Goal: Transaction & Acquisition: Purchase product/service

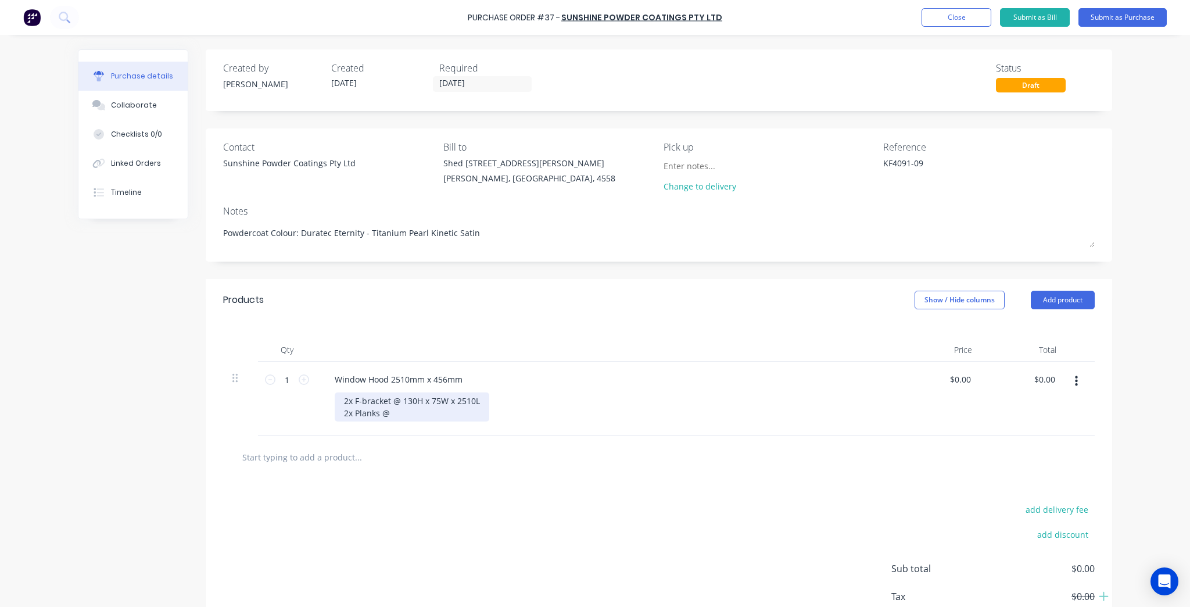
type textarea "x"
click at [431, 411] on div "2x F-bracket @ 130H x 75W x 2510L 2x Planks @" at bounding box center [412, 406] width 155 height 29
click at [724, 502] on div "add delivery fee add discount Sub total $0.00 Tax $0.00 Total $0.00" at bounding box center [659, 585] width 906 height 191
click at [349, 423] on div "2x F-bracket @ 130H x 75W x 2510L 2x Planks @ 45H x 450W x 2510L 4 x End Caps" at bounding box center [412, 412] width 155 height 41
click at [572, 523] on div "add delivery fee add discount Sub total $0.00 Tax $0.00 Total $0.00" at bounding box center [659, 585] width 906 height 191
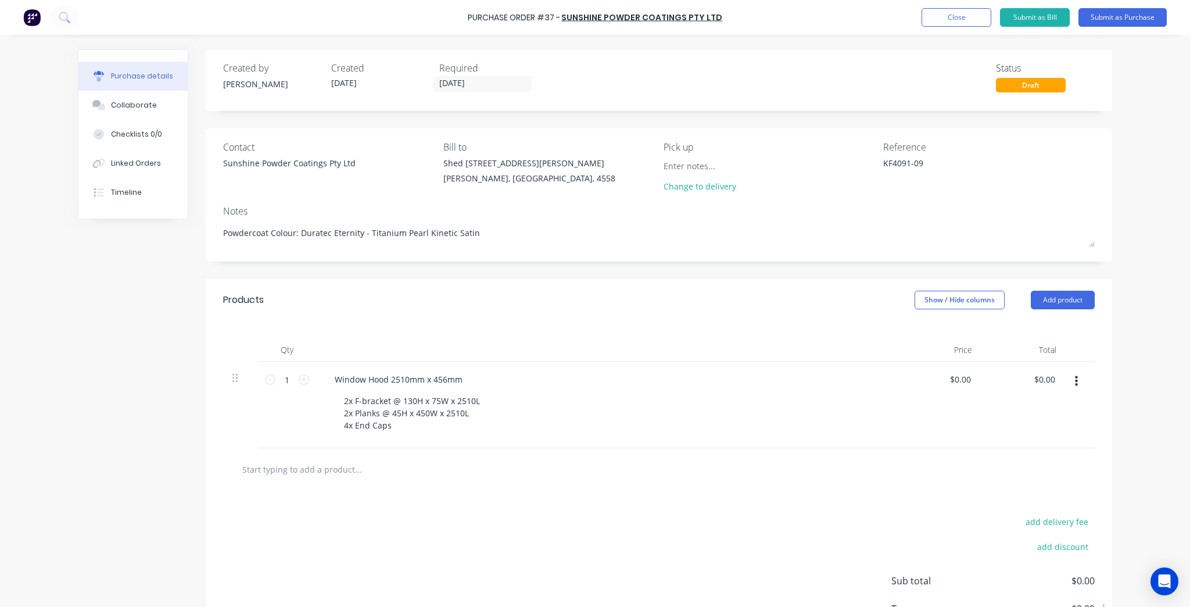
type textarea "x"
click at [304, 467] on input "text" at bounding box center [358, 468] width 232 height 23
type input "W"
type textarea "x"
type input "Wi"
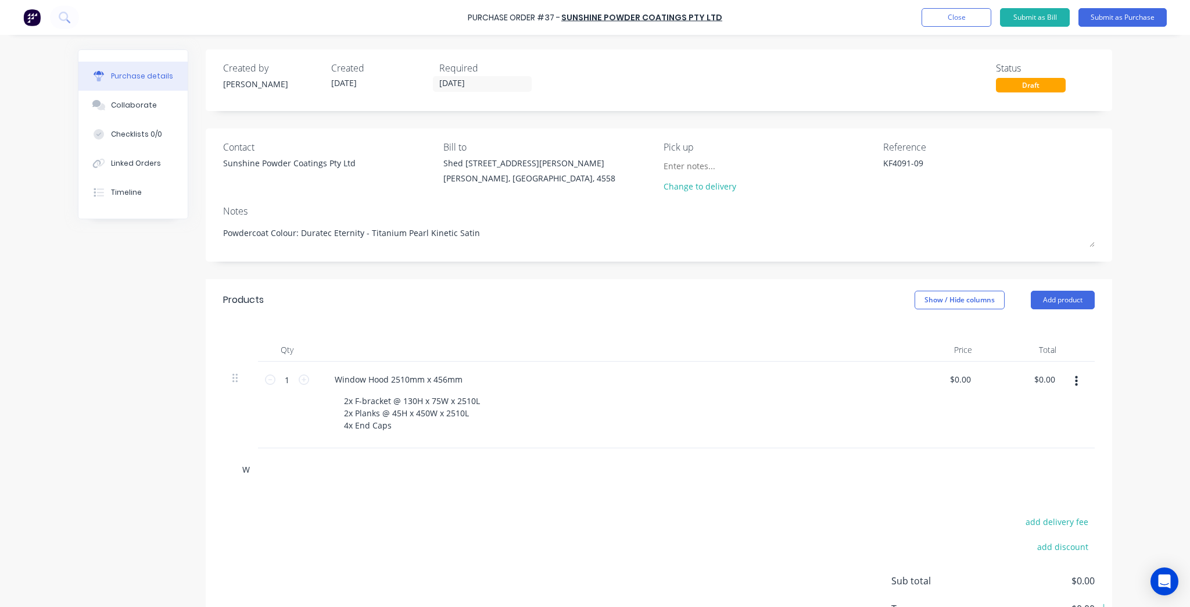
type textarea "x"
type input "Win"
type textarea "x"
type input "Wind"
type textarea "x"
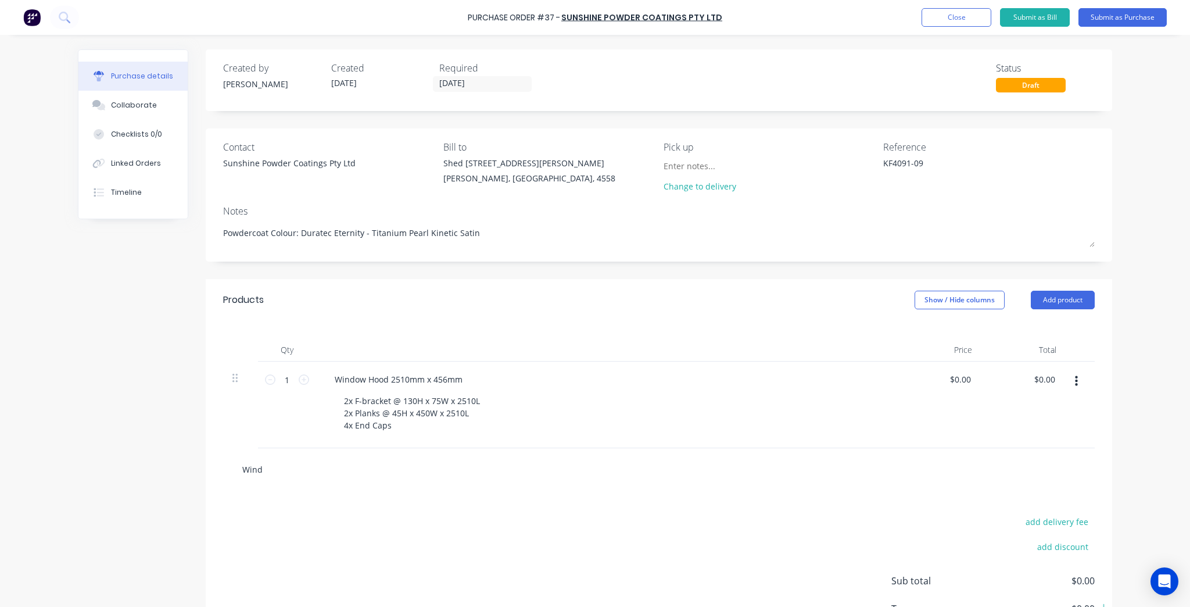
type input "Windo"
type textarea "x"
type input "Window"
type textarea "x"
type input "Window"
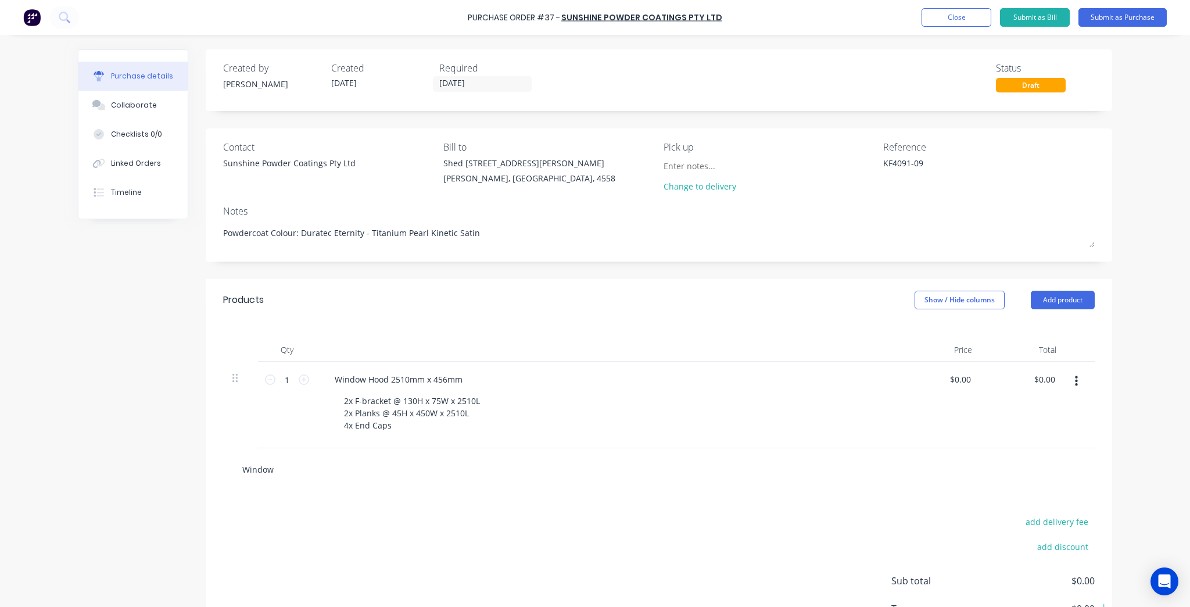
type textarea "x"
type input "Window H"
type textarea "x"
type input "Window Ho"
type textarea "x"
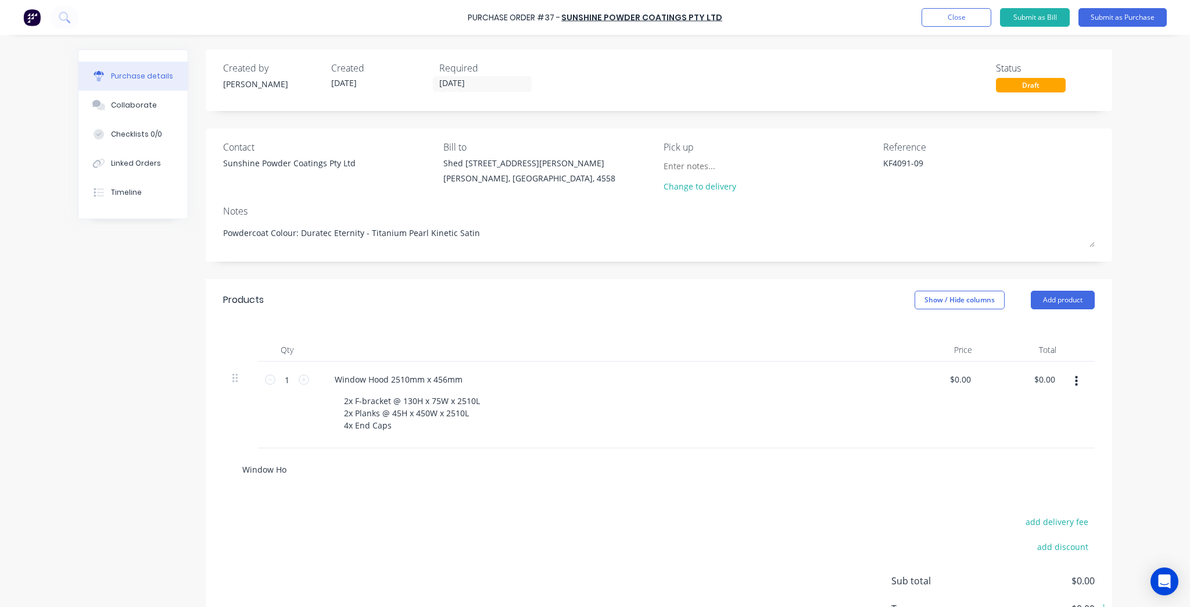
type input "Window Hoo"
type textarea "x"
type input "Window Hood"
type textarea "x"
type input "Window Hood"
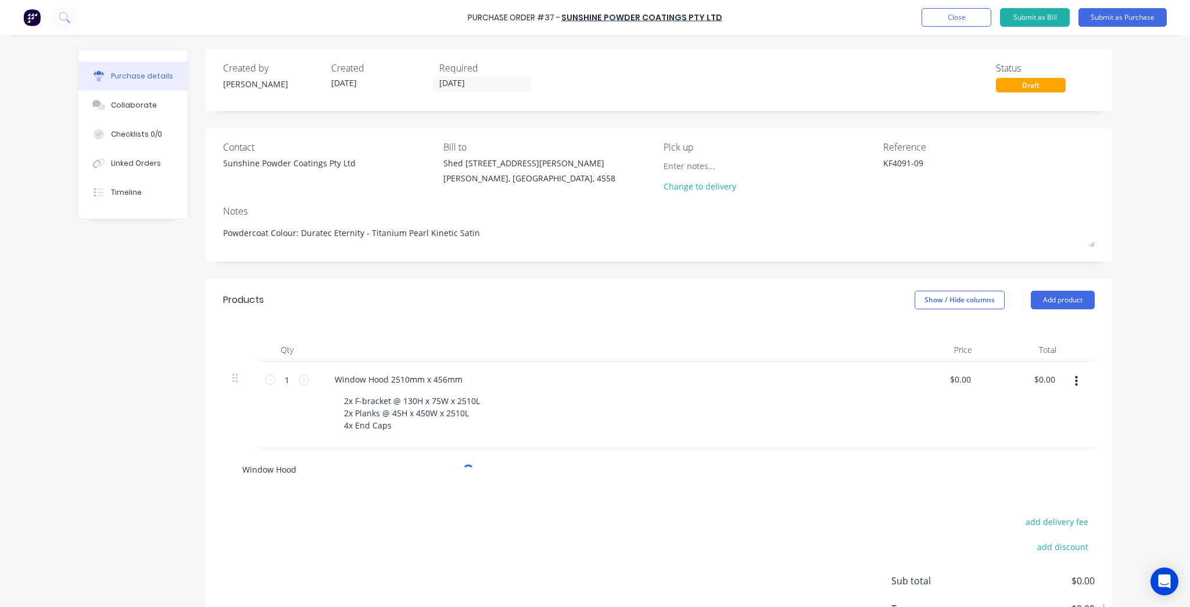
type textarea "x"
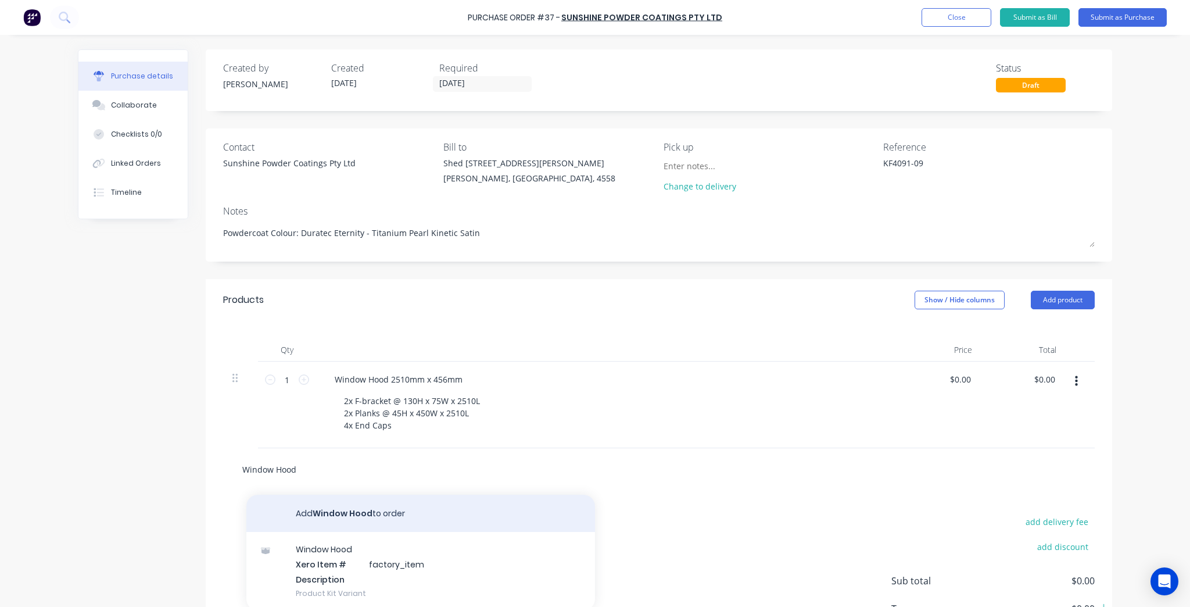
type input "Window Hood"
click at [406, 515] on button "Add Window Hood to order" at bounding box center [420, 512] width 349 height 37
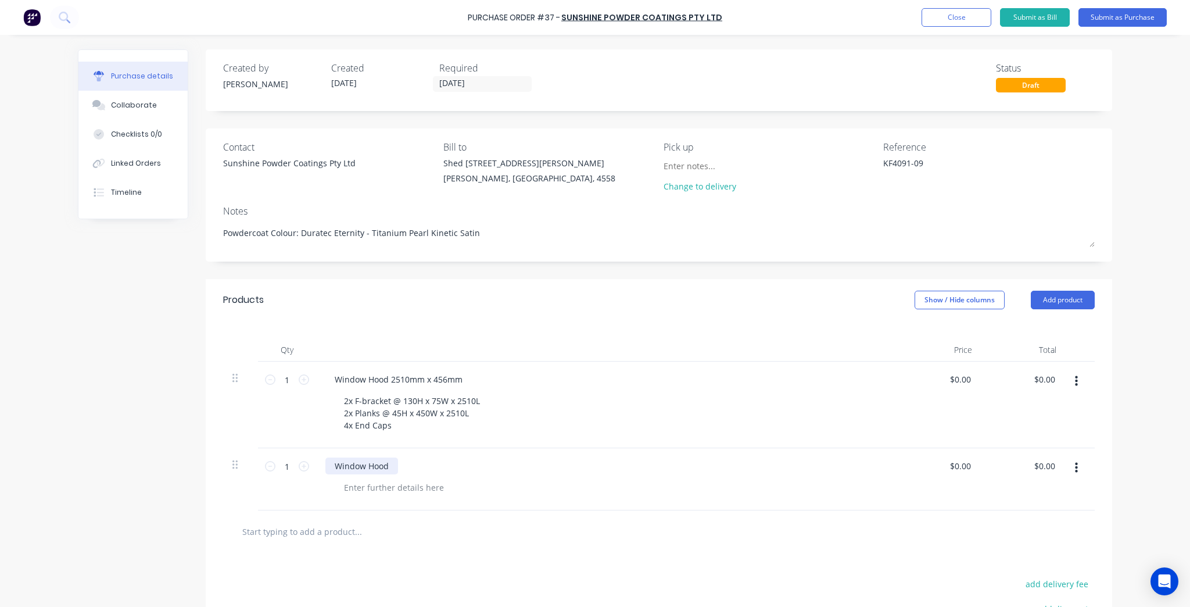
click at [376, 464] on div "Window Hood" at bounding box center [361, 465] width 73 height 17
type textarea "x"
click at [392, 464] on div "Window Hood" at bounding box center [361, 465] width 73 height 17
click at [428, 466] on div "Window Hood 948mm x" at bounding box center [380, 465] width 110 height 17
type textarea "x"
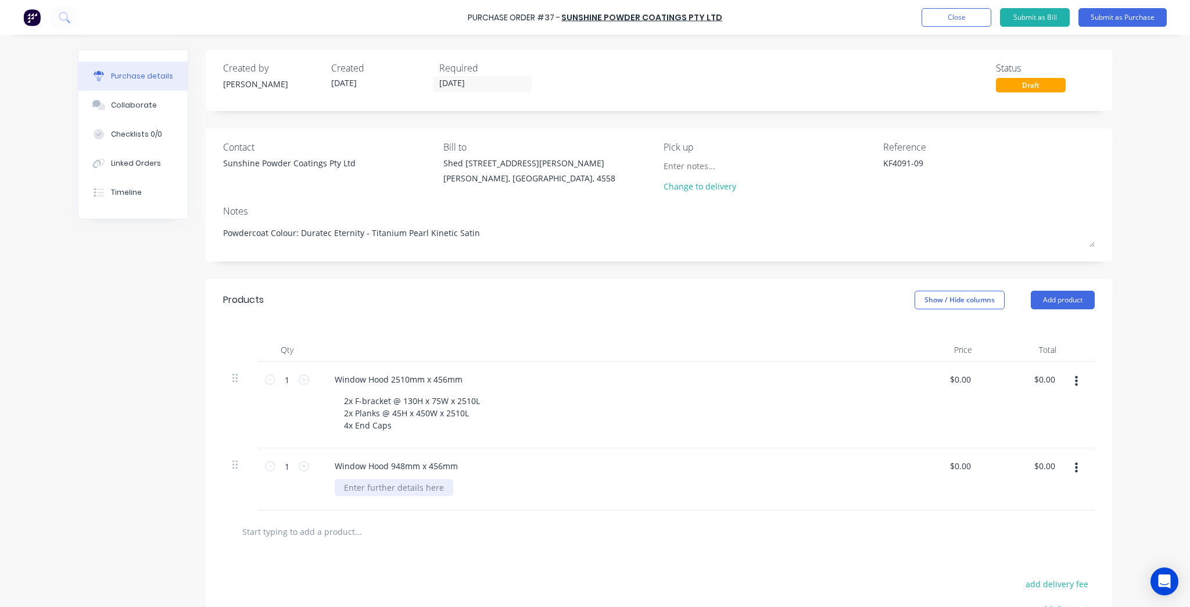
click at [413, 486] on div at bounding box center [394, 487] width 119 height 17
click at [403, 486] on div "2x F-bracket @ 2x Planks @ 4x End Caps" at bounding box center [373, 499] width 76 height 41
click at [399, 487] on div "2x F-bracket @ 2x Planks @ 4x End Caps" at bounding box center [374, 499] width 78 height 41
click at [397, 465] on div "Window Hood 948mm x 456mm" at bounding box center [396, 465] width 142 height 17
click at [445, 498] on div "2x F-bracket @ 130H x 75W x 984W 2x Planks @ 4x End Caps" at bounding box center [411, 499] width 153 height 41
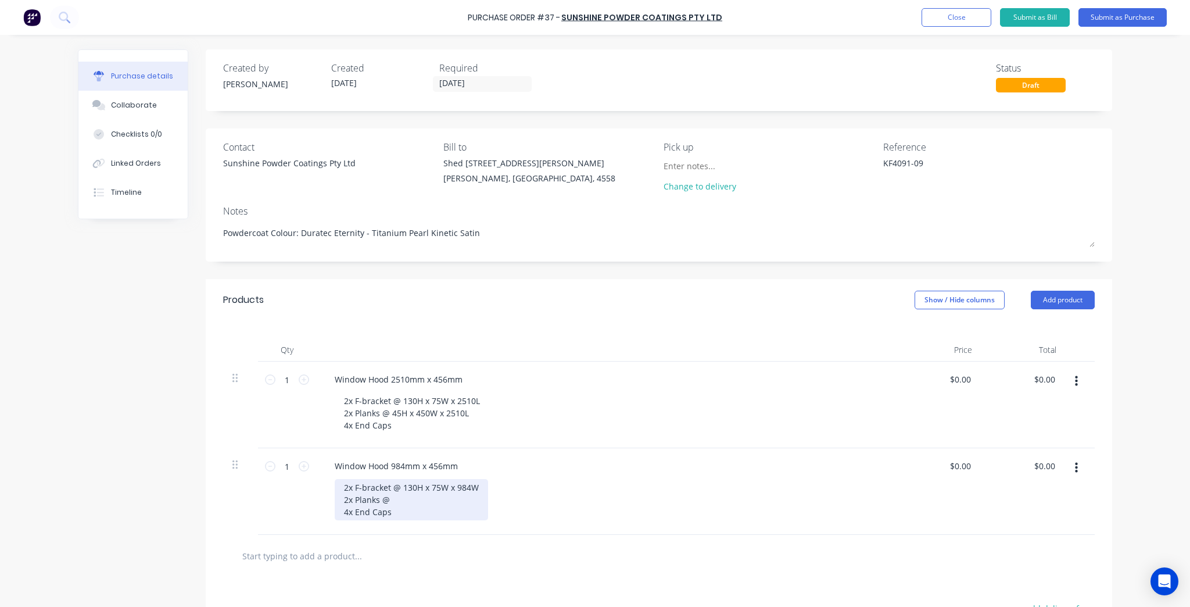
click at [469, 482] on div "2x F-bracket @ 130H x 75W x 984W 2x Planks @ 4x End Caps" at bounding box center [411, 499] width 153 height 41
click at [436, 503] on div "2x F-bracket @ 130H x 75W x 984L 2x Planks @ 4x End Caps" at bounding box center [410, 499] width 150 height 41
click at [400, 495] on div "2x F-bracket @ 130H x 75W x 984L 2x Planks @ 4x End Caps" at bounding box center [410, 499] width 150 height 41
click at [409, 514] on div "2x F-bracket @ 130H x 75W x 984L 2x Planks @ 45H x 450W x 984L 4x End Caps" at bounding box center [410, 499] width 150 height 41
type textarea "x"
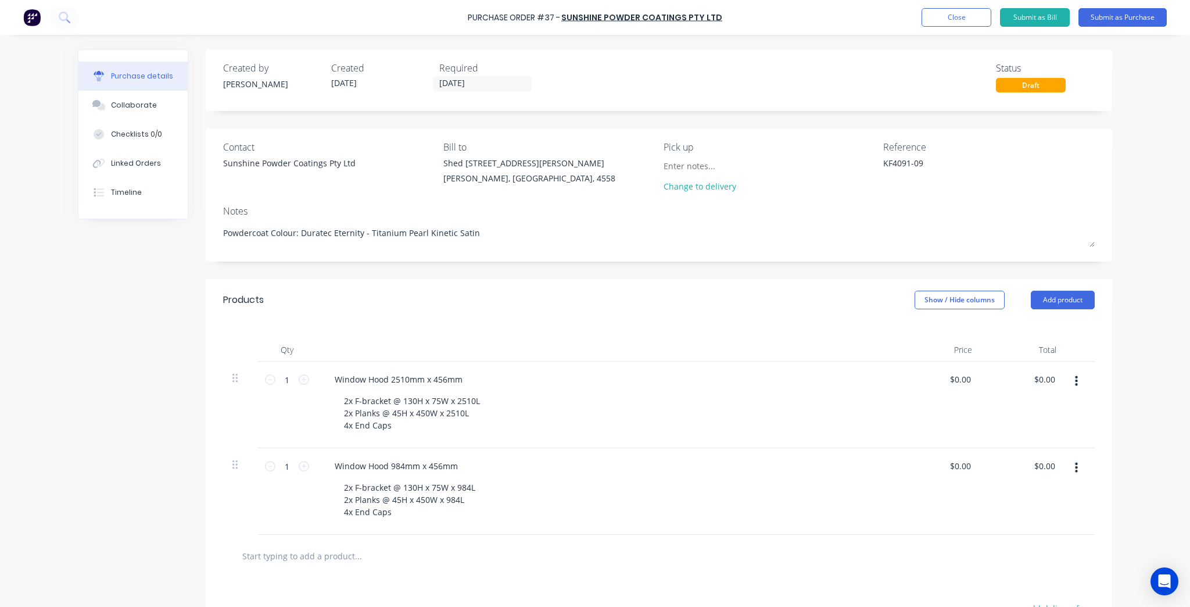
click at [328, 558] on input "text" at bounding box center [358, 555] width 232 height 23
type input "W"
type textarea "x"
type input "Wi"
type textarea "x"
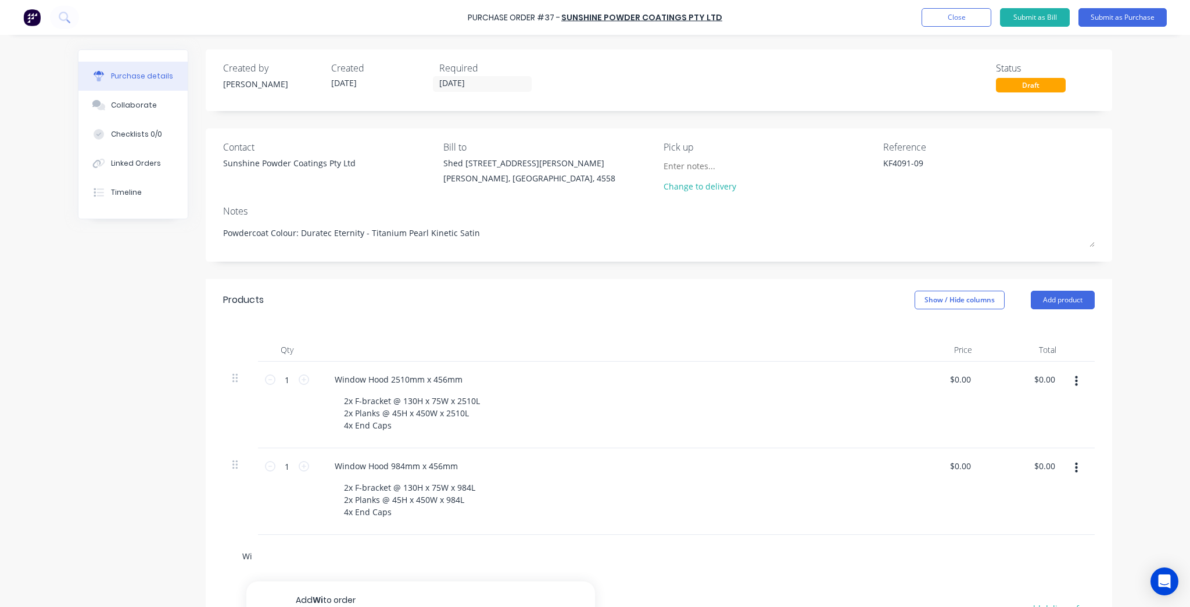
type input "Win"
type textarea "x"
type input "Wind"
type textarea "x"
type input "Windo"
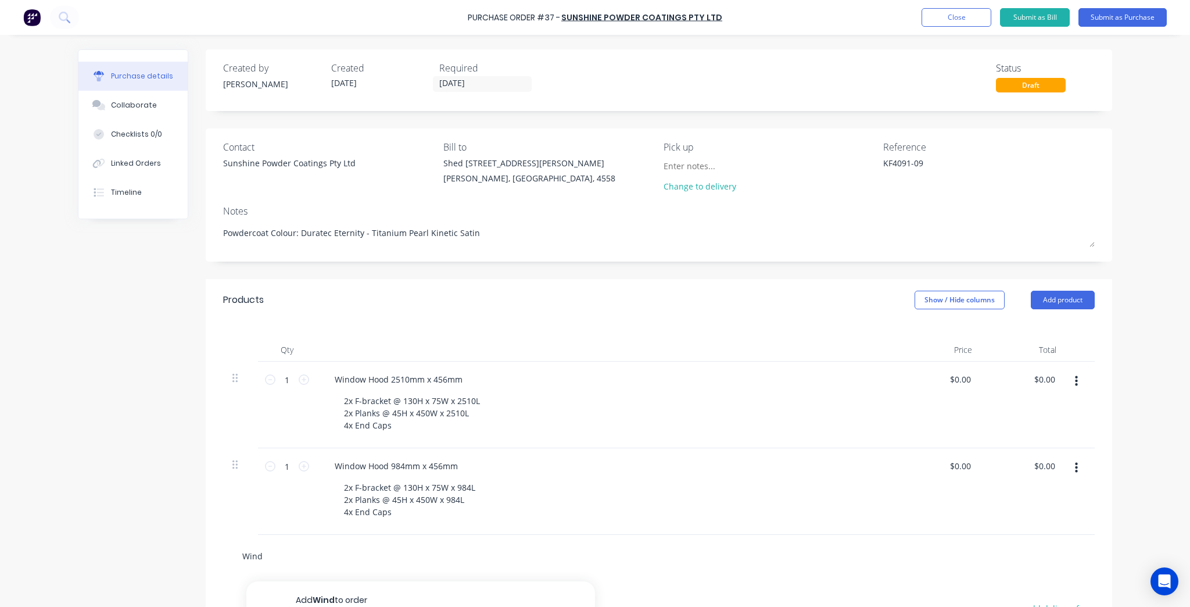
type textarea "x"
type input "Window"
type textarea "x"
type input "Window"
type textarea "x"
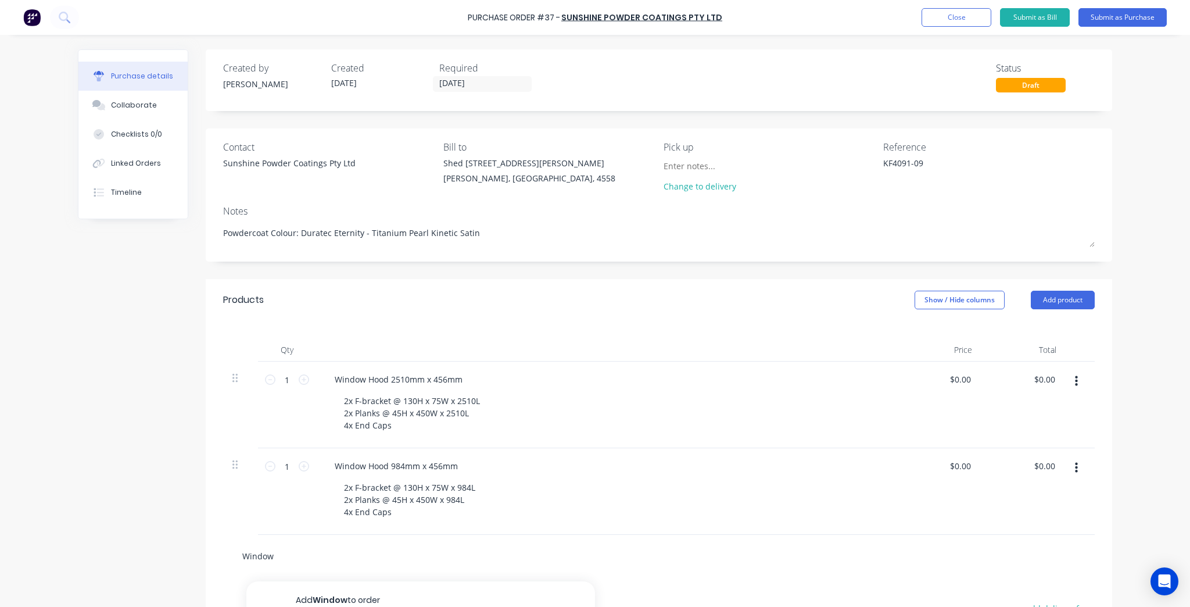
type input "Window H"
type textarea "x"
type input "Window Ho"
type textarea "x"
type input "Window Hoo"
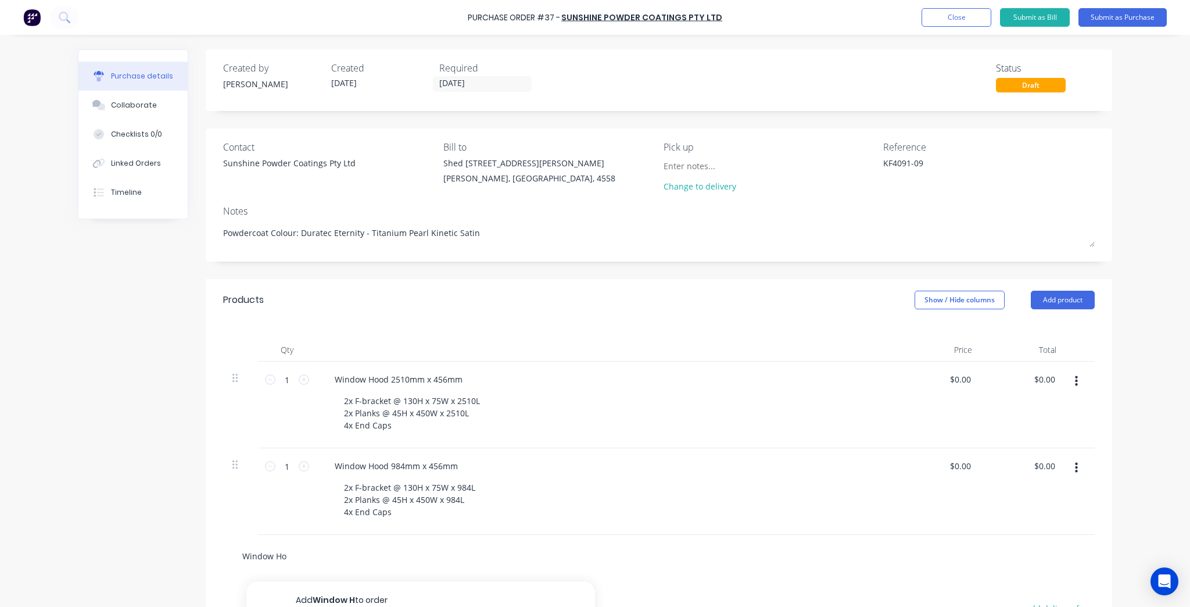
type textarea "x"
type input "Window Hood"
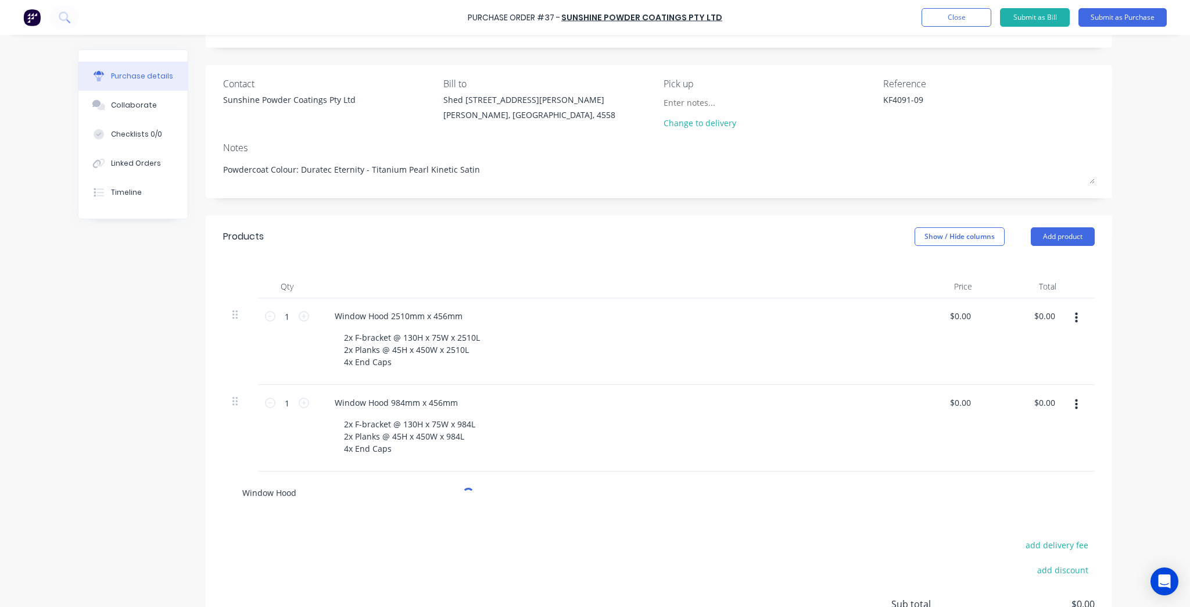
type textarea "x"
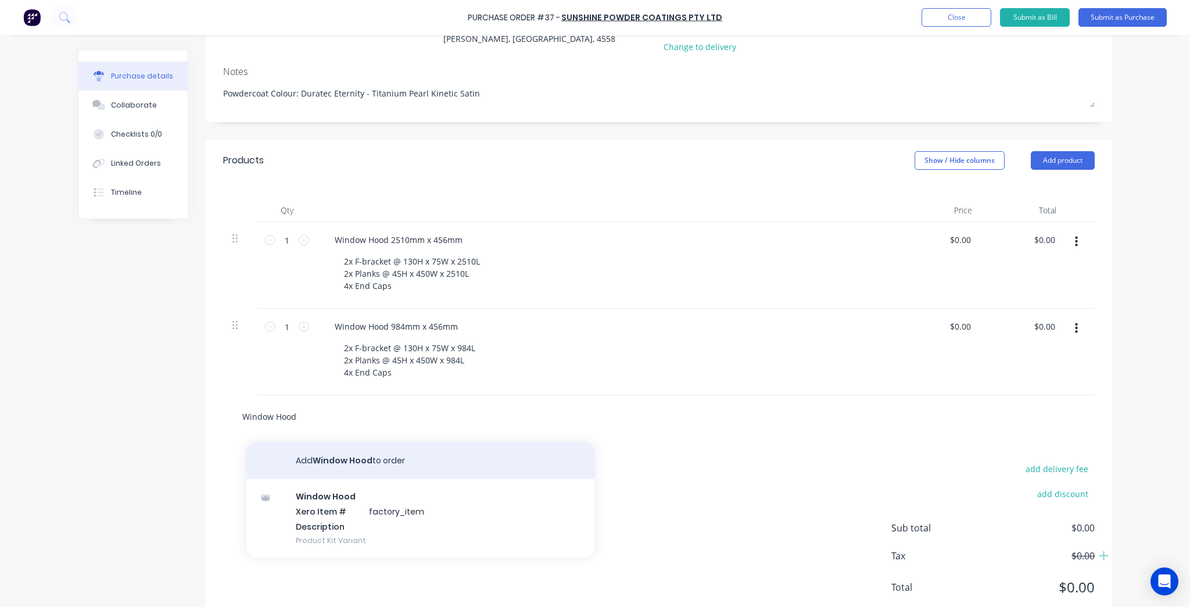
type input "Window Hood"
click at [354, 469] on button "Add Window Hood to order" at bounding box center [420, 460] width 349 height 37
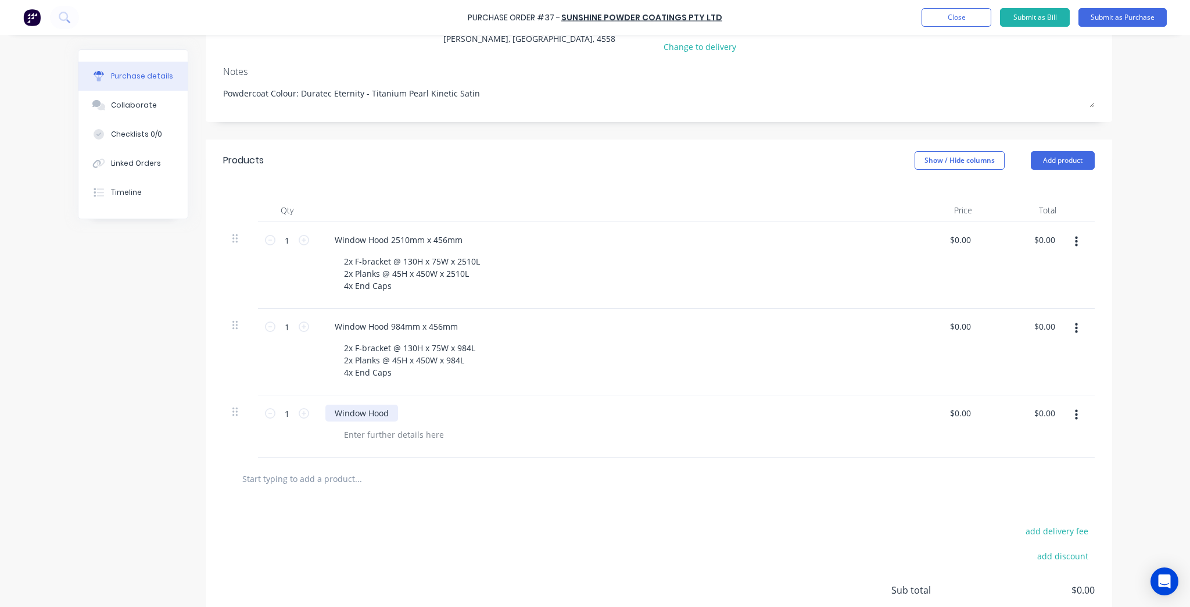
drag, startPoint x: 397, startPoint y: 412, endPoint x: 387, endPoint y: 411, distance: 9.9
click at [395, 411] on div "Window Hood" at bounding box center [606, 412] width 562 height 17
type textarea "x"
click at [386, 411] on div "Window Hood" at bounding box center [361, 412] width 73 height 17
click at [435, 415] on div "Window Hood 2700mm x" at bounding box center [382, 412] width 115 height 17
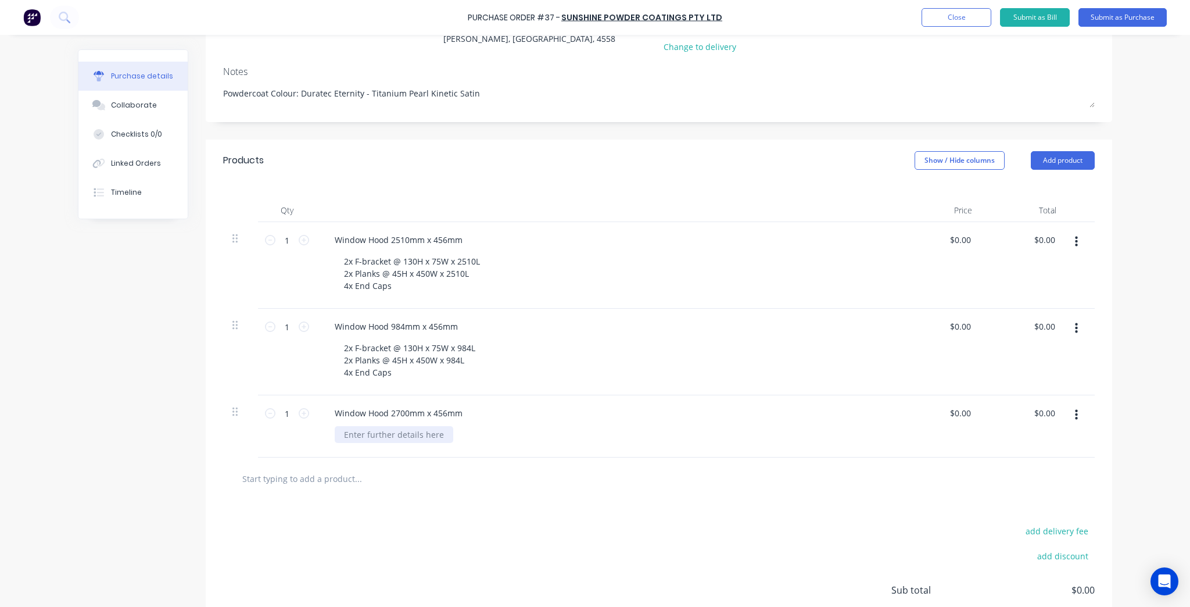
click at [429, 428] on div at bounding box center [394, 434] width 119 height 17
type textarea "x"
click at [407, 433] on div "2x F-brackets @ 2x Planks @ 4x End Caps" at bounding box center [375, 446] width 80 height 41
click at [402, 433] on div "2x F-brackets @ 2x Planks @ 4x End Caps" at bounding box center [375, 446] width 80 height 41
click at [401, 433] on div "2x F-brackets @ 2x Planks @ 4x End Caps" at bounding box center [376, 446] width 82 height 41
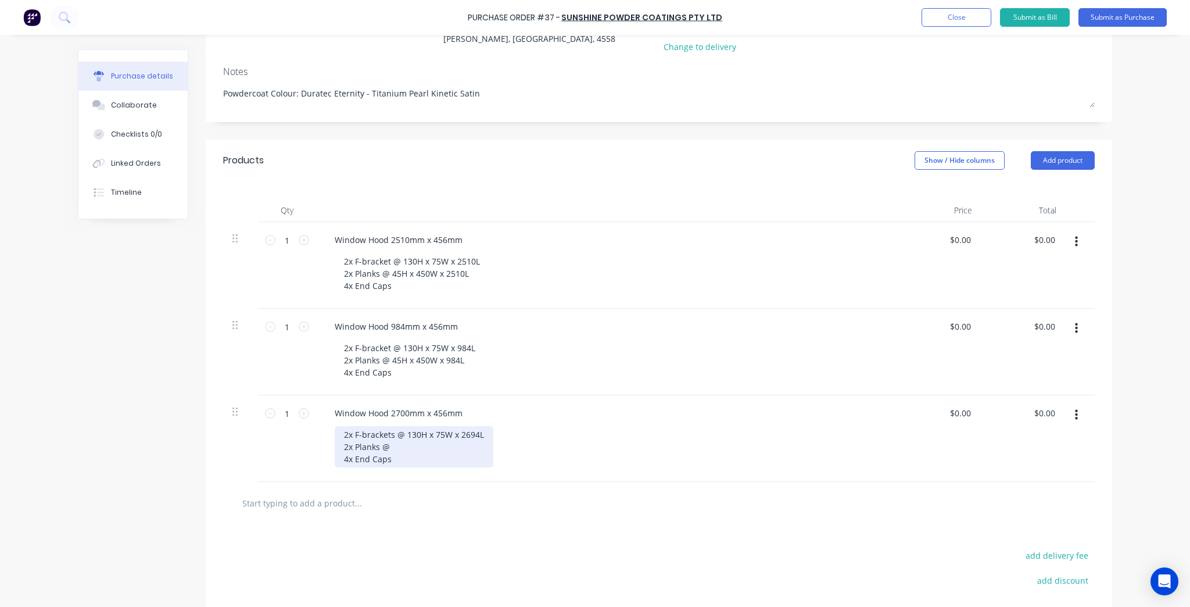
click at [419, 446] on div "2x F-brackets @ 130H x 75W x 2694L 2x Planks @ 4x End Caps" at bounding box center [414, 446] width 159 height 41
click at [450, 451] on div "2x F-brackets @ 130H x 75W x 2694L 2x Planks @ 45H x 450W x 4x End Caps" at bounding box center [414, 446] width 159 height 41
click at [822, 493] on div at bounding box center [658, 502] width 853 height 23
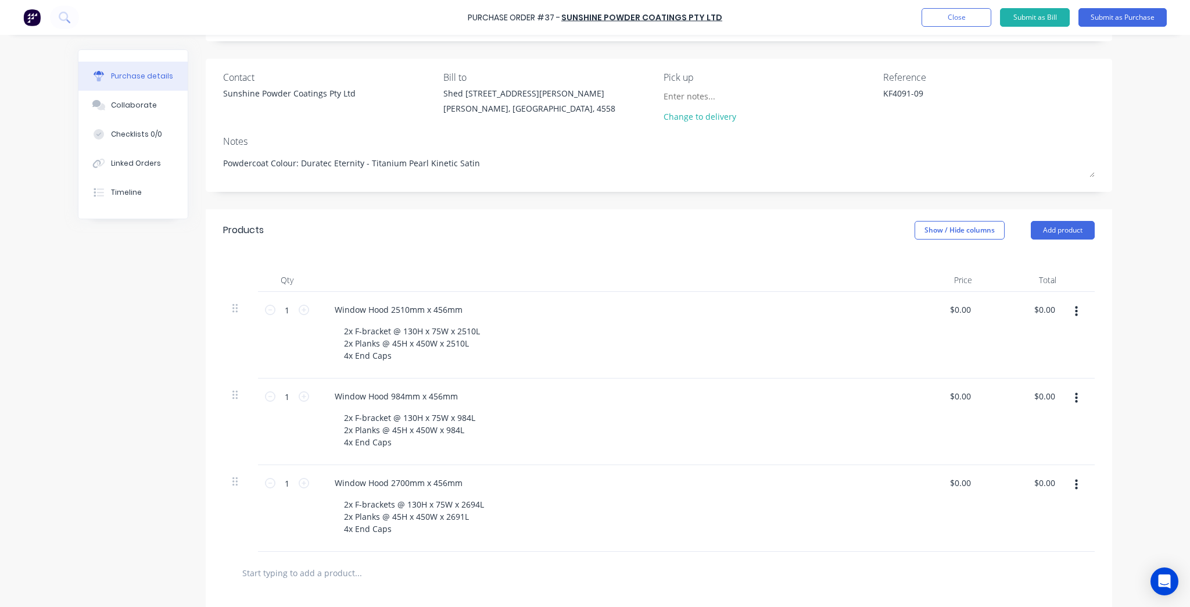
scroll to position [0, 0]
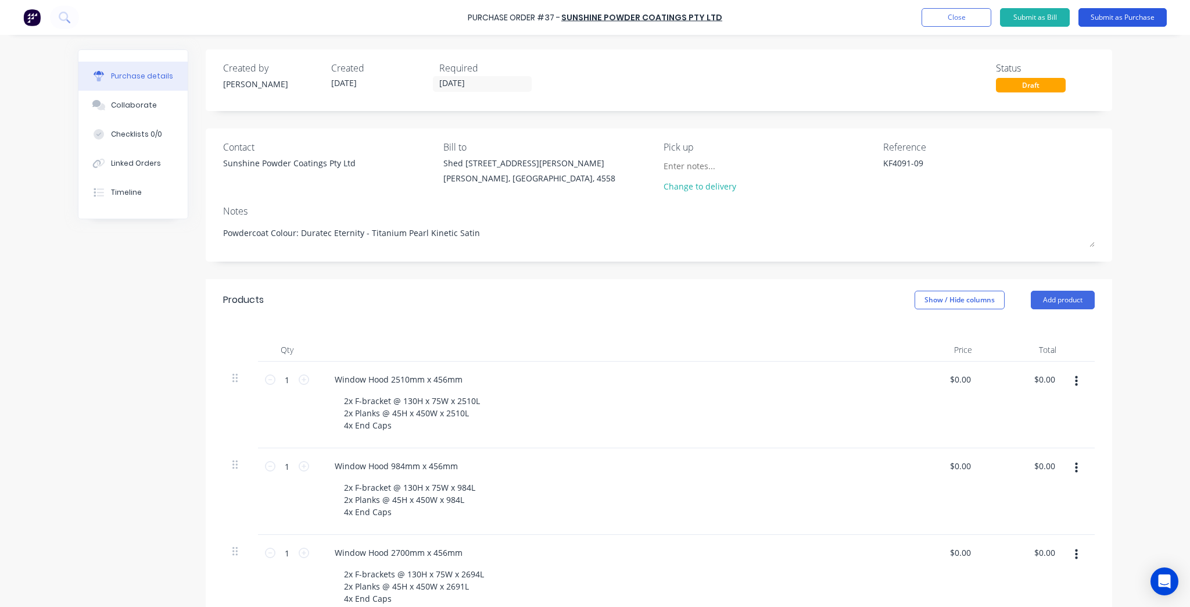
click at [1096, 15] on button "Submit as Purchase" at bounding box center [1122, 17] width 88 height 19
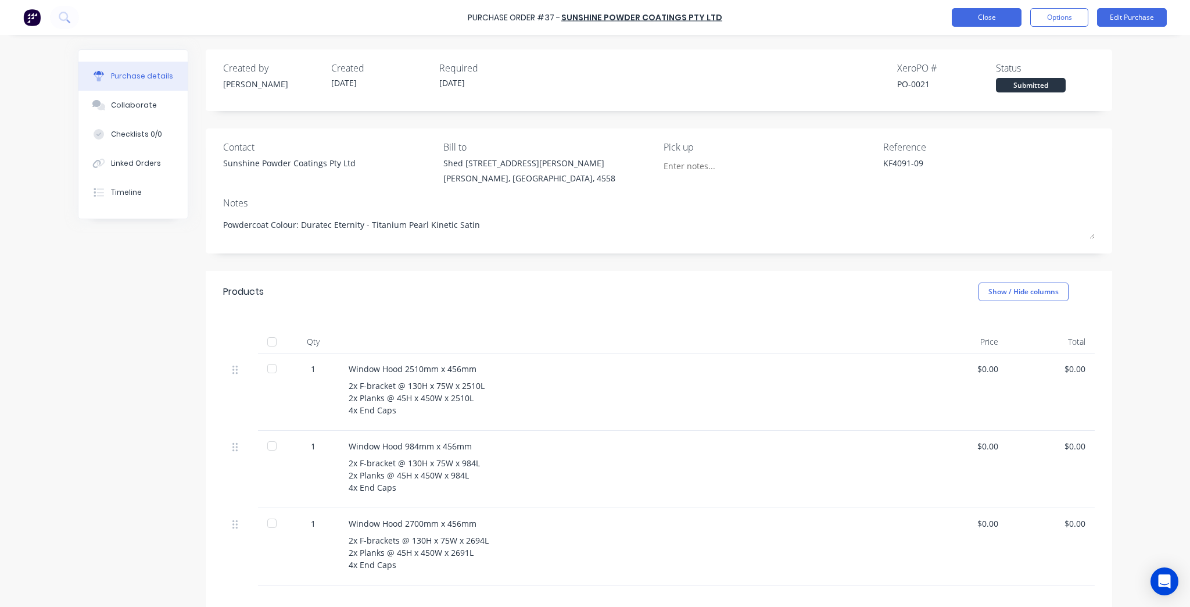
click at [971, 15] on button "Close" at bounding box center [987, 17] width 70 height 19
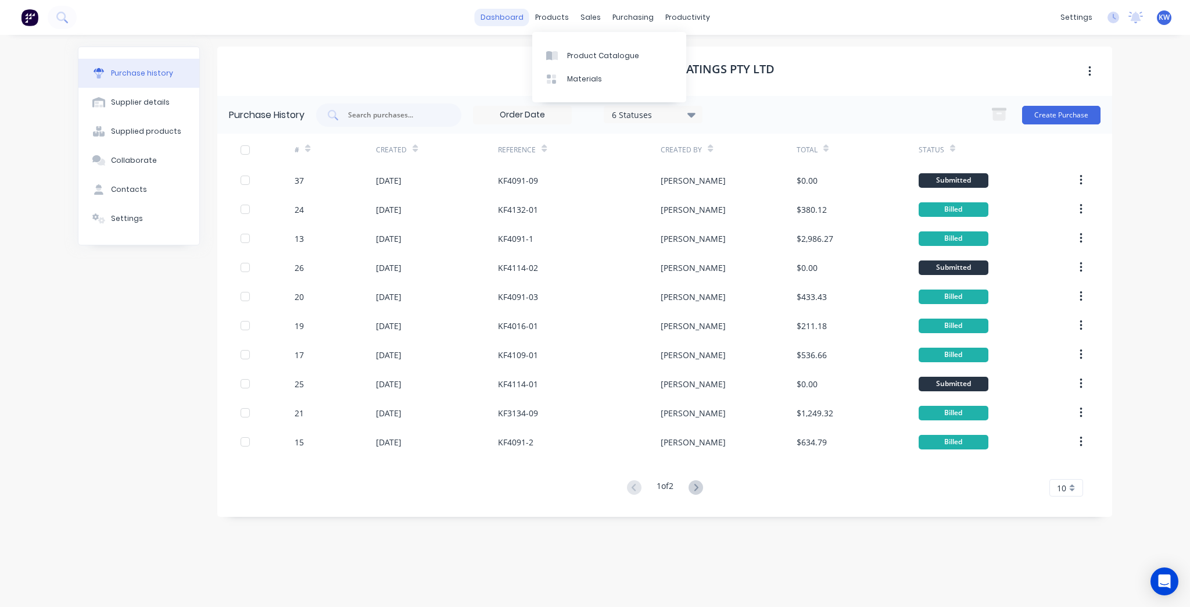
click at [504, 9] on link "dashboard" at bounding box center [502, 17] width 55 height 17
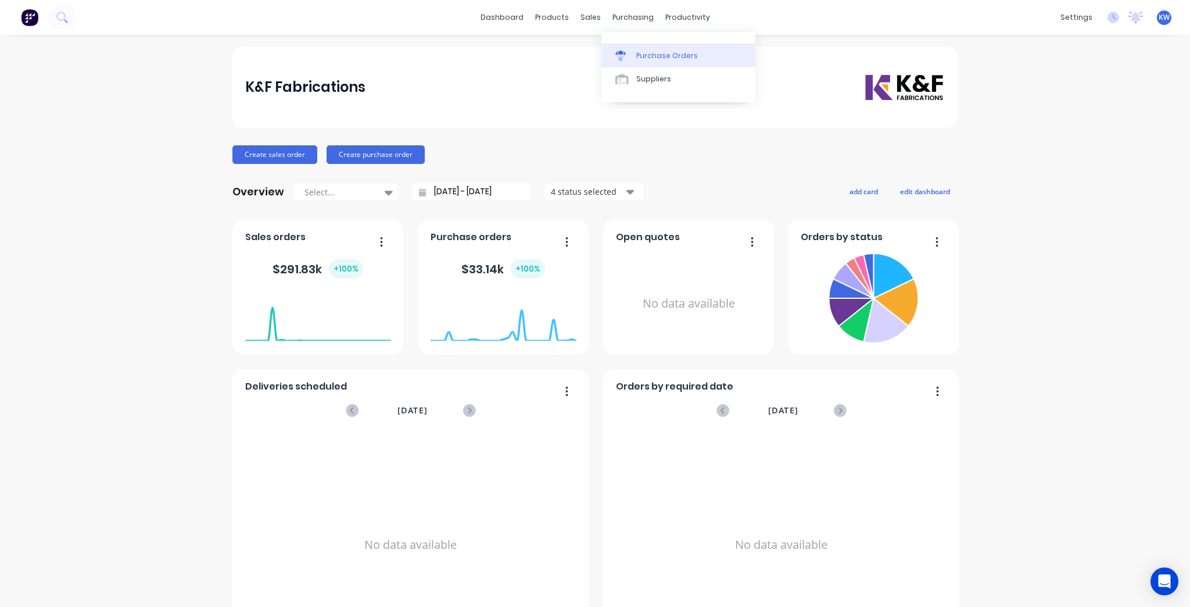
click at [637, 51] on div "Purchase Orders" at bounding box center [667, 56] width 62 height 10
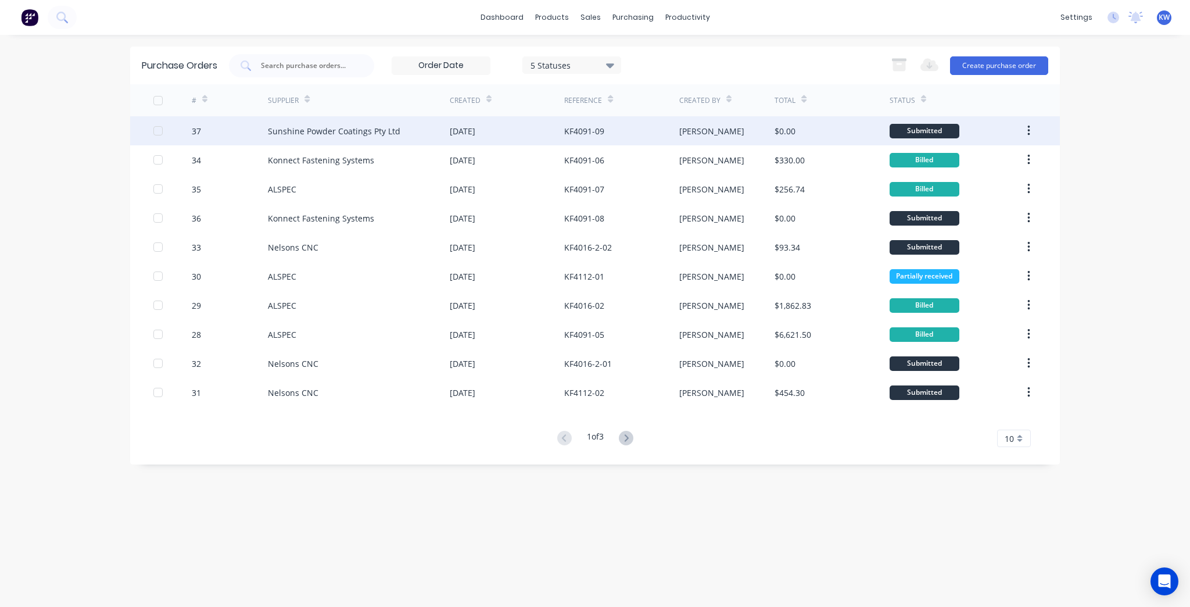
click at [810, 124] on div "$0.00" at bounding box center [831, 130] width 114 height 29
type textarea "x"
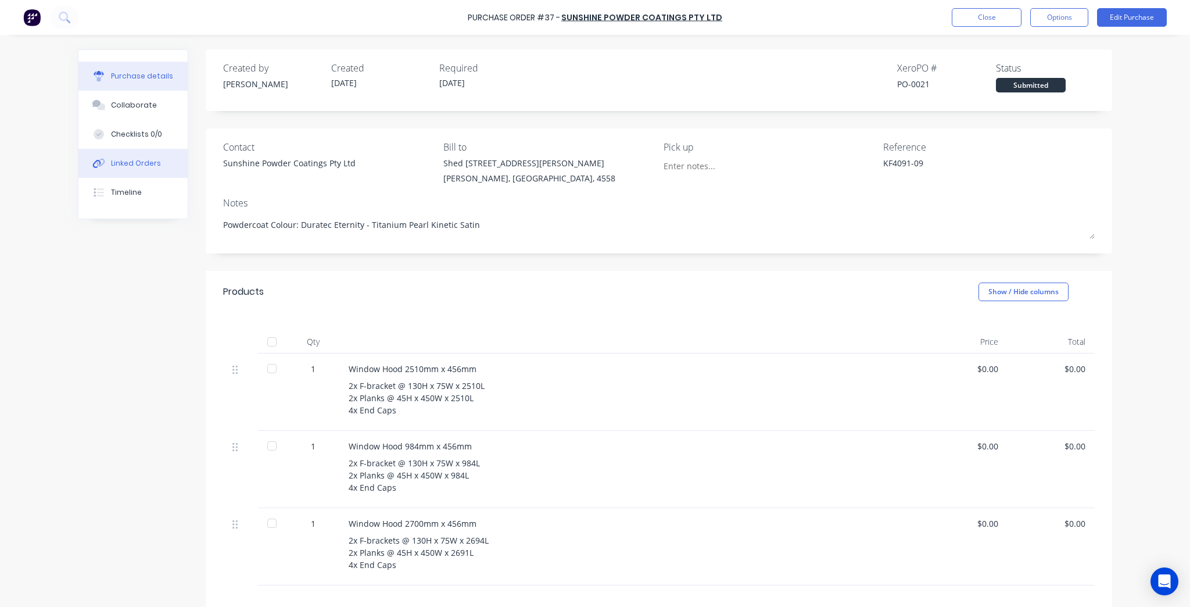
click at [114, 174] on button "Linked Orders" at bounding box center [132, 163] width 109 height 29
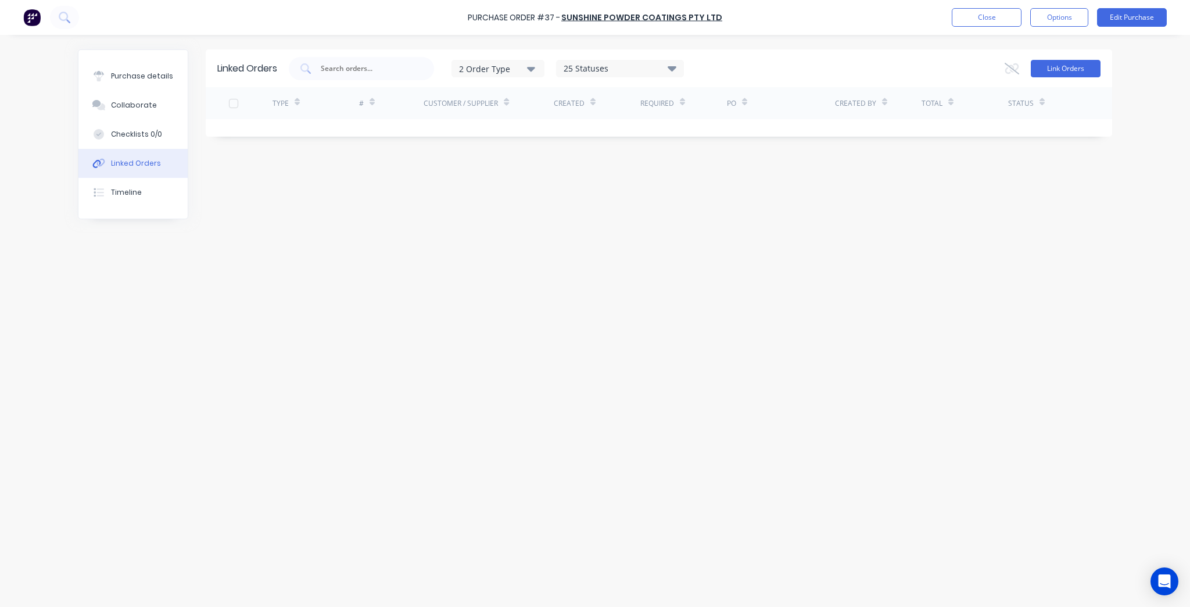
click at [1066, 65] on button "Link Orders" at bounding box center [1066, 68] width 70 height 17
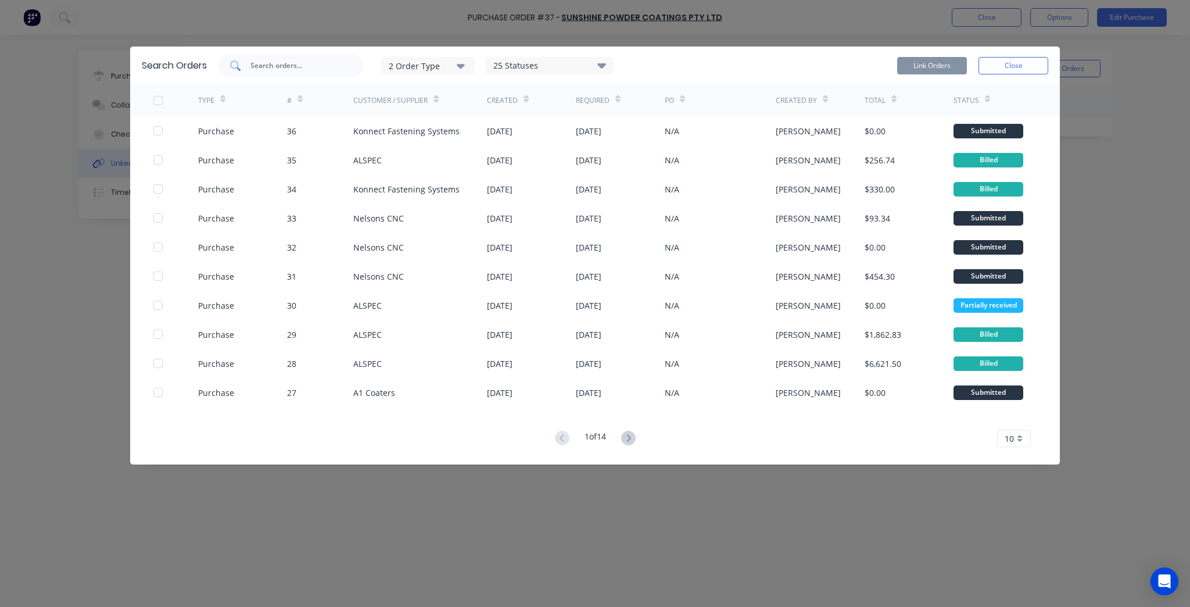
click at [276, 62] on input "text" at bounding box center [297, 66] width 96 height 12
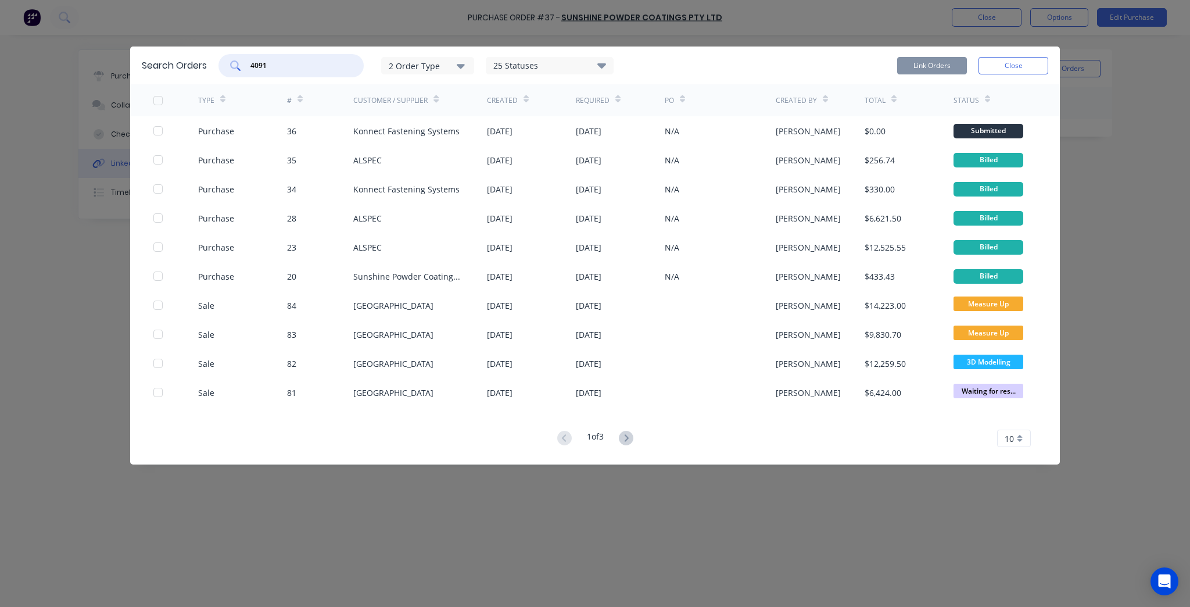
type input "4091"
click at [425, 66] on div "2 Order Type" at bounding box center [428, 65] width 78 height 12
click at [437, 118] on div "Purchase" at bounding box center [429, 118] width 67 height 12
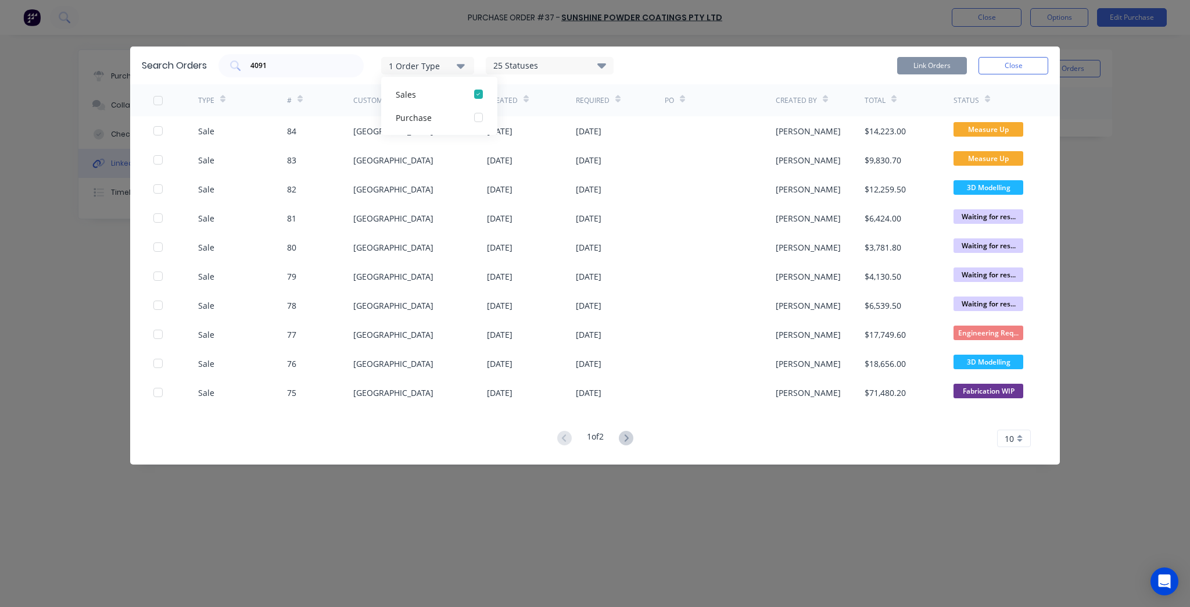
click at [443, 64] on div "1 Order Type" at bounding box center [428, 65] width 78 height 12
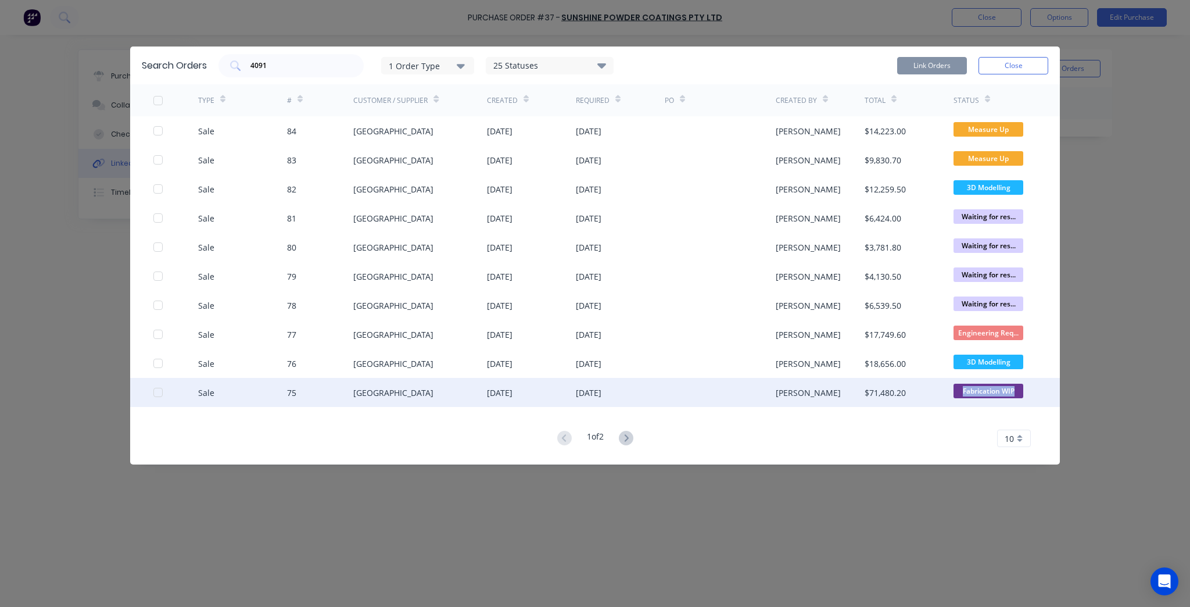
drag, startPoint x: 1045, startPoint y: 397, endPoint x: 945, endPoint y: 397, distance: 100.5
click at [949, 397] on div "Sale 75 Timit Building 12 Sep 2025 12 Sep 2025 Kim Winter $71,480.20 Fabricatio…" at bounding box center [595, 392] width 930 height 29
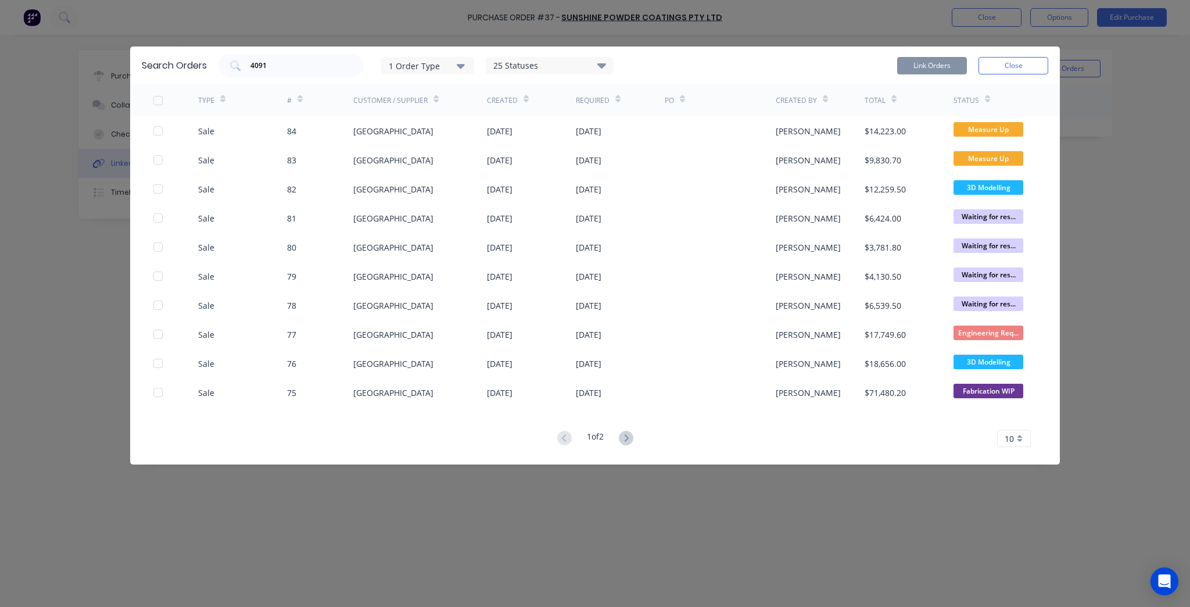
click at [820, 413] on div "TYPE # Customer / Supplier Created Required PO Created By Total Status Sale 84 …" at bounding box center [595, 265] width 930 height 363
drag, startPoint x: 629, startPoint y: 436, endPoint x: 578, endPoint y: 437, distance: 50.5
click at [627, 437] on g at bounding box center [626, 438] width 15 height 15
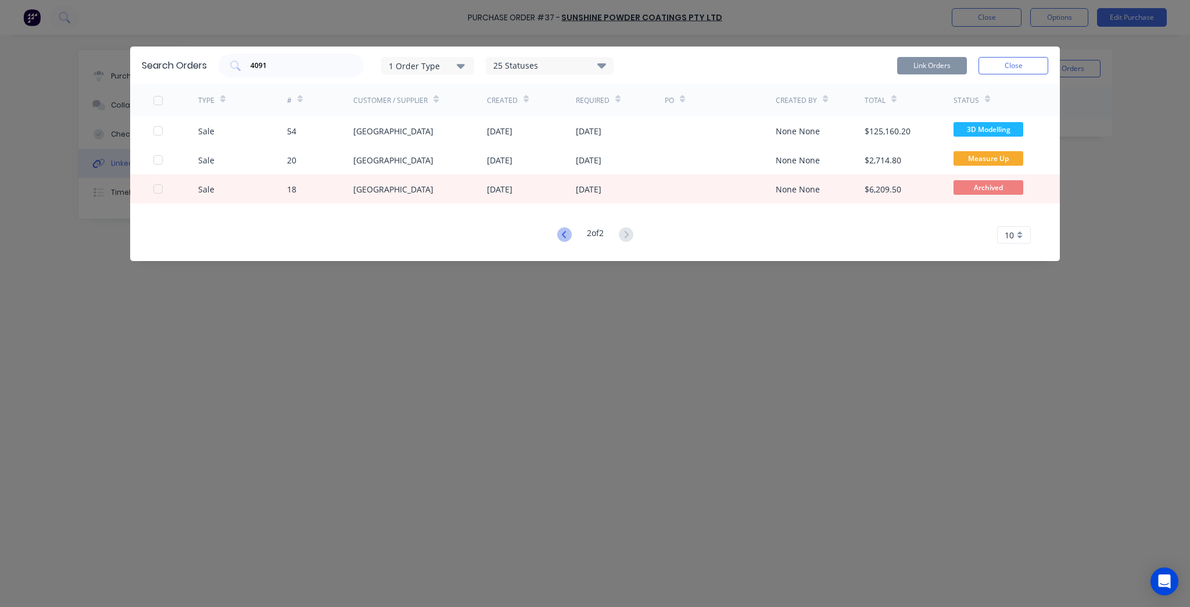
click at [561, 232] on icon at bounding box center [563, 234] width 4 height 7
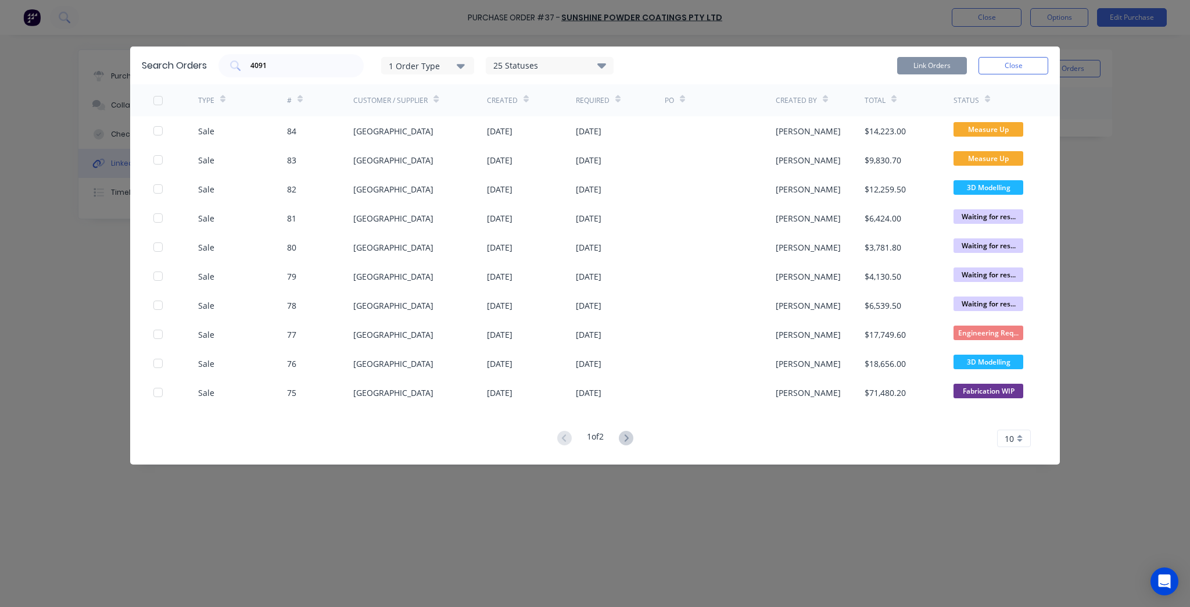
click at [575, 61] on div "25 Statuses" at bounding box center [549, 65] width 127 height 13
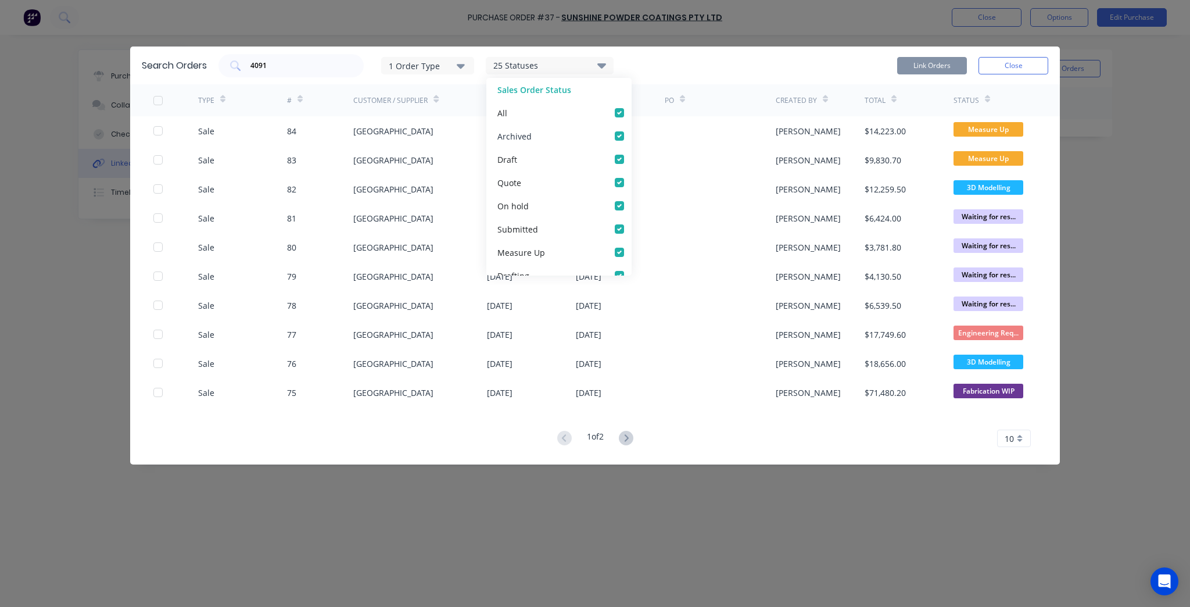
click at [631, 130] on label at bounding box center [631, 130] width 0 height 0
click at [631, 134] on input "checkbox" at bounding box center [635, 135] width 9 height 11
checkbox input "false"
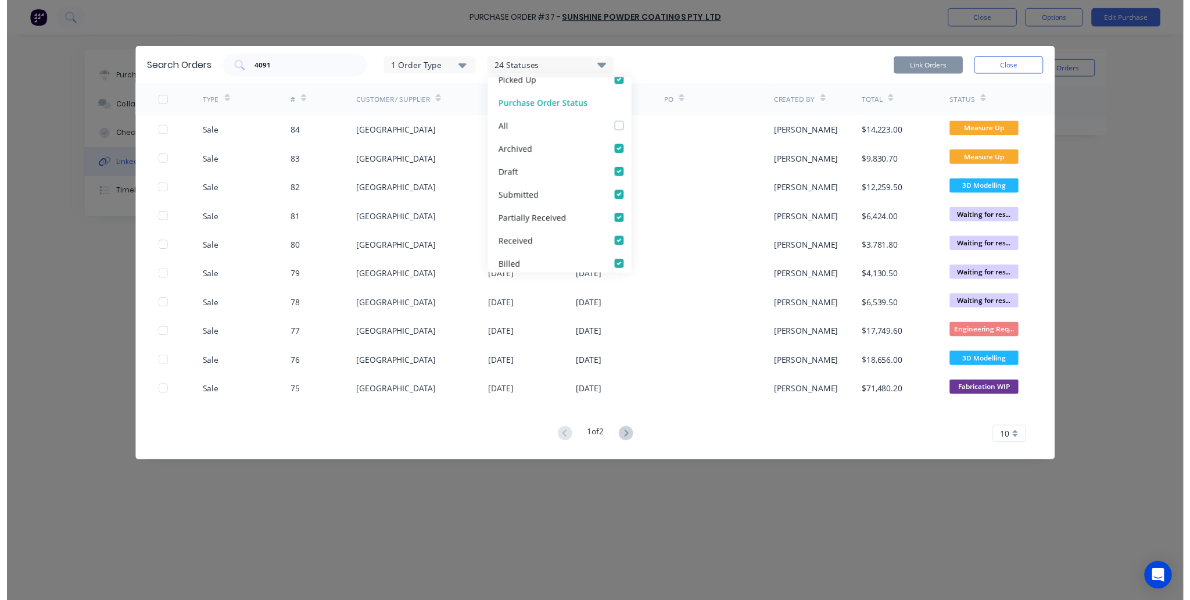
scroll to position [476, 0]
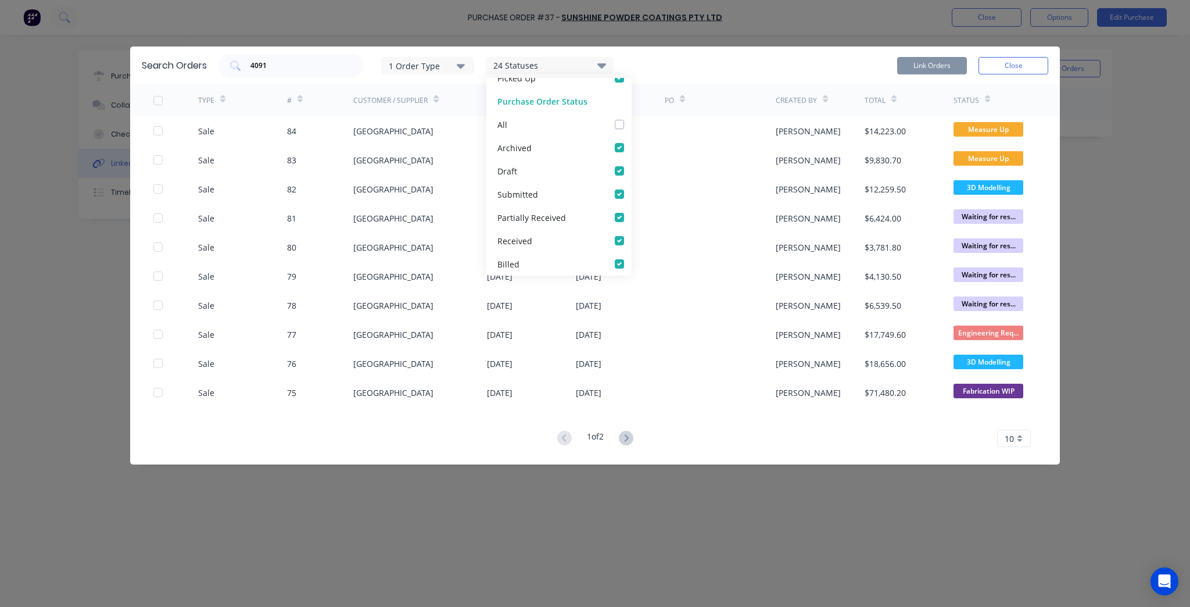
click at [572, 72] on div "24 Statuses Sales Order Status All Archived Draft Quote On hold Submitted Measu…" at bounding box center [550, 65] width 128 height 17
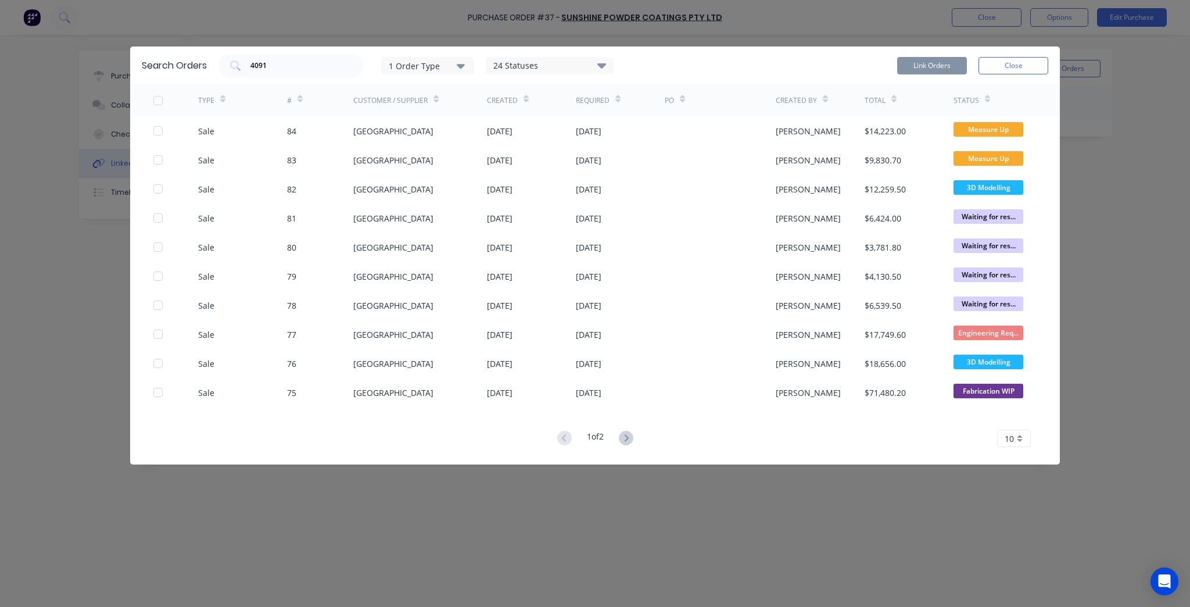
click at [637, 435] on button at bounding box center [625, 438] width 21 height 17
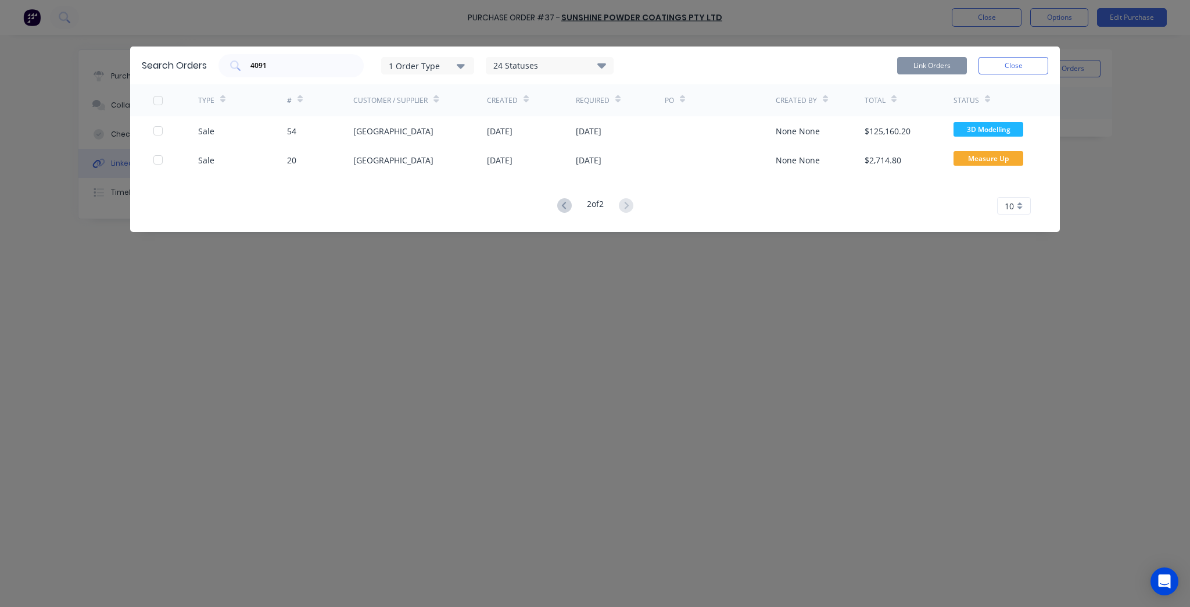
click at [554, 205] on button at bounding box center [564, 206] width 21 height 17
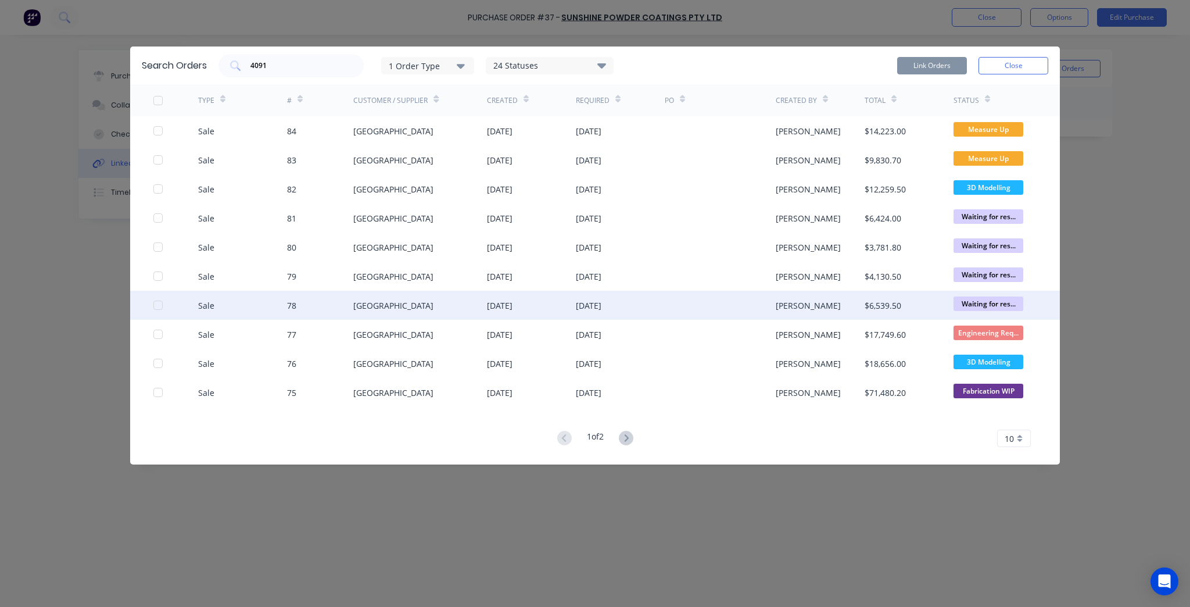
drag, startPoint x: 712, startPoint y: 296, endPoint x: 681, endPoint y: 296, distance: 31.4
click at [681, 296] on div at bounding box center [720, 304] width 111 height 29
click at [672, 306] on div at bounding box center [720, 304] width 111 height 29
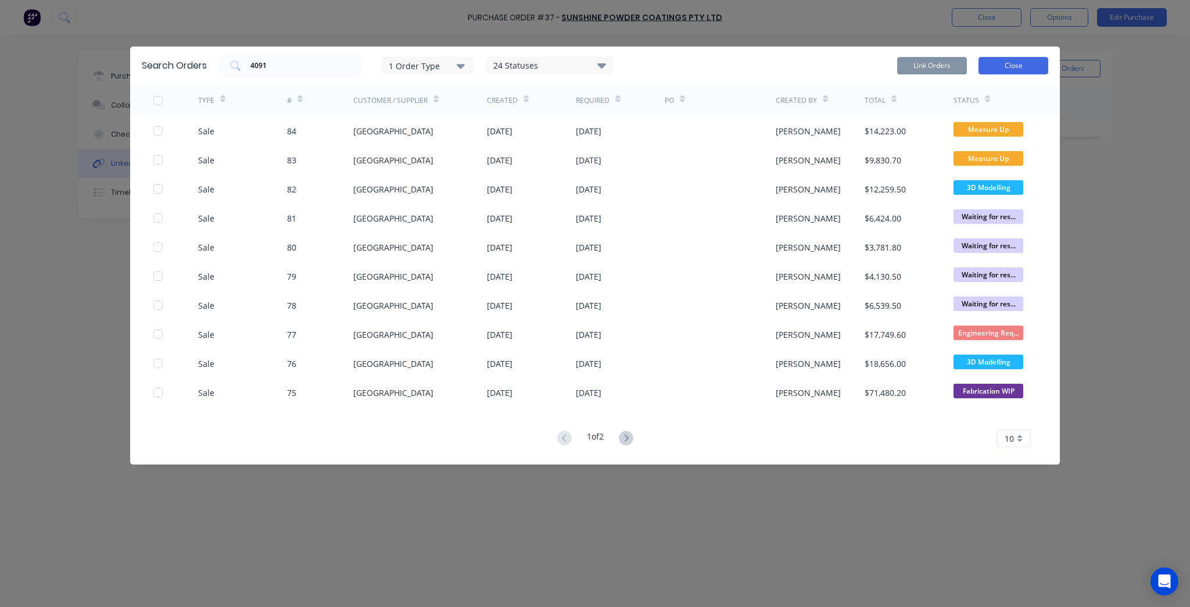
click at [1028, 59] on button "Close" at bounding box center [1013, 65] width 70 height 17
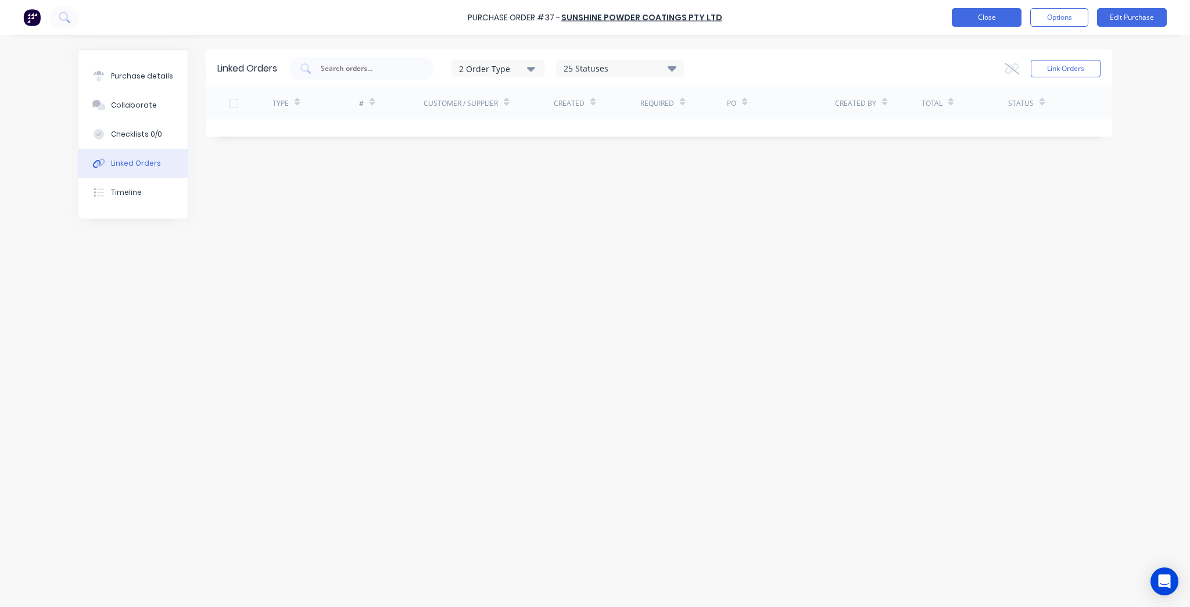
click at [976, 10] on button "Close" at bounding box center [987, 17] width 70 height 19
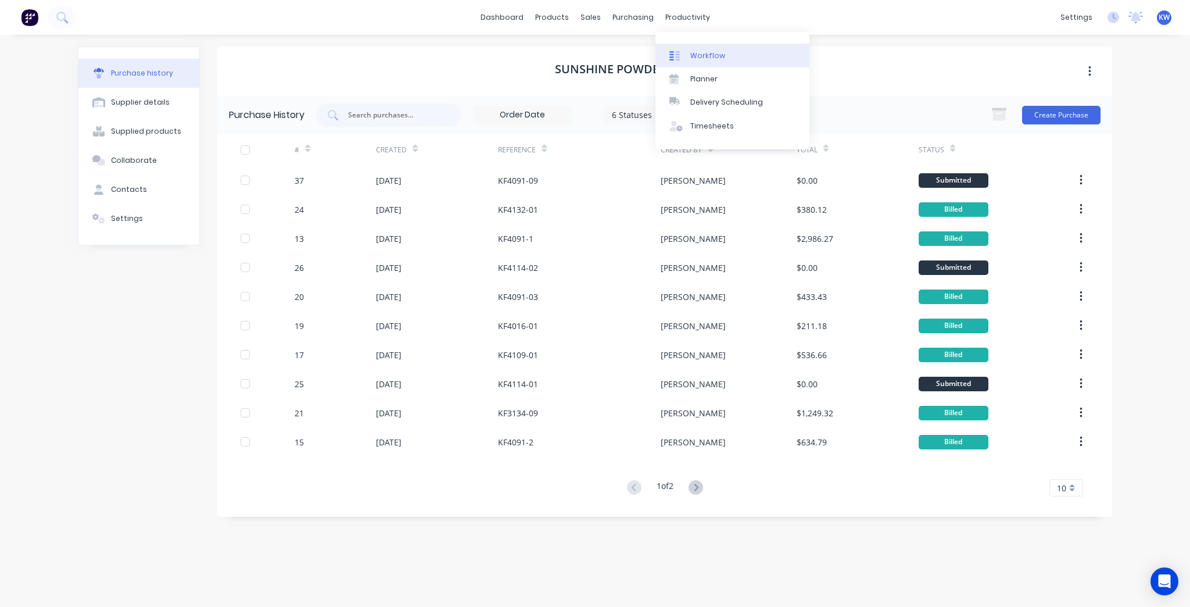
click at [682, 65] on link "Workflow" at bounding box center [732, 55] width 154 height 23
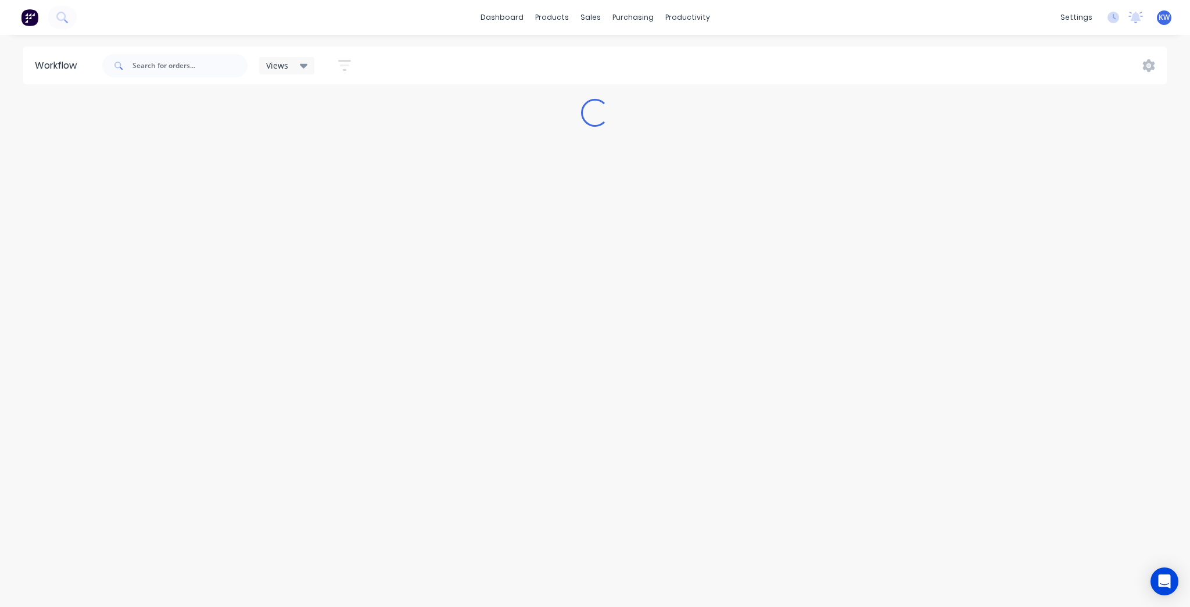
click at [210, 79] on div at bounding box center [174, 65] width 145 height 35
click at [208, 66] on input "text" at bounding box center [189, 65] width 115 height 23
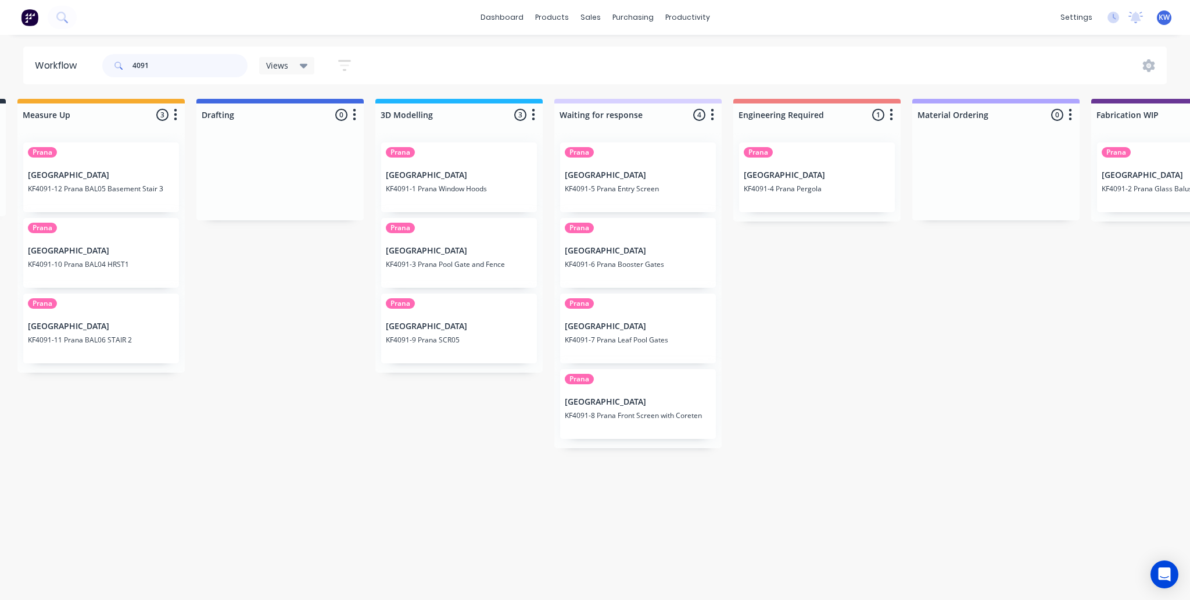
scroll to position [0, 311]
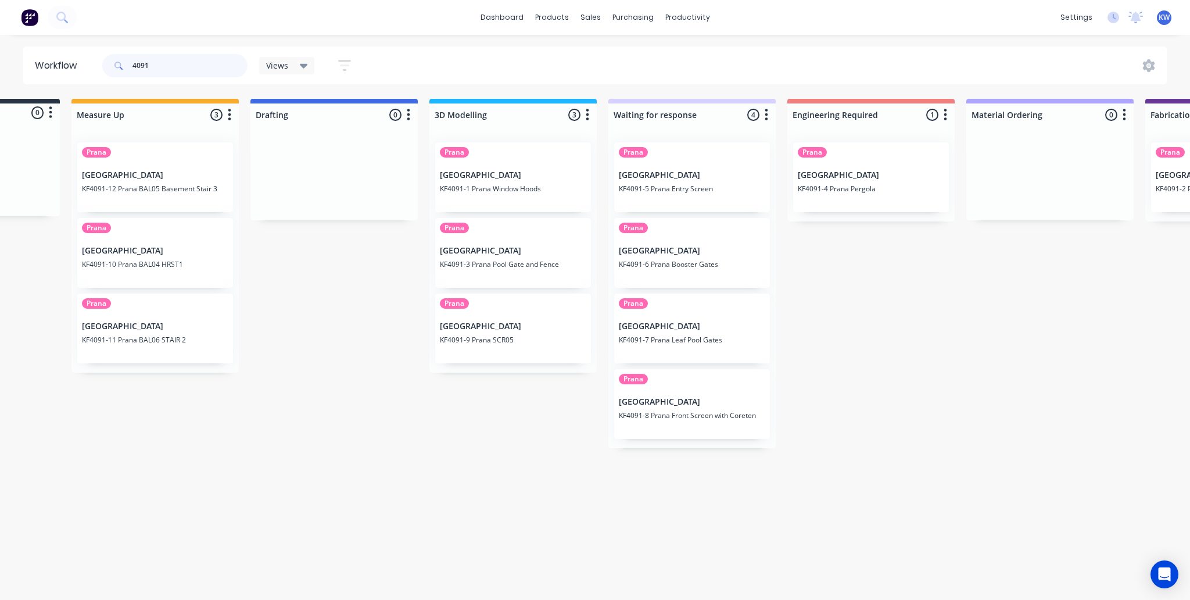
type input "4091"
click at [541, 196] on div "Prana Timit Building KF4091-1 Prana Window Hoods" at bounding box center [513, 177] width 156 height 70
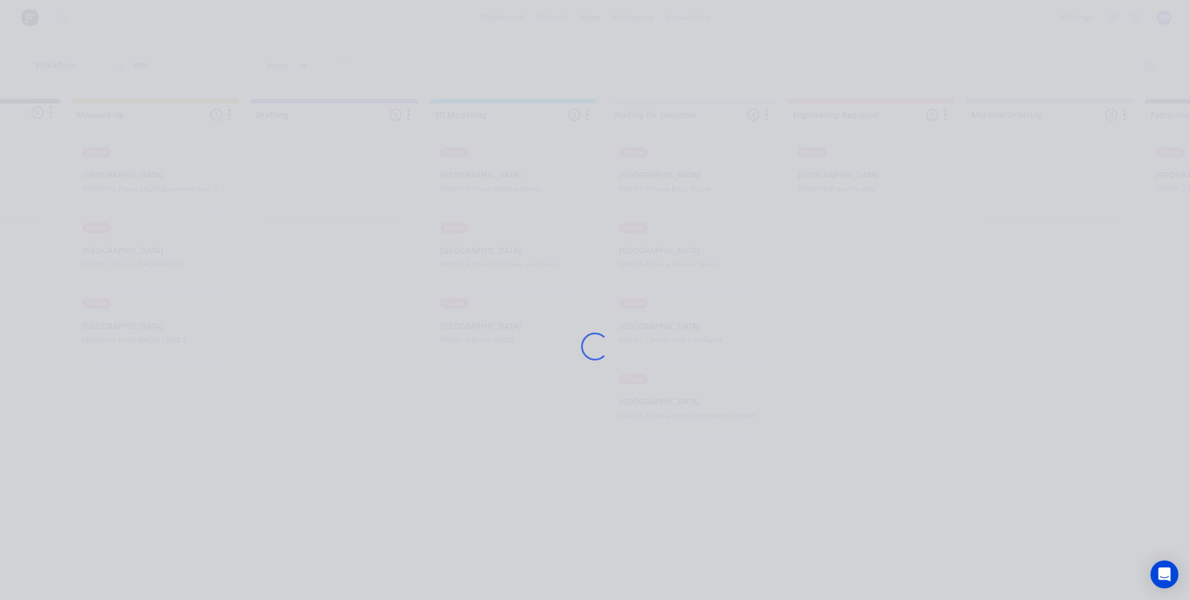
click at [565, 66] on div "Loading..." at bounding box center [595, 346] width 930 height 600
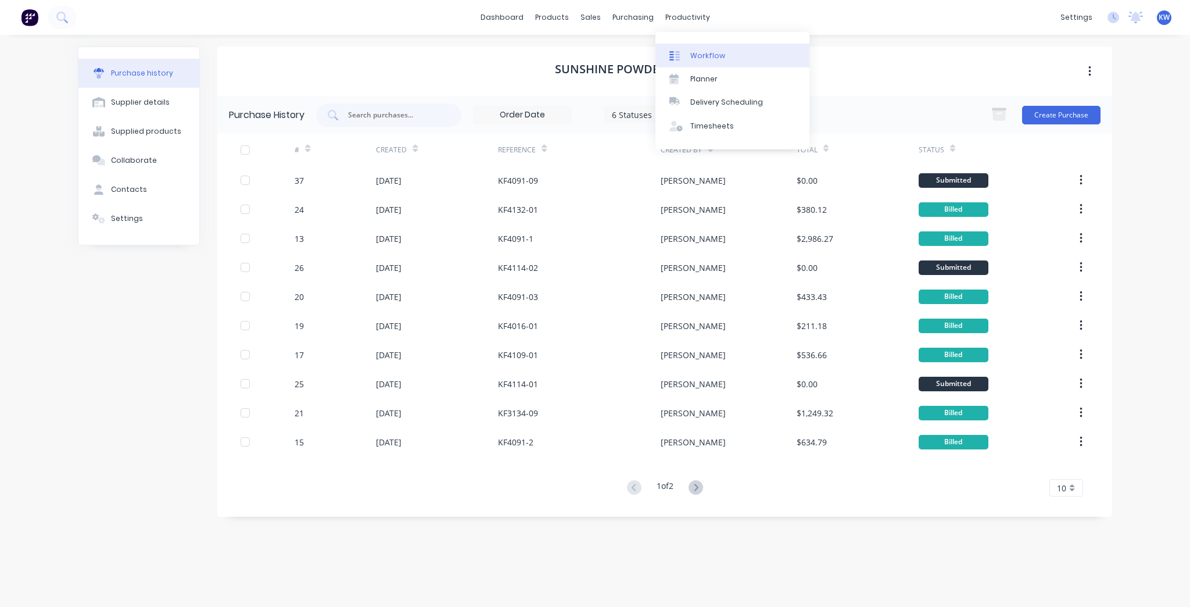
click at [683, 51] on div at bounding box center [677, 56] width 17 height 10
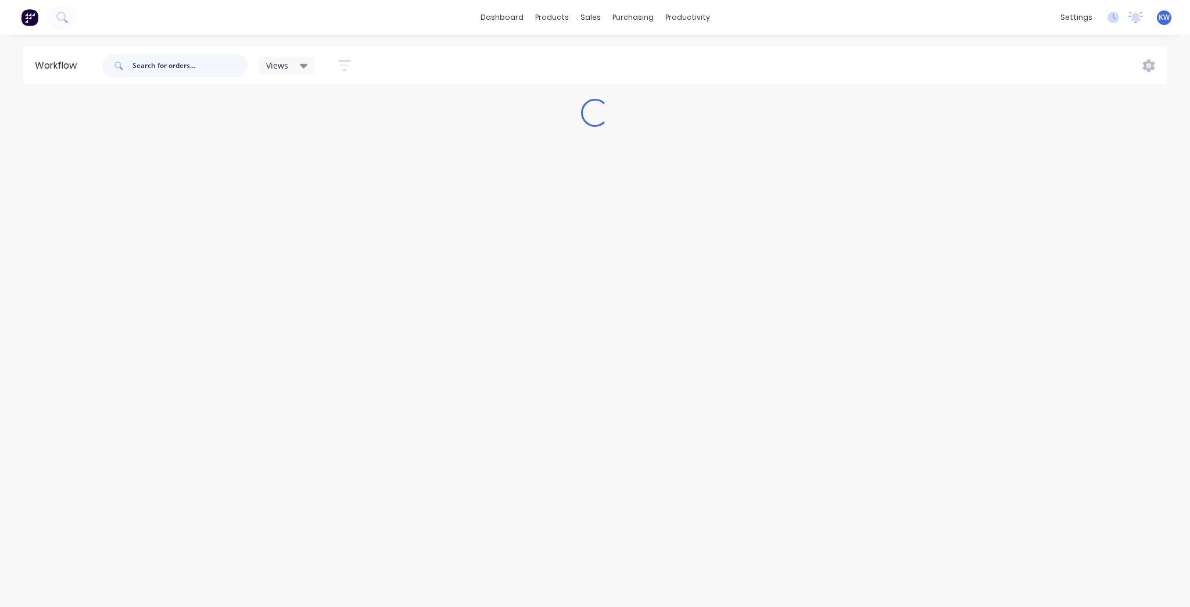
click at [156, 58] on input "text" at bounding box center [189, 65] width 115 height 23
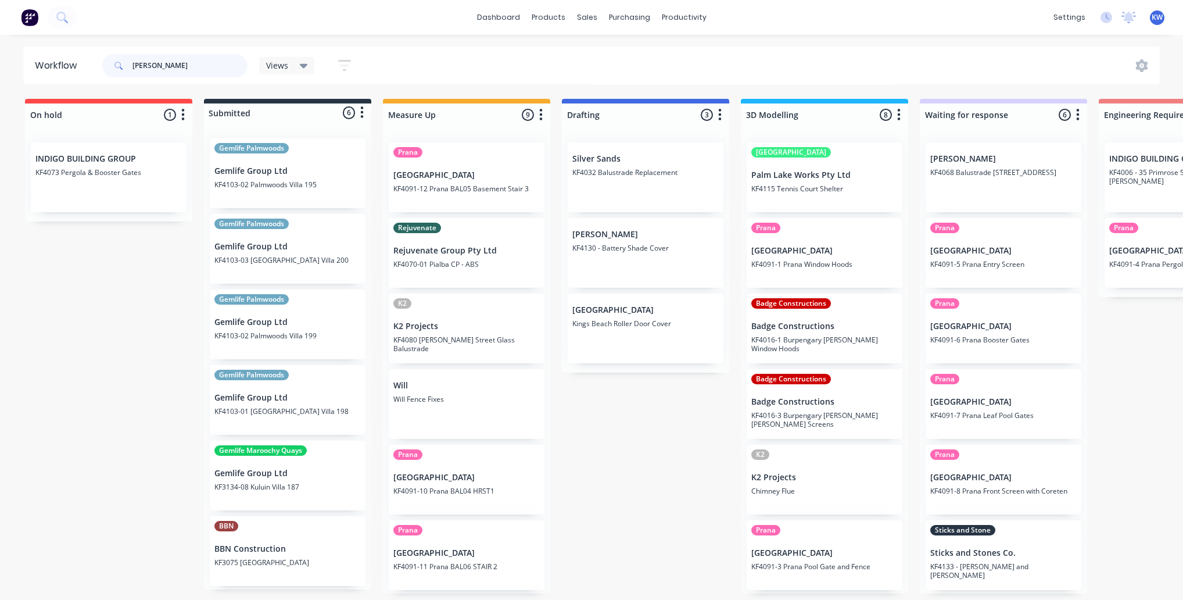
type input "yvette"
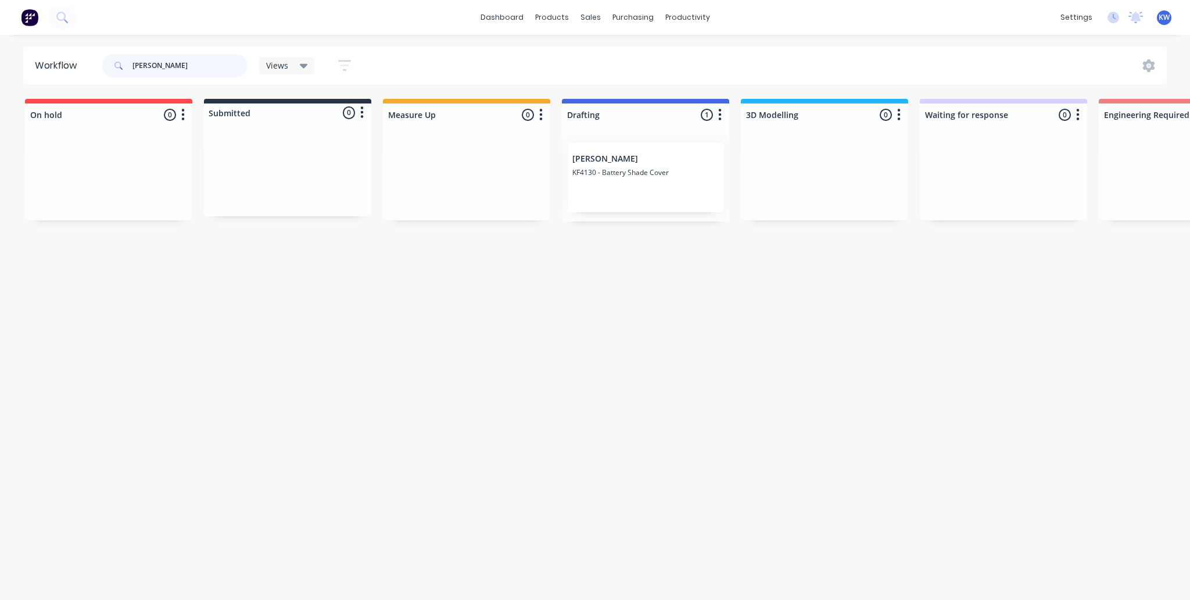
click at [203, 65] on input "yvette" at bounding box center [189, 65] width 115 height 23
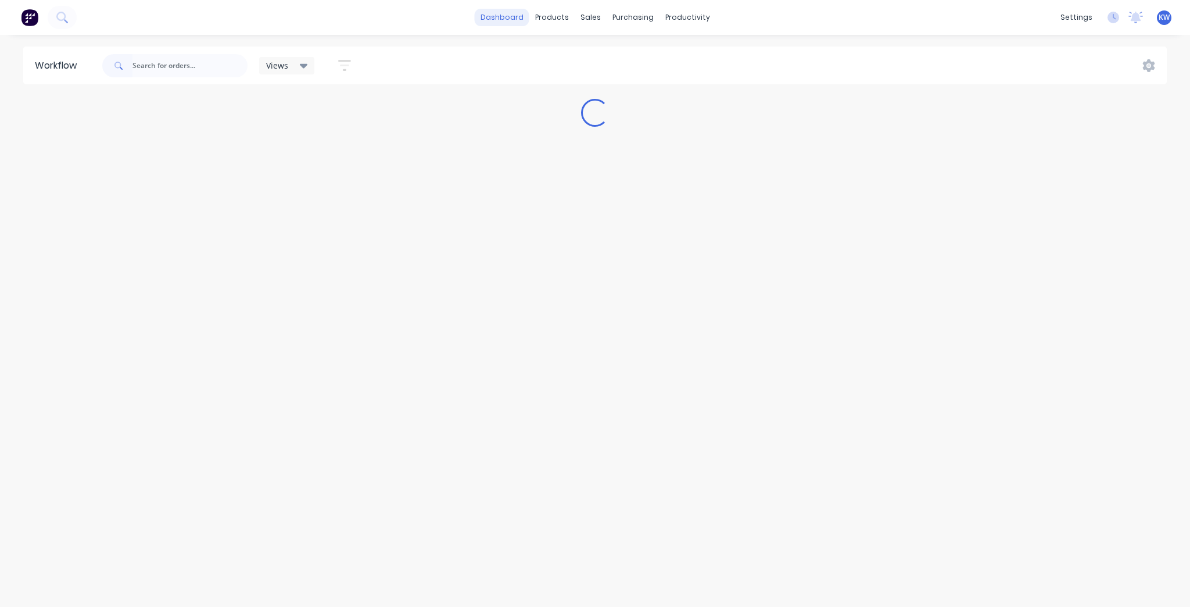
click at [514, 21] on link "dashboard" at bounding box center [502, 17] width 55 height 17
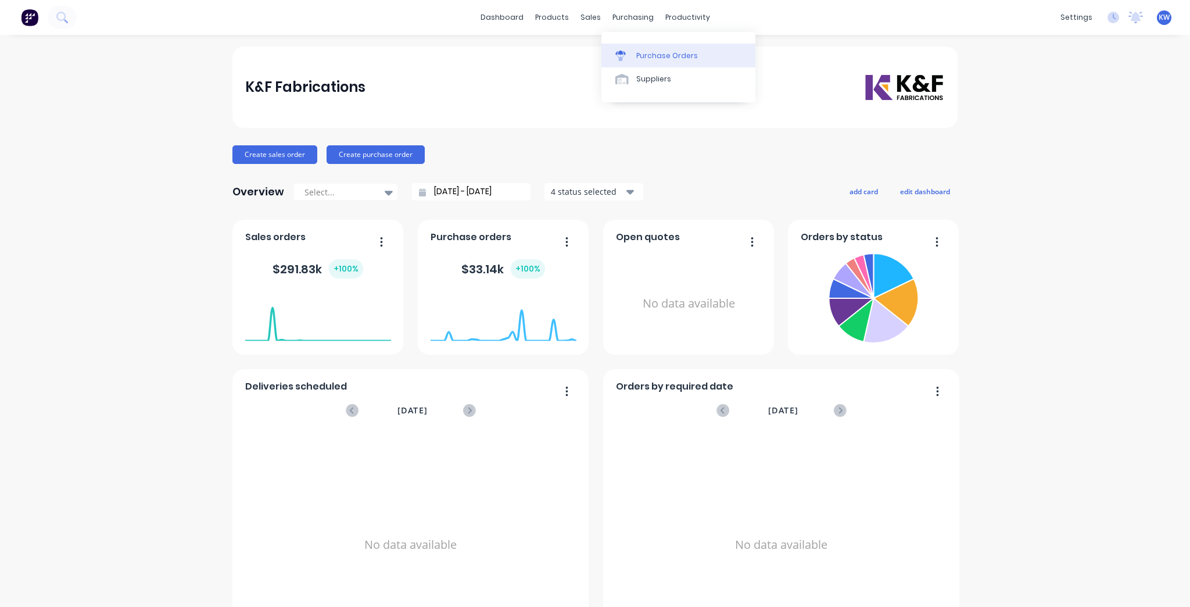
click at [647, 52] on div "Purchase Orders" at bounding box center [667, 56] width 62 height 10
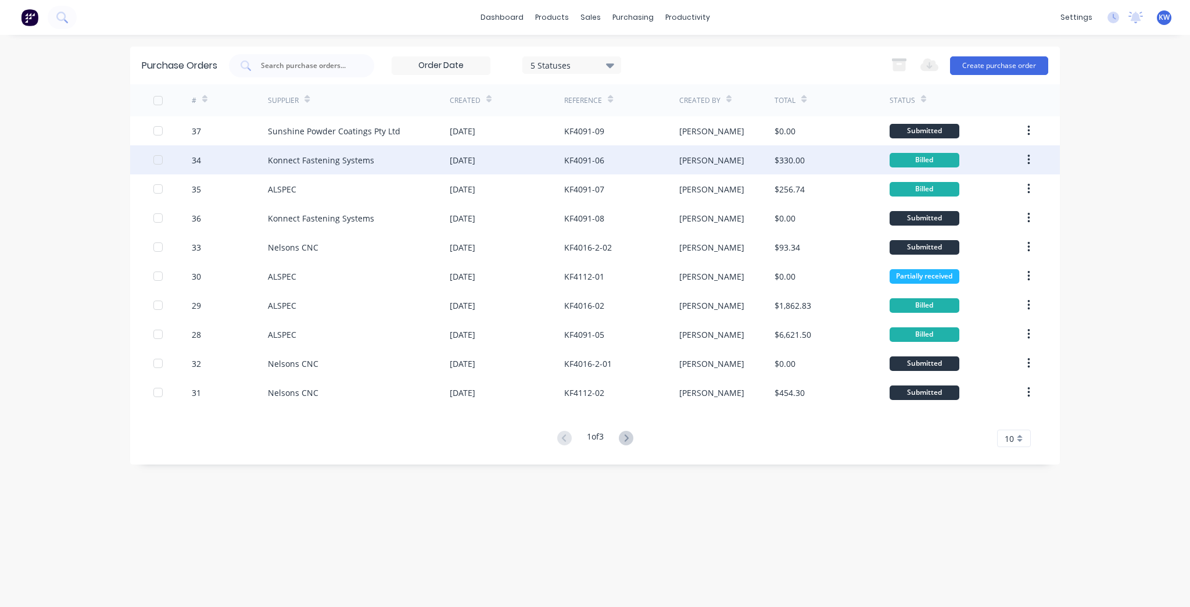
click at [475, 154] on div "[DATE]" at bounding box center [463, 160] width 26 height 12
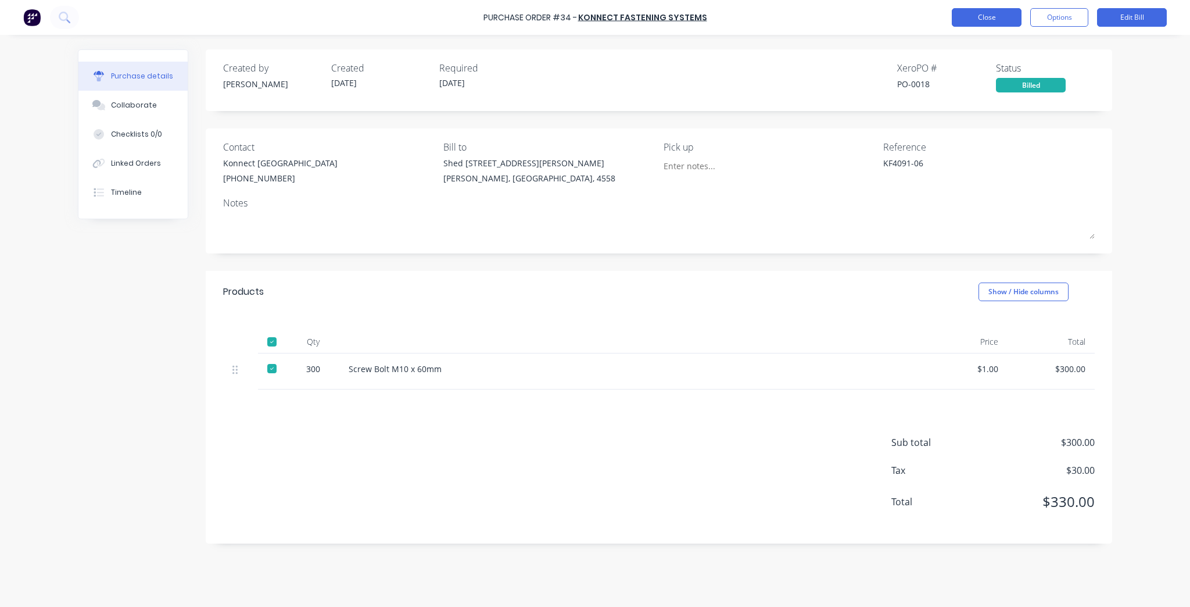
click at [974, 15] on button "Close" at bounding box center [987, 17] width 70 height 19
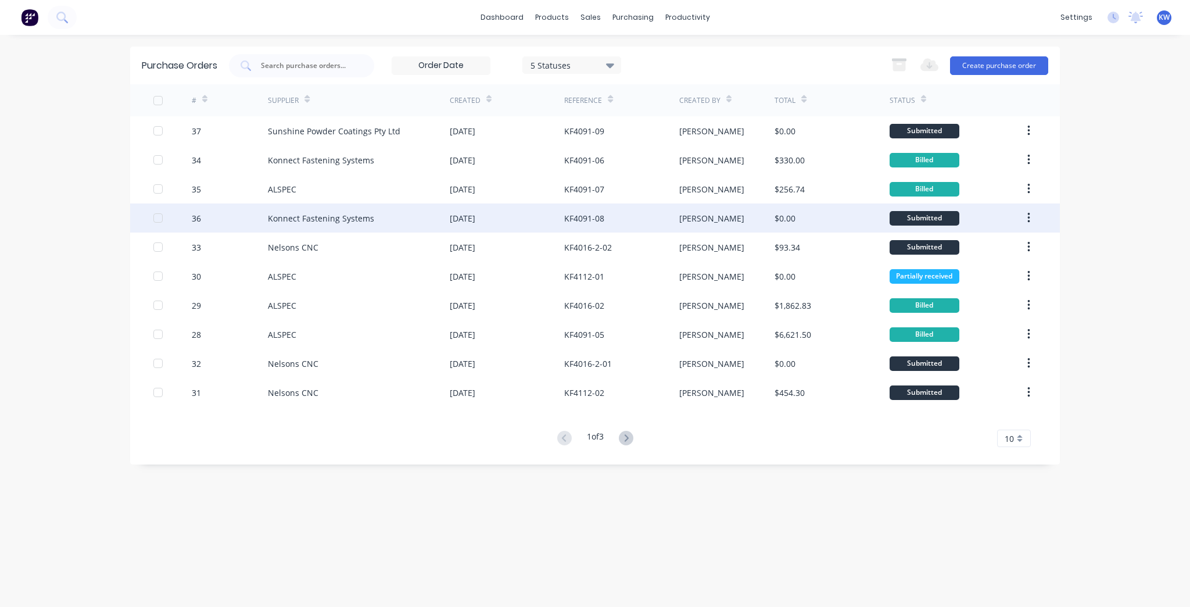
click at [533, 218] on div "[DATE]" at bounding box center [507, 217] width 114 height 29
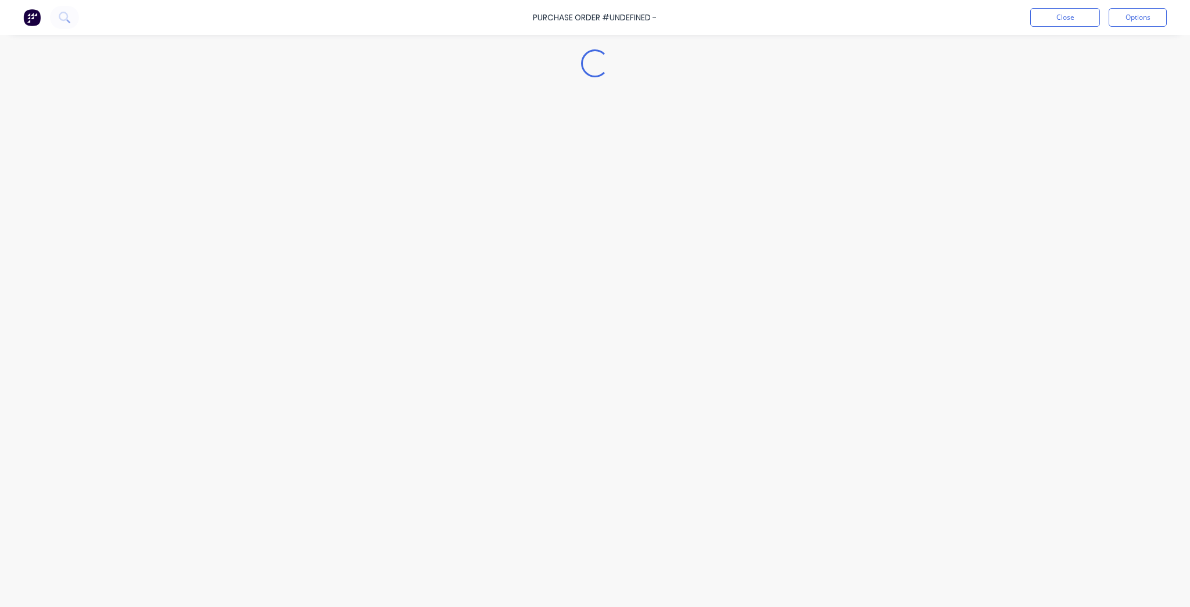
type textarea "x"
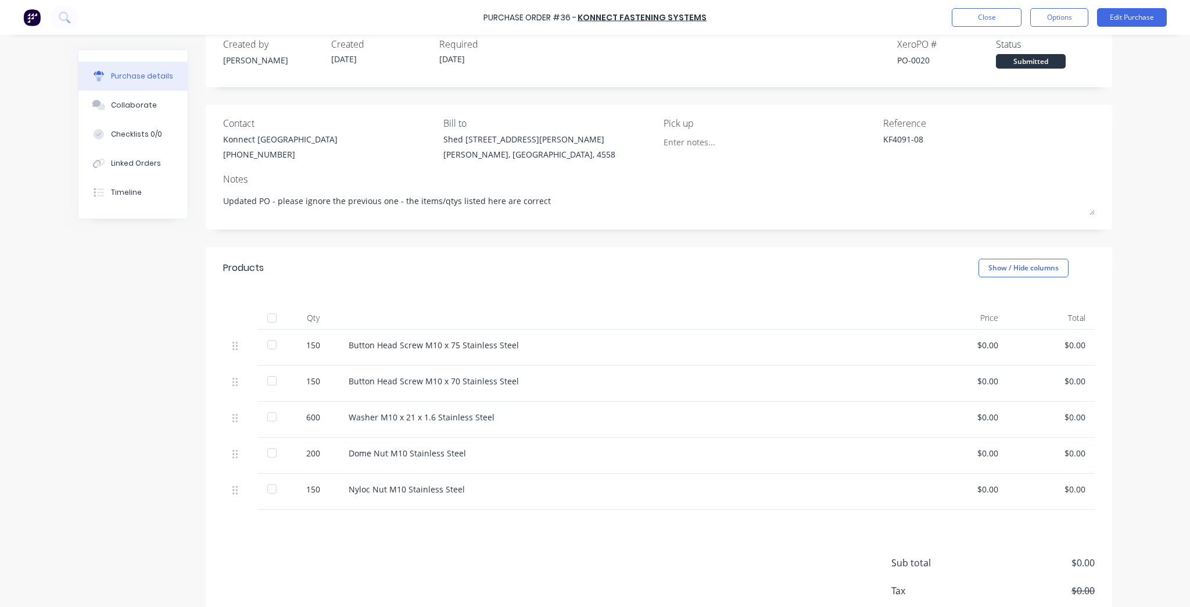
scroll to position [46, 0]
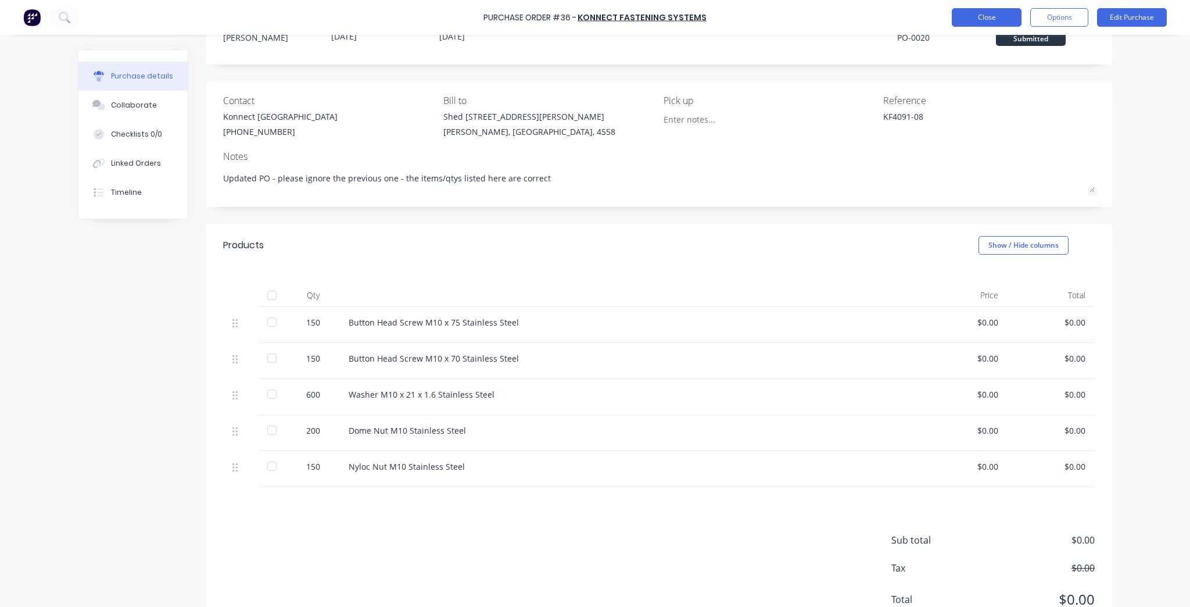
click at [967, 19] on button "Close" at bounding box center [987, 17] width 70 height 19
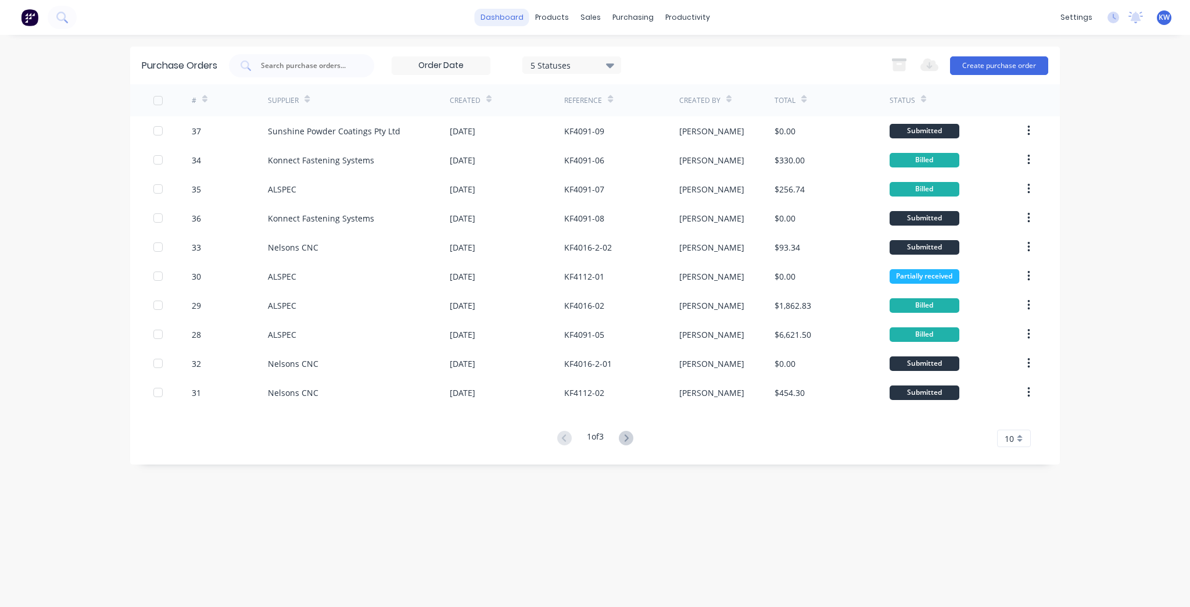
click at [526, 16] on link "dashboard" at bounding box center [502, 17] width 55 height 17
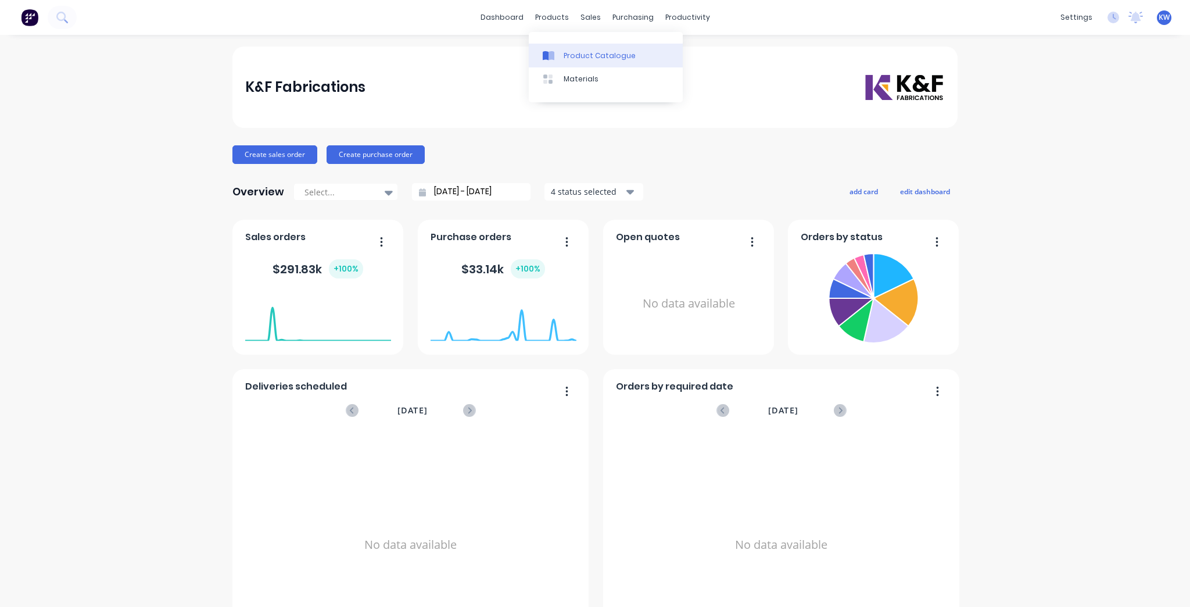
click at [582, 62] on link "Product Catalogue" at bounding box center [606, 55] width 154 height 23
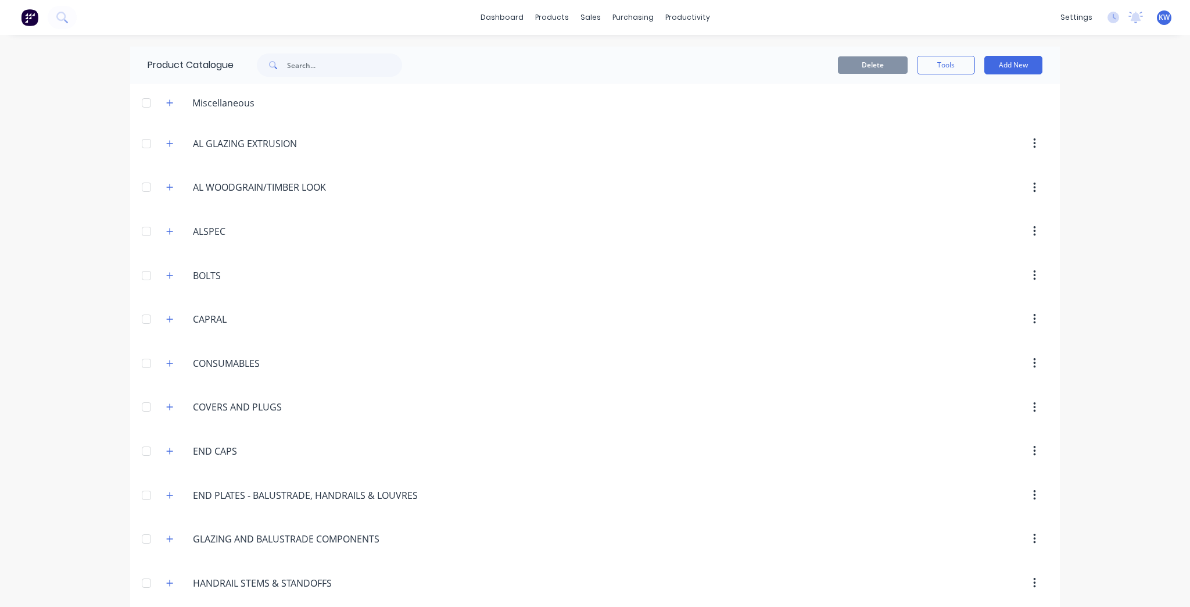
click at [475, 12] on div "dashboard products sales purchasing productivity dashboard products Product Cat…" at bounding box center [595, 17] width 1190 height 35
click at [509, 24] on link "dashboard" at bounding box center [502, 17] width 55 height 17
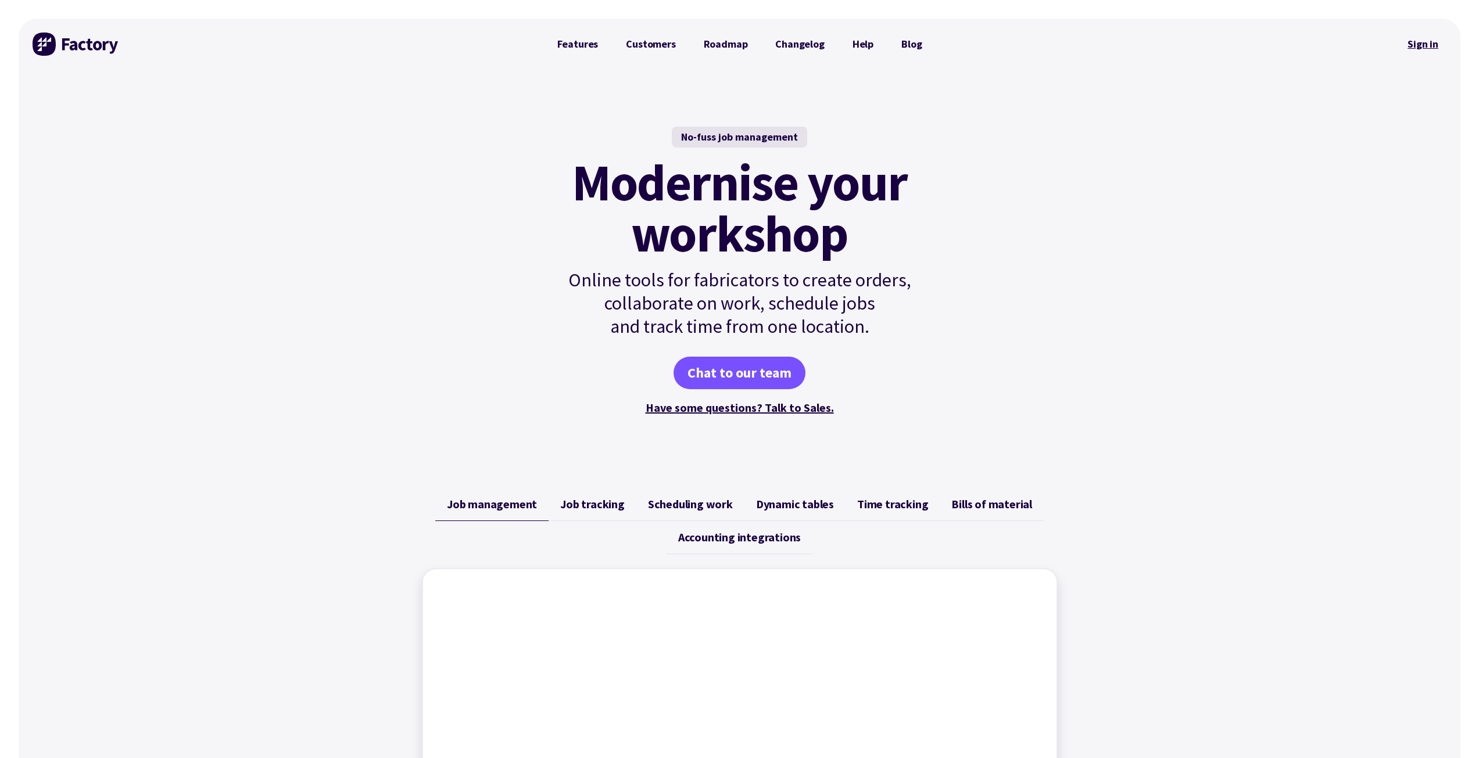
click at [1411, 33] on link "Sign in" at bounding box center [1422, 44] width 47 height 27
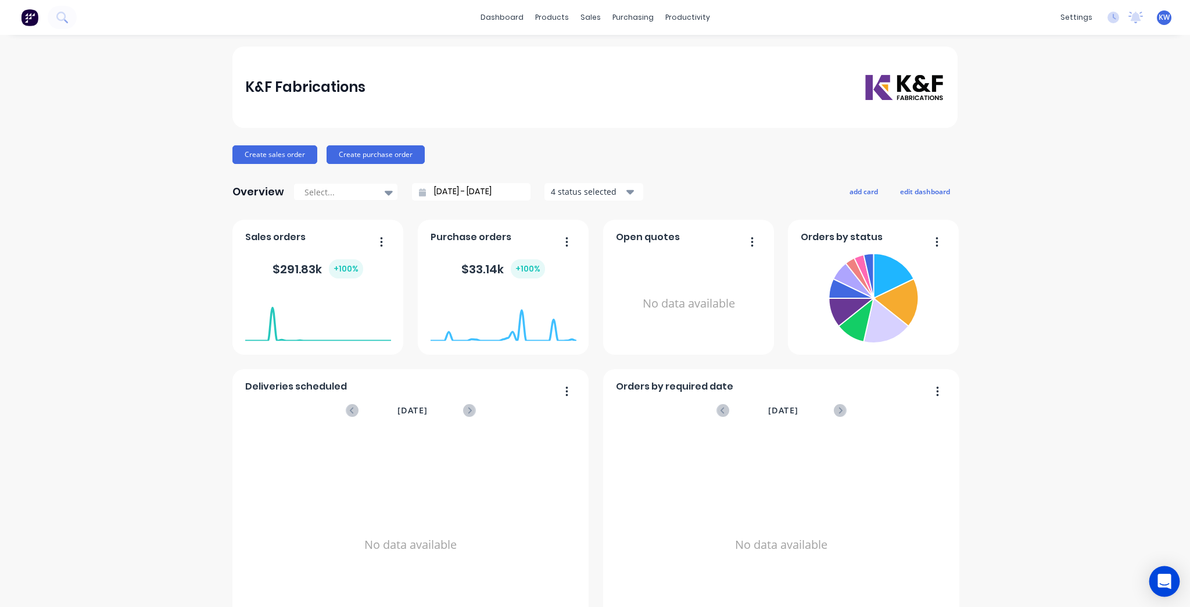
click at [1162, 575] on icon "Open Intercom Messenger" at bounding box center [1164, 580] width 15 height 15
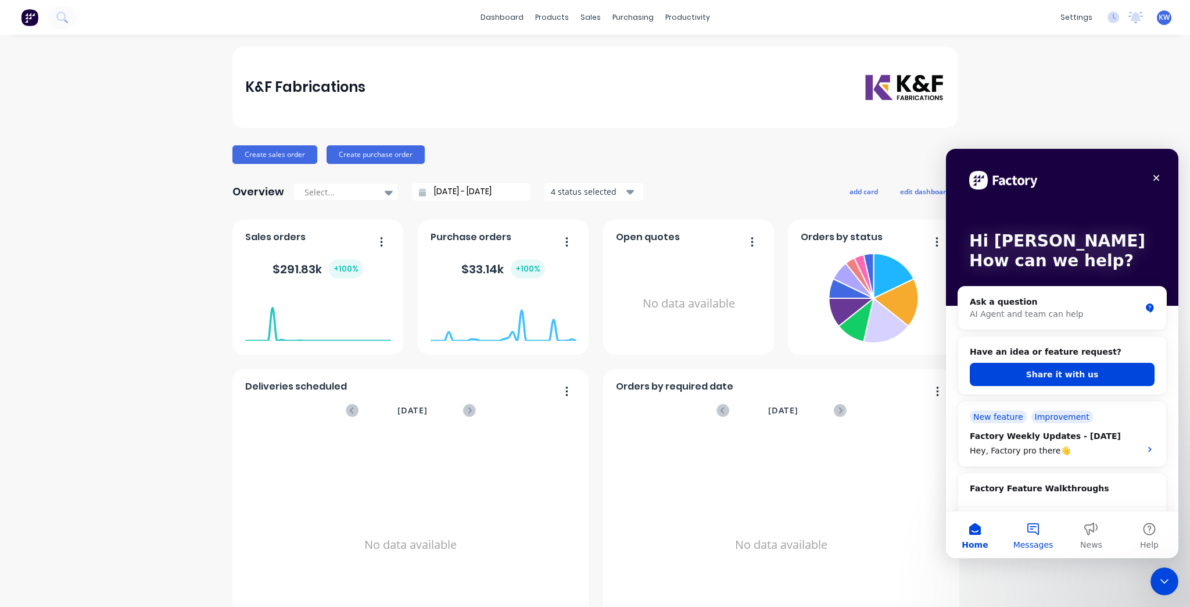
click at [1045, 548] on span "Messages" at bounding box center [1033, 544] width 40 height 8
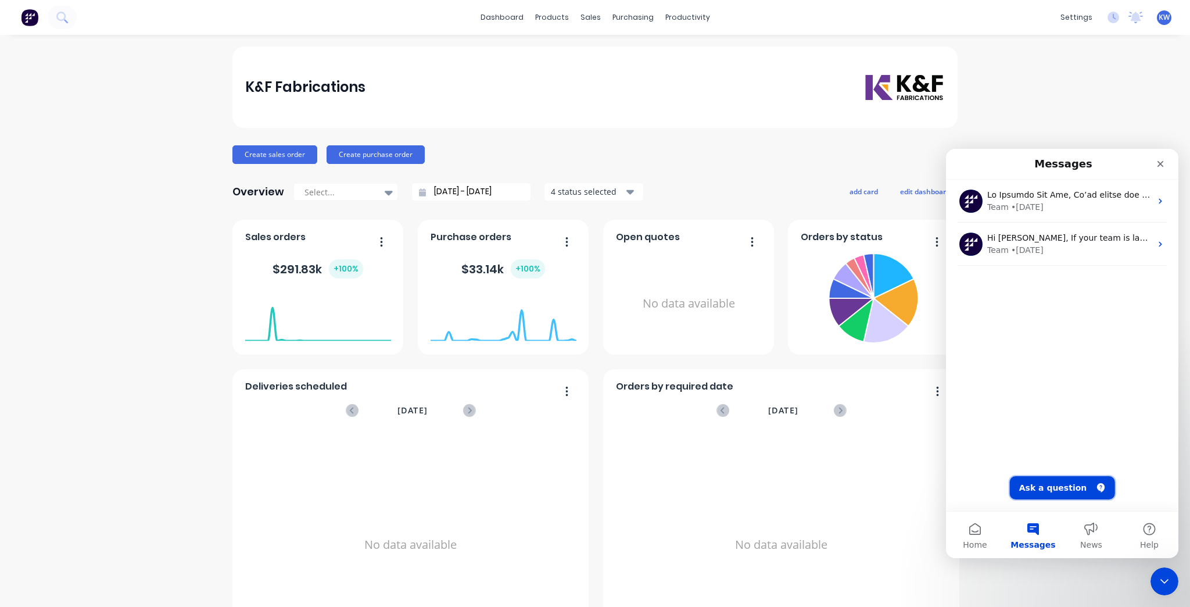
click at [1064, 485] on button "Ask a question" at bounding box center [1062, 487] width 105 height 23
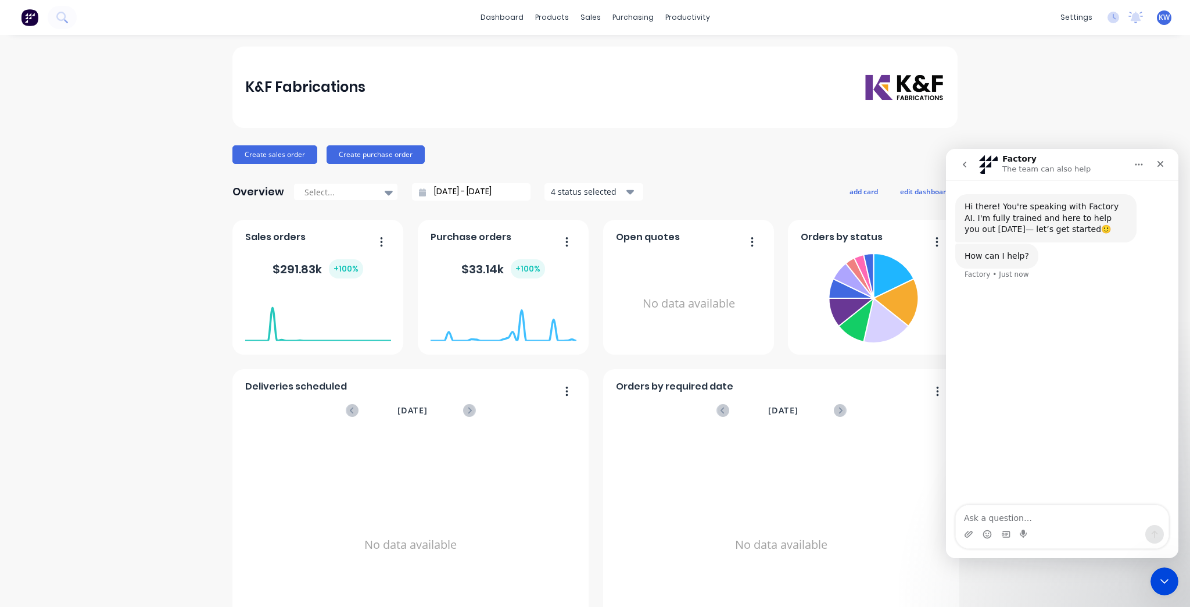
click at [995, 518] on textarea "Ask a question…" at bounding box center [1062, 515] width 213 height 20
type textarea "I"
type textarea "Can you connect me with a human?"
click at [1153, 529] on button "Send a message…" at bounding box center [1154, 534] width 19 height 19
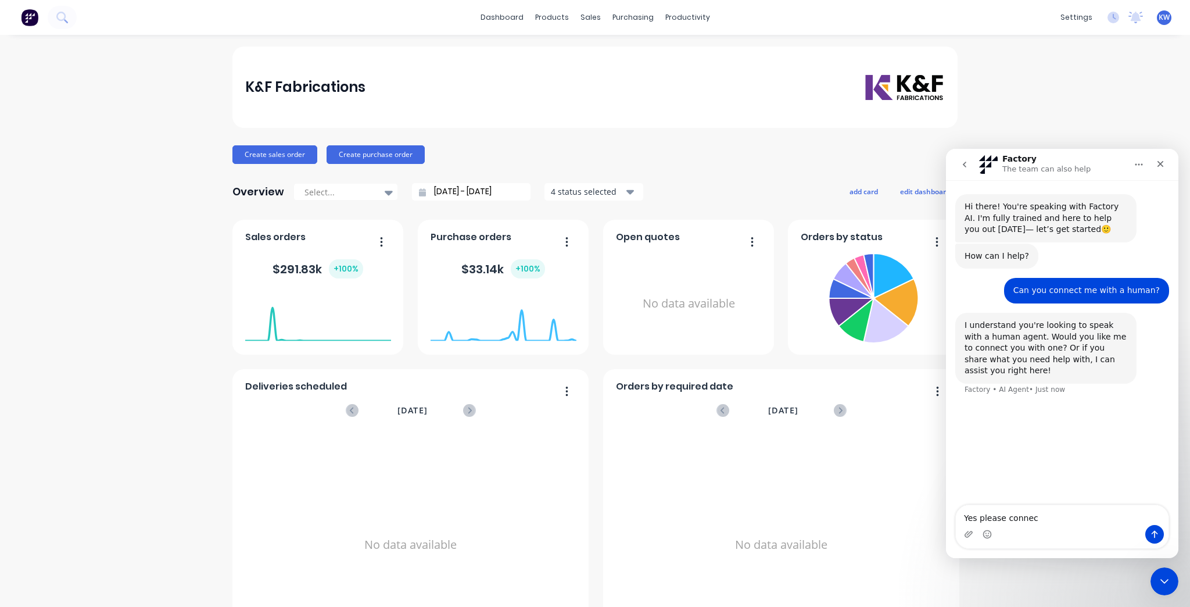
type textarea "Yes please connect"
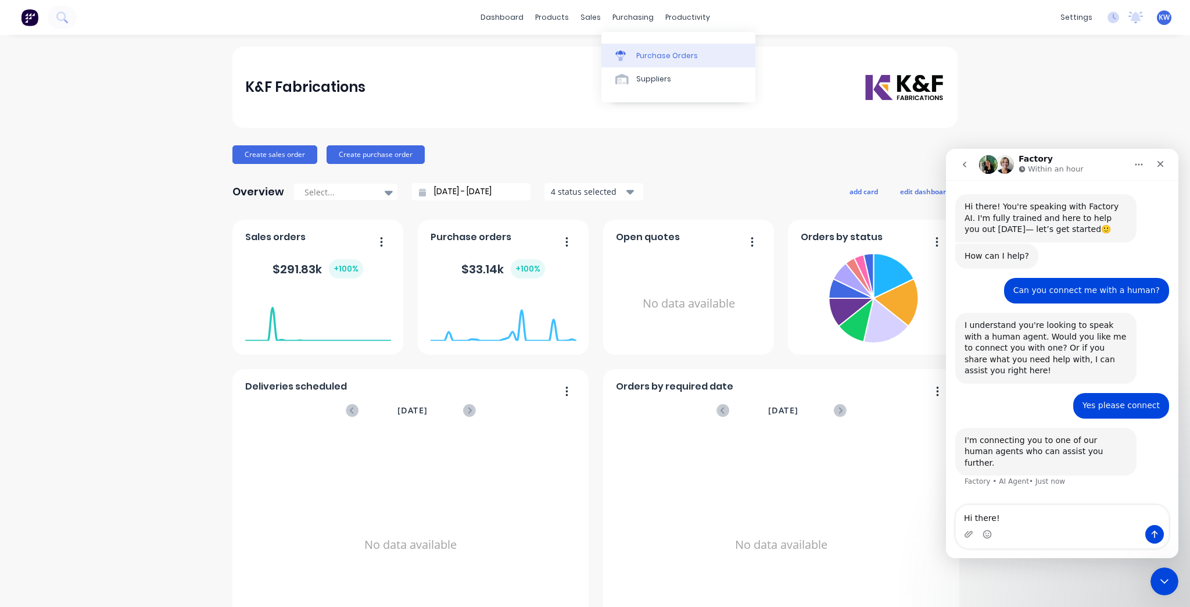
type textarea "Hi there!"
click at [636, 51] on div "Purchase Orders" at bounding box center [667, 56] width 62 height 10
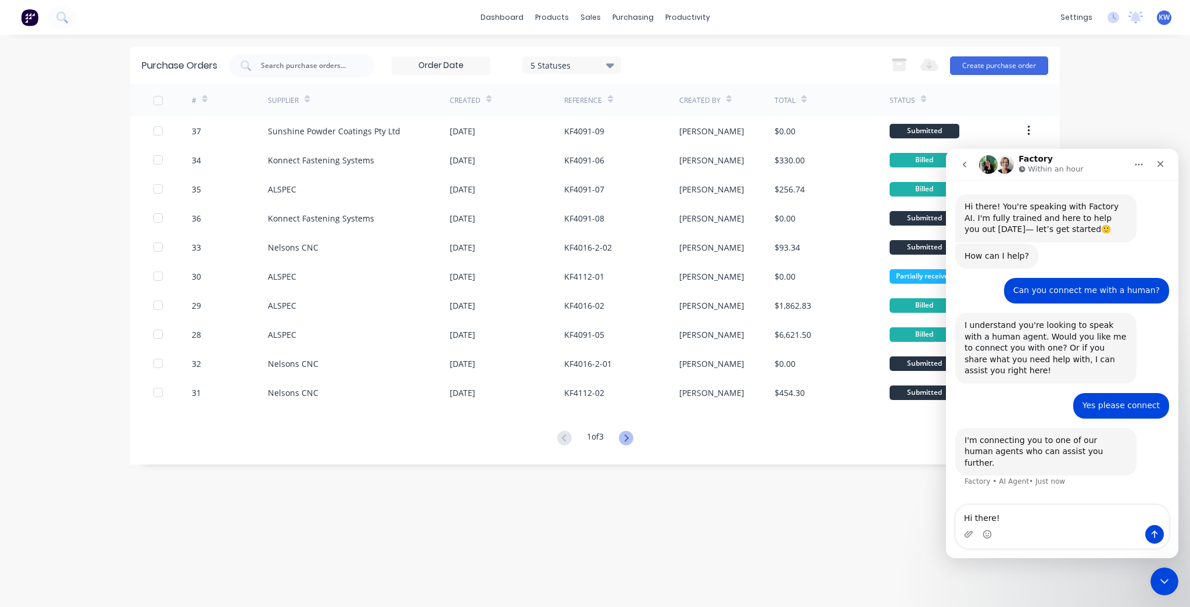
click at [627, 433] on icon at bounding box center [626, 438] width 15 height 15
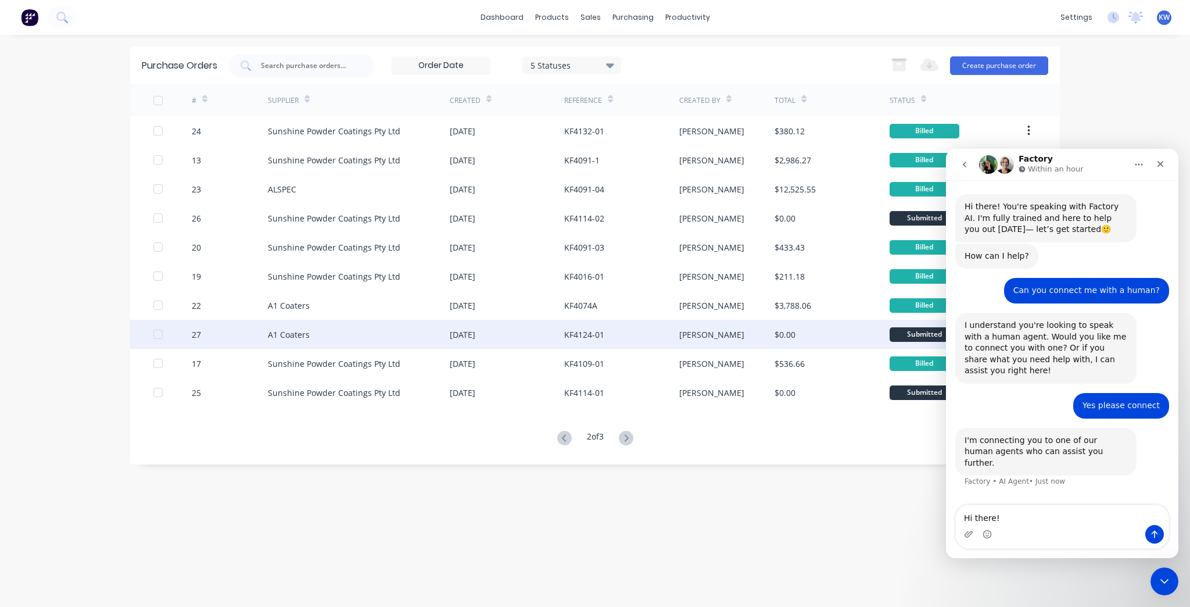
click at [668, 340] on div "KF4124-01" at bounding box center [621, 334] width 114 height 29
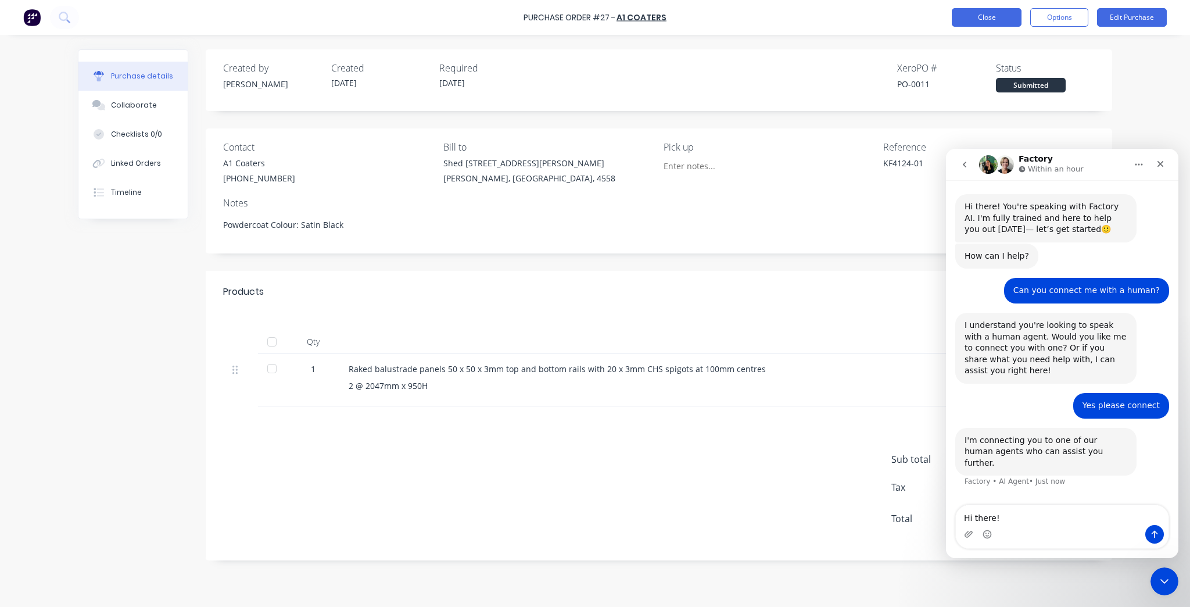
click at [992, 15] on button "Close" at bounding box center [987, 17] width 70 height 19
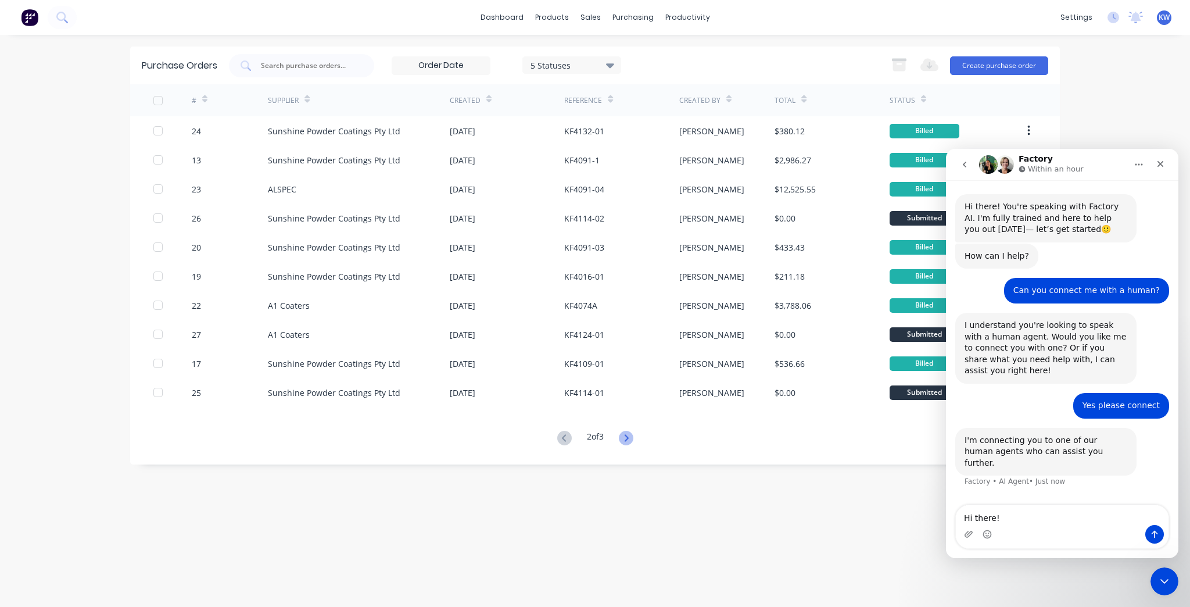
click at [632, 439] on icon at bounding box center [626, 438] width 15 height 15
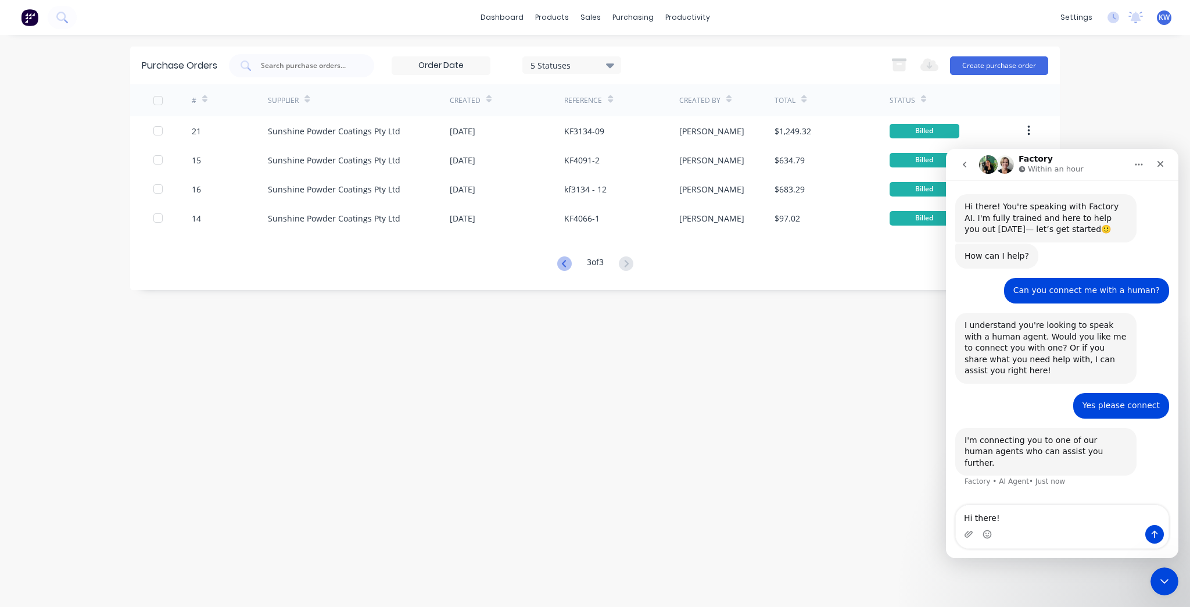
click at [566, 264] on icon at bounding box center [564, 263] width 15 height 15
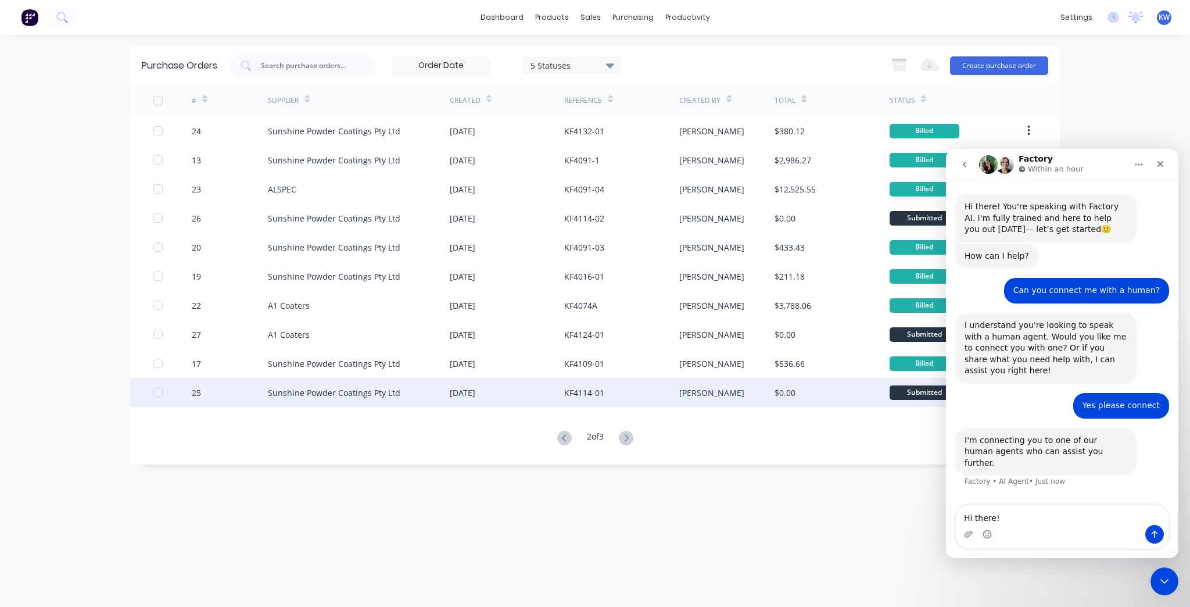
click at [640, 395] on div "KF4114-01" at bounding box center [621, 392] width 114 height 29
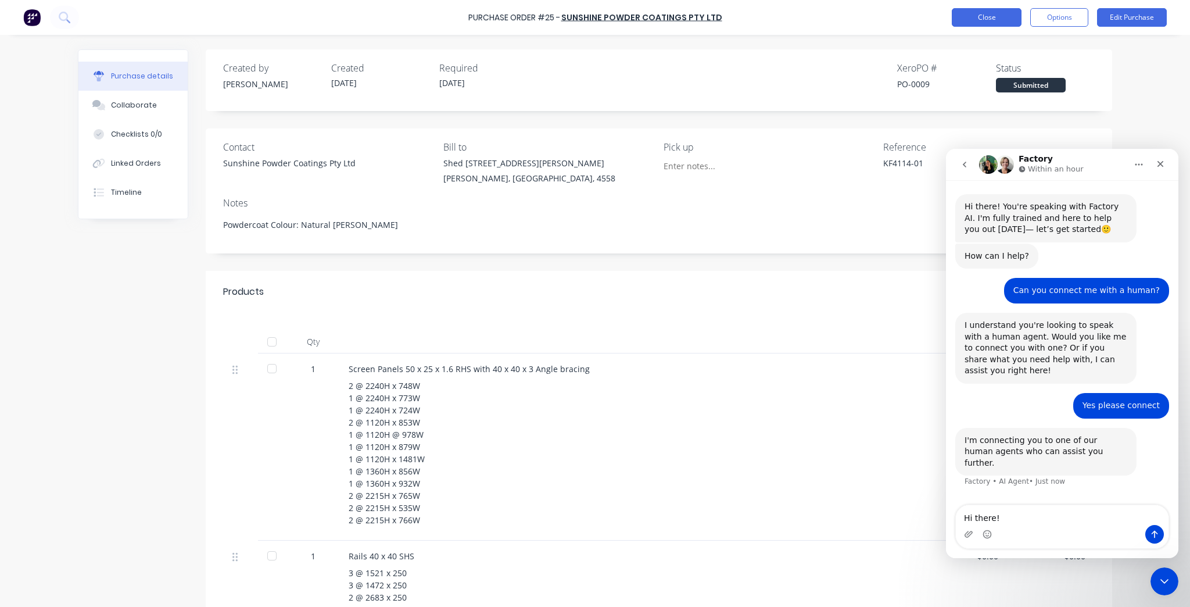
click at [970, 21] on button "Close" at bounding box center [987, 17] width 70 height 19
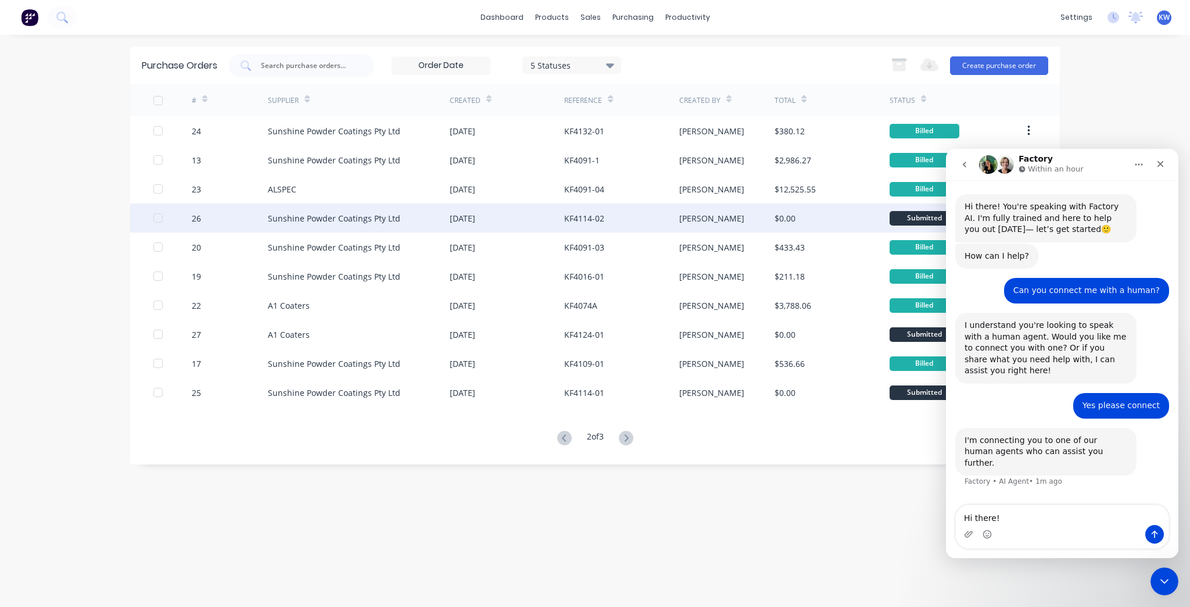
click at [685, 218] on div "Kim" at bounding box center [711, 218] width 65 height 12
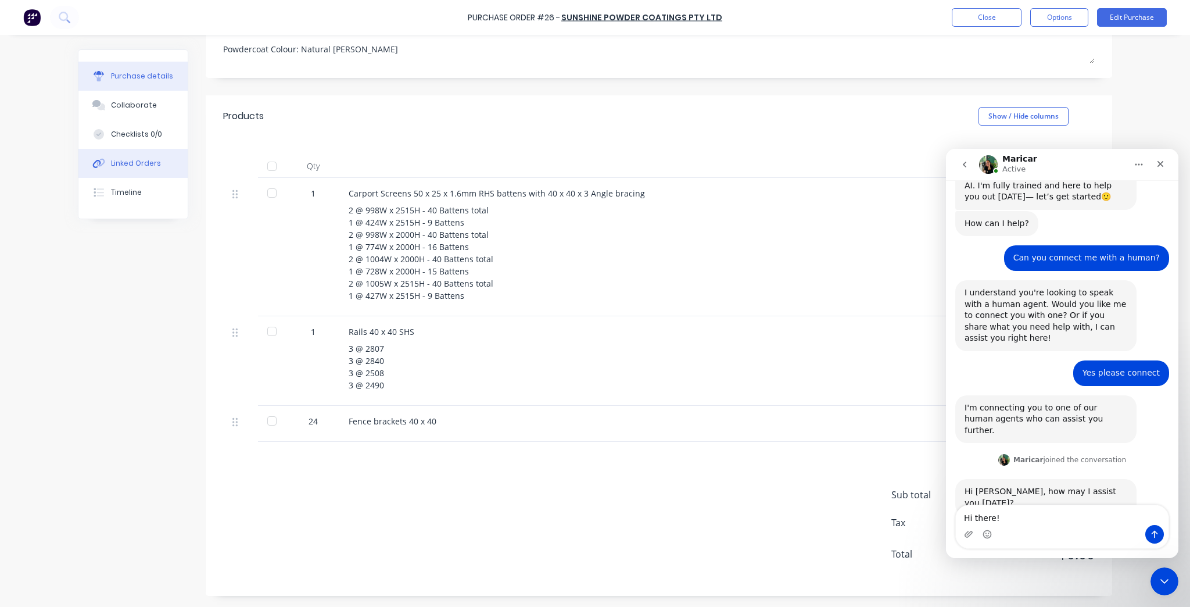
scroll to position [33, 0]
click at [135, 195] on div "Timeline" at bounding box center [126, 192] width 31 height 10
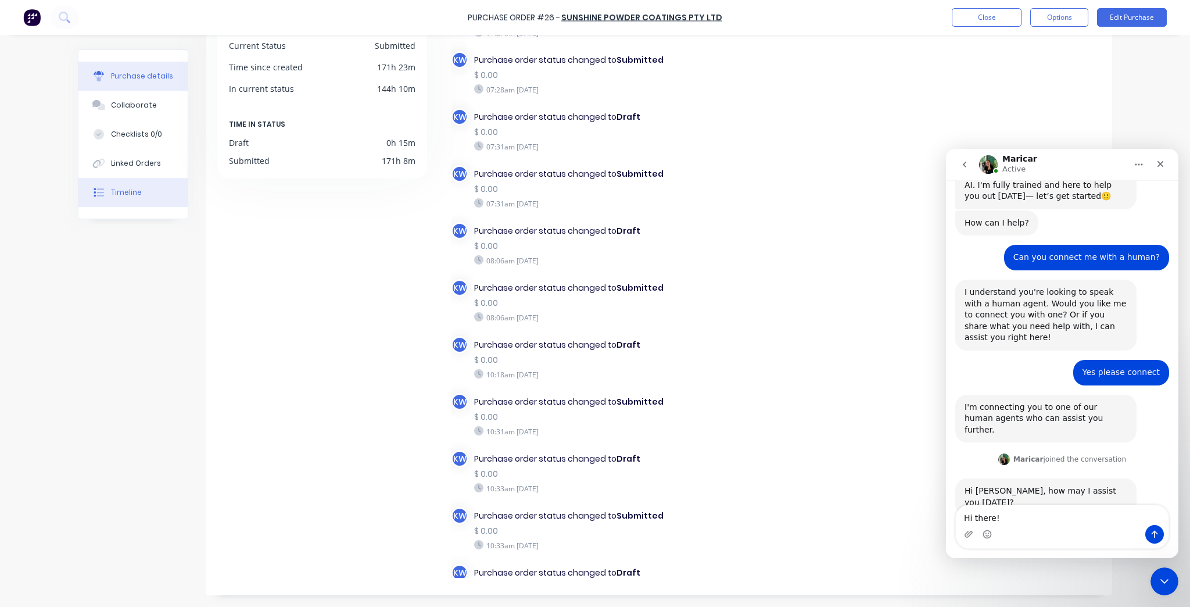
click at [150, 72] on div "Purchase details" at bounding box center [142, 76] width 62 height 10
type textarea "x"
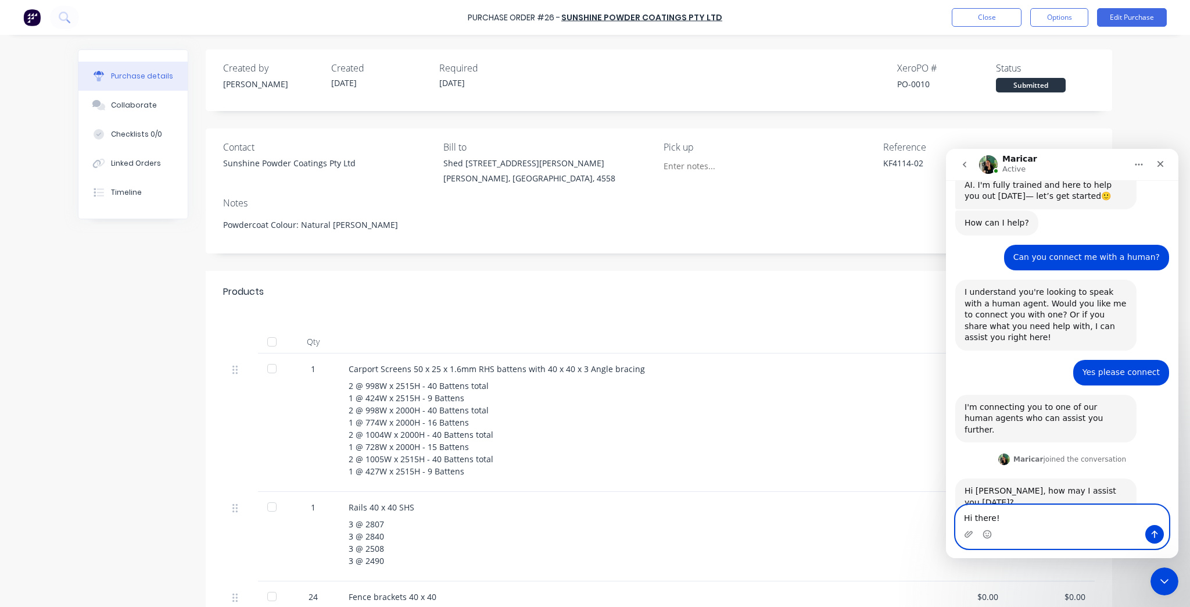
click at [1070, 523] on textarea "Hi there!" at bounding box center [1062, 515] width 213 height 20
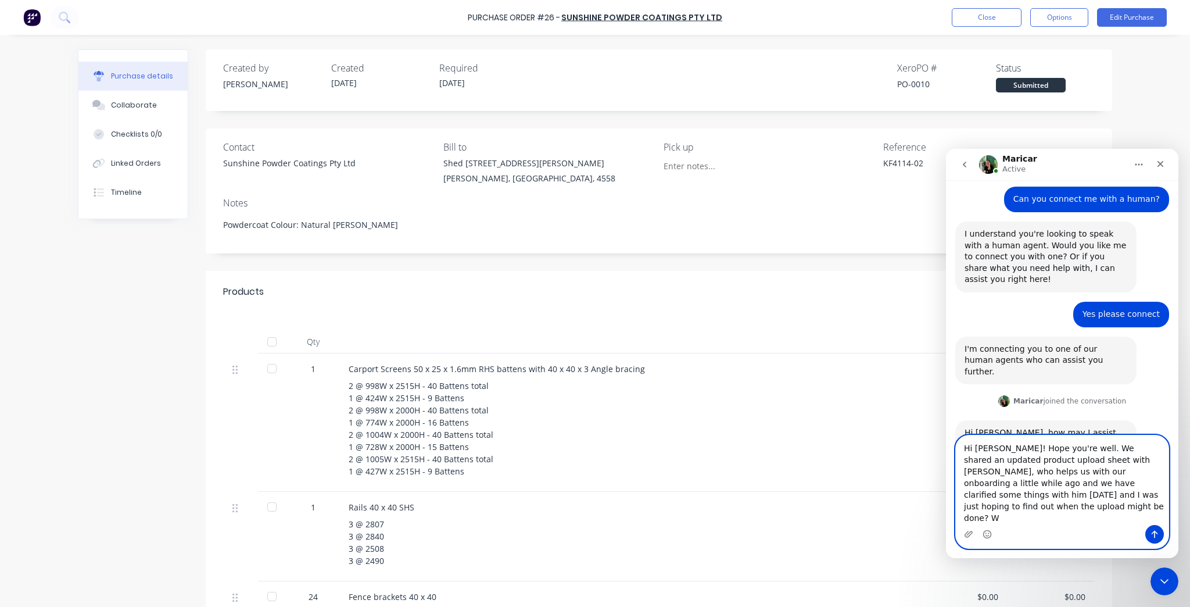
scroll to position [80, 0]
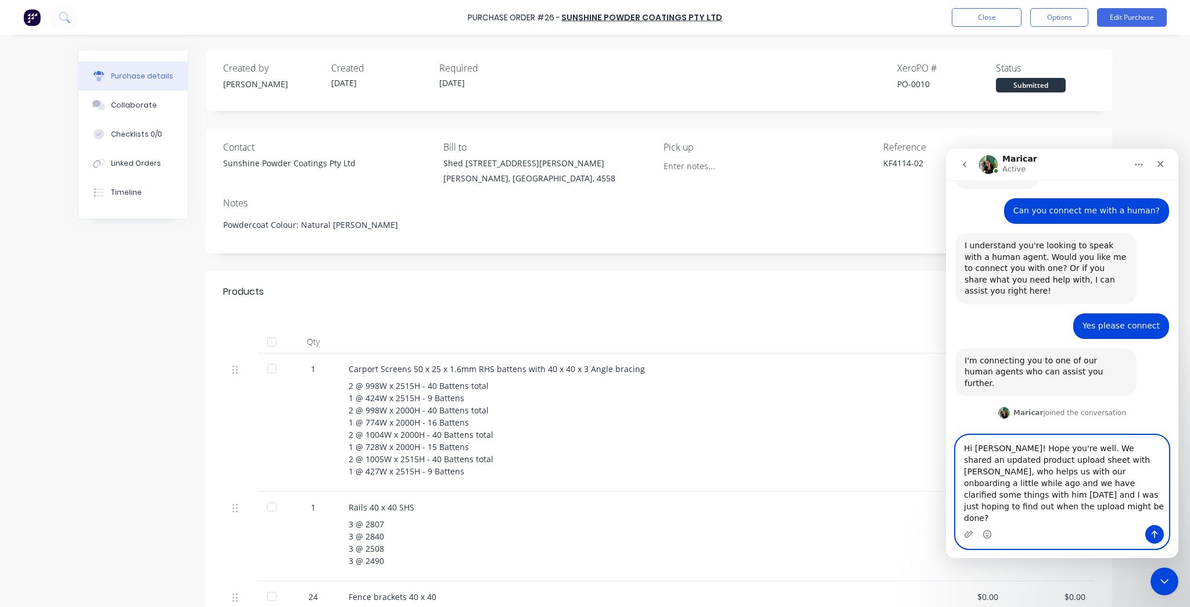
drag, startPoint x: 1084, startPoint y: 497, endPoint x: 1023, endPoint y: 496, distance: 61.0
click at [1023, 496] on textarea "Hi Maricar! Hope you're well. We shared an updated product upload sheet with St…" at bounding box center [1062, 479] width 213 height 89
click at [1070, 495] on textarea "Hi Maricar! Hope you're well. We shared an updated product upload sheet with St…" at bounding box center [1062, 486] width 213 height 78
click at [1020, 496] on textarea "Hi Maricar! Hope you're well. We shared an updated product upload sheet with St…" at bounding box center [1062, 486] width 213 height 78
click at [1076, 495] on textarea "Hi Maricar! Hope you're well. We shared an updated product upload sheet with St…" at bounding box center [1062, 486] width 213 height 78
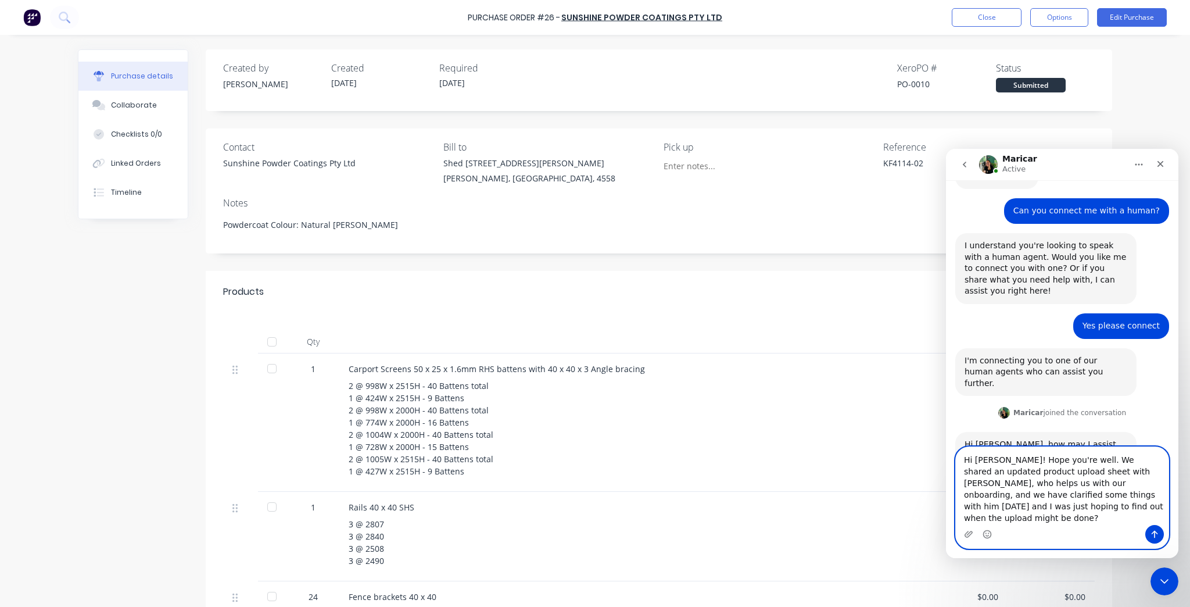
click at [1074, 497] on textarea "Hi Maricar! Hope you're well. We shared an updated product upload sheet with St…" at bounding box center [1062, 486] width 213 height 78
click at [1075, 521] on textarea "Hi Maricar! Hope you're well. We shared an updated product upload sheet with St…" at bounding box center [1062, 486] width 213 height 78
click at [1061, 521] on textarea "Hi Maricar! Hope you're well. We shared an updated product upload sheet with St…" at bounding box center [1062, 486] width 213 height 78
type textarea "Hi Maricar! Hope you're well. We shared an updated product upload sheet with St…"
click at [1157, 537] on icon "Send a message…" at bounding box center [1154, 533] width 9 height 9
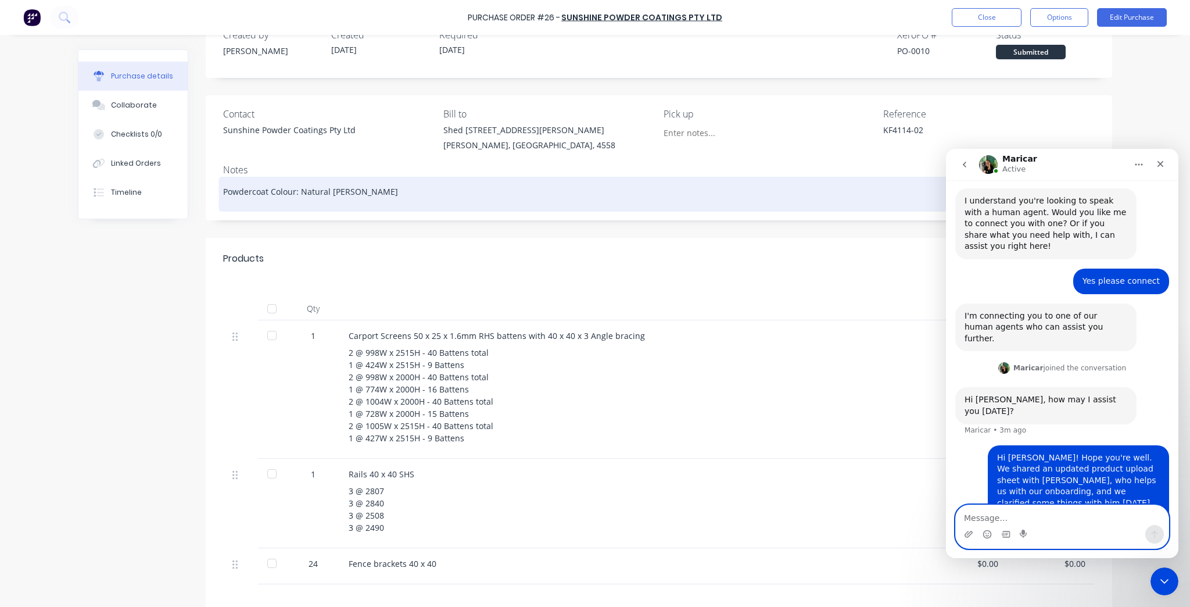
scroll to position [0, 0]
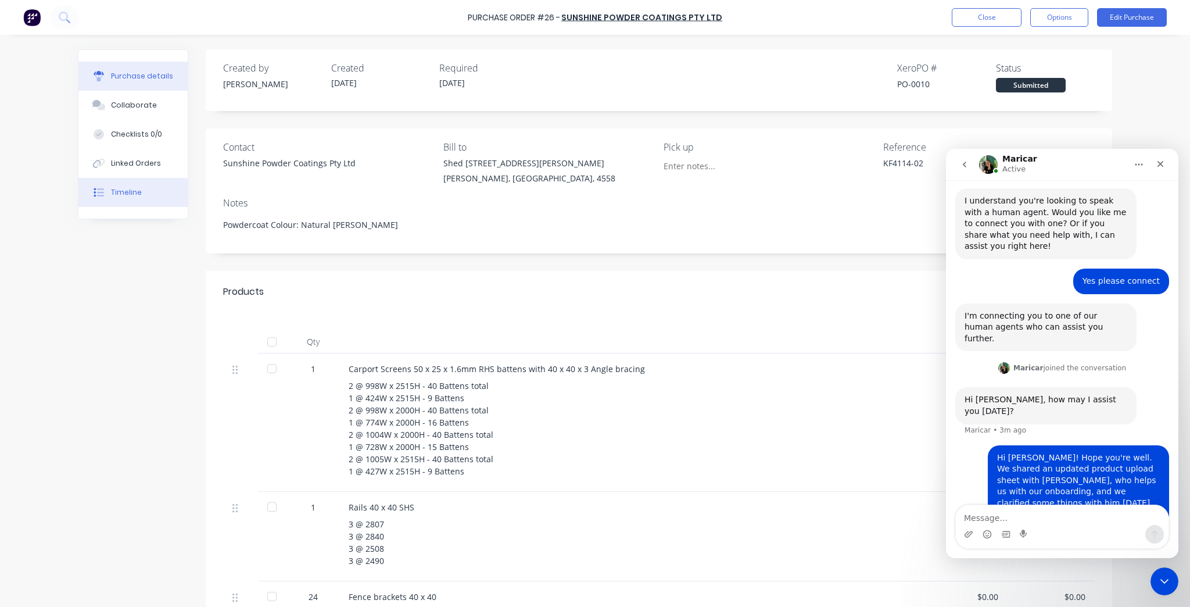
click at [157, 191] on button "Timeline" at bounding box center [132, 192] width 109 height 29
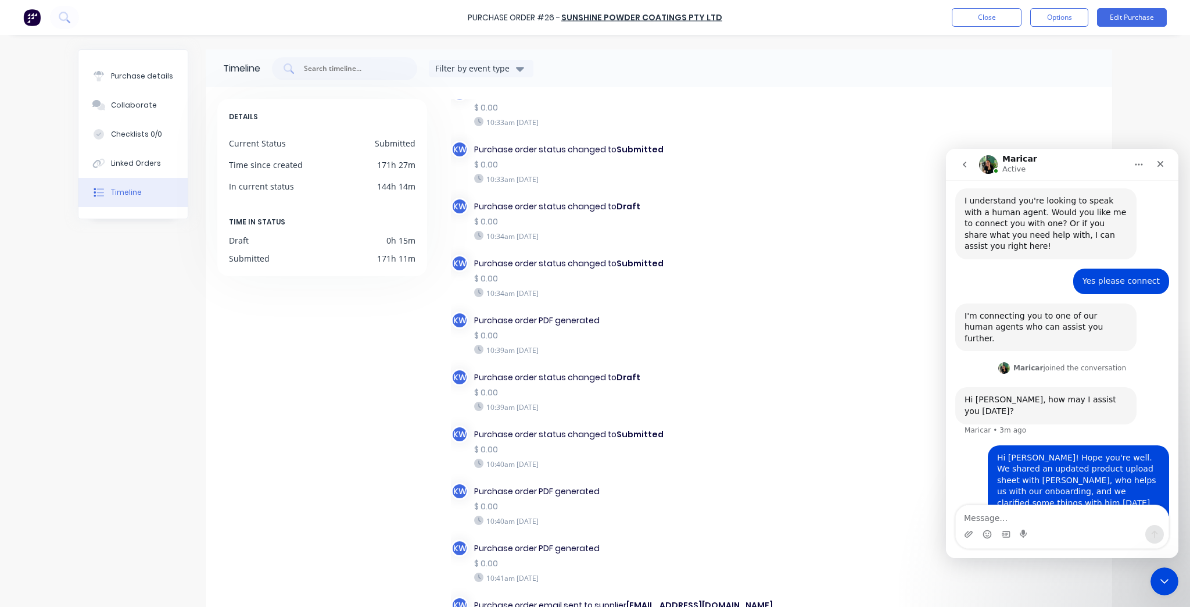
scroll to position [98, 0]
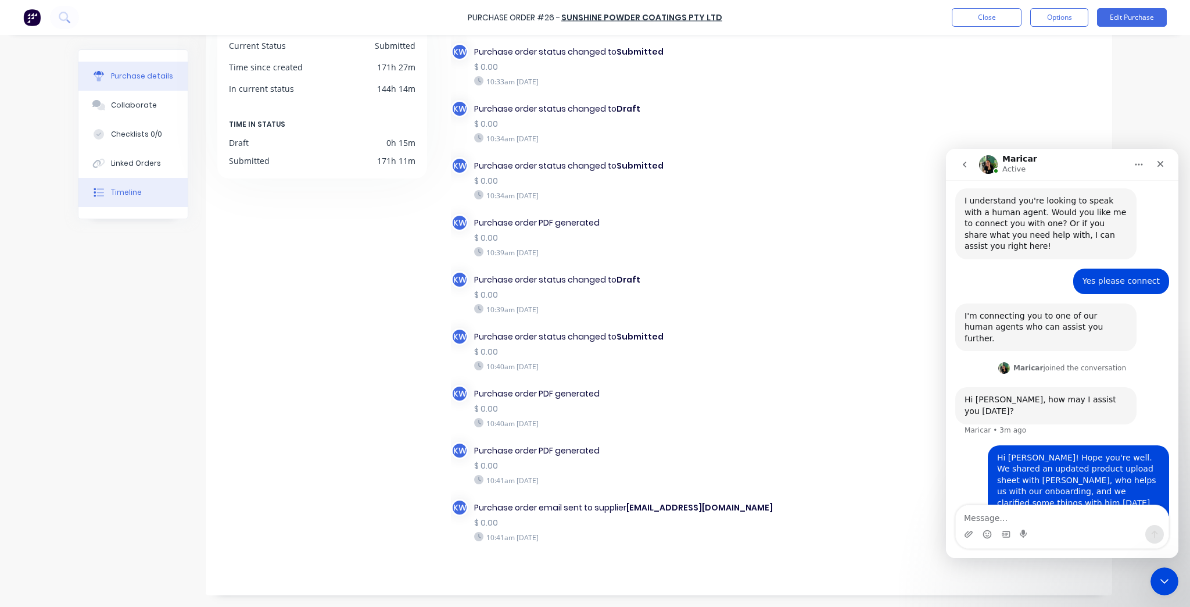
click at [121, 65] on button "Purchase details" at bounding box center [132, 76] width 109 height 29
type textarea "x"
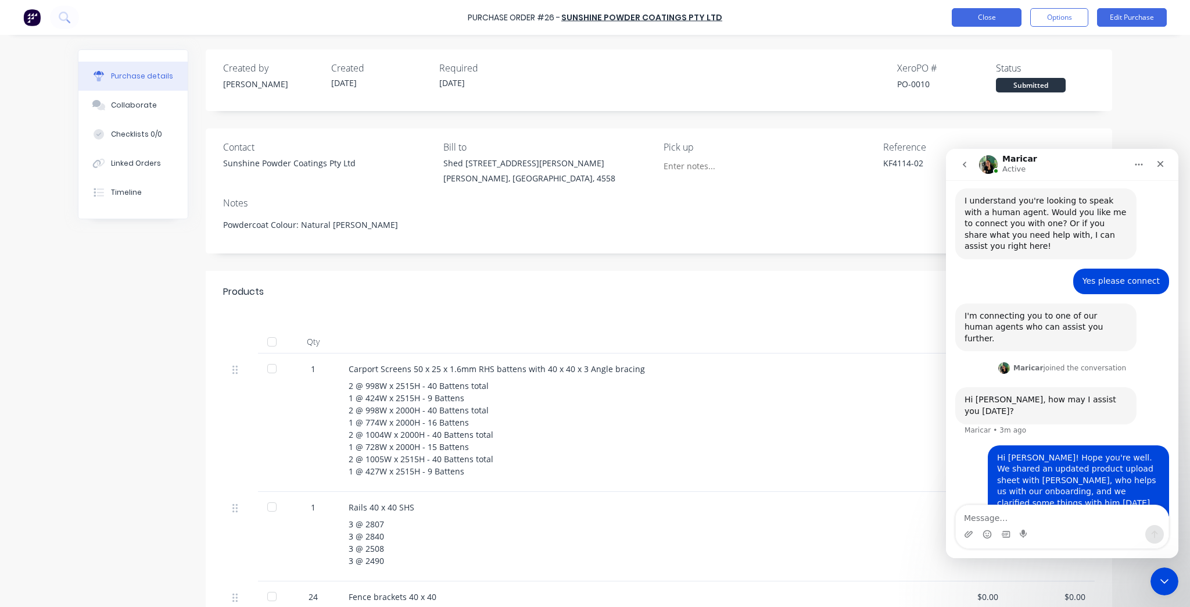
click at [972, 16] on button "Close" at bounding box center [987, 17] width 70 height 19
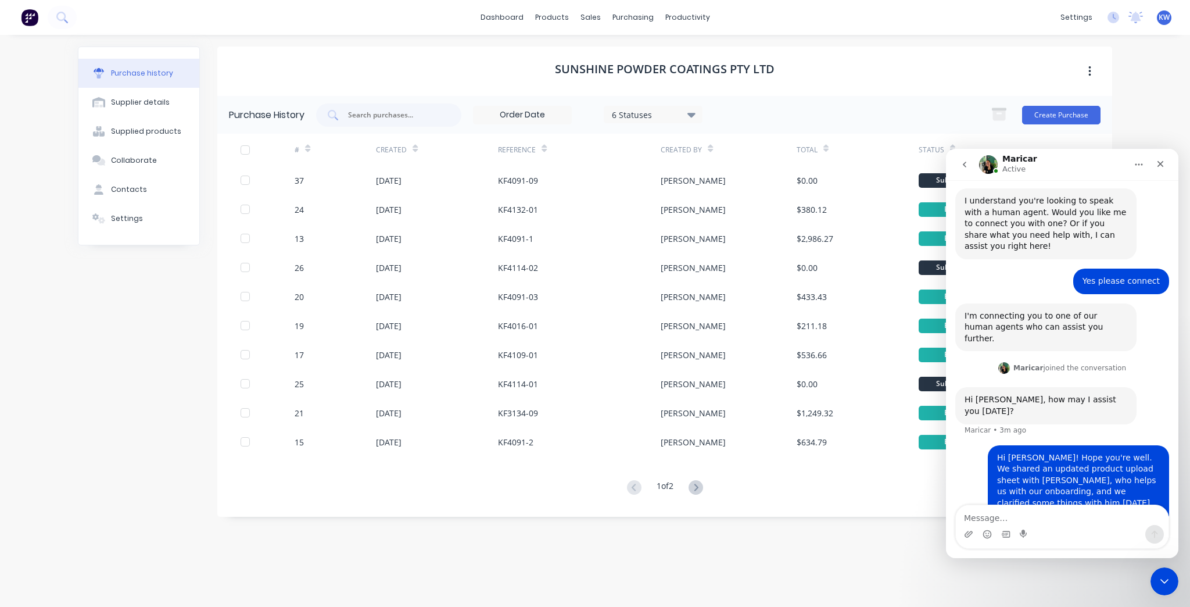
click at [644, 489] on div "1 of 2" at bounding box center [664, 487] width 83 height 17
drag, startPoint x: 520, startPoint y: 29, endPoint x: 518, endPoint y: 12, distance: 17.0
click at [520, 23] on div "dashboard products sales purchasing productivity dashboard products Product Cat…" at bounding box center [595, 17] width 1190 height 35
click at [518, 12] on link "dashboard" at bounding box center [502, 17] width 55 height 17
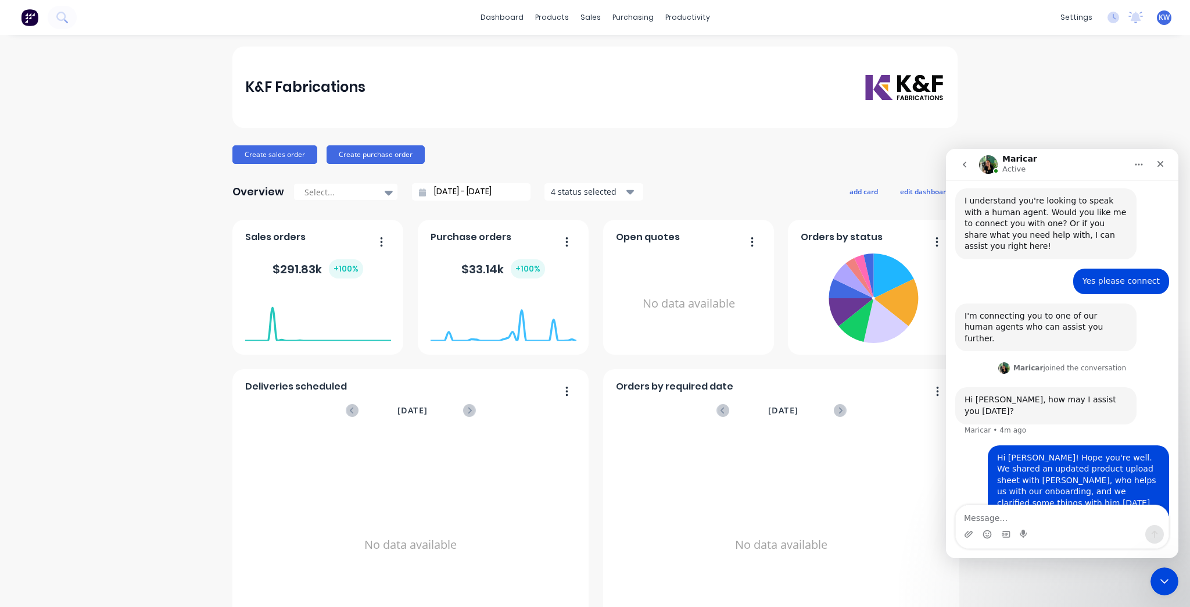
click at [648, 139] on div "K&F Fabrications Create sales order Create purchase order Overview Select... 07…" at bounding box center [594, 349] width 725 height 607
drag, startPoint x: 1021, startPoint y: 535, endPoint x: 1086, endPoint y: 534, distance: 65.1
click at [1084, 536] on div "Intercom messenger" at bounding box center [1062, 534] width 213 height 19
click at [1067, 520] on textarea "Message…" at bounding box center [1062, 515] width 213 height 20
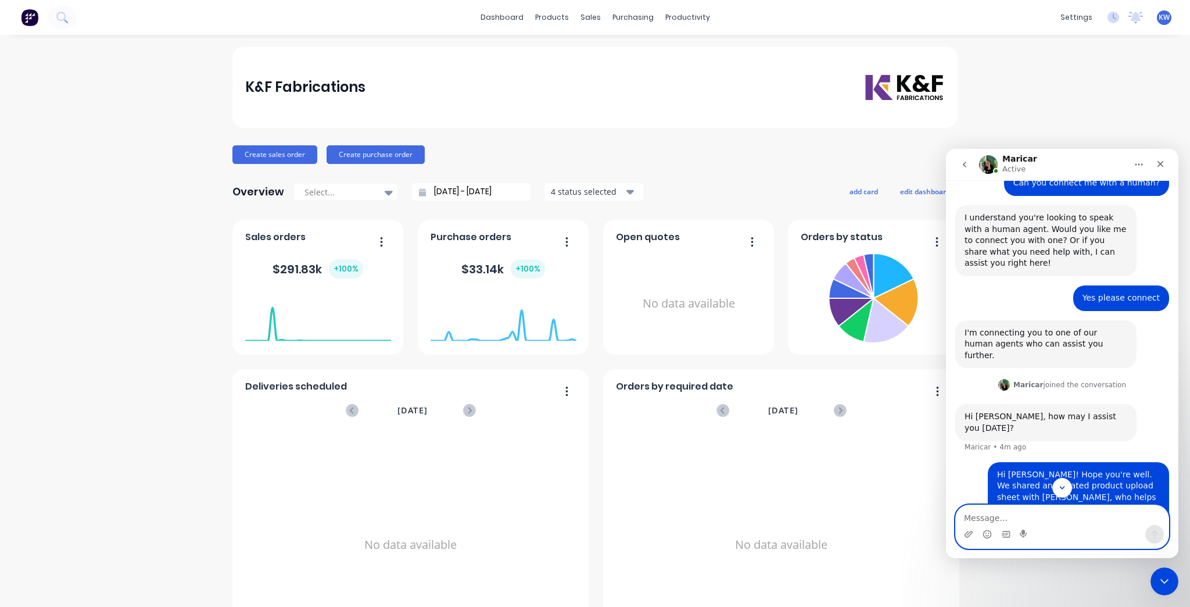
scroll to position [124, 0]
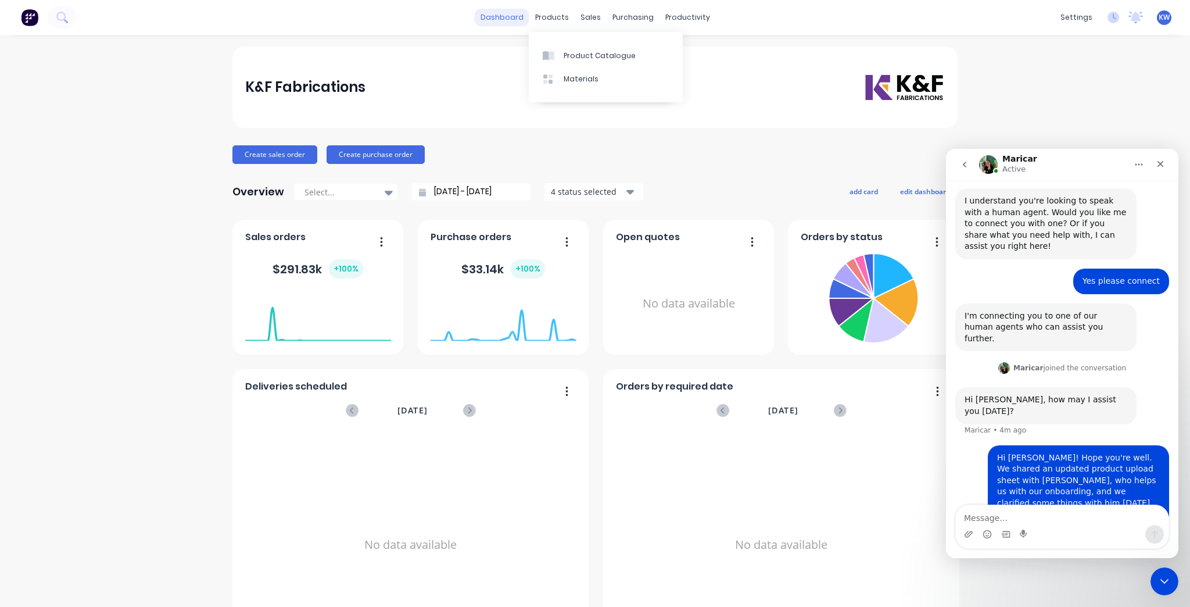
click at [489, 15] on link "dashboard" at bounding box center [502, 17] width 55 height 17
click at [1176, 578] on html at bounding box center [1163, 579] width 28 height 28
click at [1166, 582] on icon "Close Intercom Messenger" at bounding box center [1163, 579] width 14 height 14
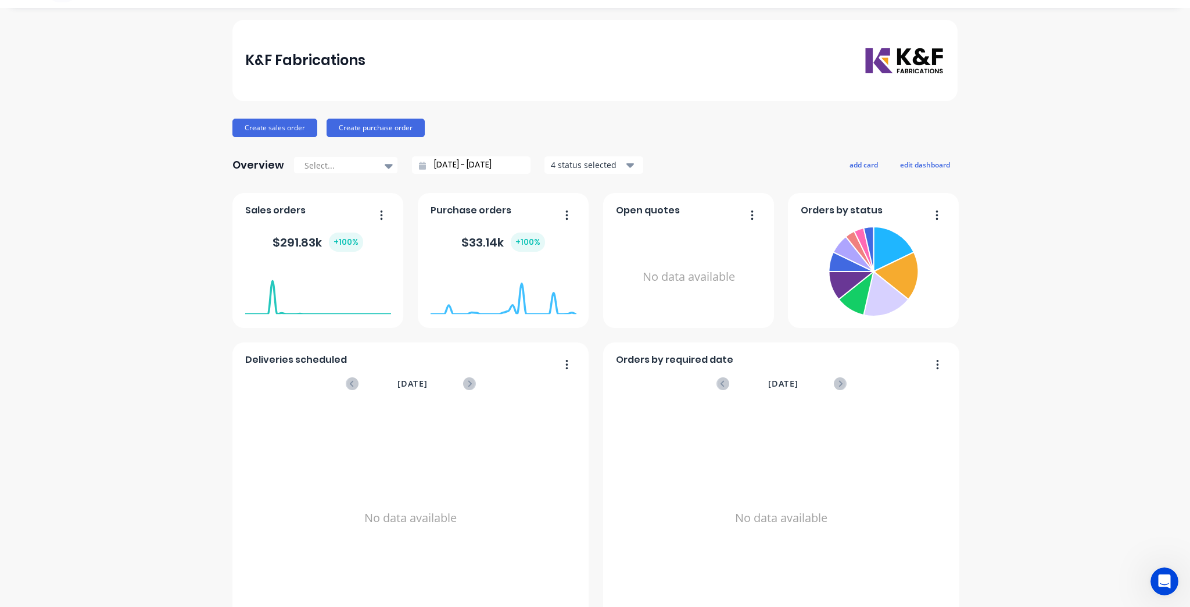
scroll to position [0, 0]
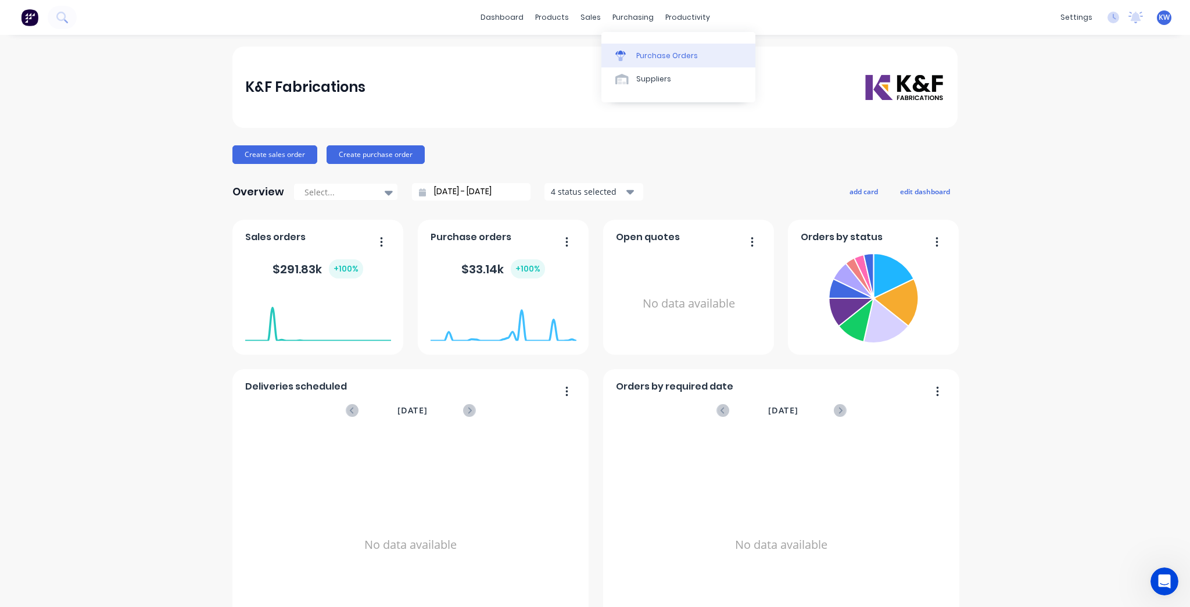
click at [665, 60] on link "Purchase Orders" at bounding box center [678, 55] width 154 height 23
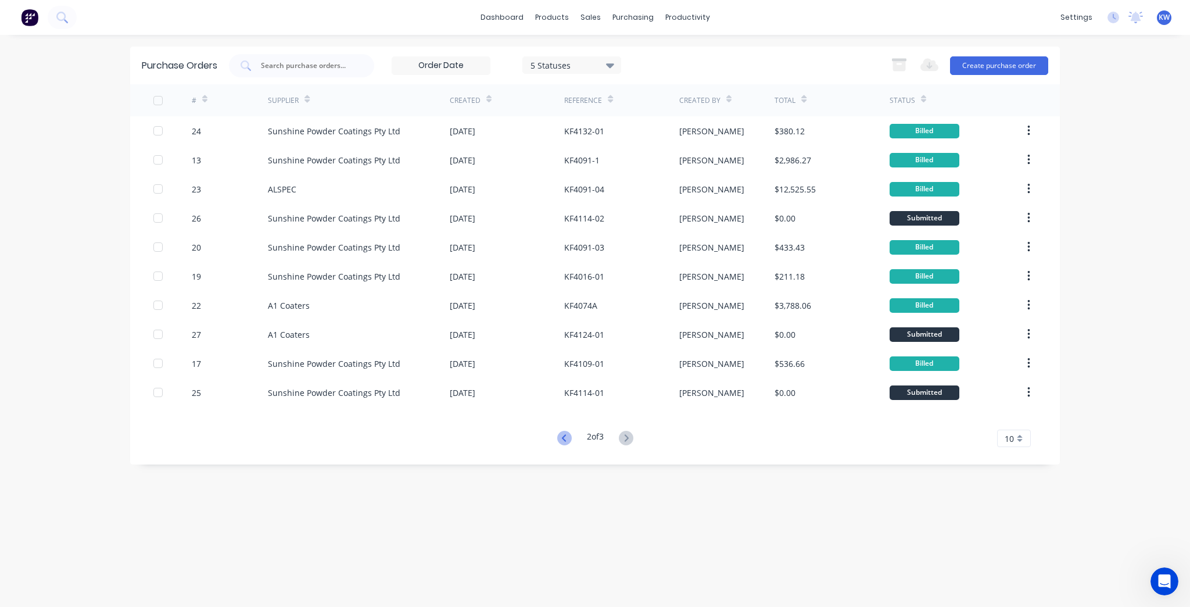
drag, startPoint x: 551, startPoint y: 454, endPoint x: 562, endPoint y: 430, distance: 26.3
click at [554, 446] on div "Purchase Orders 5 Statuses 5 Statuses Export to Excel (XLSX) Create purchase or…" at bounding box center [595, 255] width 930 height 418
click at [562, 431] on icon at bounding box center [564, 438] width 15 height 15
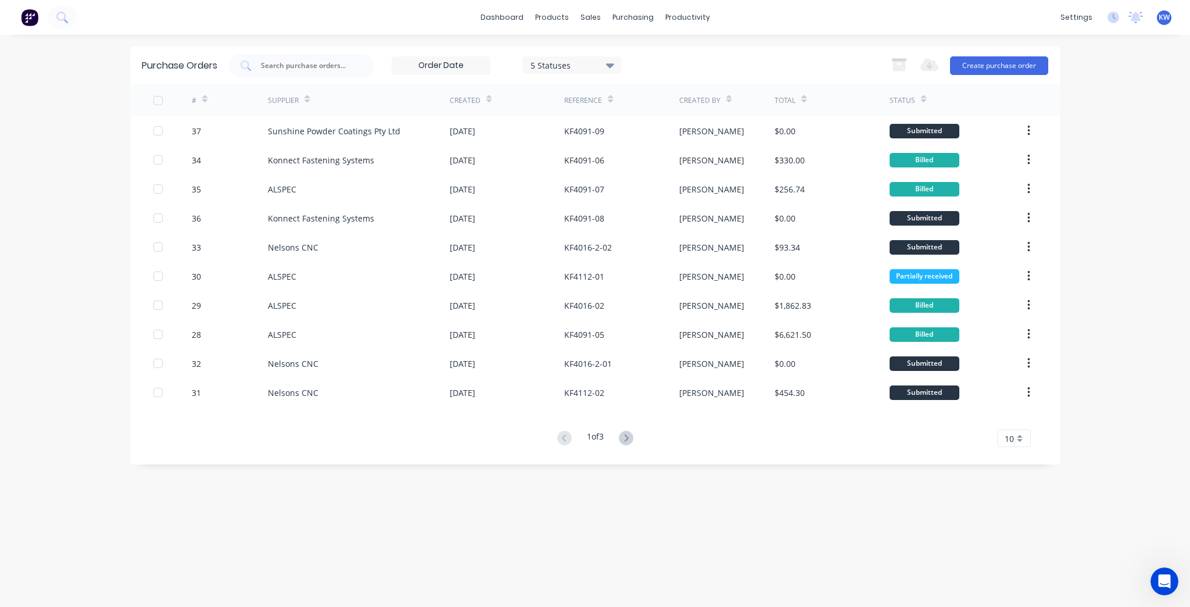
scroll to position [170, 0]
click at [1164, 579] on icon "Open Intercom Messenger" at bounding box center [1162, 579] width 8 height 9
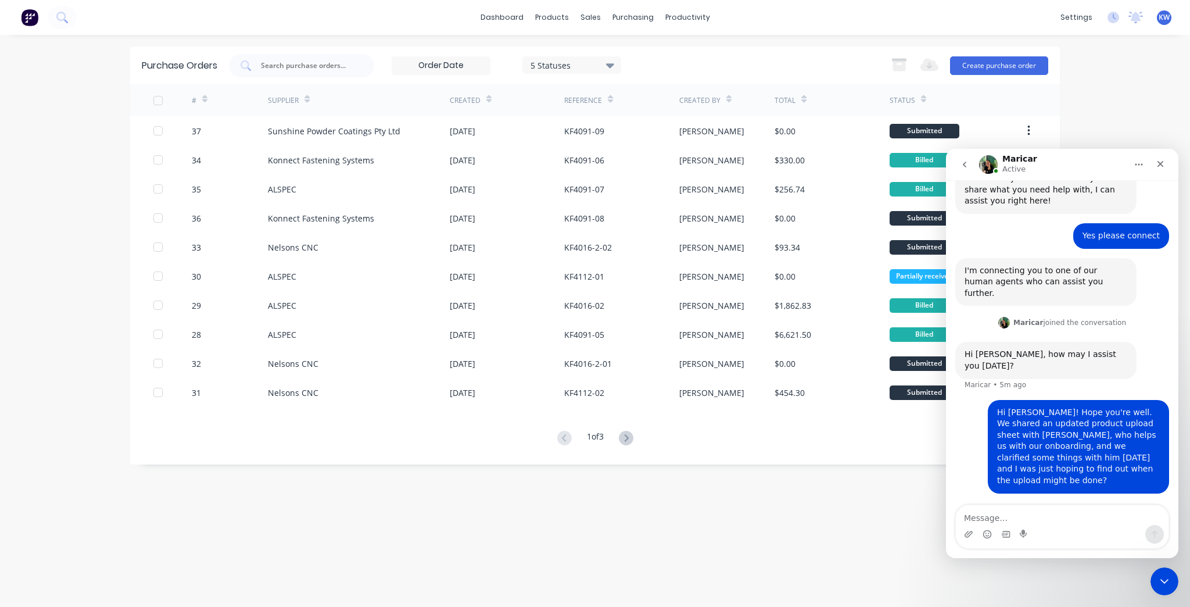
click at [969, 517] on textarea "Message…" at bounding box center [1062, 515] width 213 height 20
click at [1061, 513] on textarea "Message…" at bounding box center [1062, 515] width 213 height 20
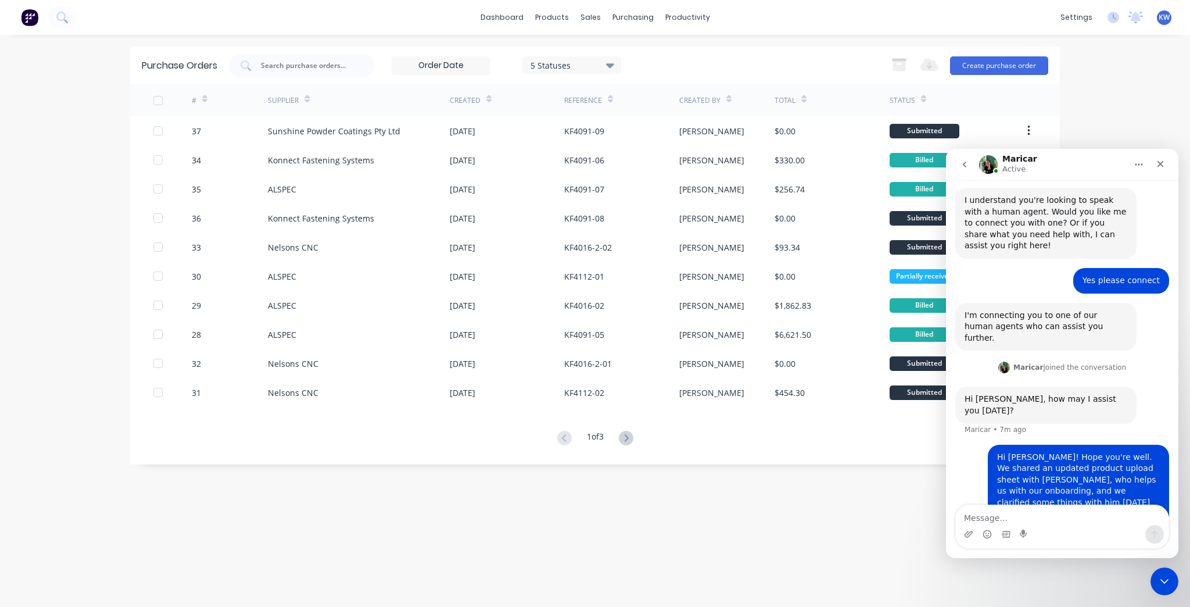
click at [1010, 159] on h1 "Maricar" at bounding box center [1019, 159] width 35 height 9
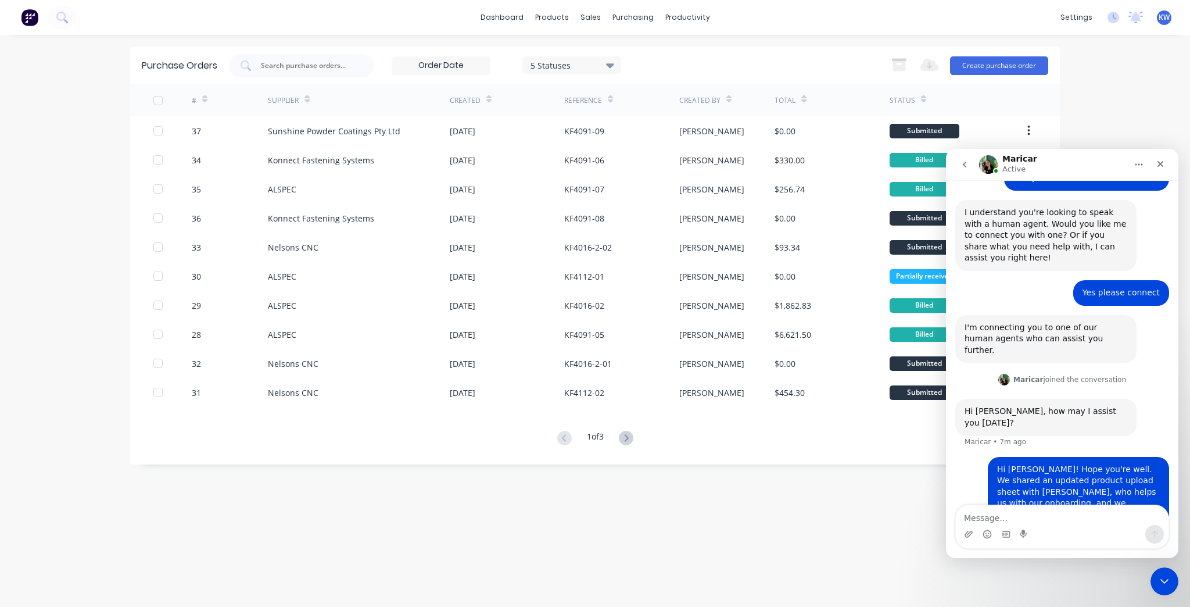
scroll to position [124, 0]
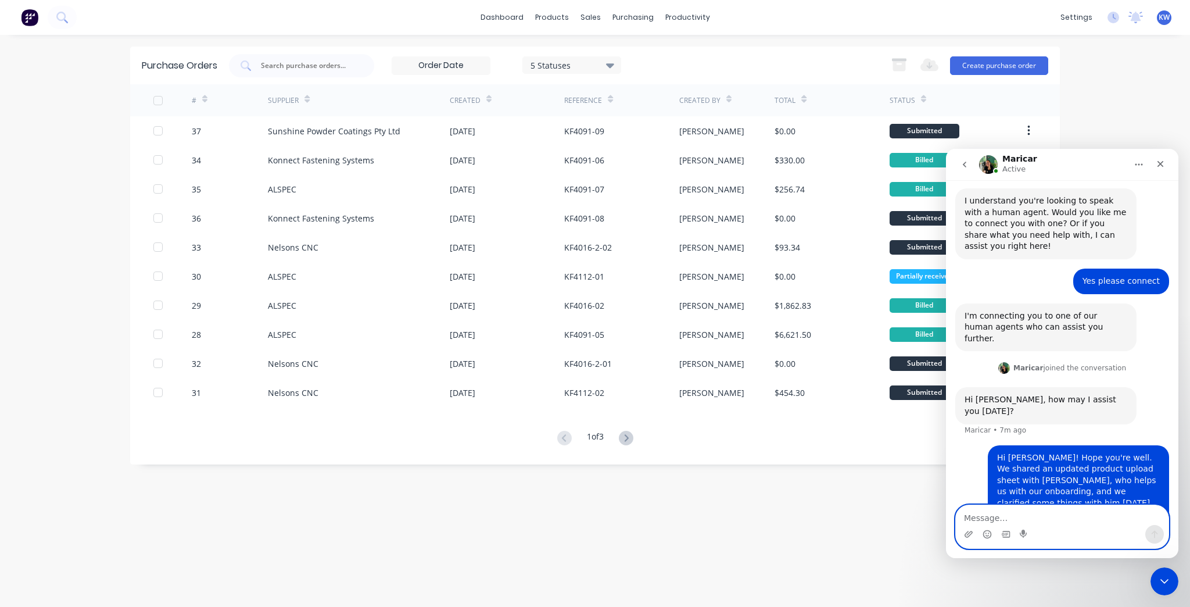
click at [1050, 518] on textarea "Message…" at bounding box center [1062, 515] width 213 height 20
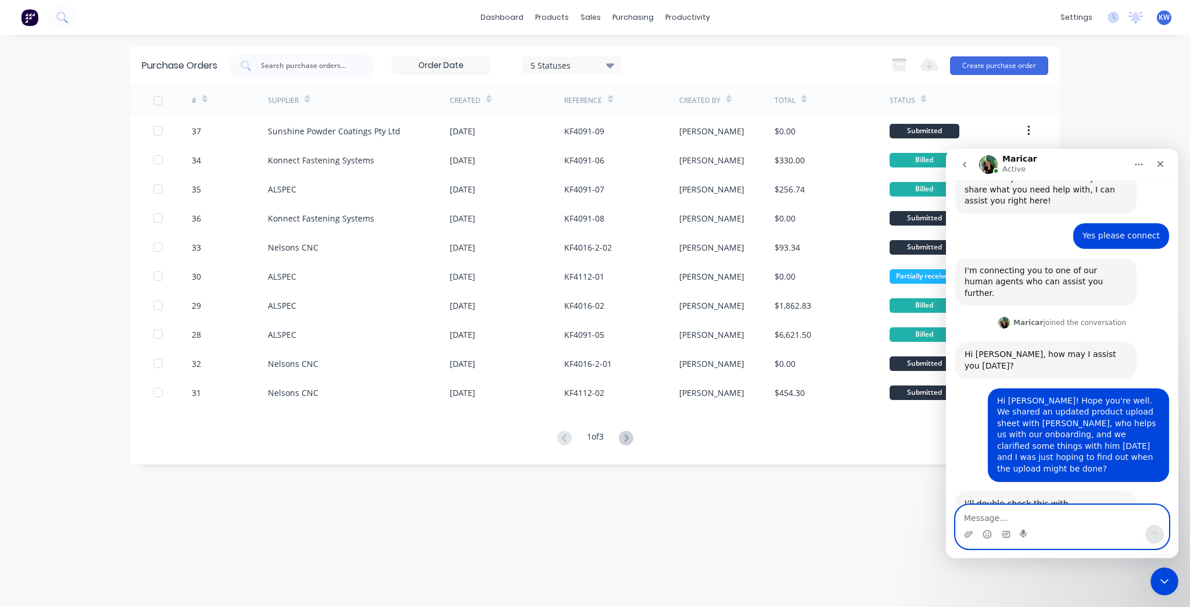
scroll to position [171, 0]
click at [1030, 523] on textarea "Message…" at bounding box center [1062, 515] width 213 height 20
type textarea "I"
type textarea "Thanks!"
drag, startPoint x: 1162, startPoint y: 532, endPoint x: 960, endPoint y: 525, distance: 202.3
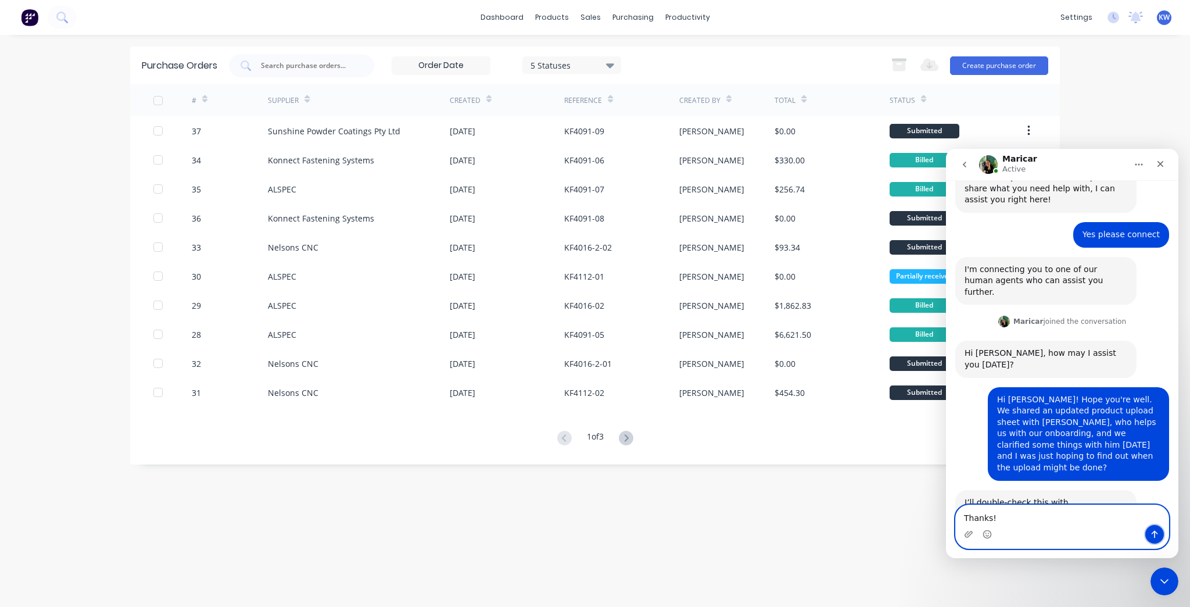
click at [1162, 532] on button "Send a message…" at bounding box center [1154, 534] width 19 height 19
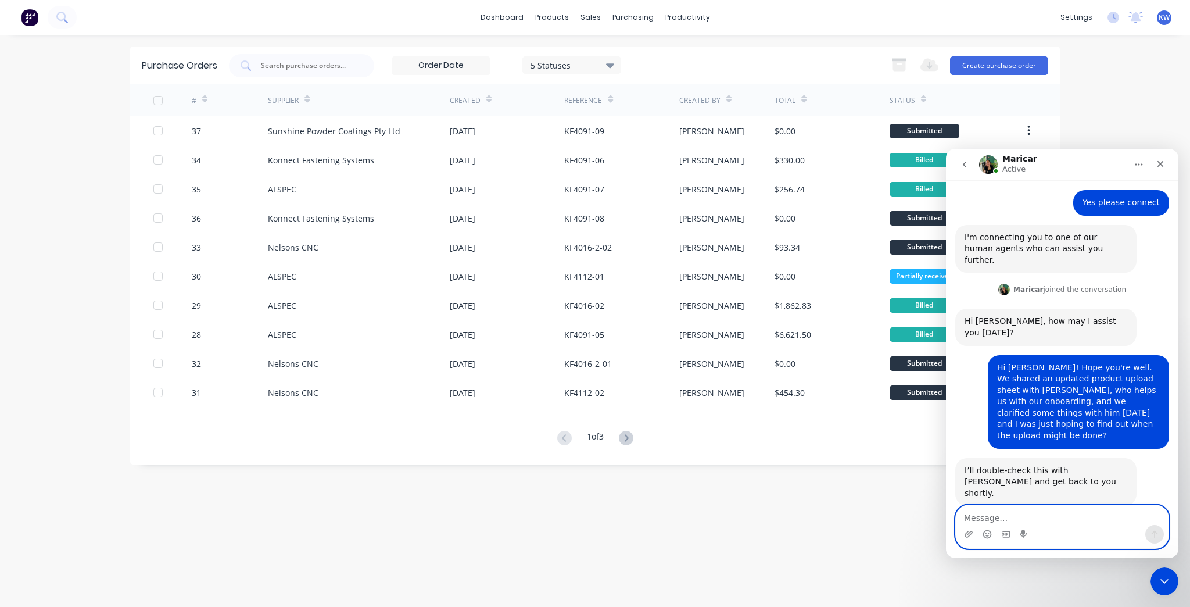
scroll to position [205, 0]
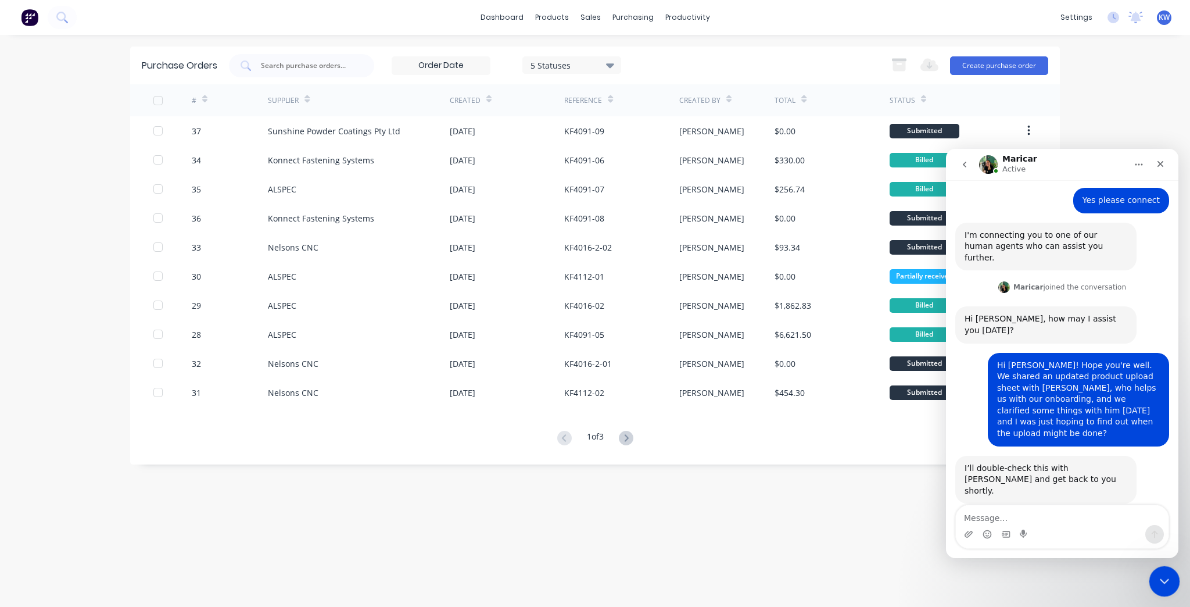
drag, startPoint x: 2325, startPoint y: 1153, endPoint x: 1174, endPoint y: 584, distance: 1284.1
click at [1176, 586] on html at bounding box center [1163, 579] width 28 height 28
click at [1166, 582] on icon "Close Intercom Messenger" at bounding box center [1163, 579] width 14 height 14
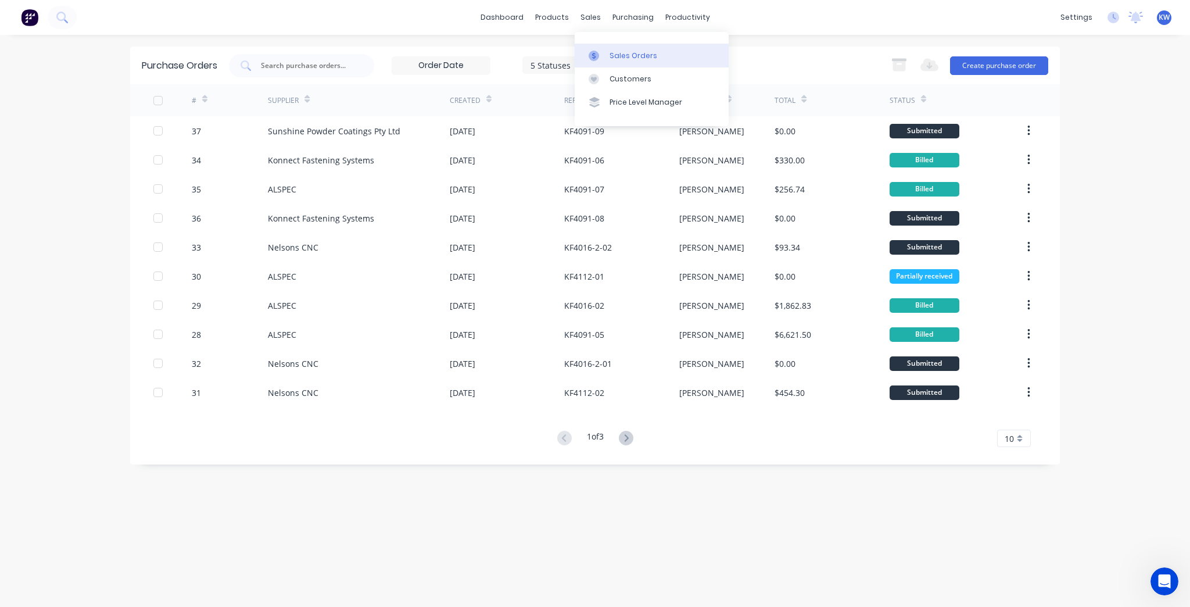
click at [602, 46] on link "Sales Orders" at bounding box center [652, 55] width 154 height 23
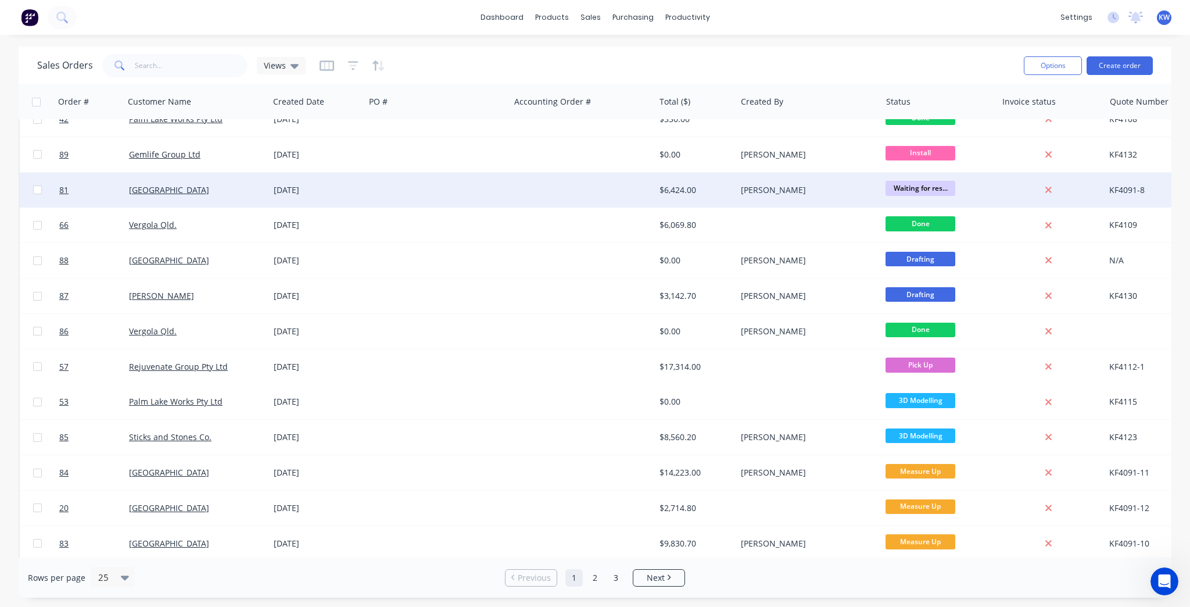
scroll to position [450, 0]
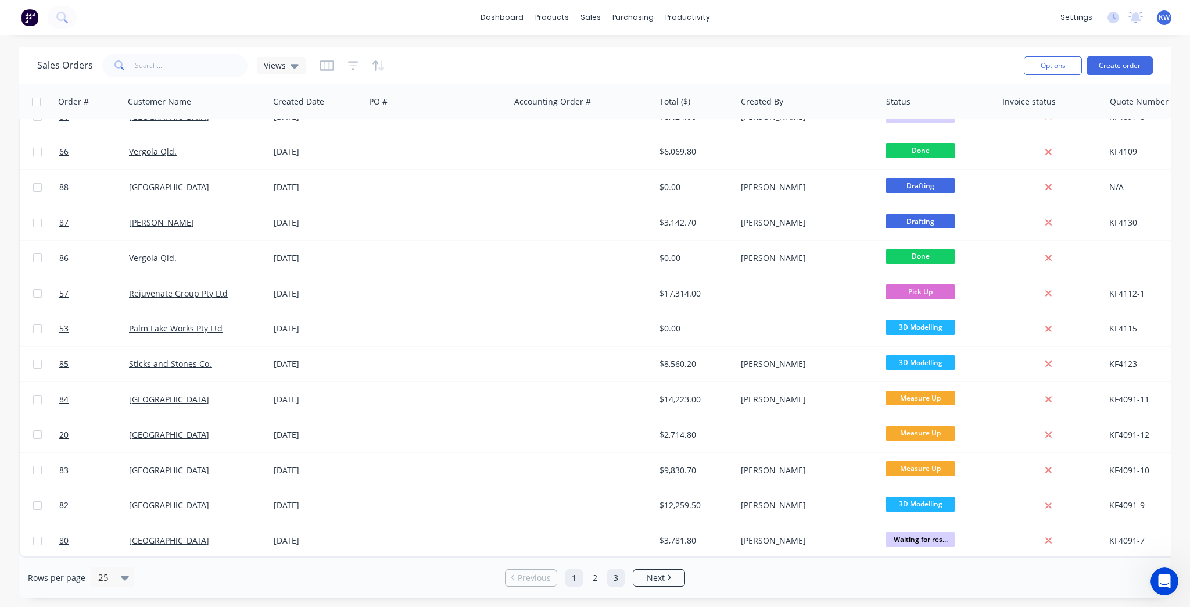
click at [609, 573] on link "3" at bounding box center [615, 577] width 17 height 17
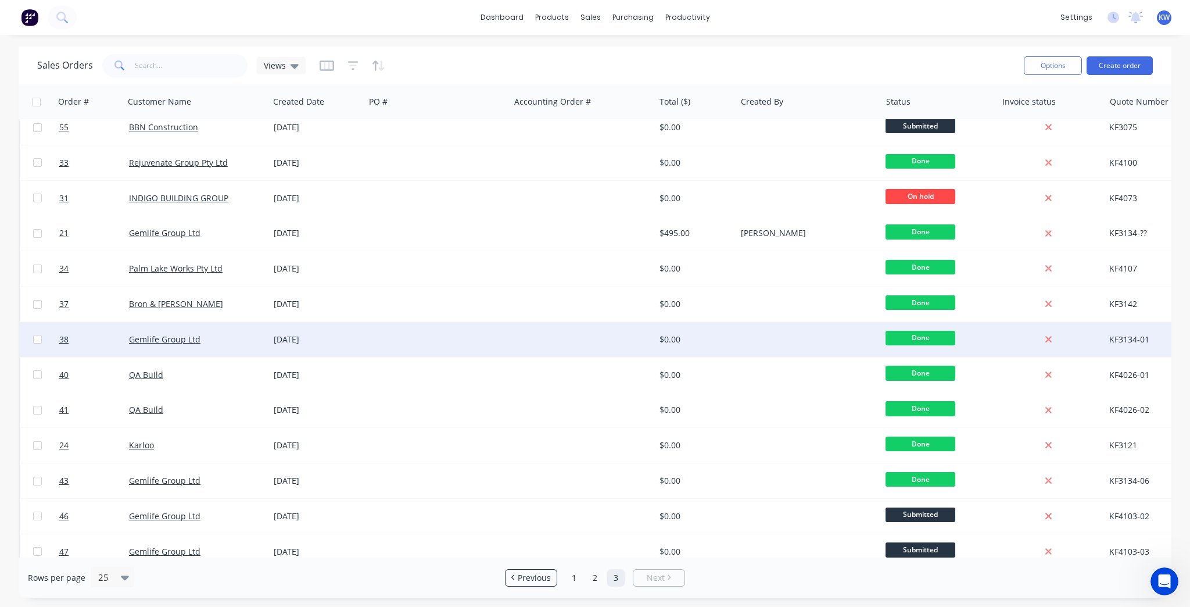
scroll to position [0, 0]
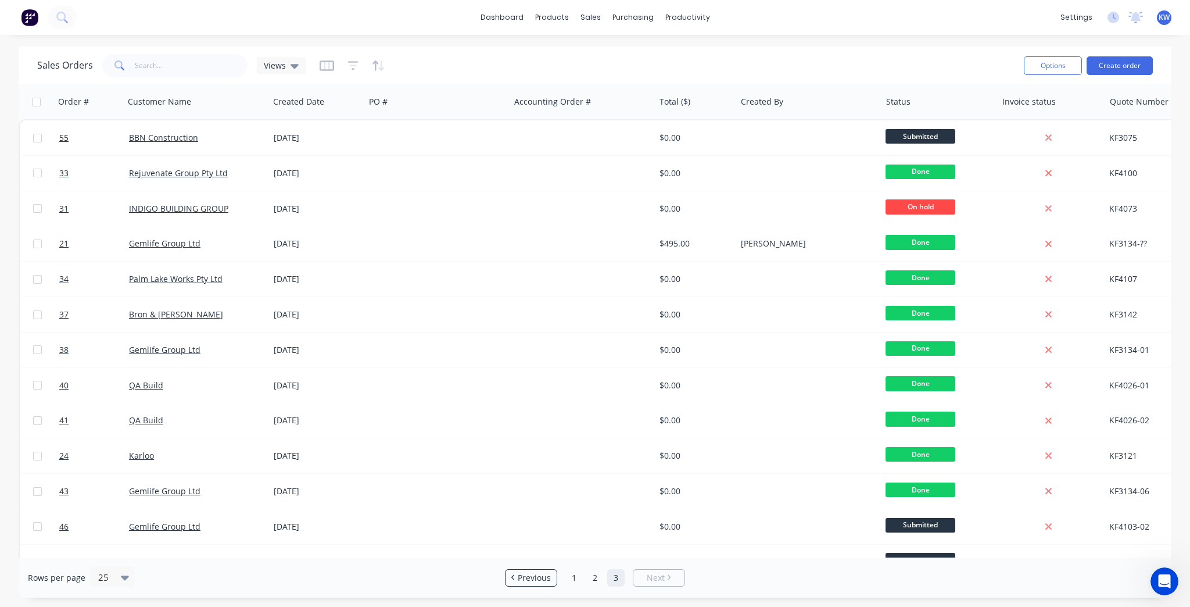
click at [293, 48] on div "dashboard products sales purchasing productivity dashboard products Product Cat…" at bounding box center [595, 303] width 1190 height 607
click at [290, 57] on div "Views" at bounding box center [281, 65] width 49 height 17
click at [579, 581] on link "1" at bounding box center [573, 577] width 17 height 17
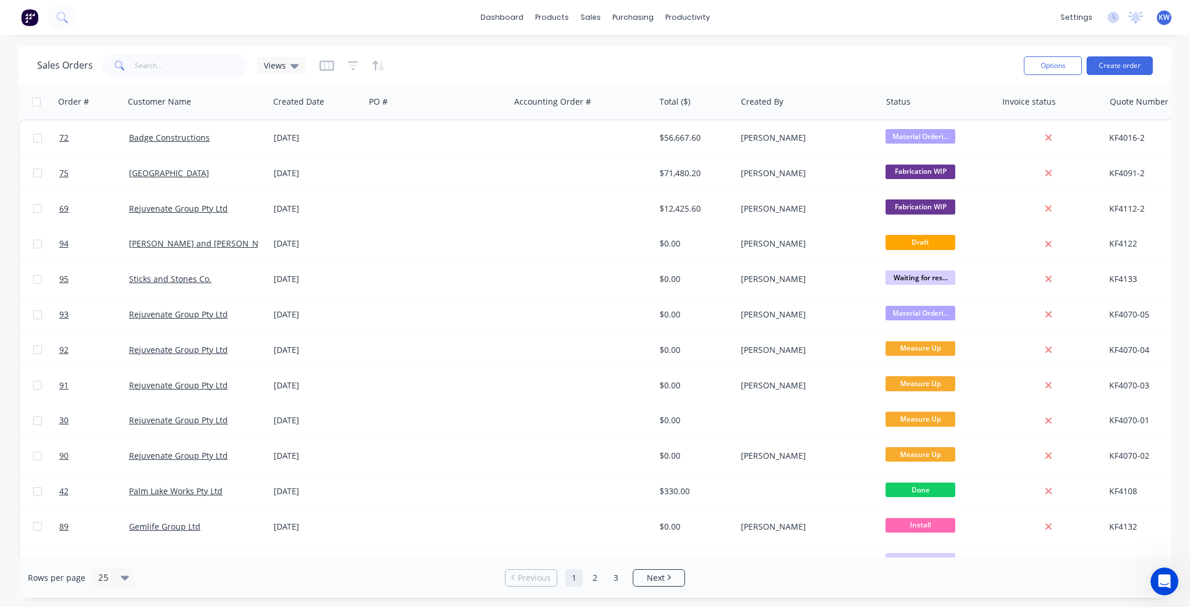
click at [358, 63] on div at bounding box center [353, 65] width 66 height 19
click at [352, 65] on icon "button" at bounding box center [353, 65] width 8 height 2
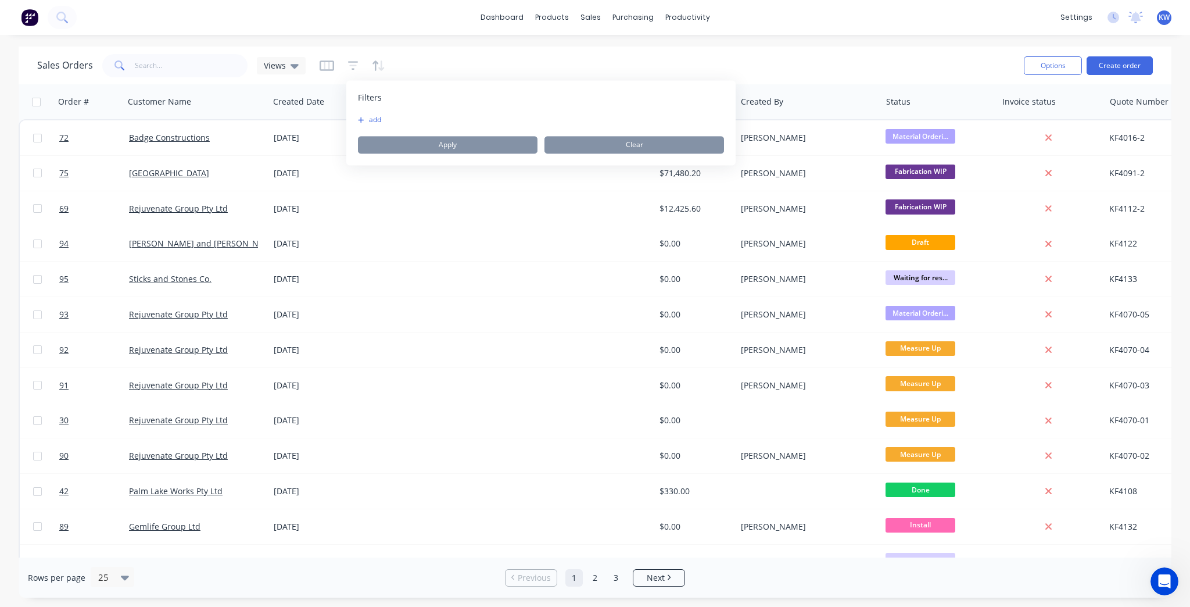
click at [381, 121] on button "add" at bounding box center [372, 119] width 29 height 9
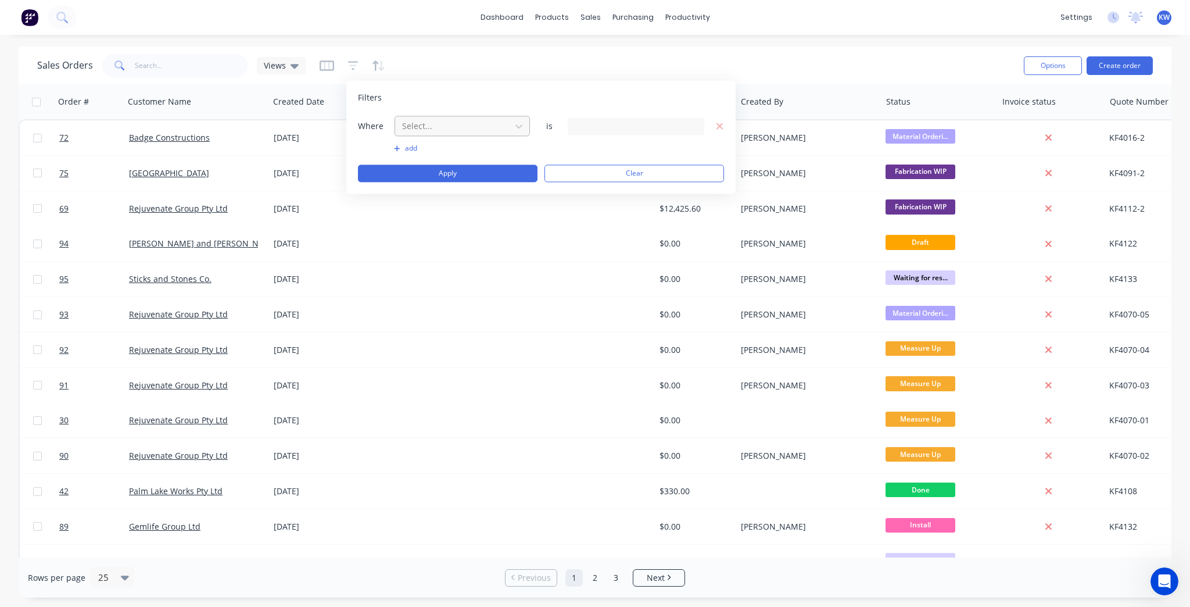
click at [467, 125] on div at bounding box center [453, 126] width 104 height 15
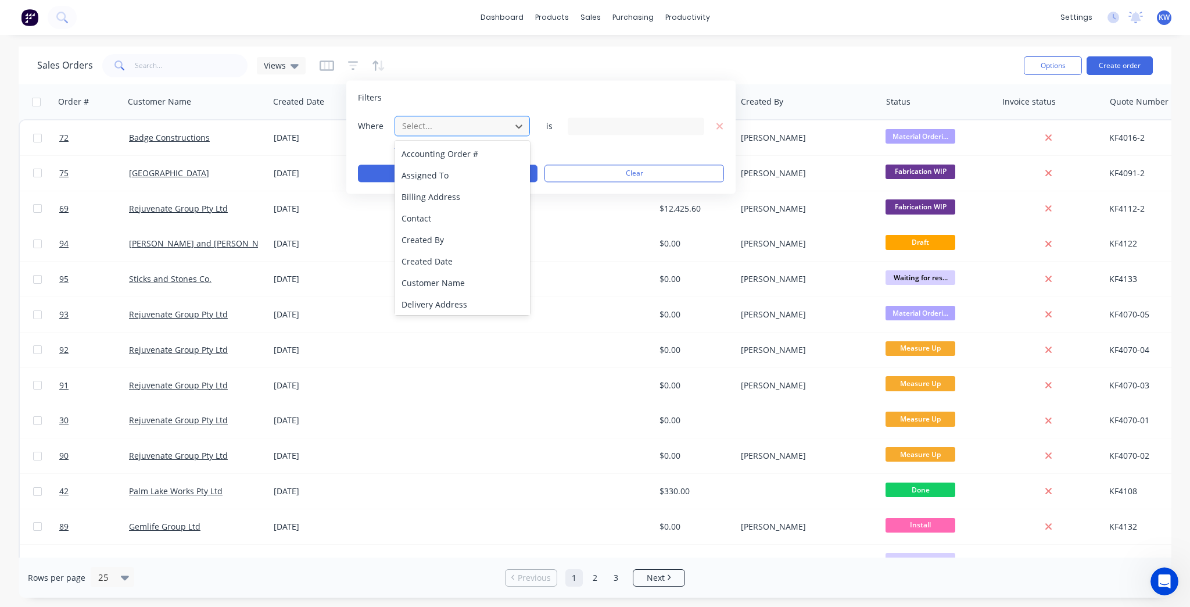
click at [467, 125] on div at bounding box center [453, 126] width 104 height 15
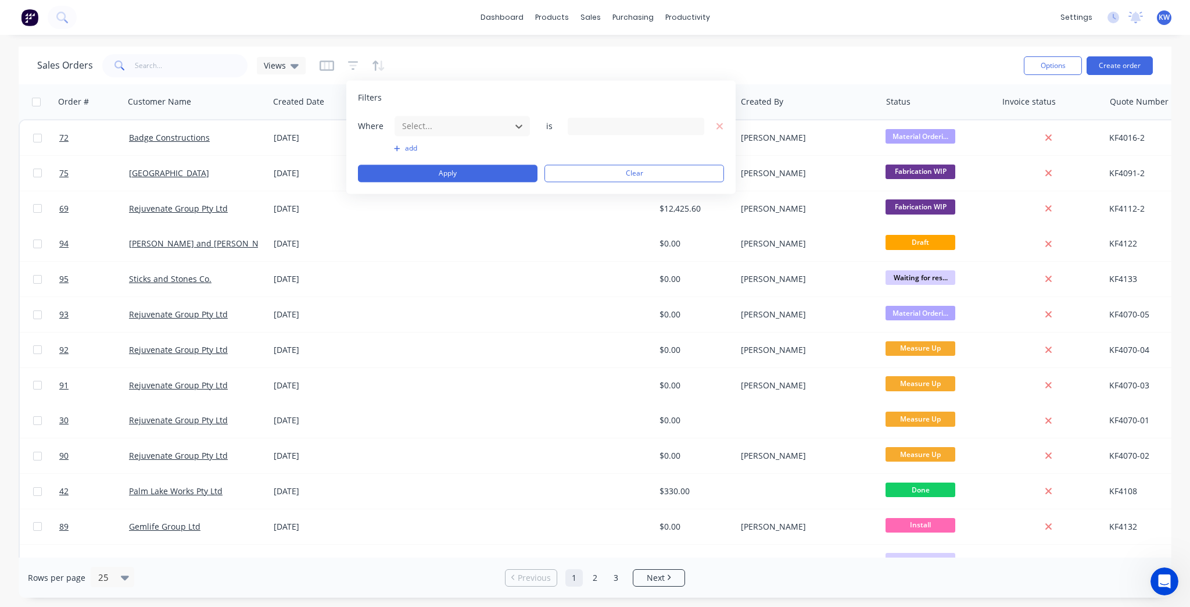
click at [326, 72] on button "button" at bounding box center [327, 65] width 15 height 19
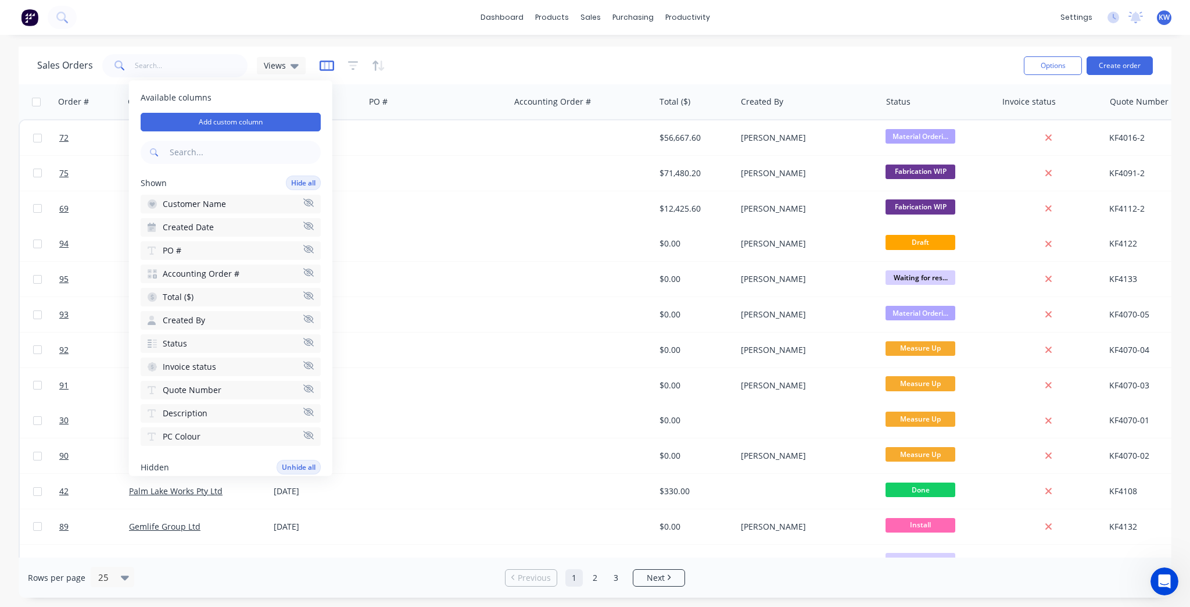
click at [326, 70] on icon "button" at bounding box center [327, 66] width 15 height 12
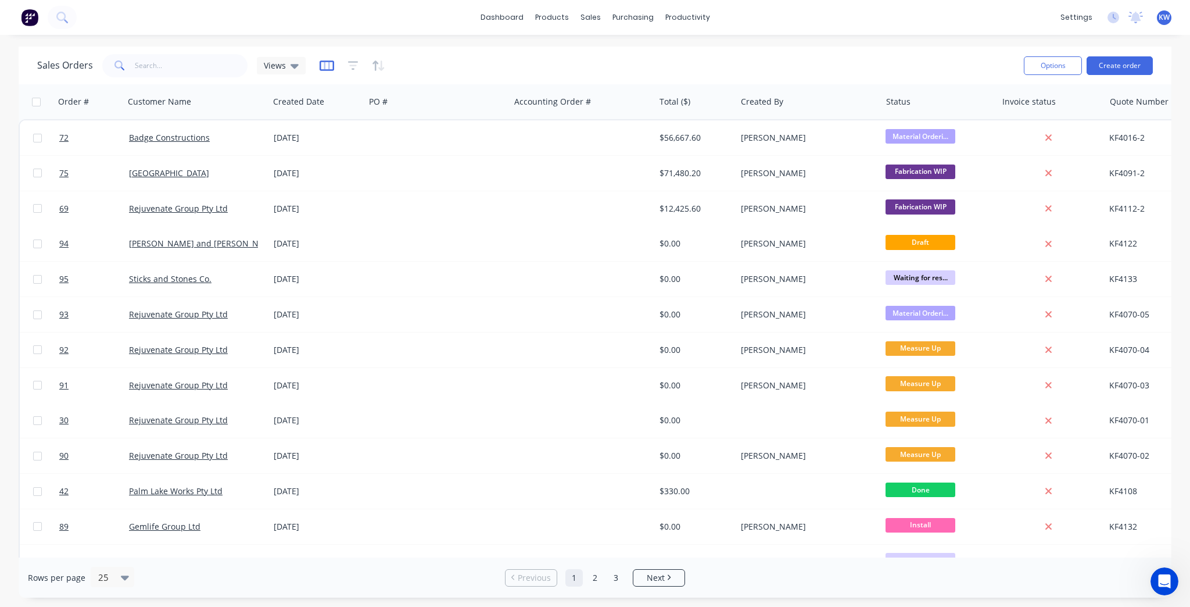
click at [326, 70] on icon "button" at bounding box center [327, 66] width 15 height 12
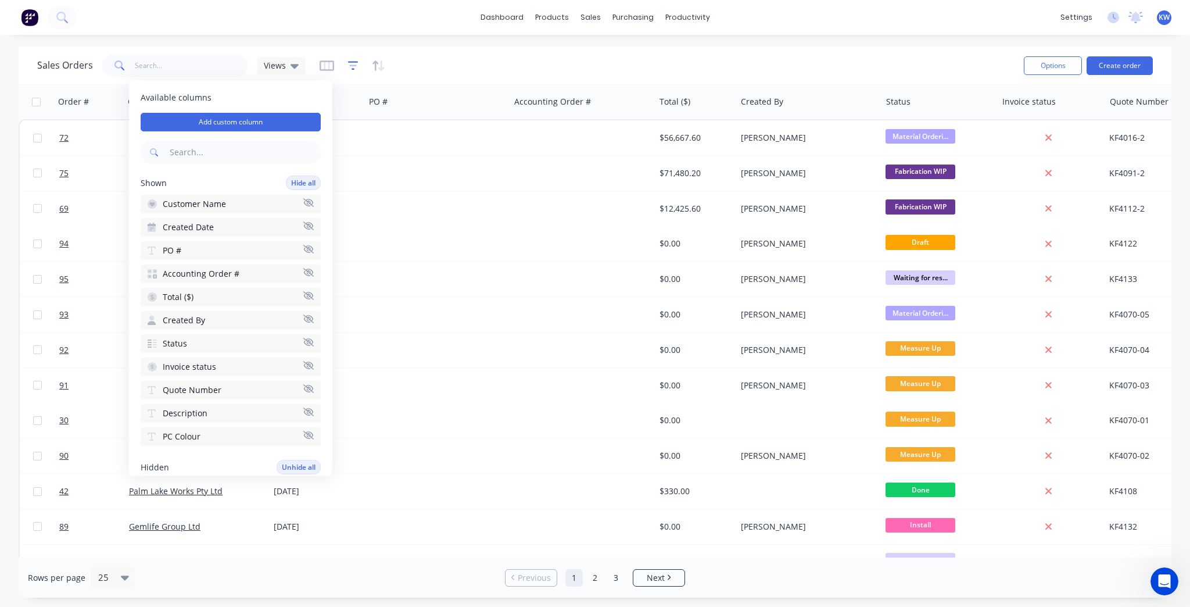
click at [354, 66] on icon "button" at bounding box center [353, 66] width 10 height 12
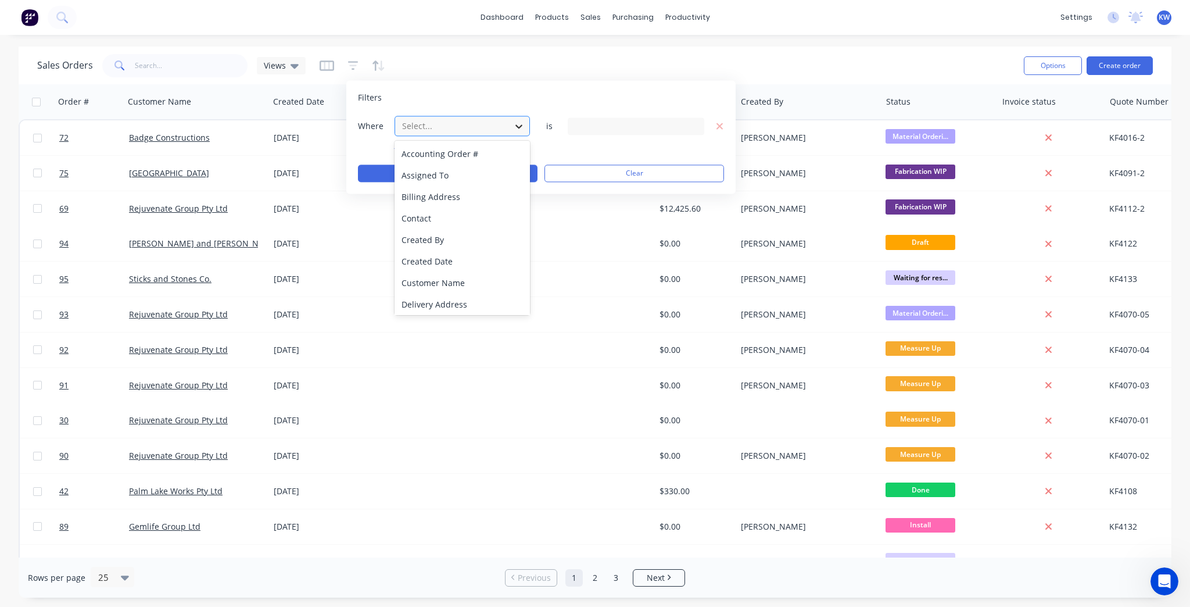
click at [517, 119] on div at bounding box center [518, 126] width 21 height 21
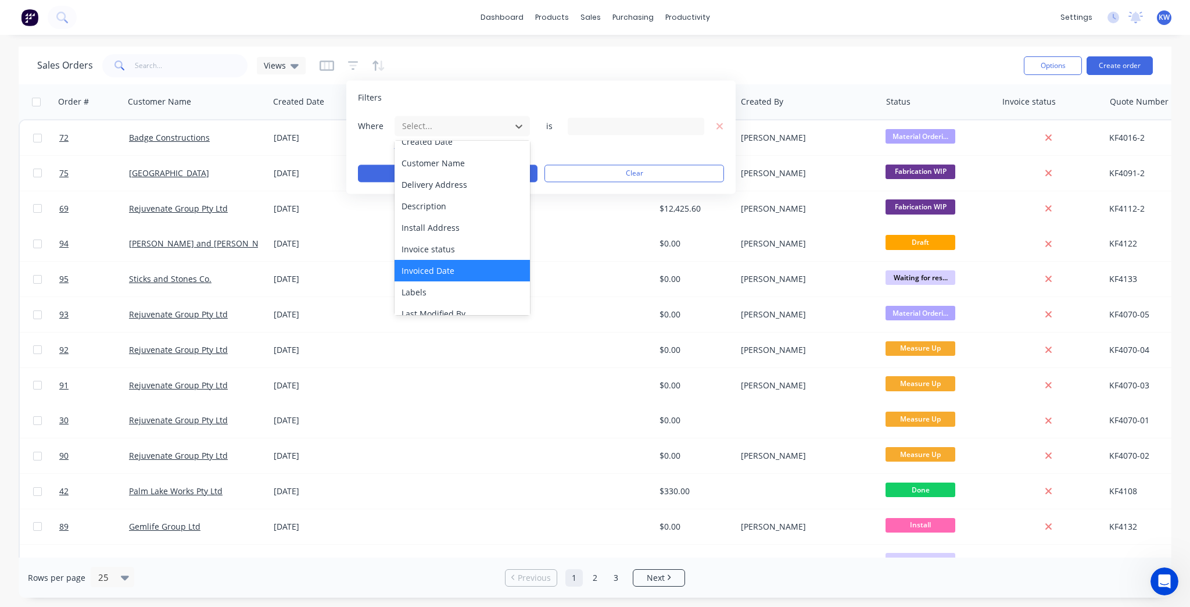
scroll to position [346, 0]
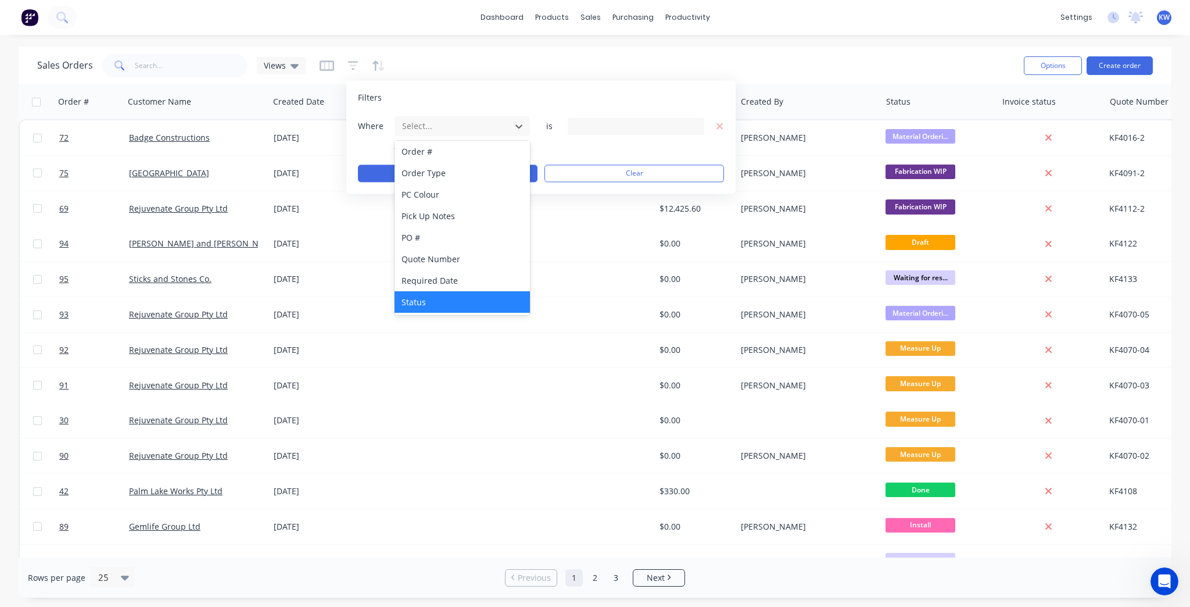
click at [441, 308] on div "Status" at bounding box center [461, 301] width 135 height 21
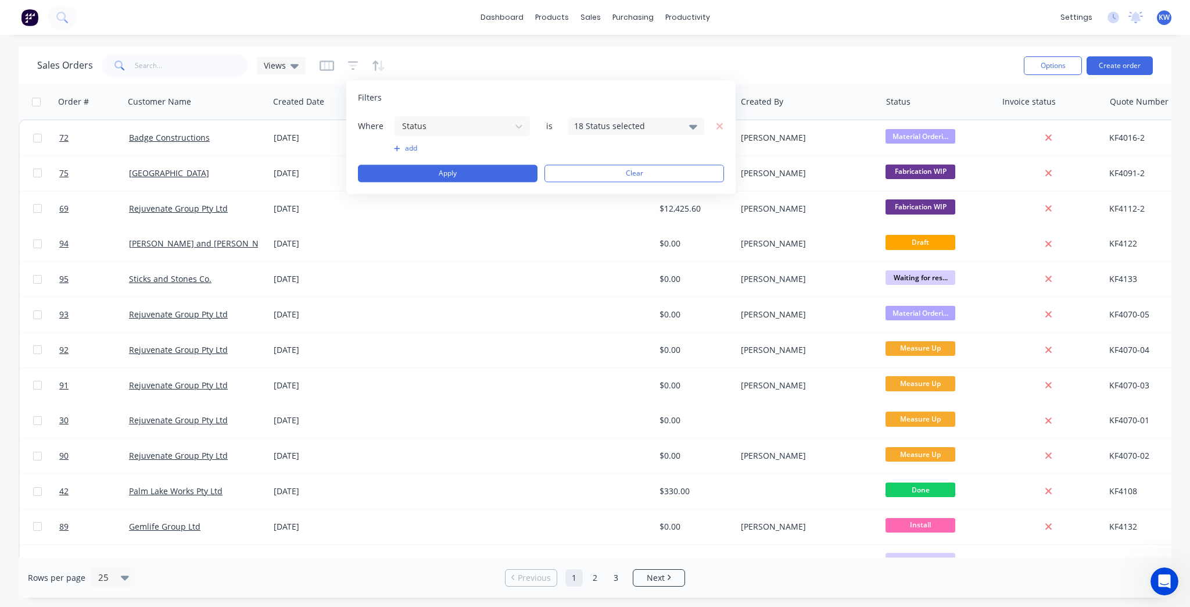
click at [667, 127] on div "18 Status selected" at bounding box center [626, 126] width 105 height 12
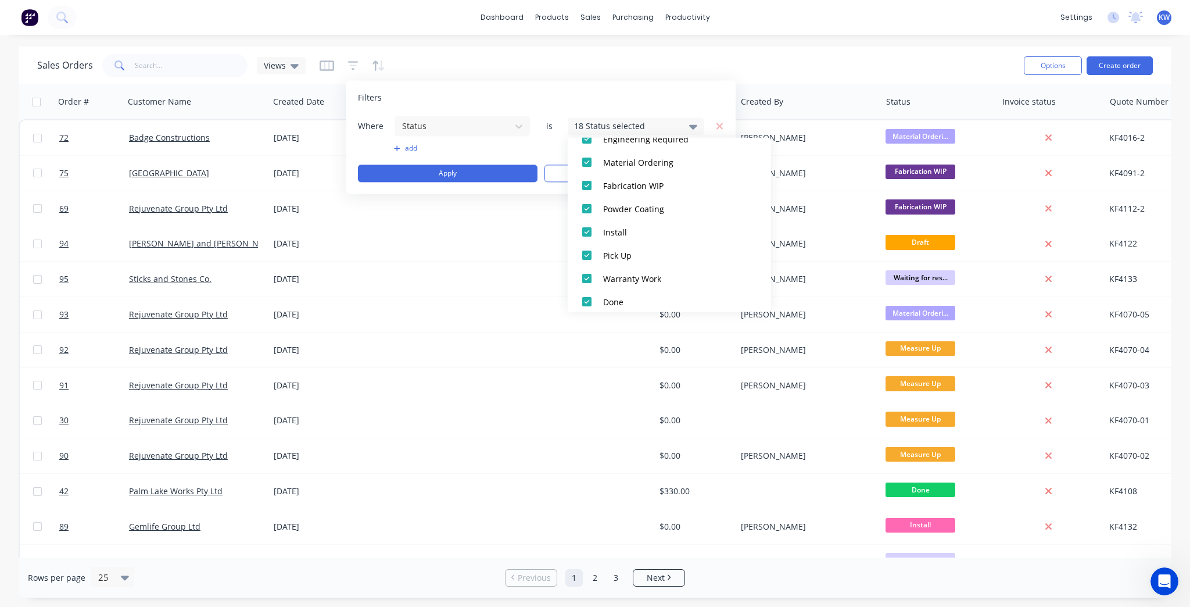
scroll to position [337, 0]
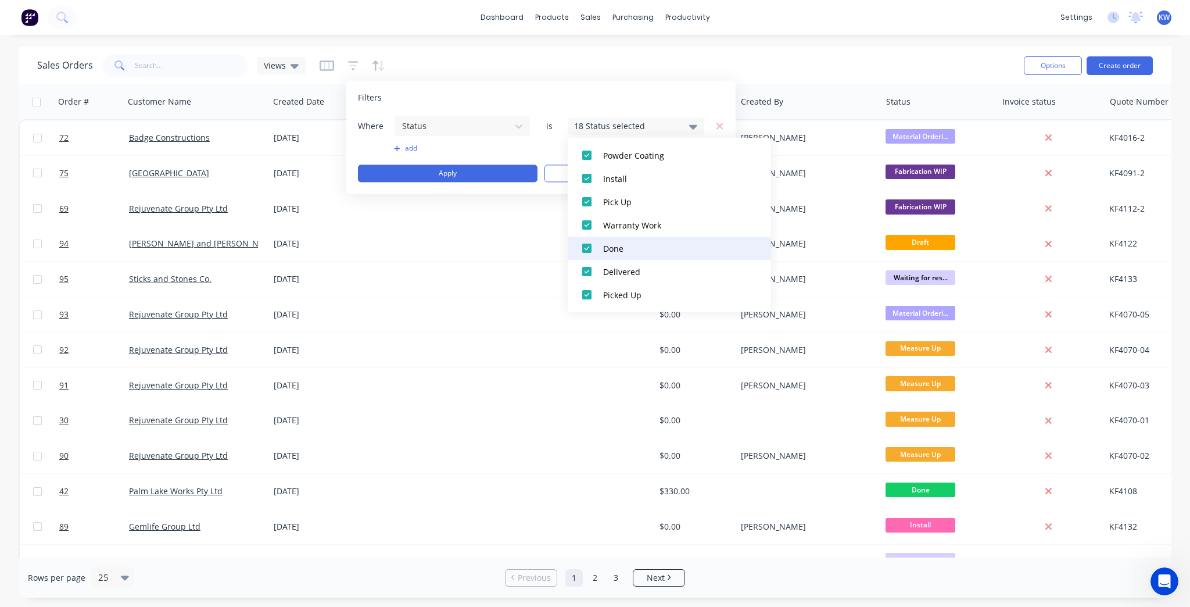
click at [596, 248] on div at bounding box center [586, 247] width 23 height 23
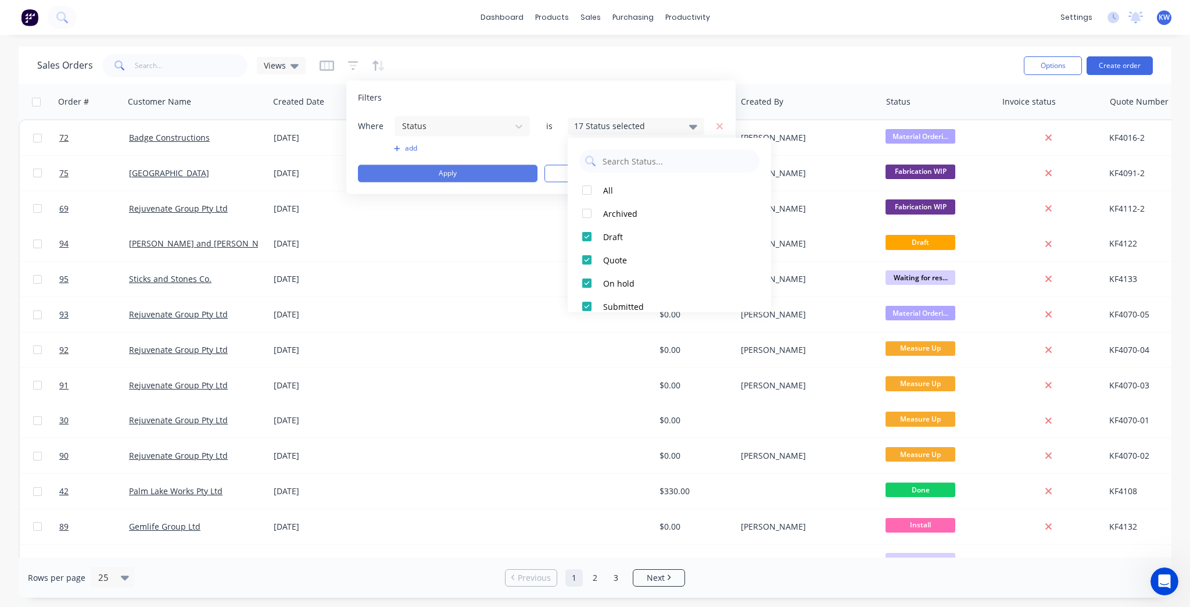
click at [515, 172] on button "Apply" at bounding box center [448, 172] width 180 height 17
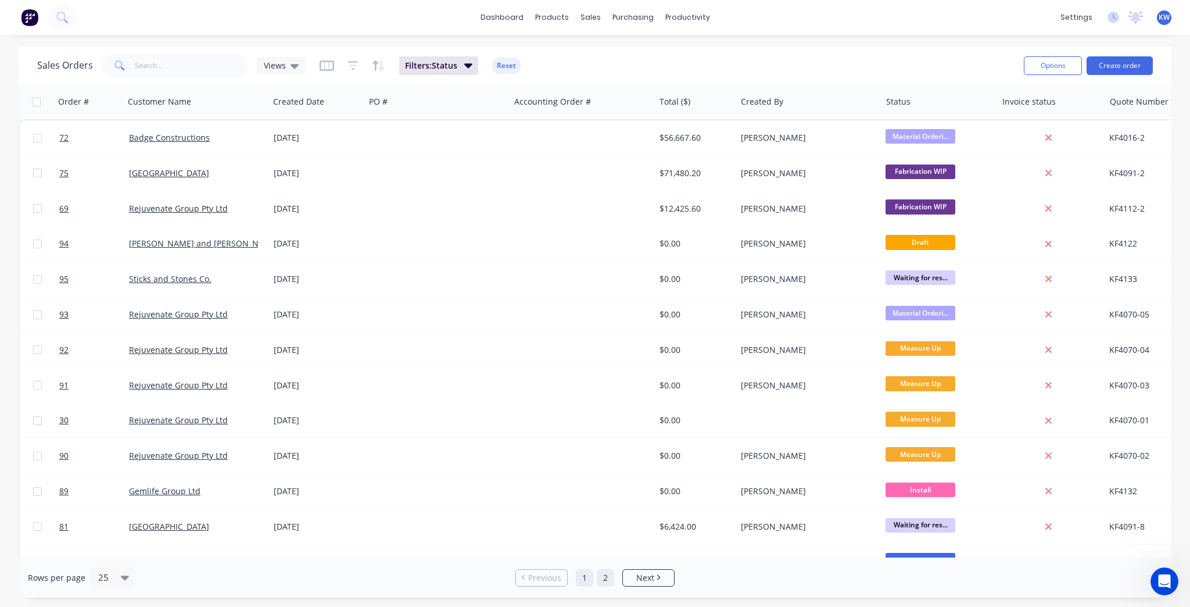
click at [604, 576] on link "2" at bounding box center [605, 577] width 17 height 17
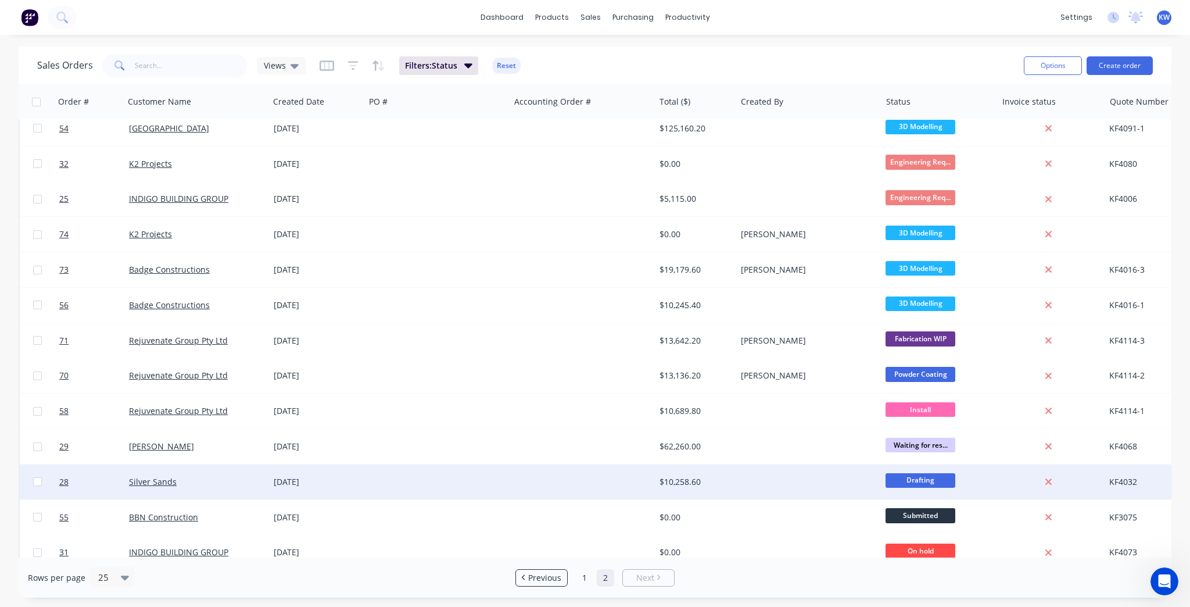
scroll to position [274, 0]
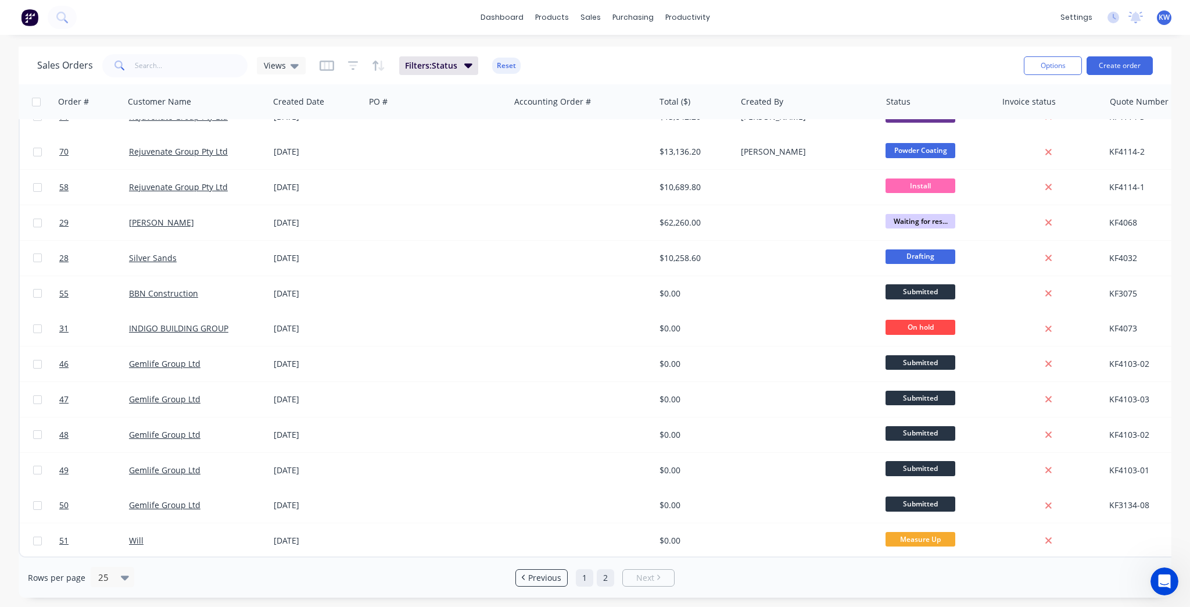
click at [591, 575] on link "1" at bounding box center [584, 577] width 17 height 17
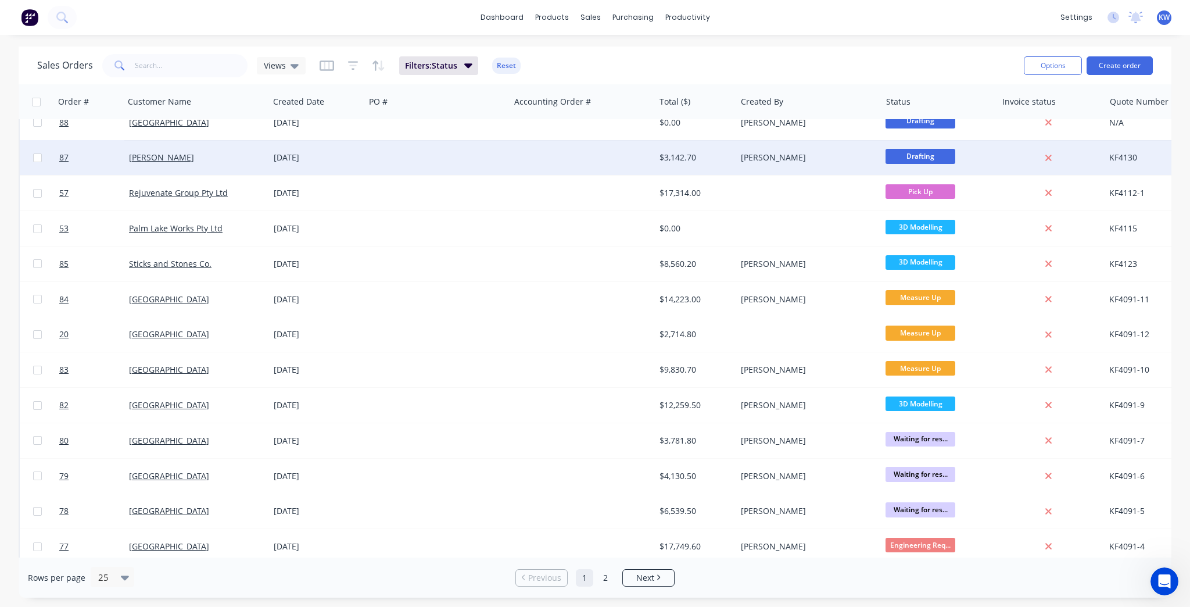
scroll to position [450, 0]
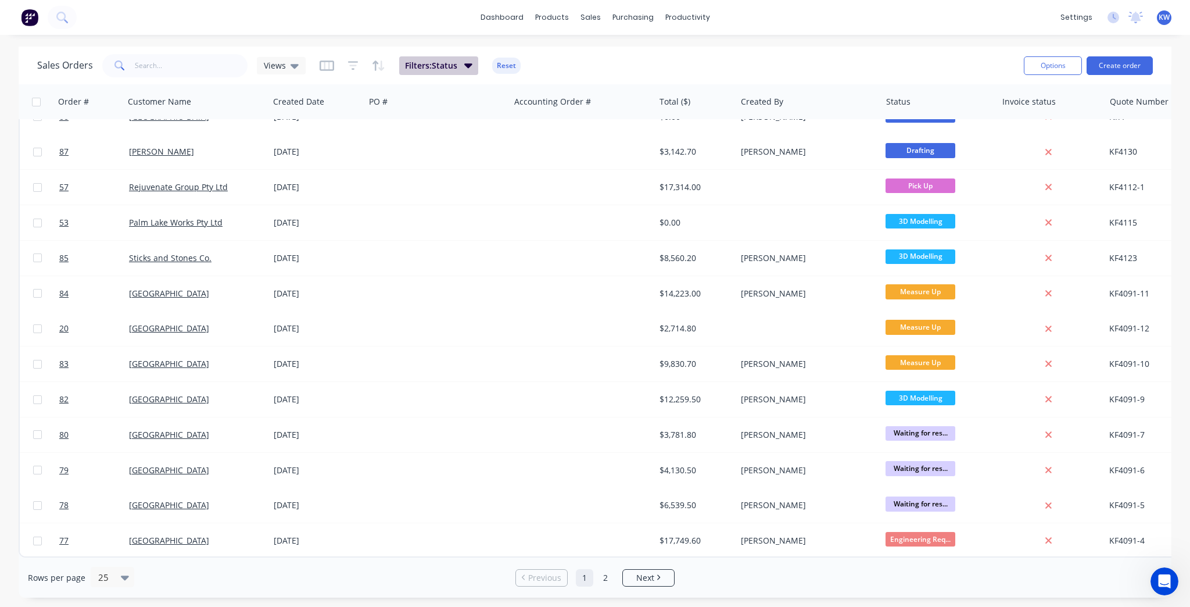
click at [462, 66] on button "Filters: Status" at bounding box center [438, 65] width 79 height 19
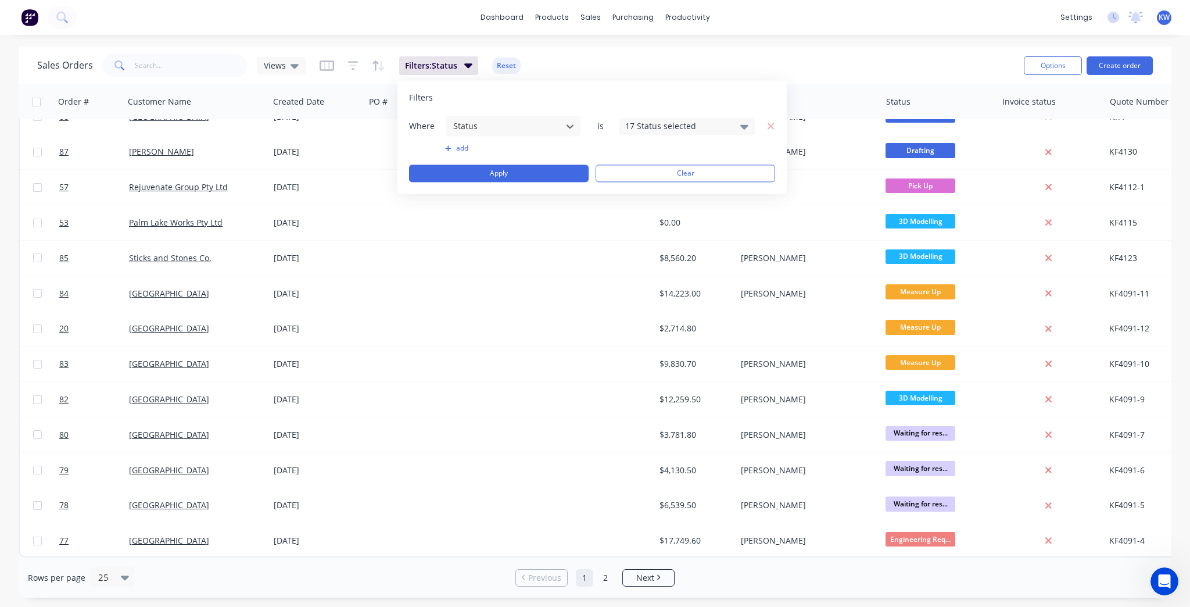
click at [730, 128] on div "17 Status selected" at bounding box center [687, 125] width 137 height 17
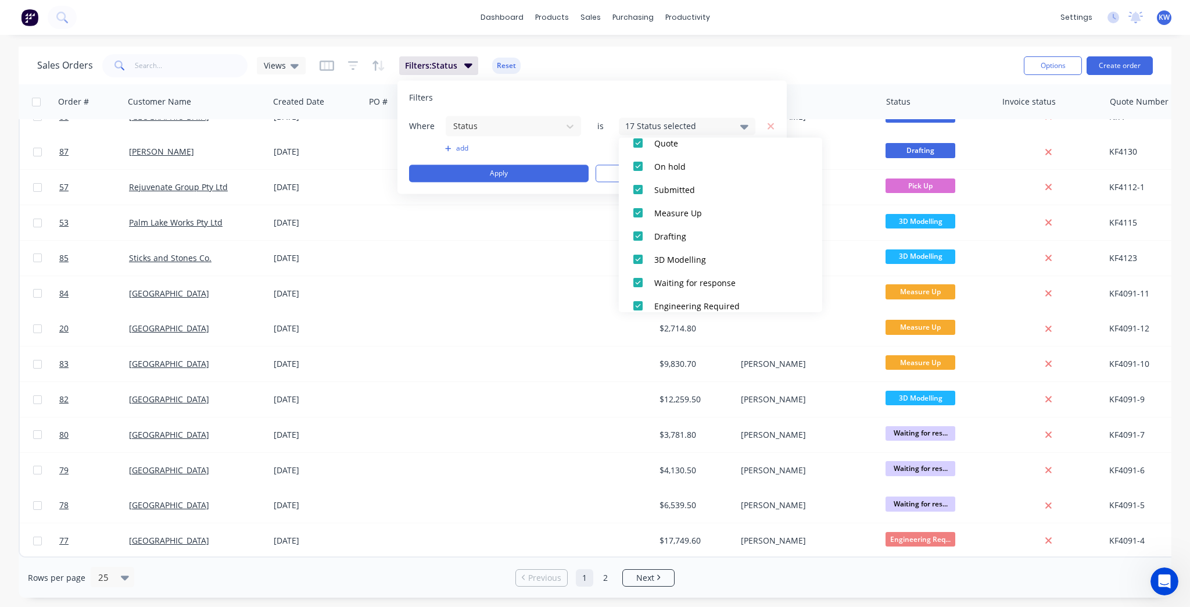
scroll to position [337, 0]
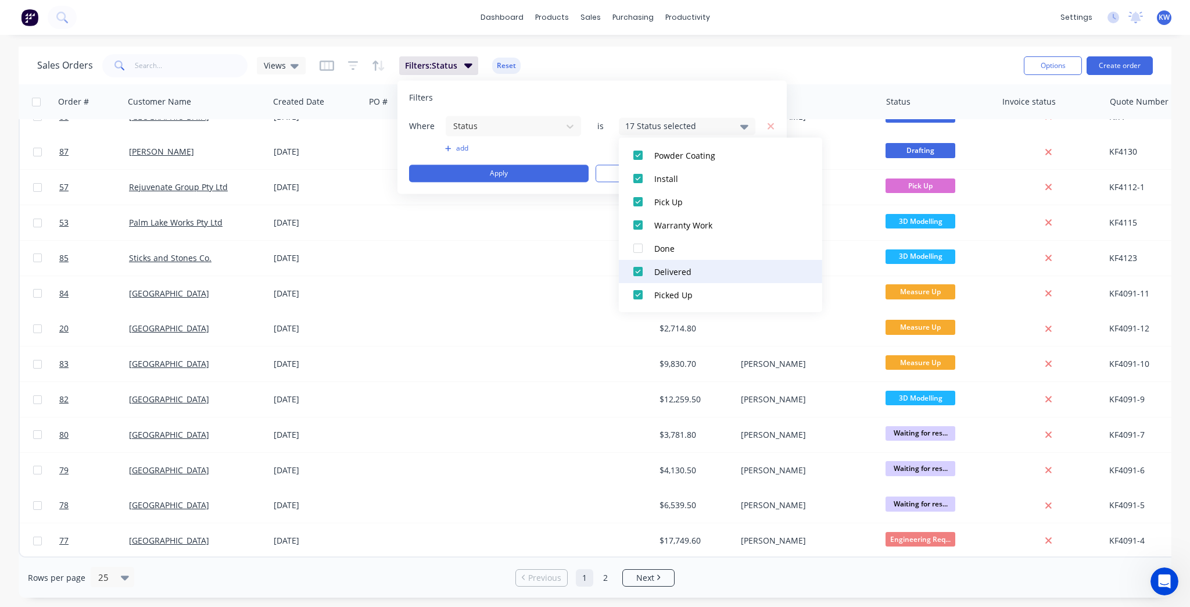
click at [633, 273] on div at bounding box center [637, 271] width 23 height 23
click at [632, 293] on div at bounding box center [637, 294] width 23 height 23
click at [740, 123] on div "15 Status selected" at bounding box center [687, 125] width 137 height 17
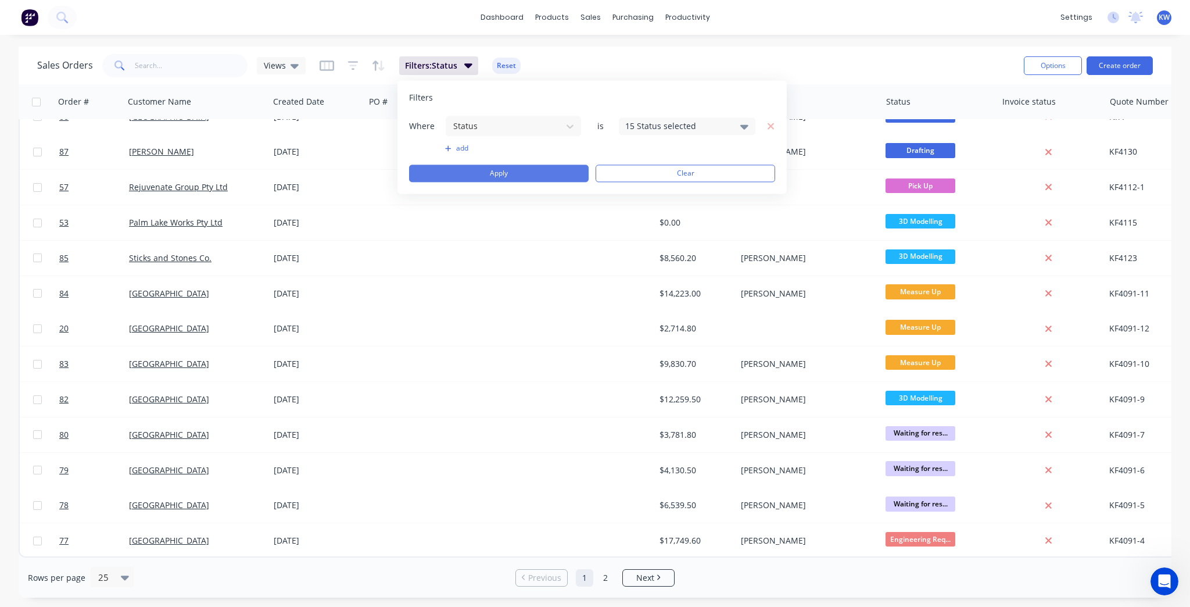
click at [559, 172] on button "Apply" at bounding box center [499, 172] width 180 height 17
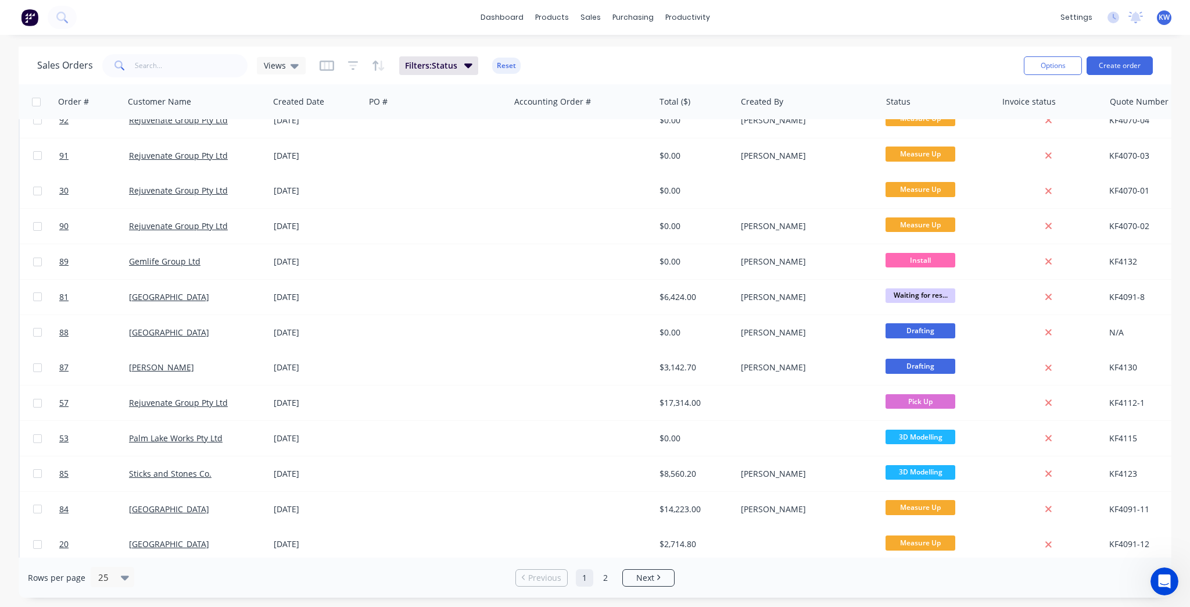
scroll to position [32, 0]
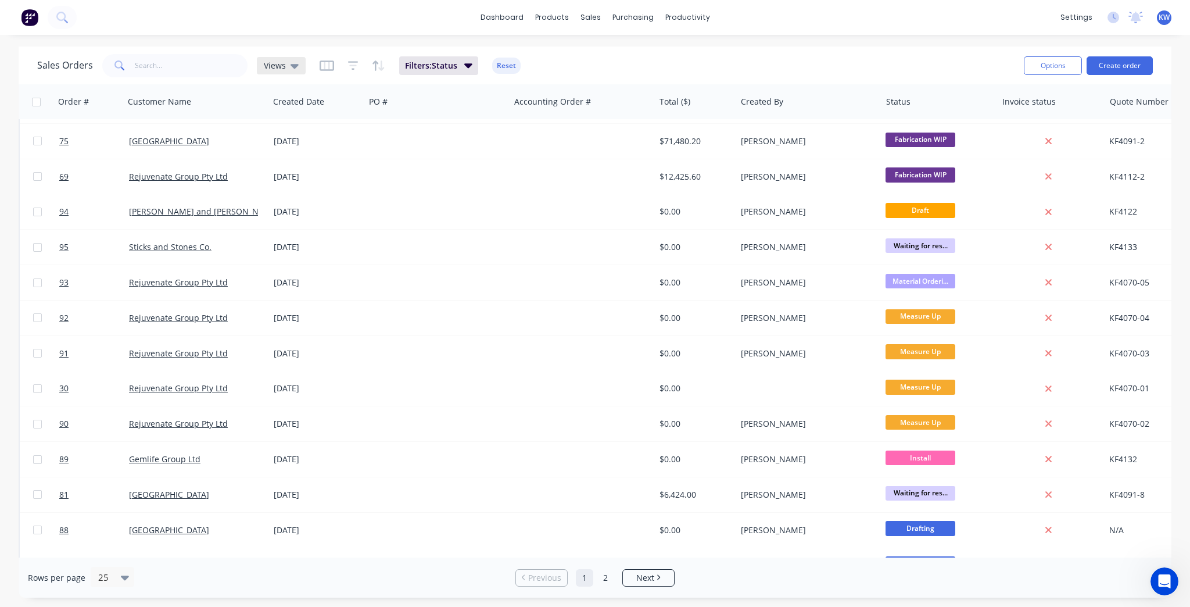
click at [293, 68] on icon at bounding box center [294, 65] width 8 height 13
click at [359, 144] on button "Save new view" at bounding box center [338, 139] width 156 height 17
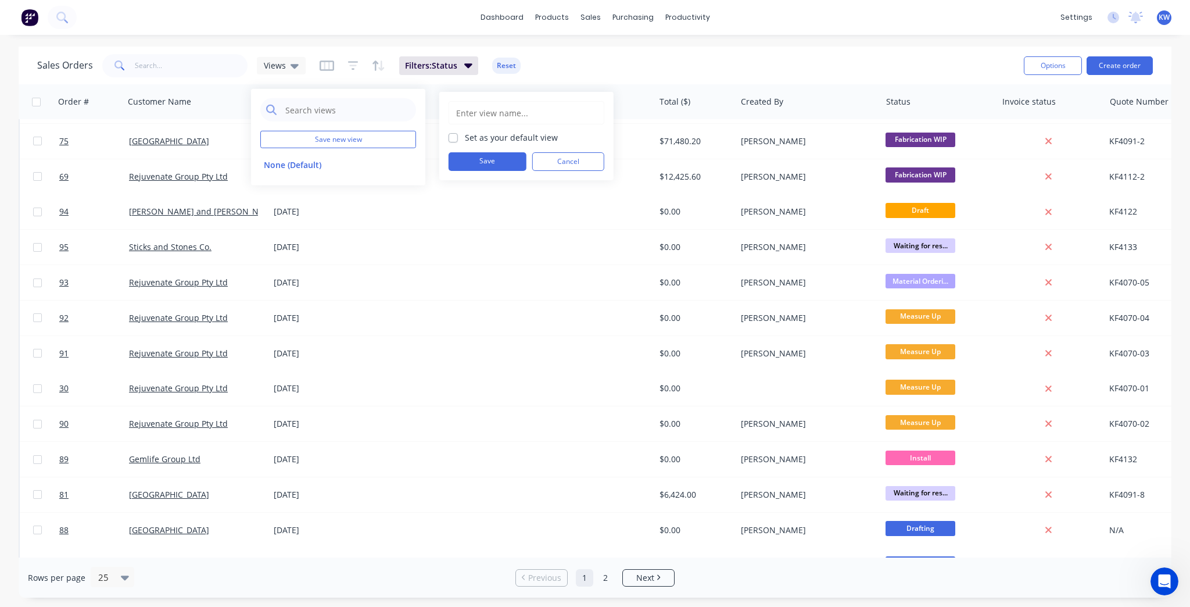
click at [500, 116] on input "text" at bounding box center [526, 113] width 143 height 22
type input "Current Orders"
click at [504, 160] on button "Save" at bounding box center [488, 161] width 78 height 19
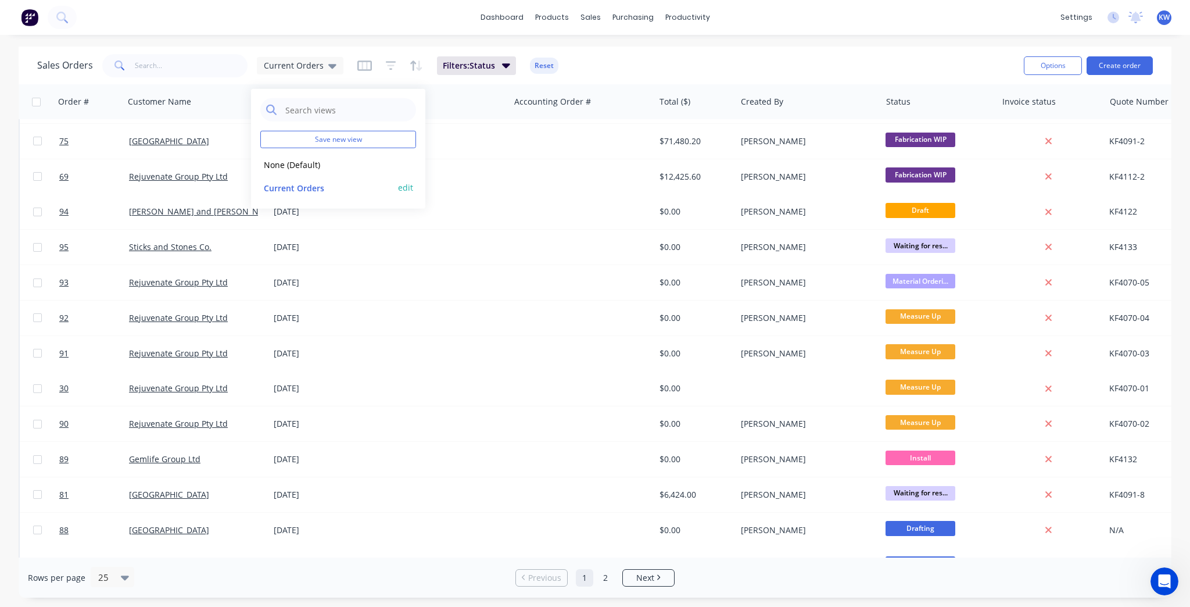
click at [322, 186] on button "Current Orders" at bounding box center [326, 187] width 132 height 13
click at [620, 51] on div "Sales Orders Current Orders Filters: Status Reset" at bounding box center [525, 65] width 977 height 28
click at [608, 586] on link "2" at bounding box center [605, 577] width 17 height 17
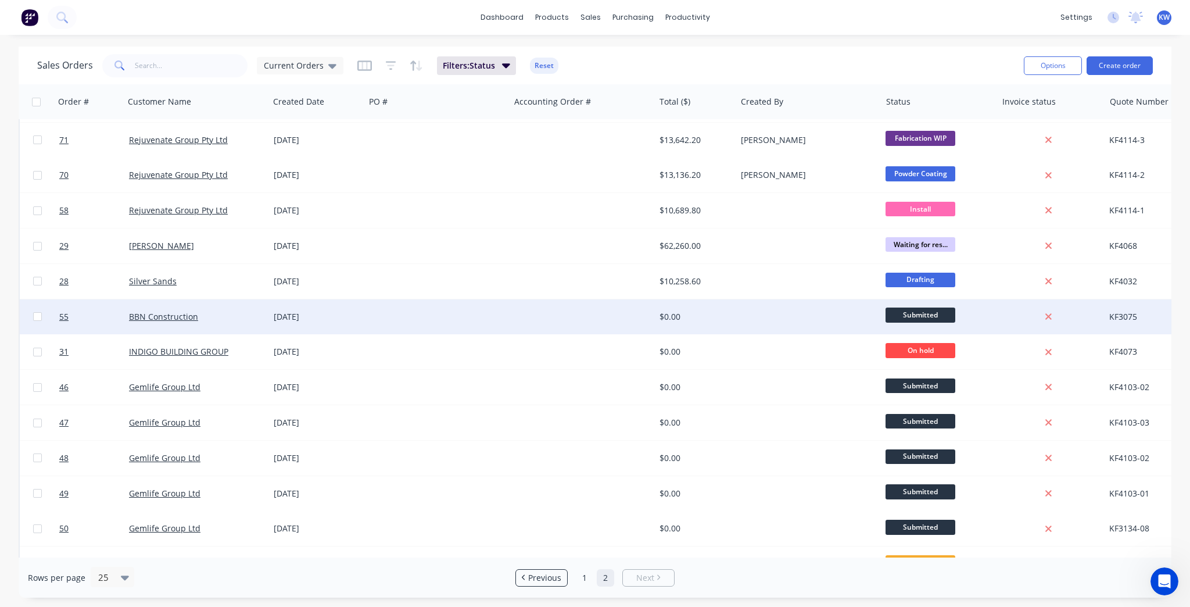
scroll to position [274, 0]
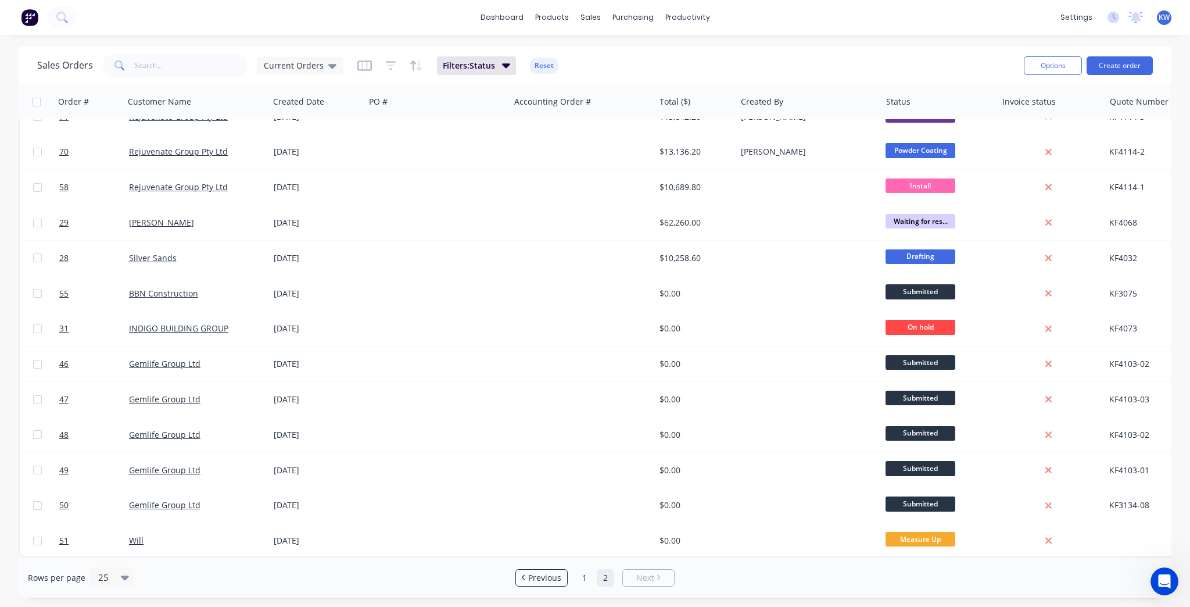
click at [569, 576] on ul "Previous 1 2 Next" at bounding box center [595, 577] width 168 height 17
click at [590, 575] on link "1" at bounding box center [584, 577] width 17 height 17
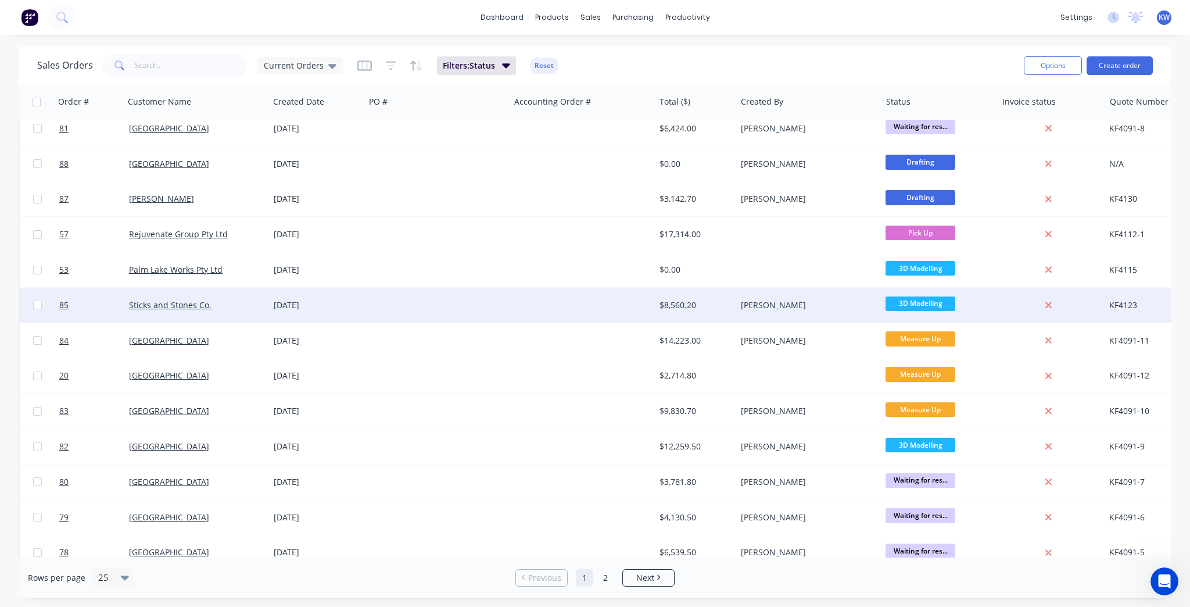
scroll to position [450, 0]
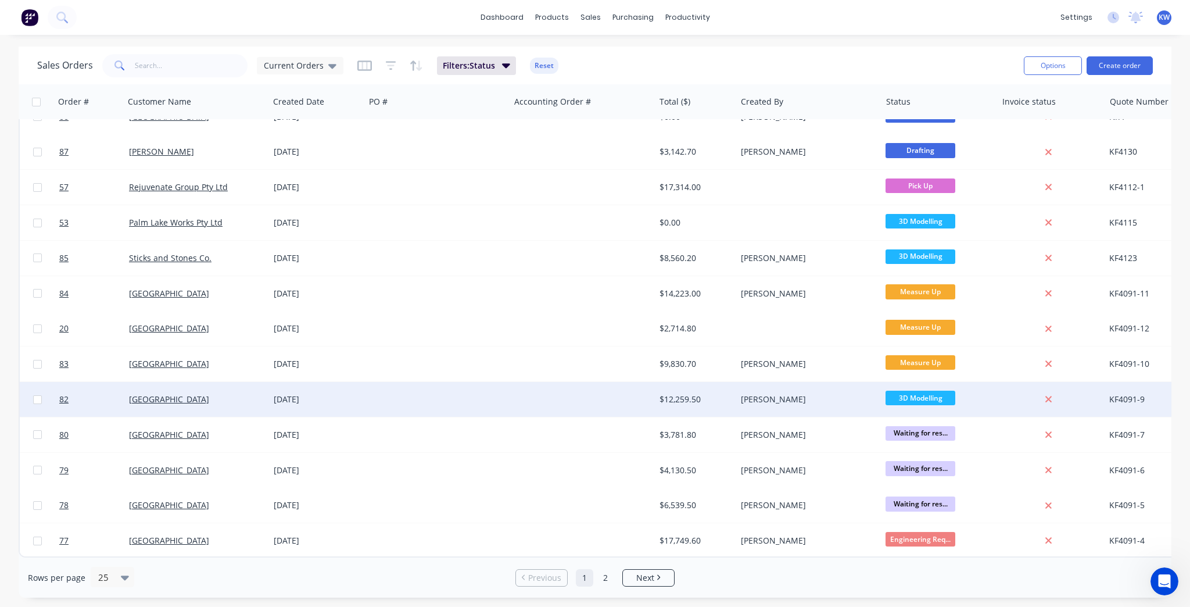
click at [144, 399] on div "Timit Building" at bounding box center [196, 399] width 145 height 35
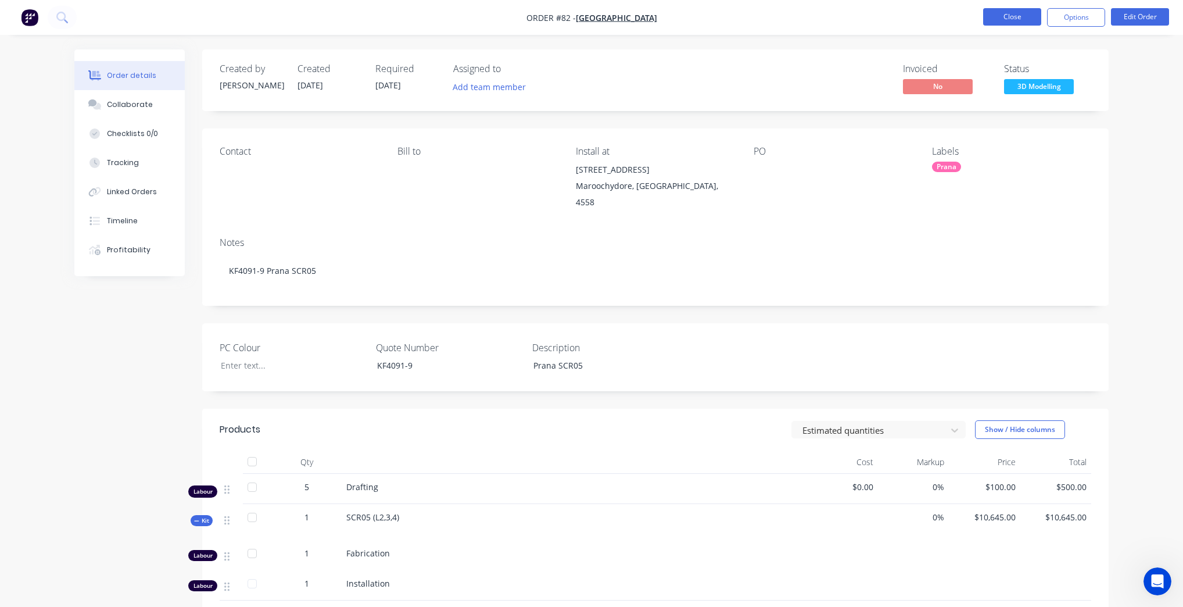
click at [1032, 21] on button "Close" at bounding box center [1012, 16] width 58 height 17
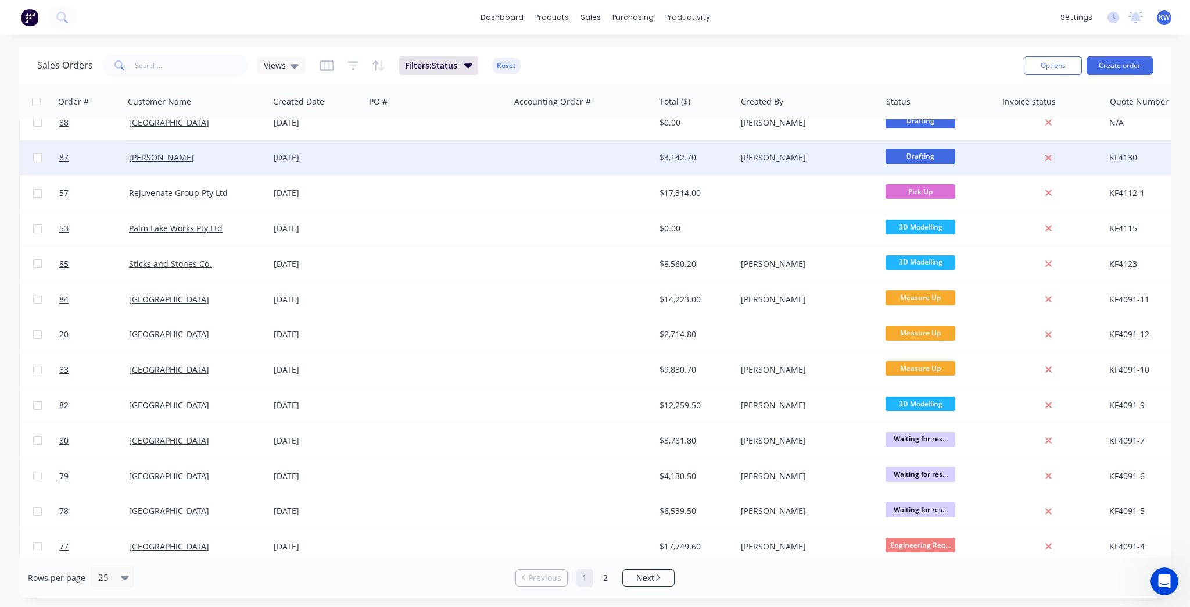
scroll to position [450, 0]
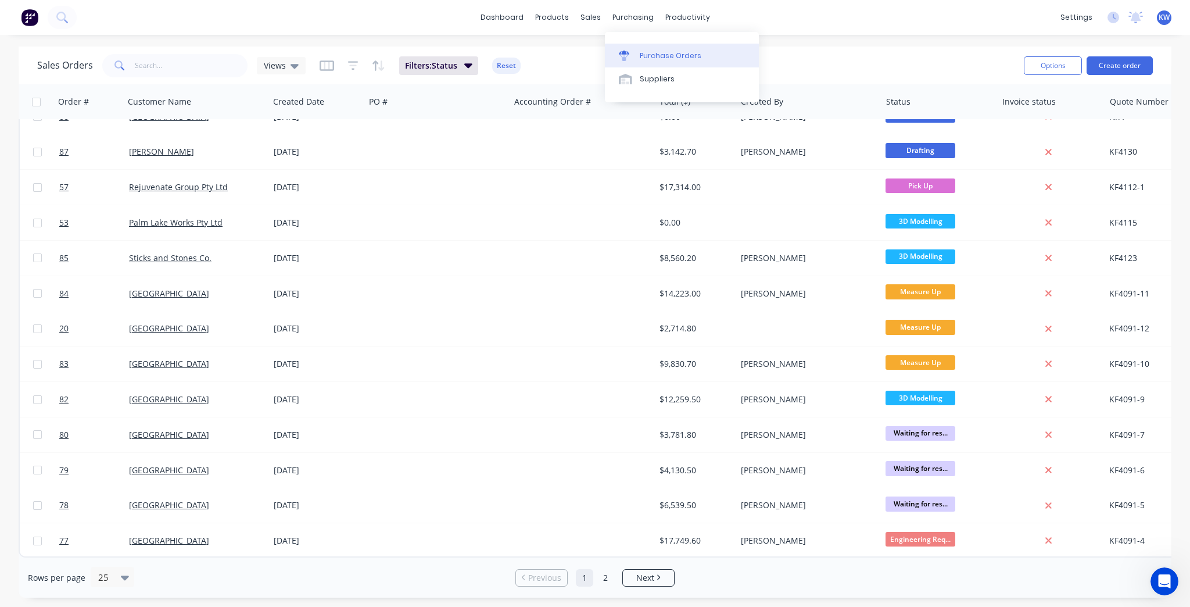
click at [652, 59] on div "Purchase Orders" at bounding box center [671, 56] width 62 height 10
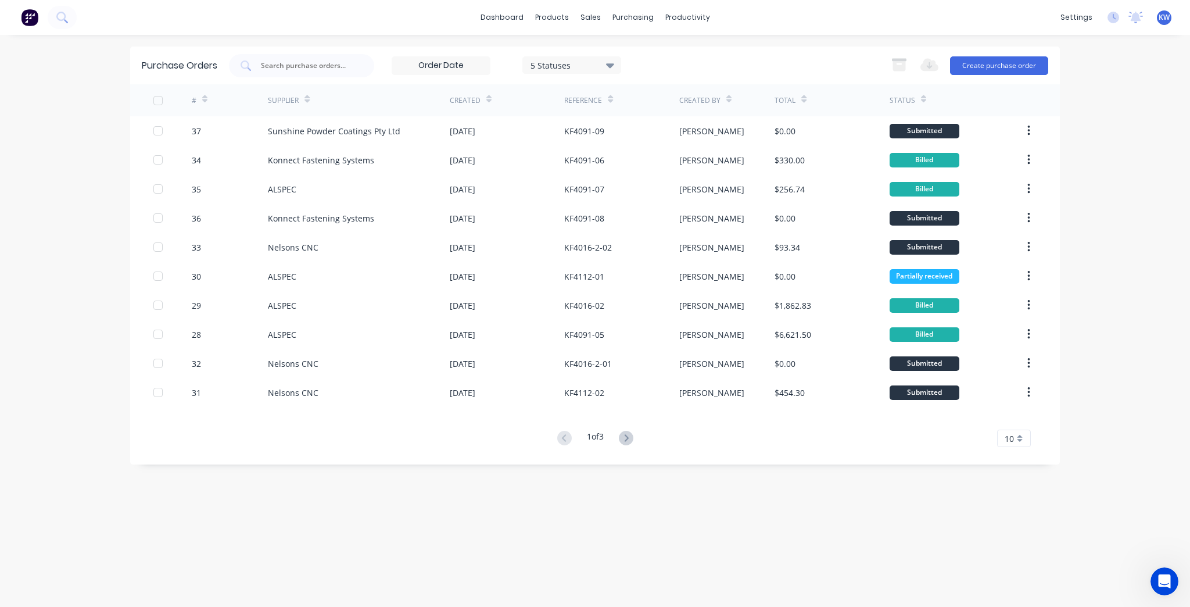
click at [615, 434] on div "1 of 3" at bounding box center [595, 438] width 83 height 17
click at [626, 442] on icon at bounding box center [626, 438] width 15 height 15
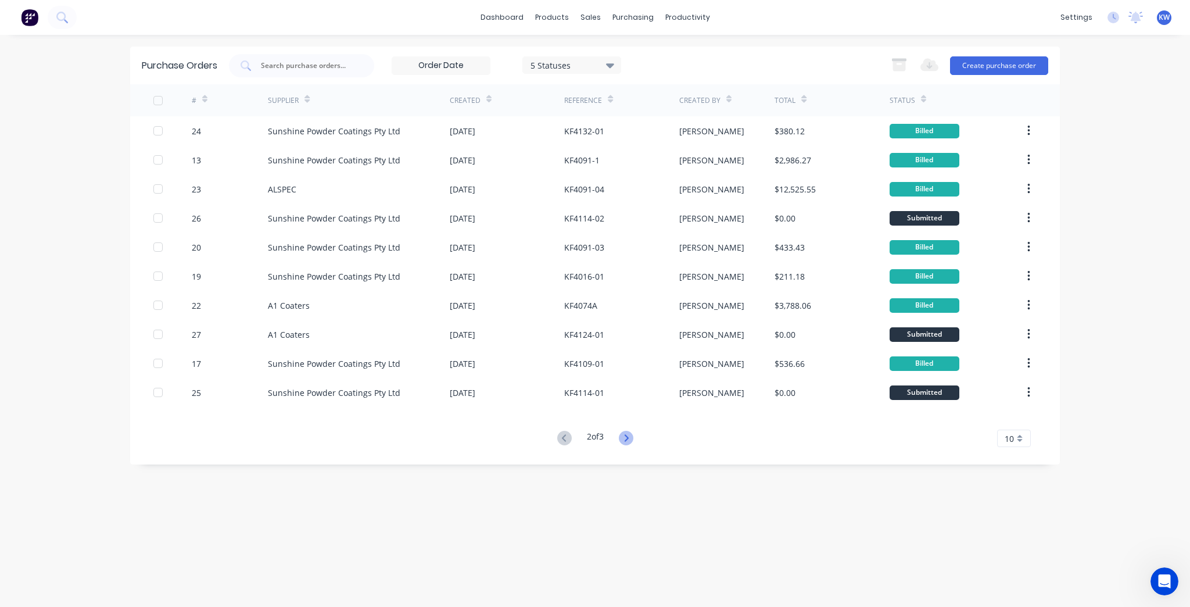
click at [624, 437] on icon at bounding box center [626, 438] width 15 height 15
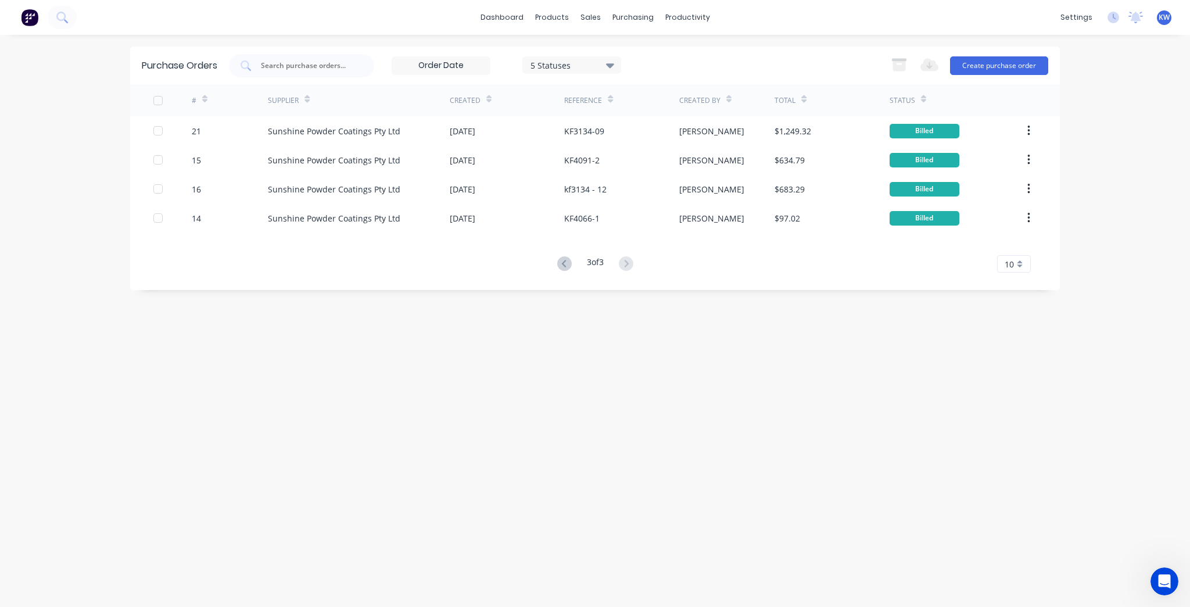
click at [558, 252] on div "# Supplier Created Reference Created By Total Status 21 Sunshine Powder Coating…" at bounding box center [595, 178] width 930 height 188
click at [557, 265] on icon at bounding box center [564, 263] width 15 height 15
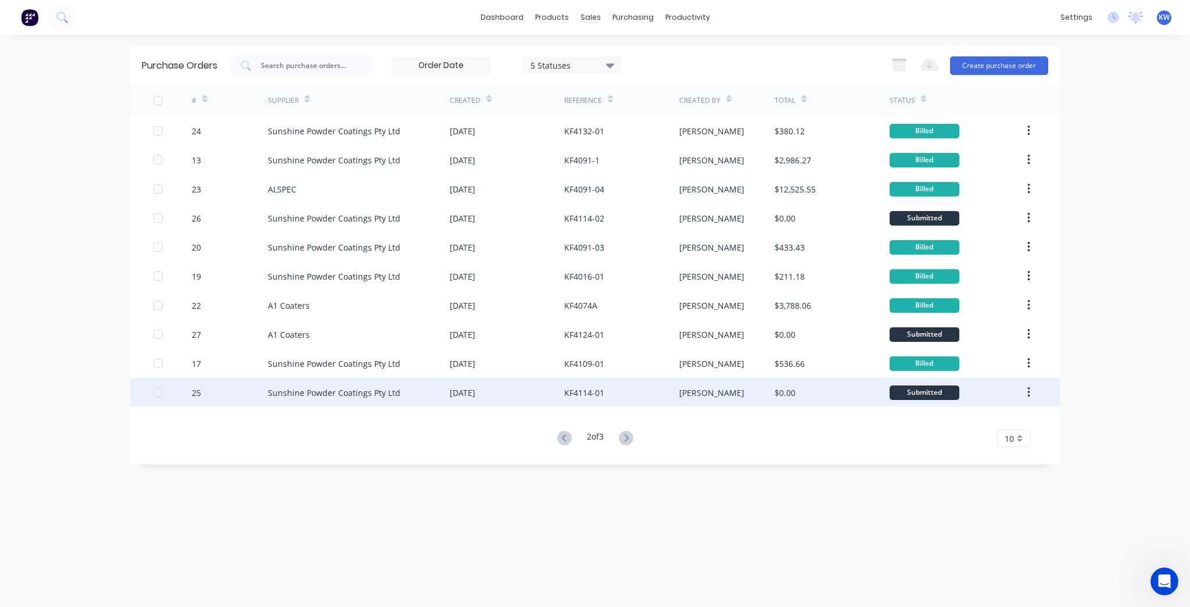
click at [765, 400] on div "[PERSON_NAME]" at bounding box center [727, 392] width 96 height 29
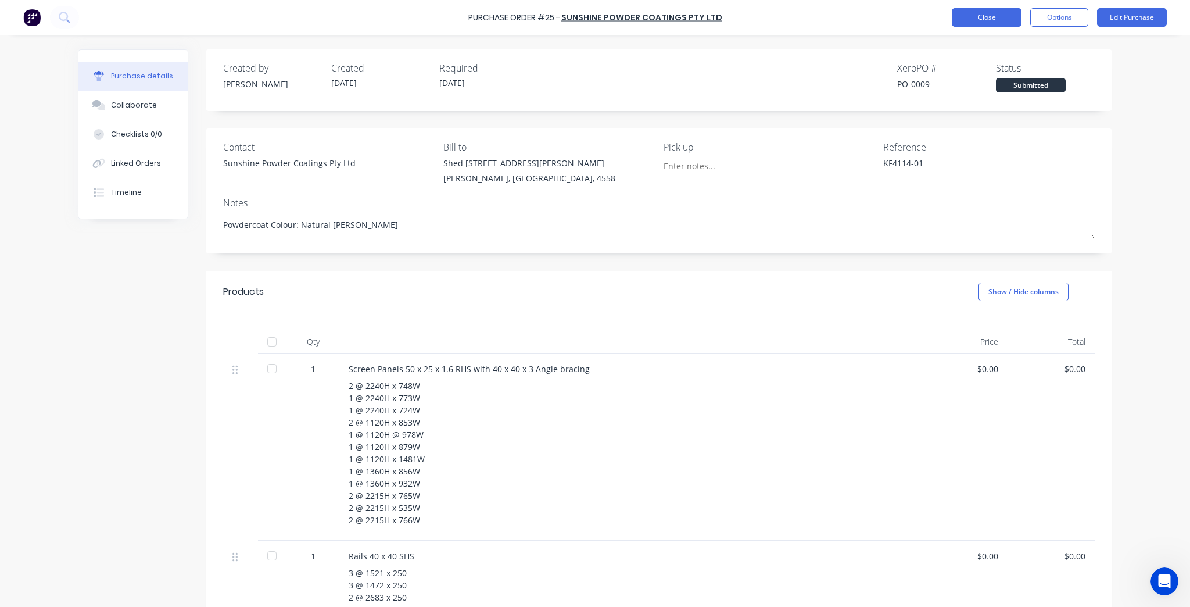
click at [971, 19] on button "Close" at bounding box center [987, 17] width 70 height 19
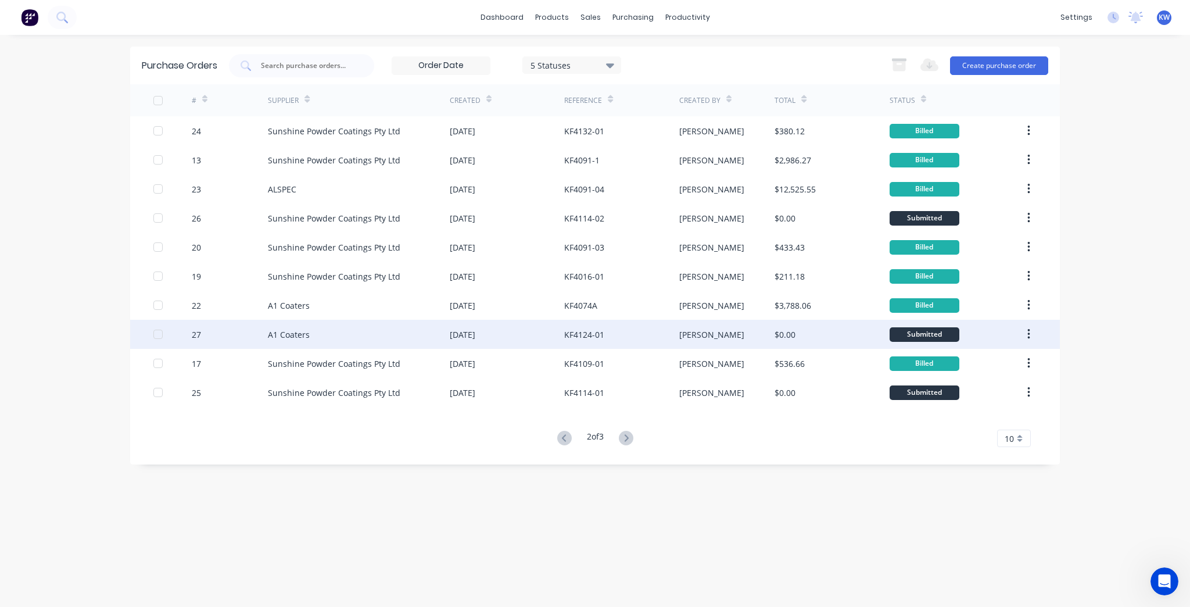
click at [792, 327] on div "$0.00" at bounding box center [831, 334] width 114 height 29
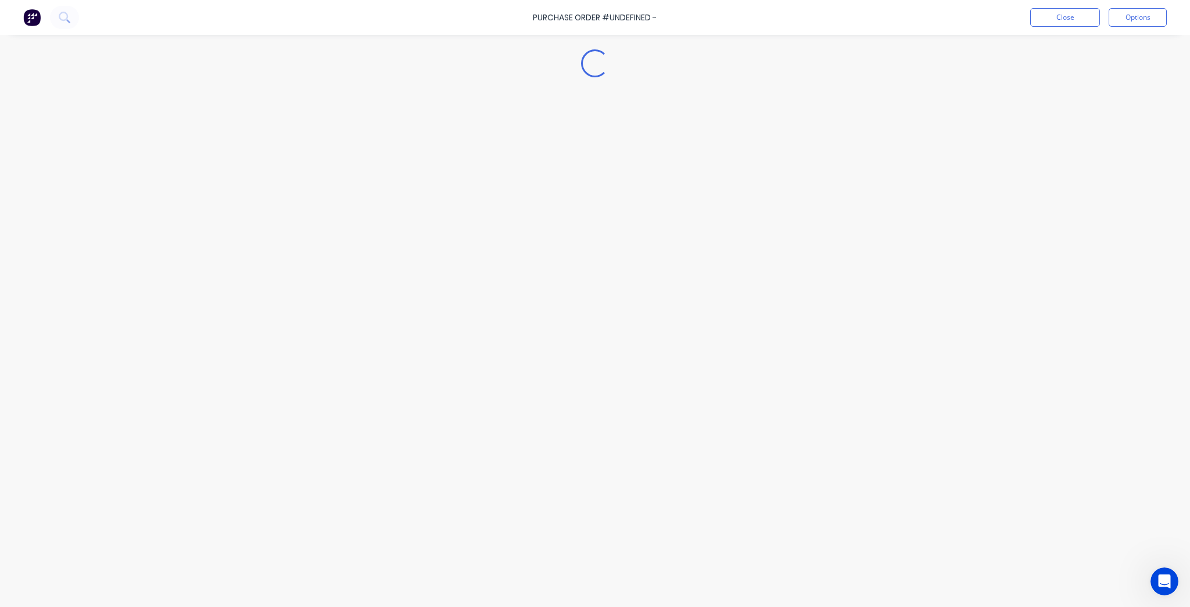
type textarea "x"
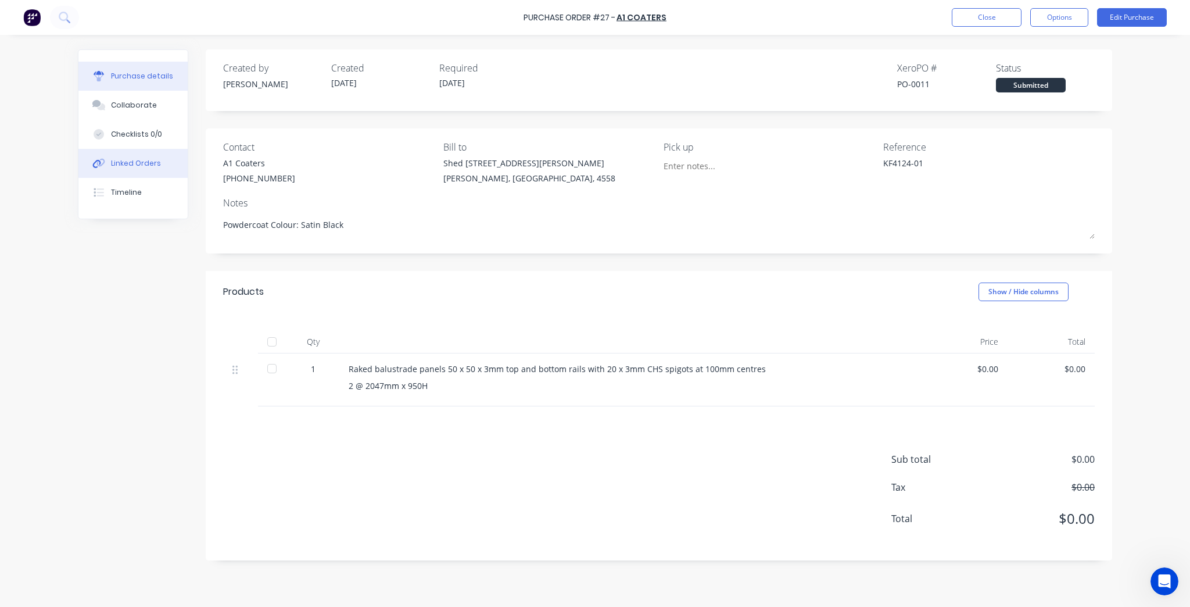
click at [149, 160] on div "Linked Orders" at bounding box center [136, 163] width 50 height 10
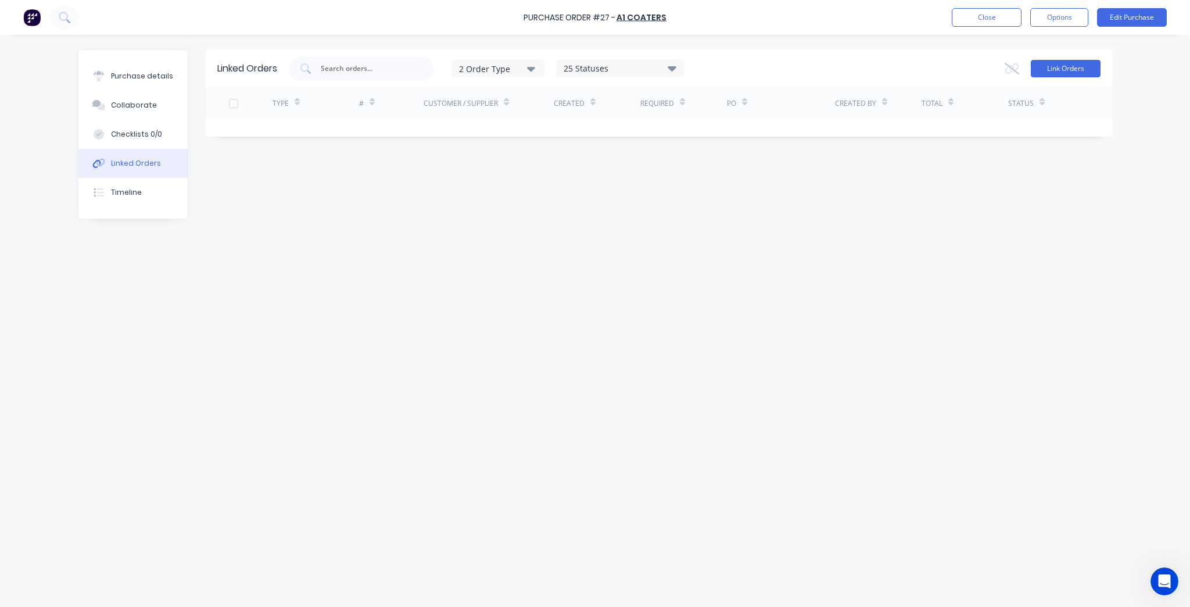
click at [1075, 72] on button "Link Orders" at bounding box center [1066, 68] width 70 height 17
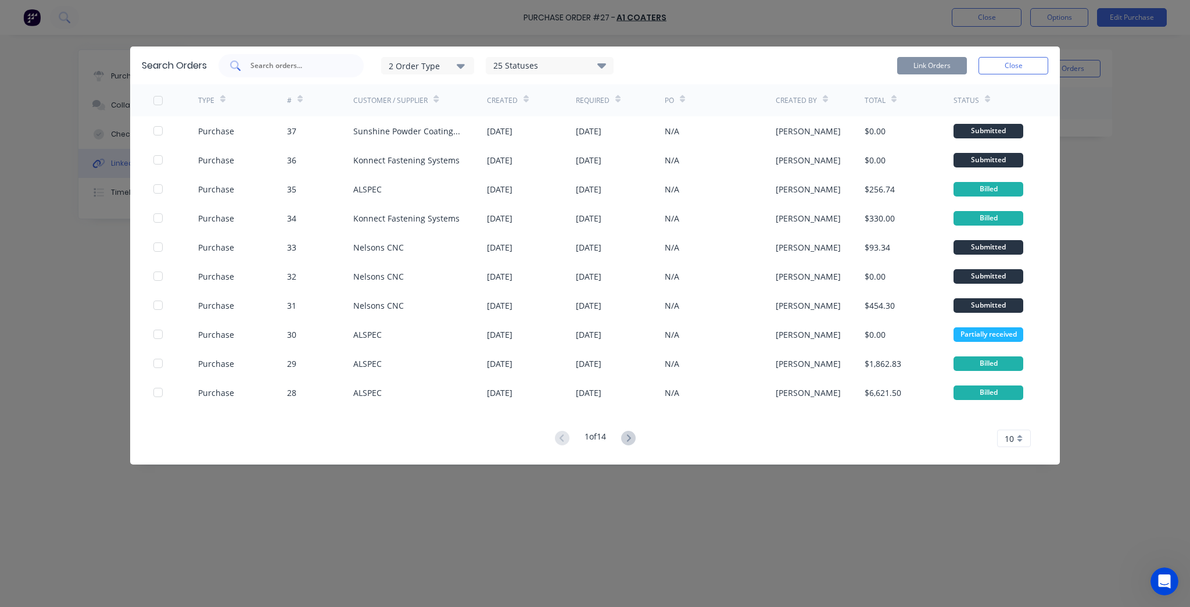
click at [262, 63] on input "text" at bounding box center [297, 66] width 96 height 12
click at [636, 435] on icon at bounding box center [628, 438] width 15 height 15
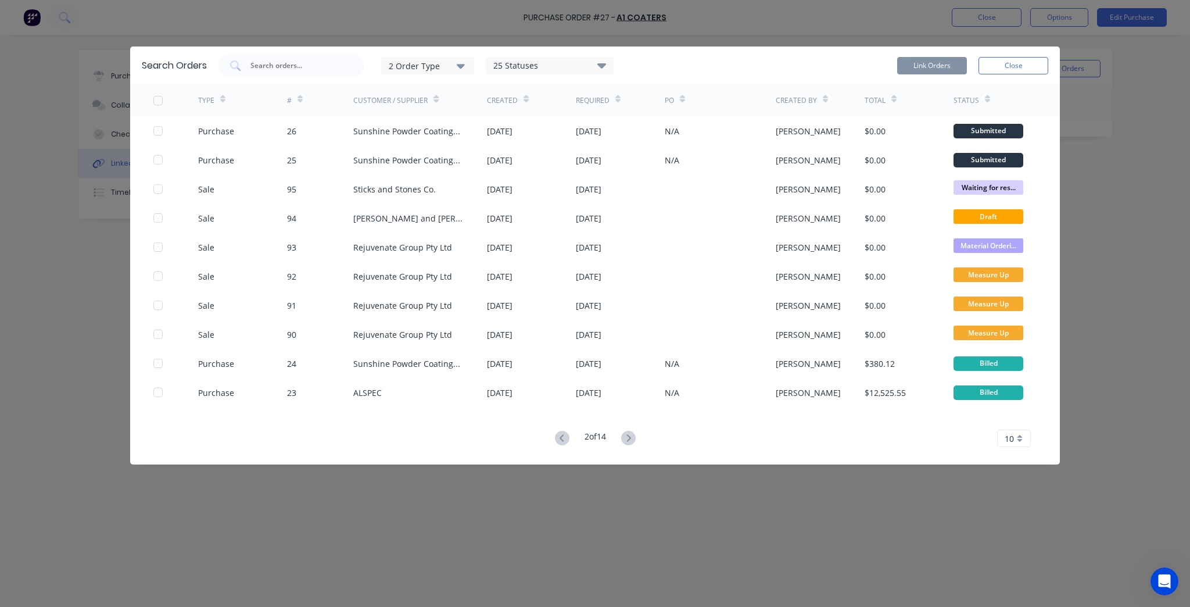
click at [455, 56] on div "2 Order Type 25 Statuses Sales Order Status All Archived Draft Quote On hold Su…" at bounding box center [415, 65] width 395 height 23
drag, startPoint x: 454, startPoint y: 60, endPoint x: 450, endPoint y: 72, distance: 12.3
click at [454, 60] on div "2 Order Type" at bounding box center [428, 65] width 78 height 12
click at [442, 98] on div "Sales" at bounding box center [429, 94] width 67 height 12
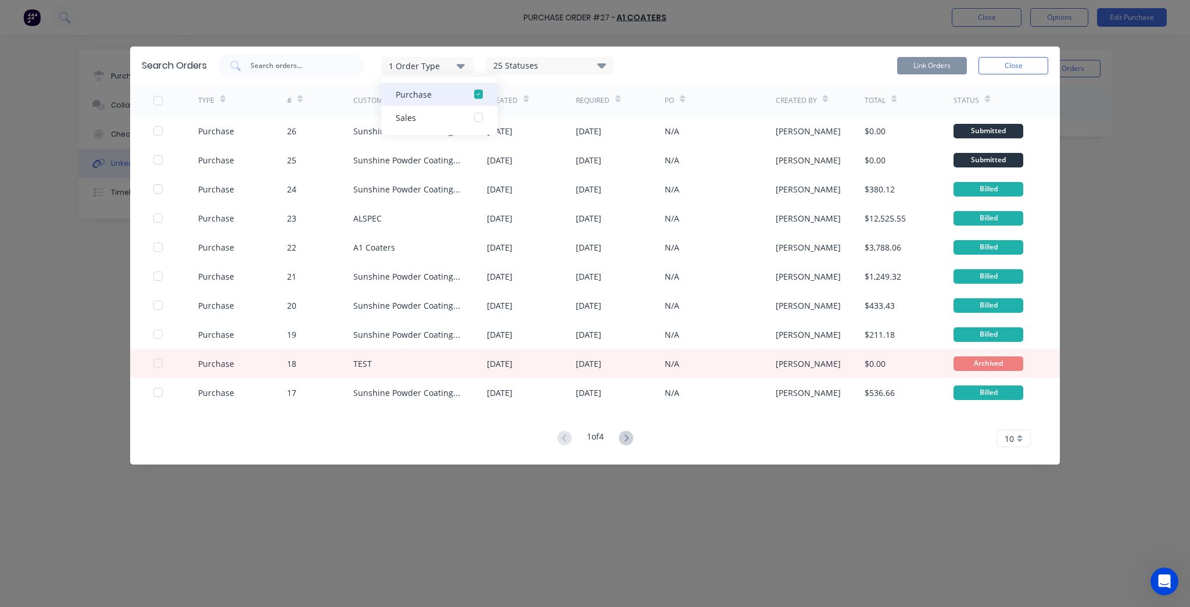
click at [442, 89] on div "Purchase" at bounding box center [429, 94] width 67 height 12
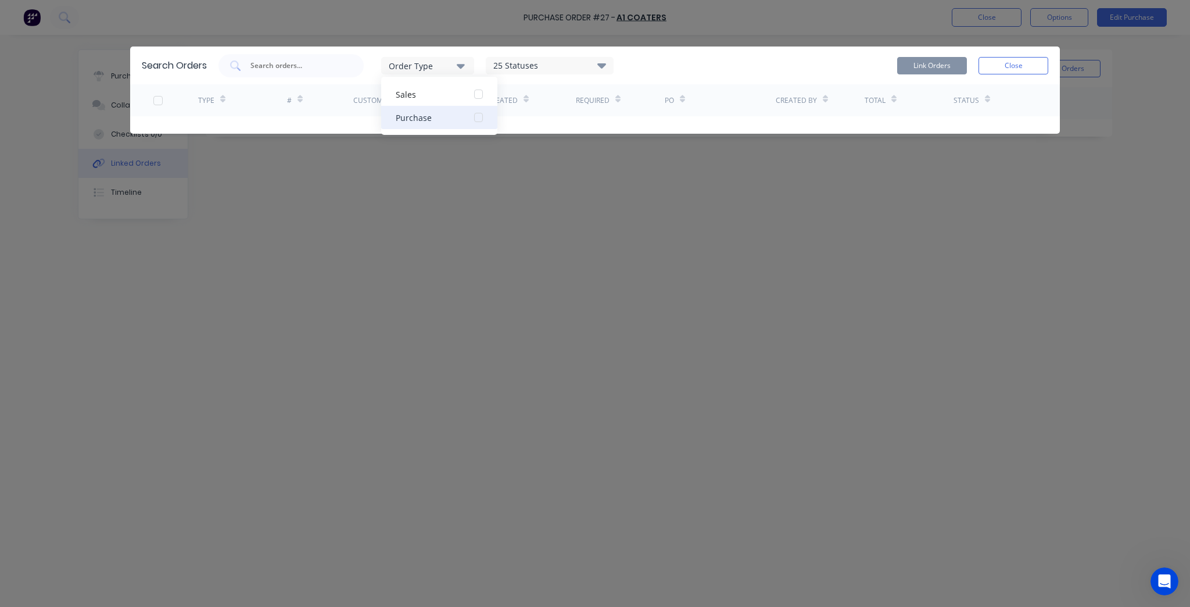
click at [446, 122] on div "Purchase" at bounding box center [429, 118] width 67 height 12
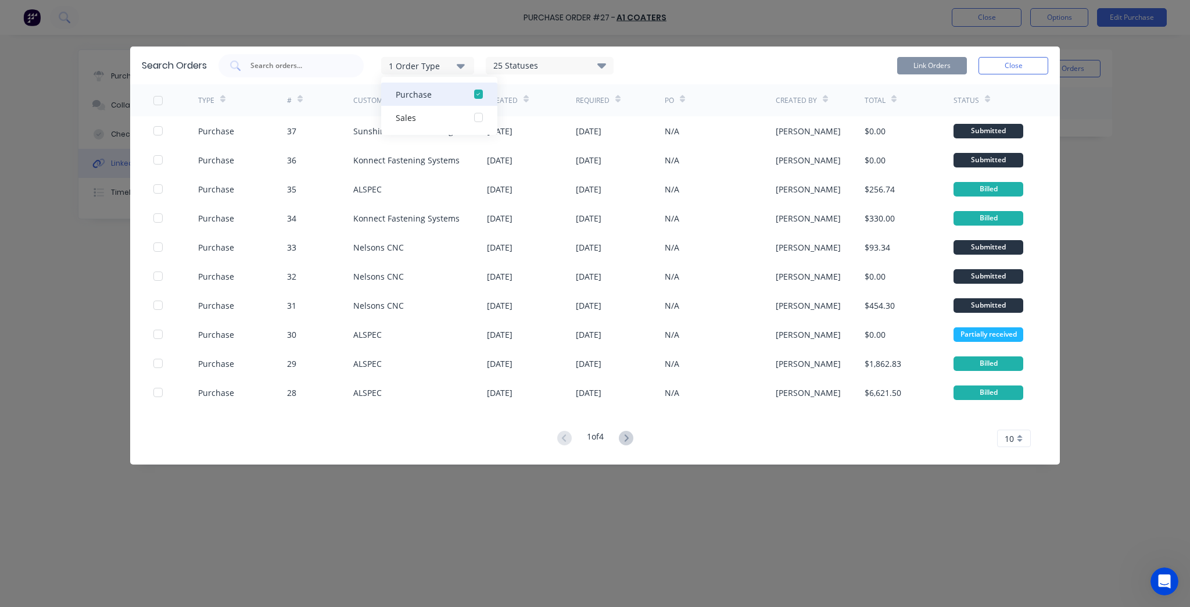
click at [449, 92] on div "Purchase" at bounding box center [429, 94] width 67 height 12
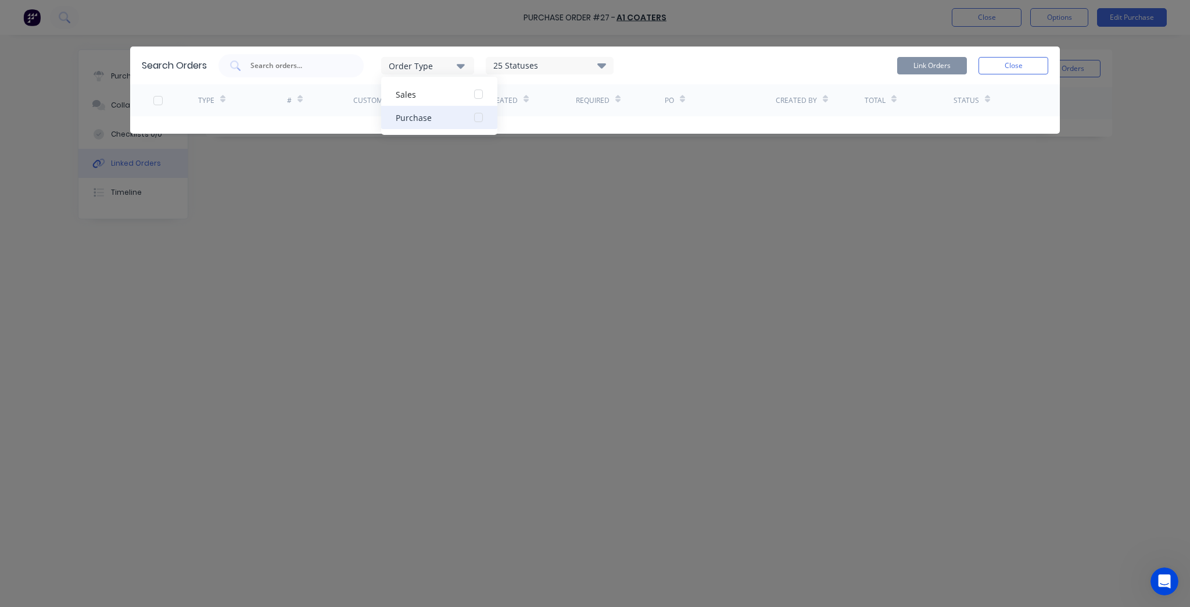
click at [492, 107] on button "Purchase" at bounding box center [439, 117] width 116 height 23
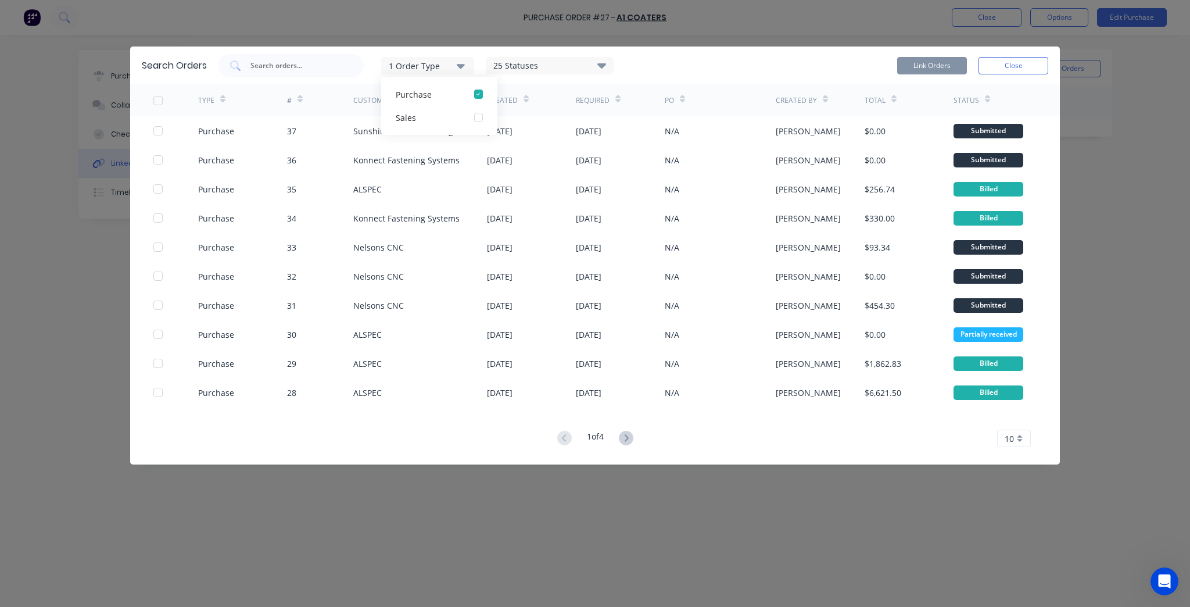
click at [714, 429] on div "TYPE # Customer / Supplier Created Required PO Created By Total Status Purchase…" at bounding box center [595, 265] width 930 height 363
click at [443, 63] on div "1 Order Type" at bounding box center [428, 65] width 78 height 12
click at [481, 116] on div "button" at bounding box center [478, 117] width 23 height 23
click at [482, 94] on div "button" at bounding box center [478, 93] width 23 height 23
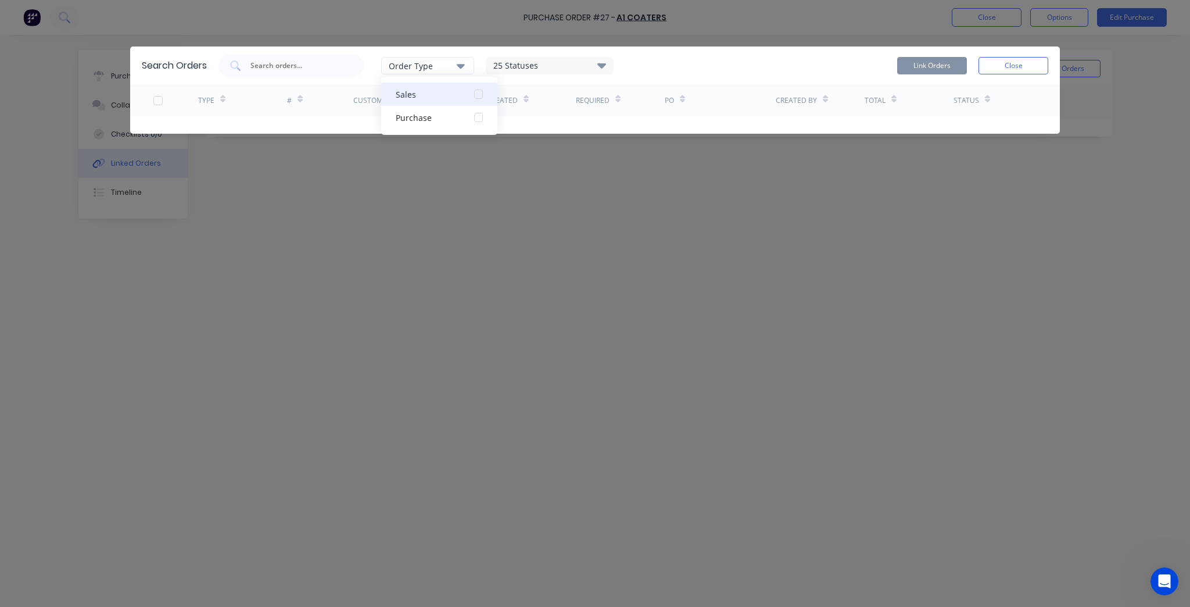
click at [487, 97] on div "button" at bounding box center [478, 93] width 23 height 23
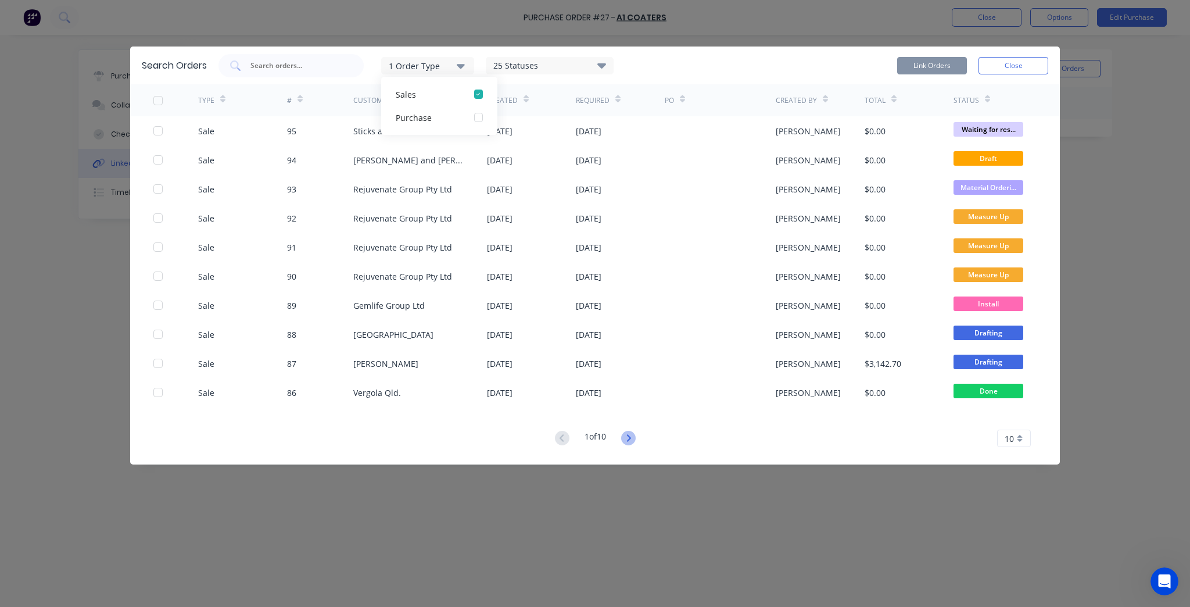
click at [630, 436] on icon at bounding box center [628, 437] width 4 height 7
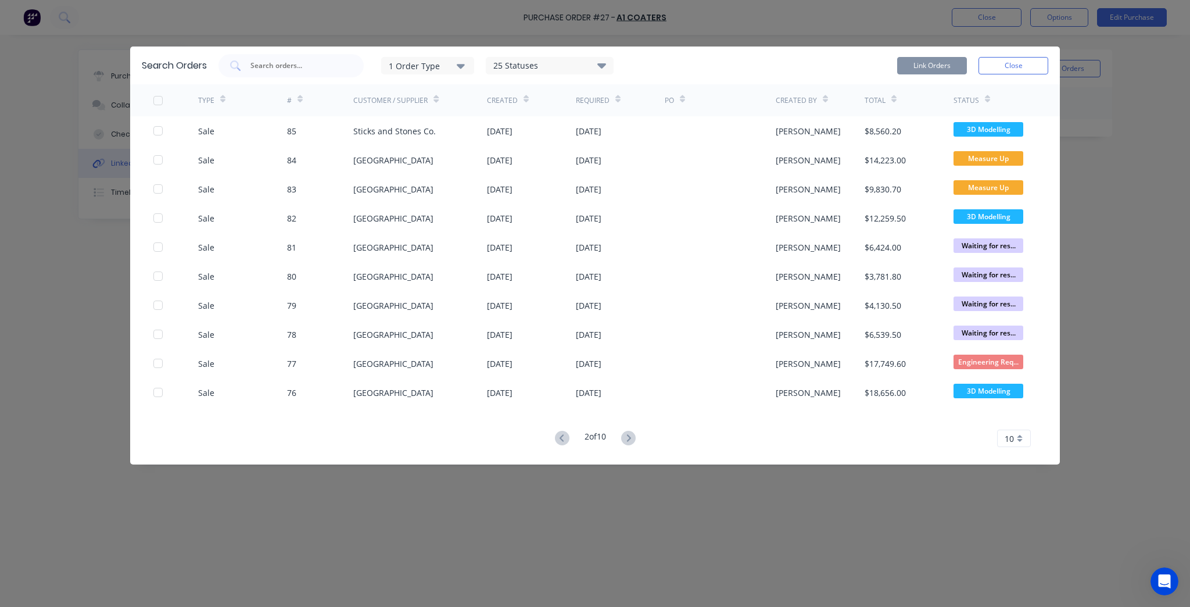
click at [533, 436] on div "2 of 10 10 5 10 15 20 25 30 35" at bounding box center [595, 438] width 930 height 17
click at [544, 437] on div "2 of 10 10 5 10 15 20 25 30 35" at bounding box center [595, 438] width 930 height 17
click at [300, 70] on input "text" at bounding box center [297, 66] width 96 height 12
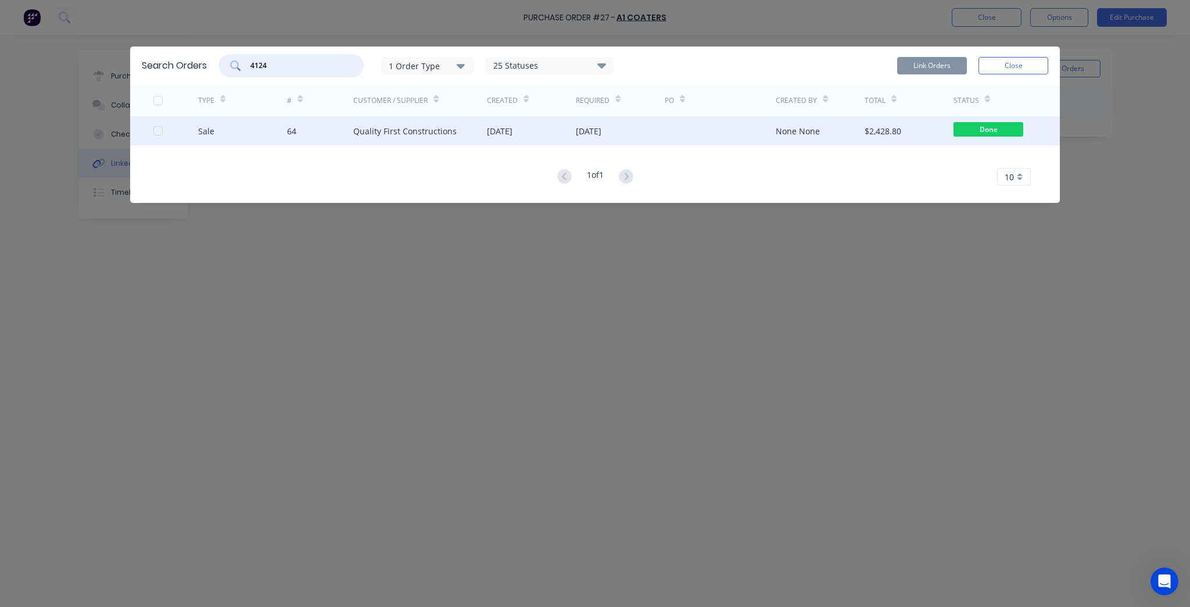
type input "4124"
click at [172, 132] on div at bounding box center [175, 130] width 45 height 29
click at [159, 132] on div at bounding box center [157, 130] width 23 height 23
click at [939, 65] on button "Link Orders" at bounding box center [932, 65] width 70 height 17
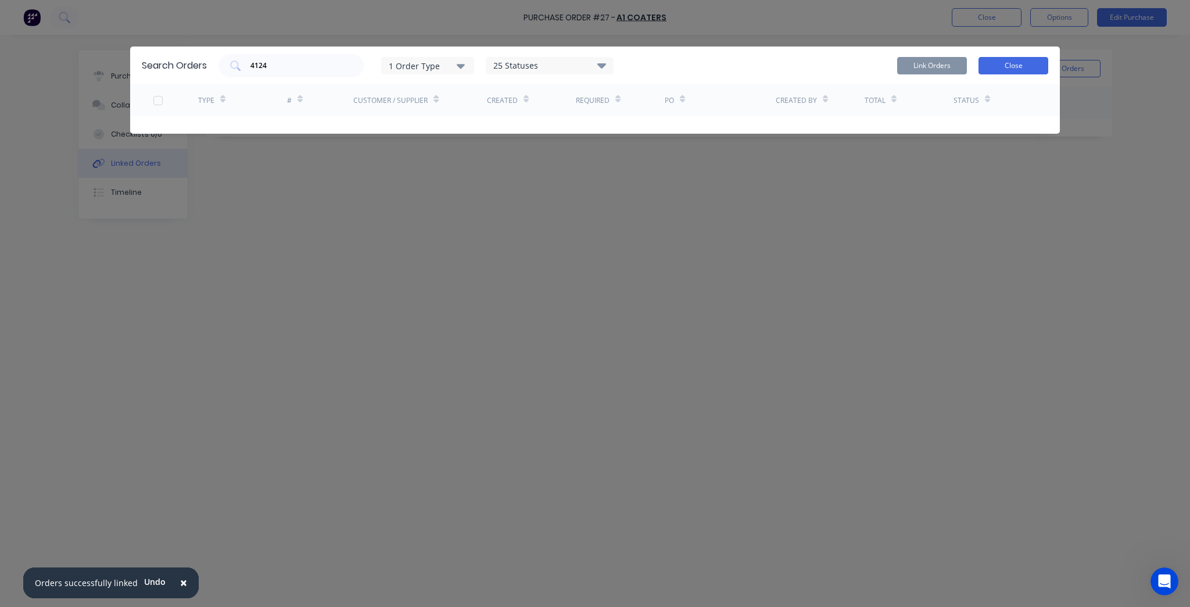
click at [1032, 64] on button "Close" at bounding box center [1013, 65] width 70 height 17
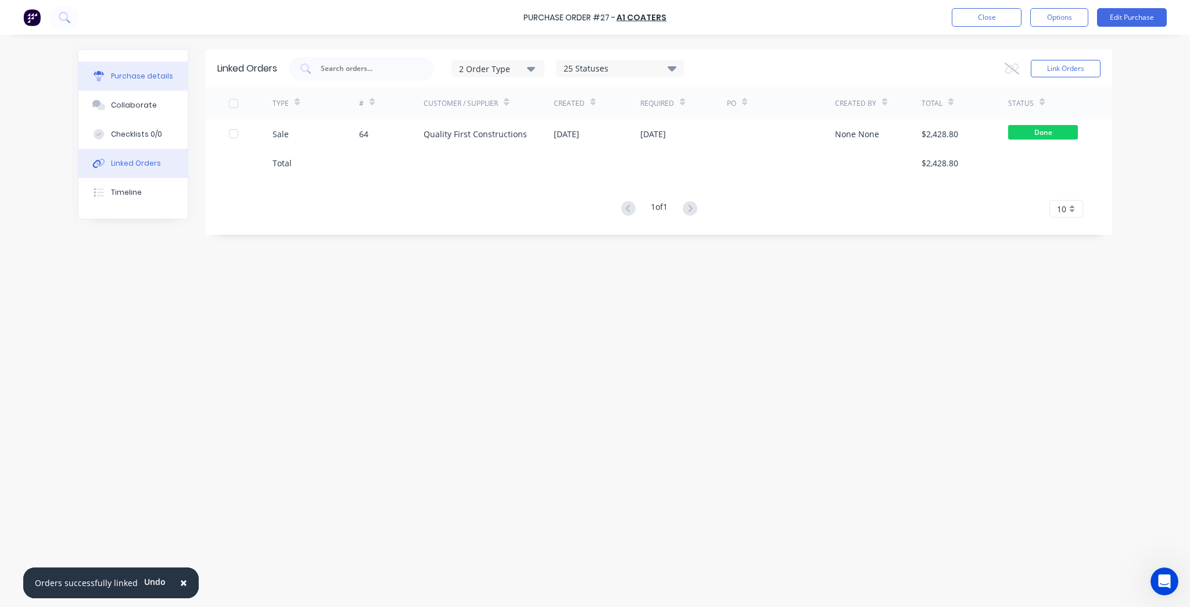
click at [168, 70] on button "Purchase details" at bounding box center [132, 76] width 109 height 29
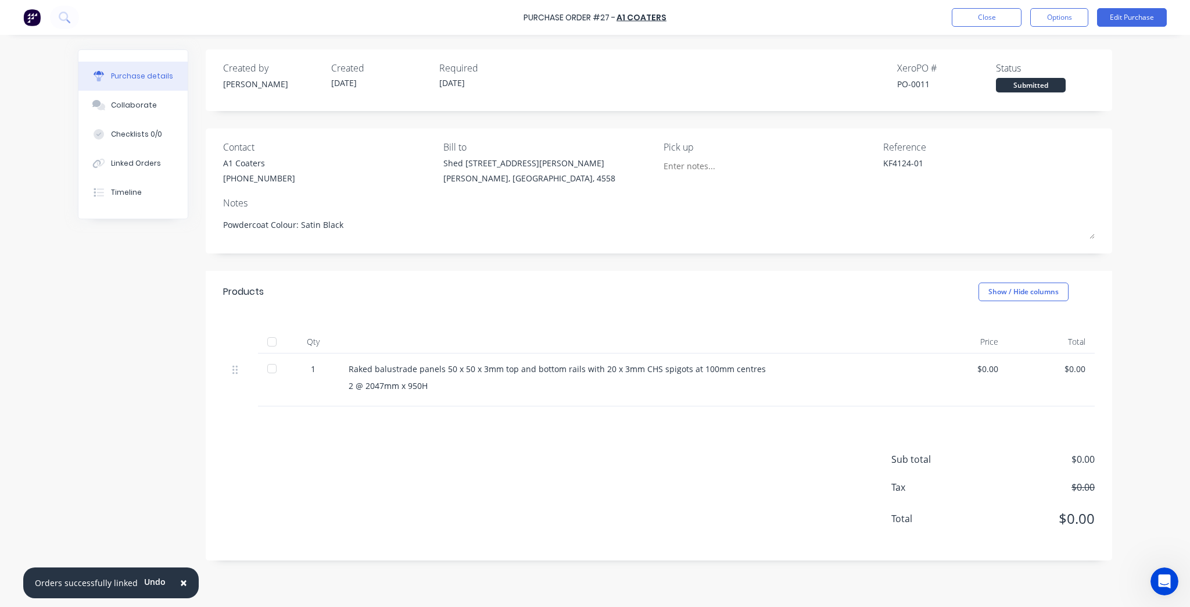
click at [924, 85] on div "PO-0011" at bounding box center [946, 84] width 99 height 12
copy div "PO-0011"
click at [1077, 199] on div "Notes" at bounding box center [658, 203] width 871 height 14
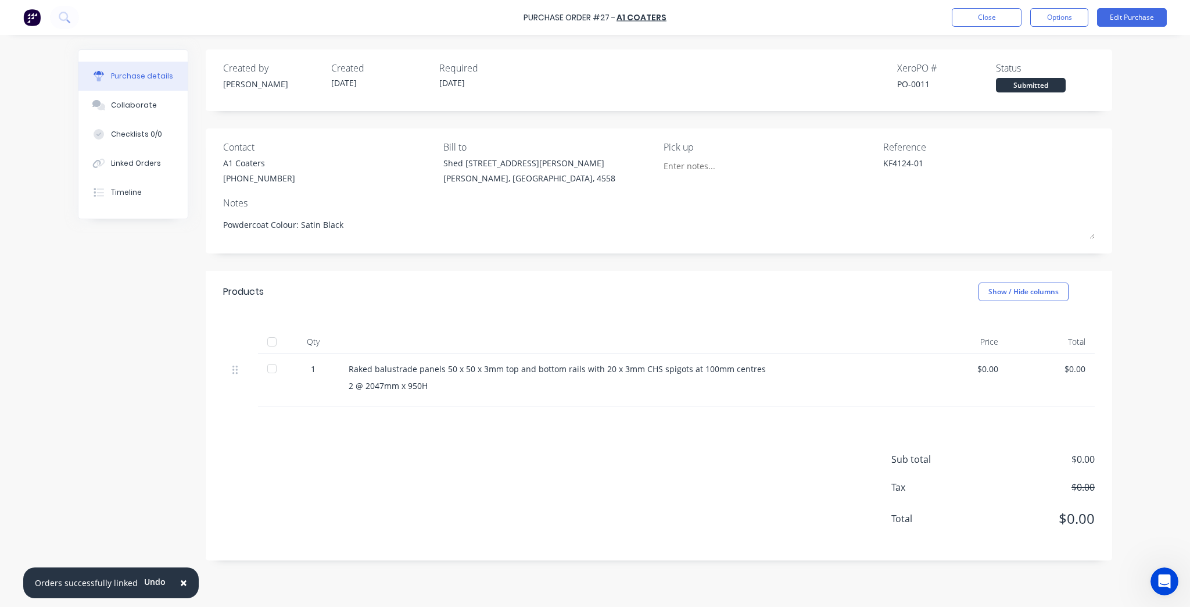
click at [174, 584] on button "×" at bounding box center [183, 583] width 30 height 28
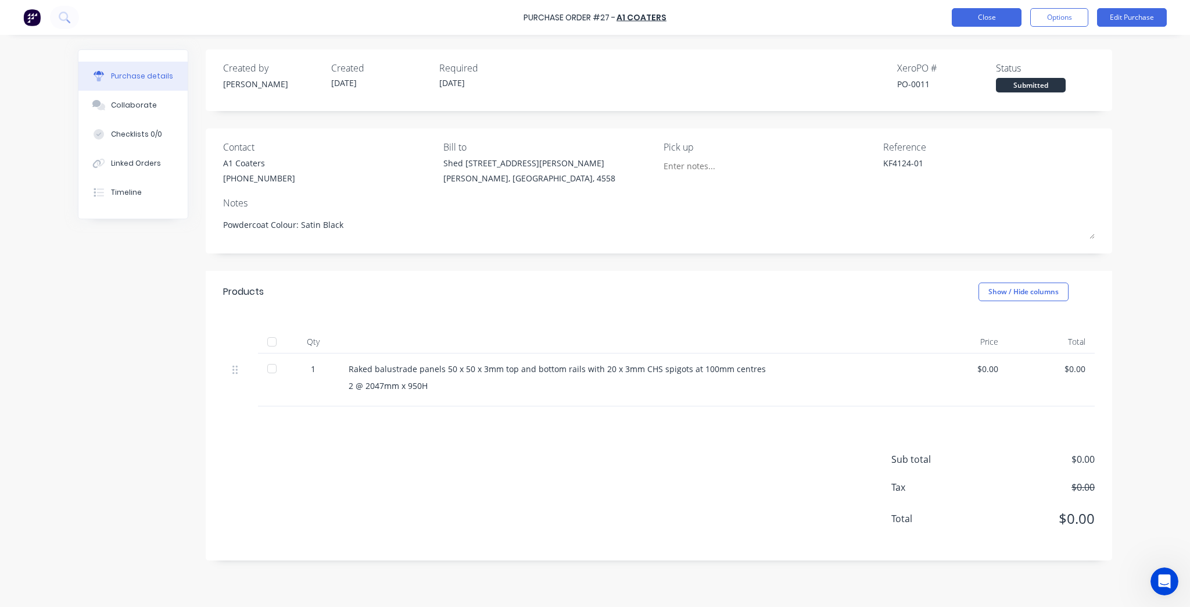
click at [964, 9] on button "Close" at bounding box center [987, 17] width 70 height 19
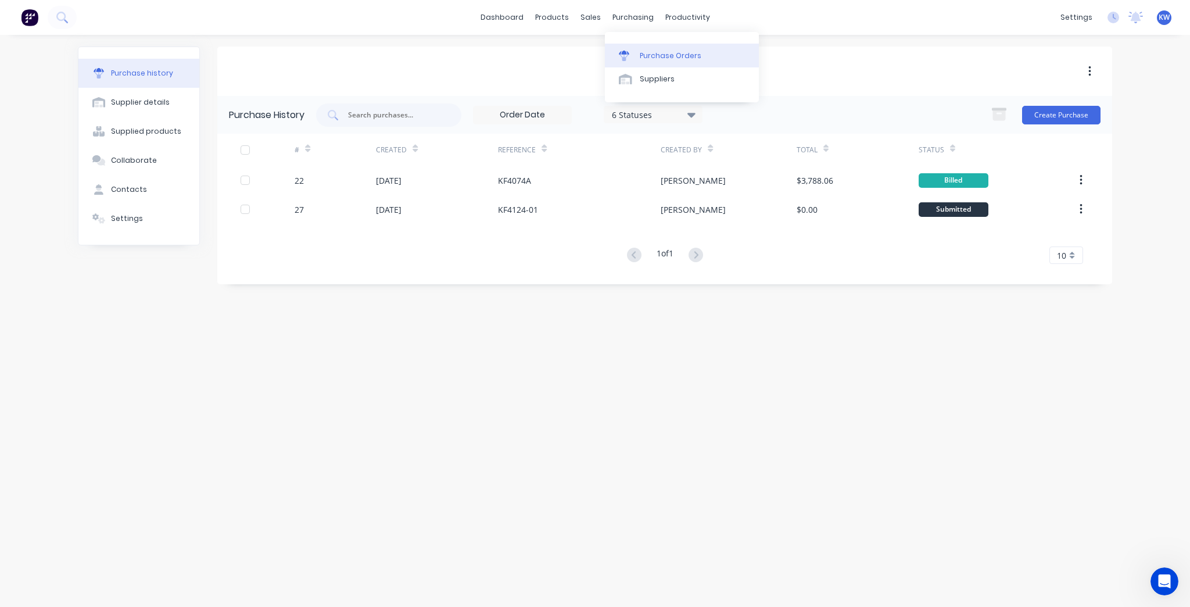
click at [644, 46] on link "Purchase Orders" at bounding box center [682, 55] width 154 height 23
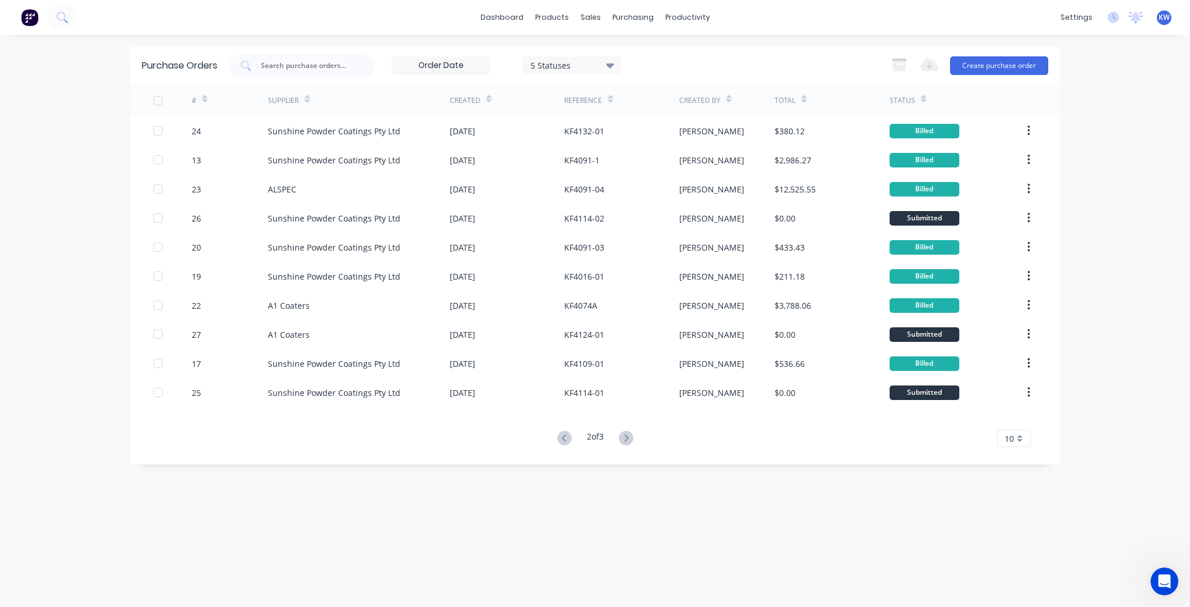
click at [623, 445] on button at bounding box center [625, 438] width 21 height 17
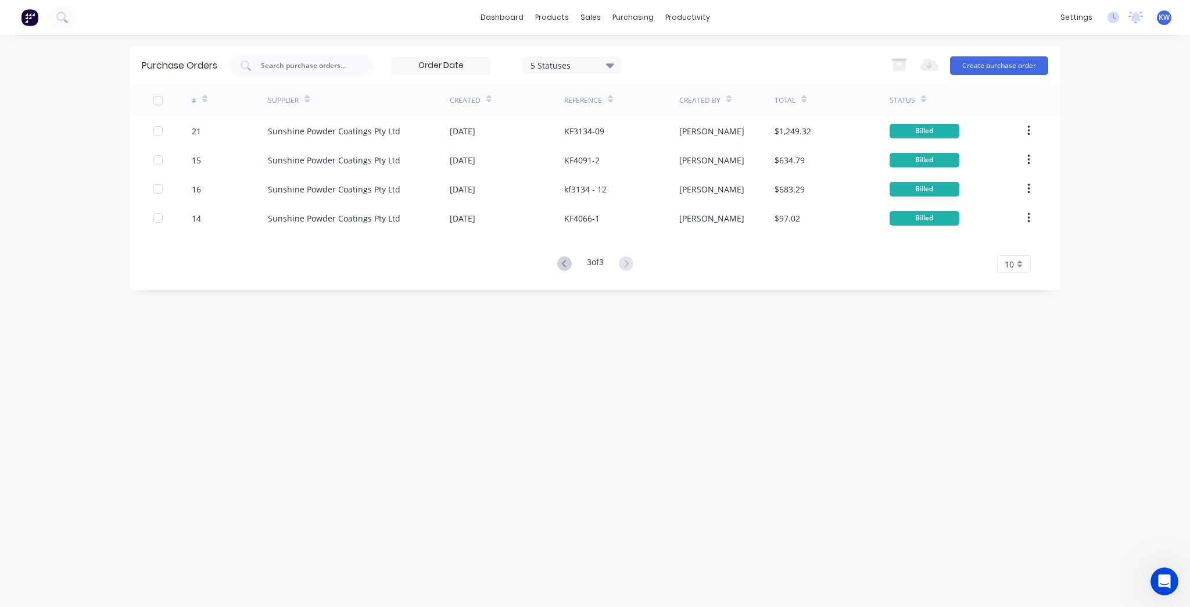
click at [562, 272] on button at bounding box center [564, 264] width 21 height 17
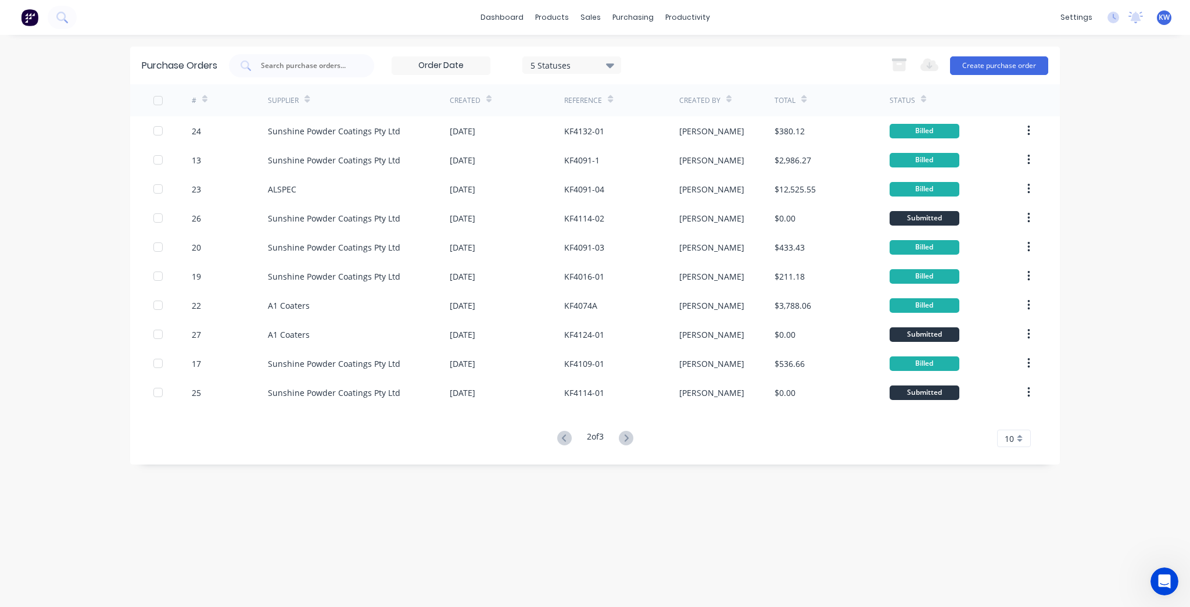
click at [576, 439] on div "2 of 3" at bounding box center [595, 438] width 83 height 17
click at [563, 435] on icon at bounding box center [563, 437] width 4 height 7
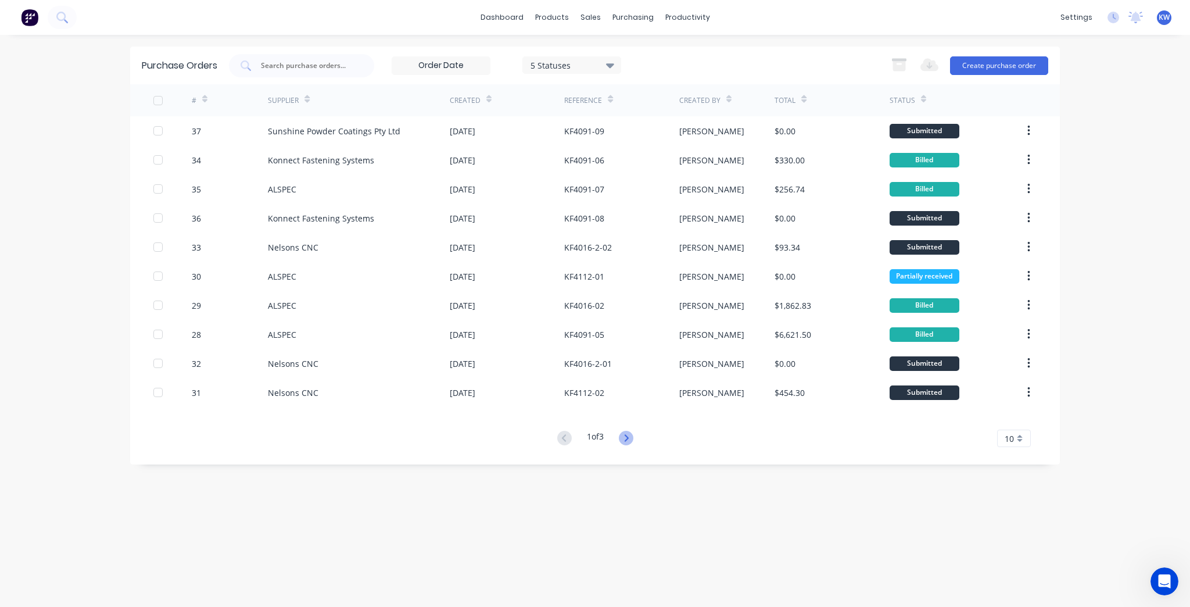
click at [633, 437] on icon at bounding box center [626, 438] width 15 height 15
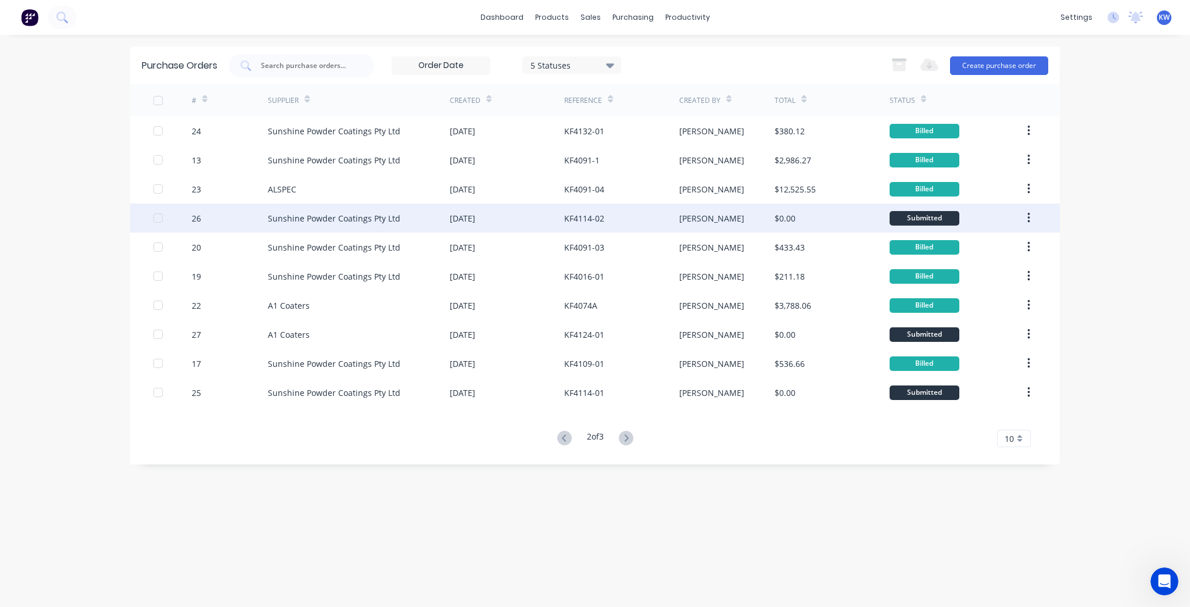
click at [709, 223] on div "[PERSON_NAME]" at bounding box center [727, 217] width 96 height 29
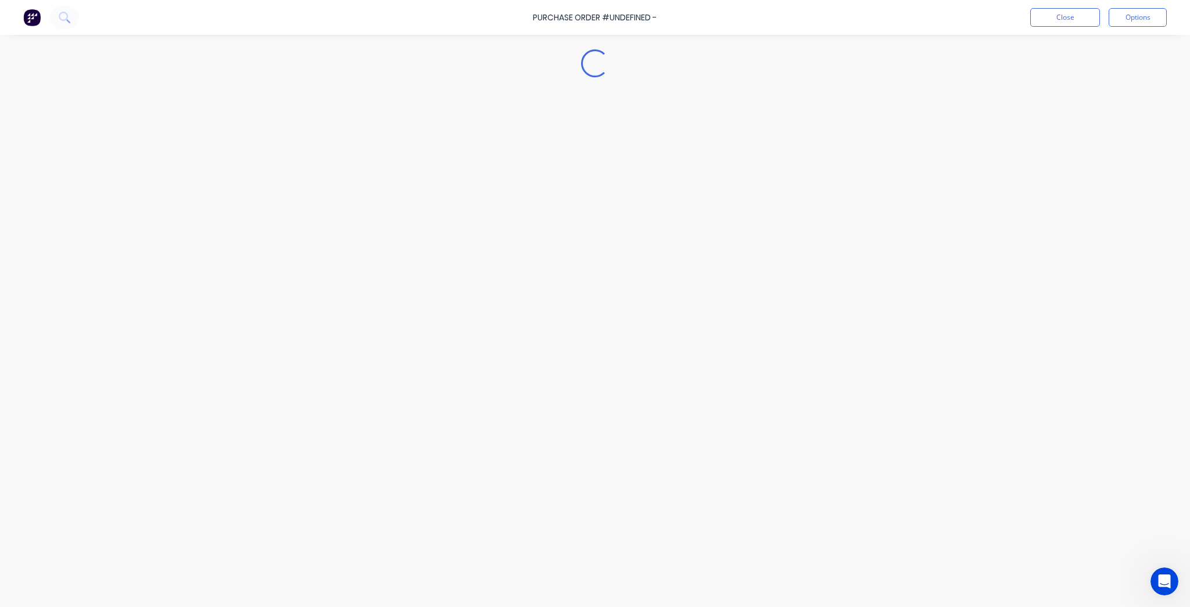
type textarea "x"
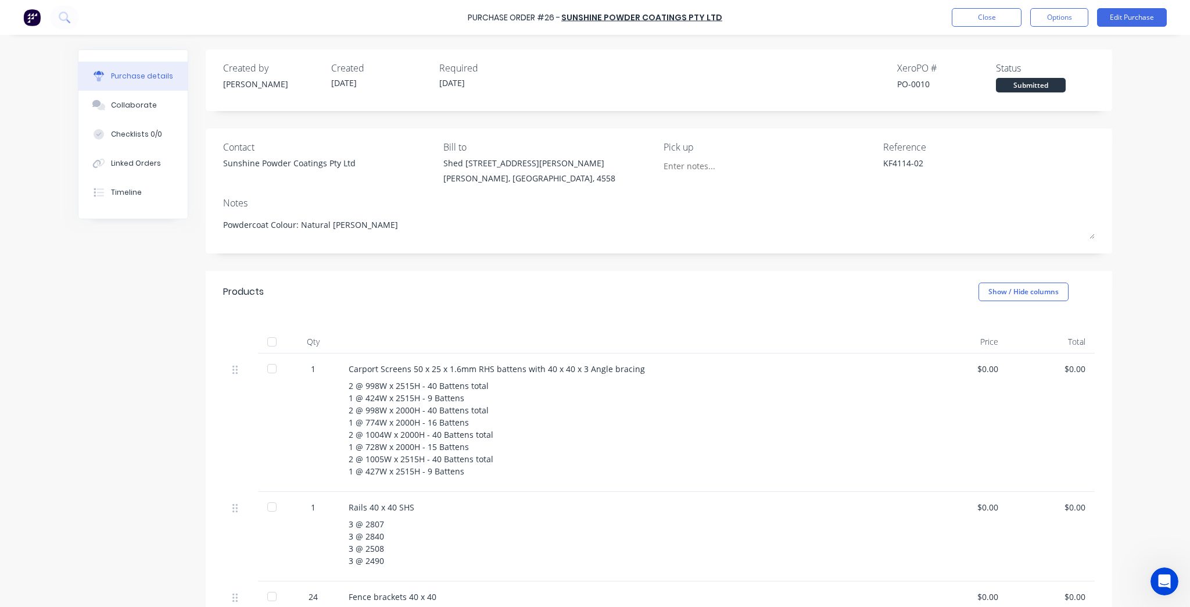
click at [992, 5] on div "Purchase Order #26 - Sunshine Powder Coatings Pty Ltd Close Options Edit Purcha…" at bounding box center [595, 17] width 1190 height 35
click at [992, 40] on div "Purchase details Collaborate Checklists 0/0 Linked Orders Timeline Created by K…" at bounding box center [594, 286] width 1057 height 548
click at [992, 23] on button "Close" at bounding box center [987, 17] width 70 height 19
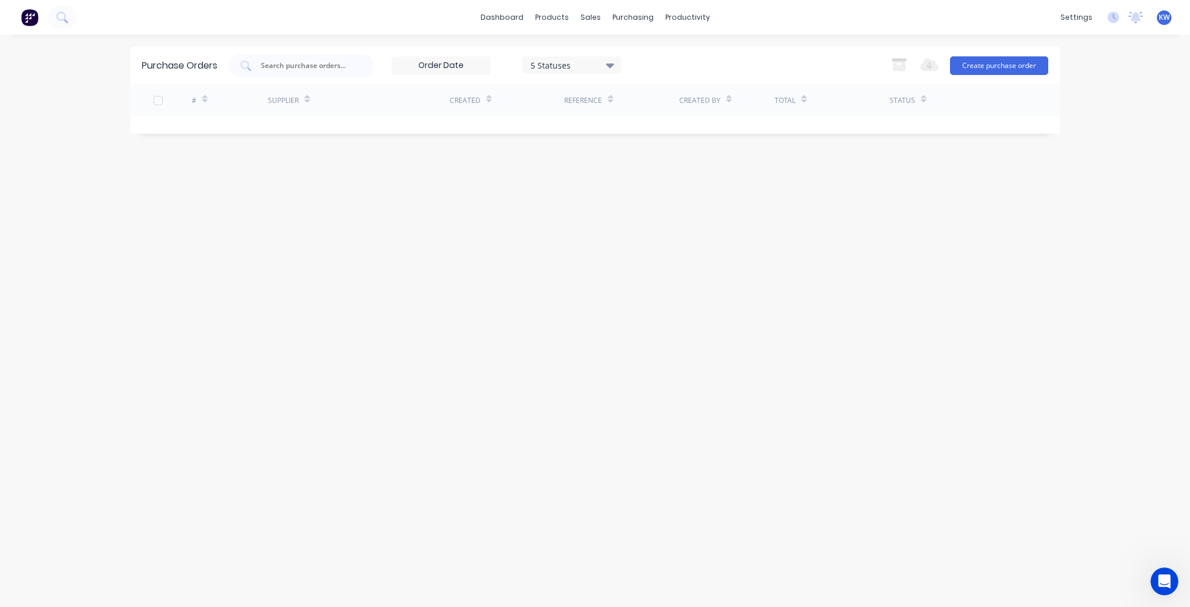
scroll to position [205, 0]
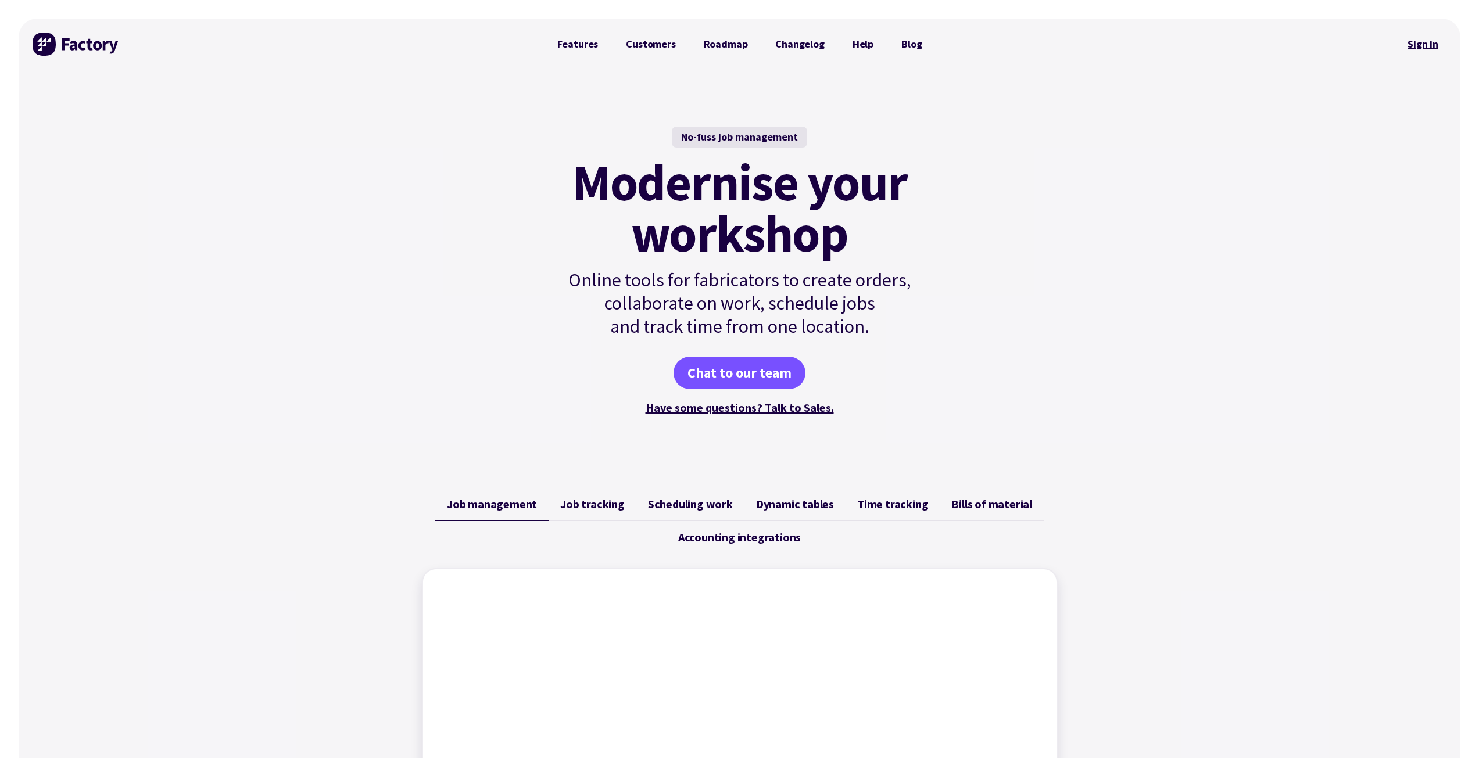
click at [1421, 48] on link "Sign in" at bounding box center [1422, 44] width 47 height 27
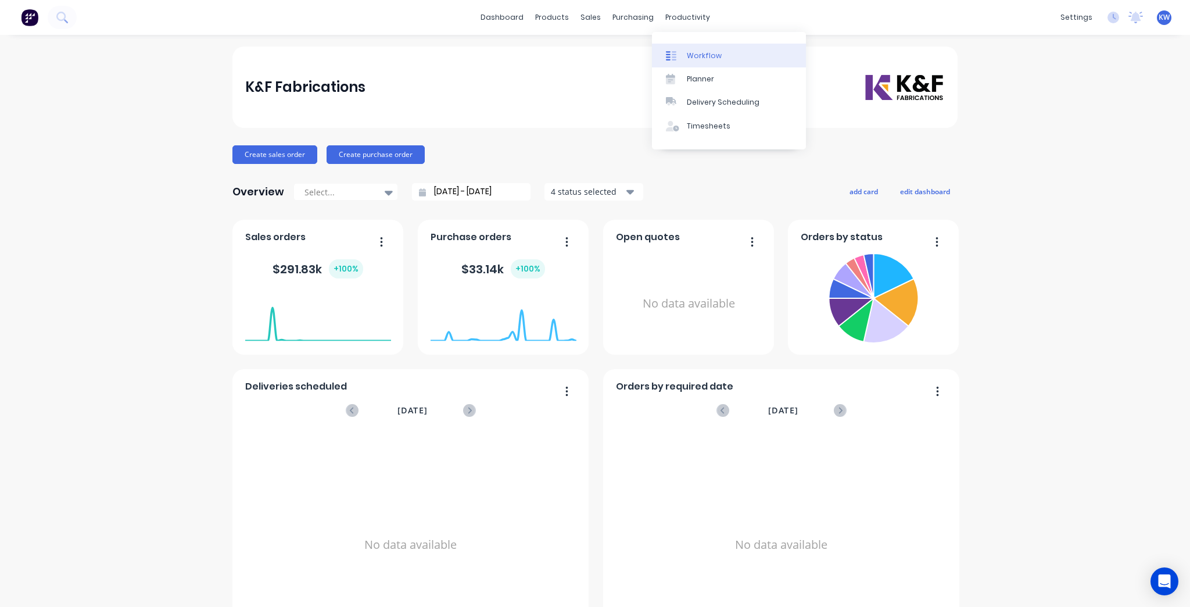
click at [691, 60] on div "Workflow" at bounding box center [704, 56] width 35 height 10
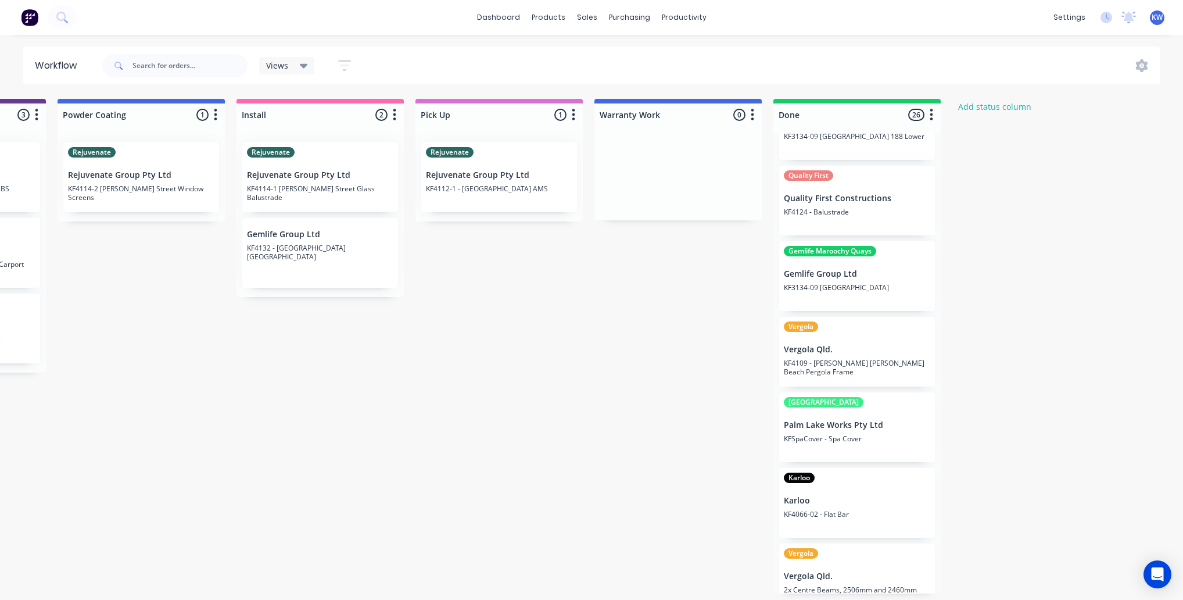
scroll to position [1509, 0]
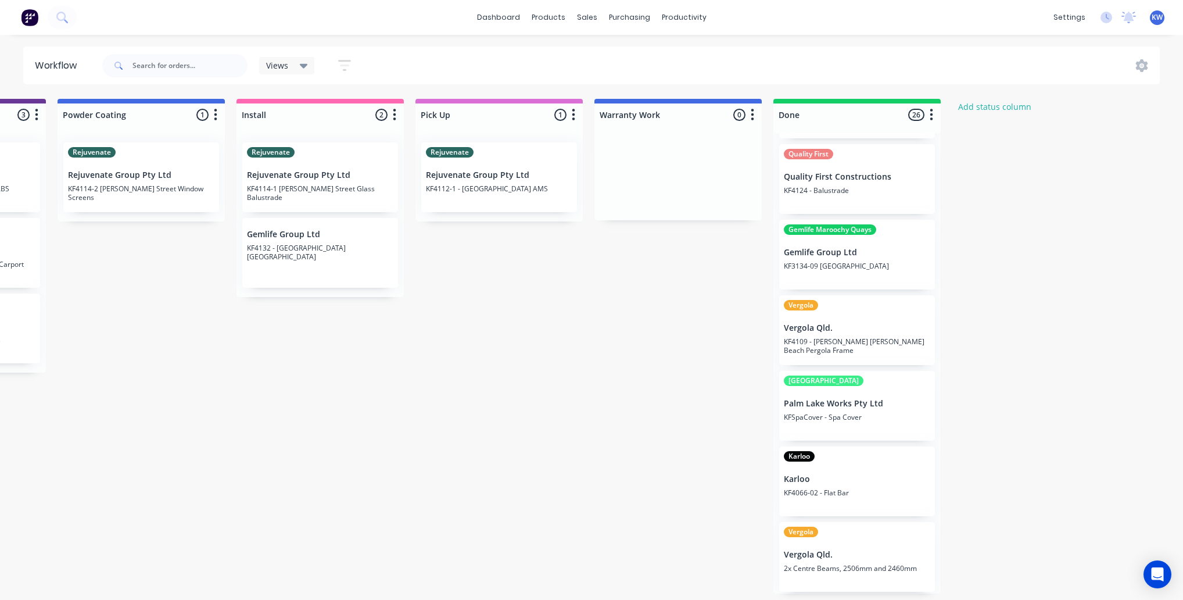
click at [820, 198] on div "Quality First Quality First Constructions KF4124 - Balustrade" at bounding box center [857, 179] width 156 height 70
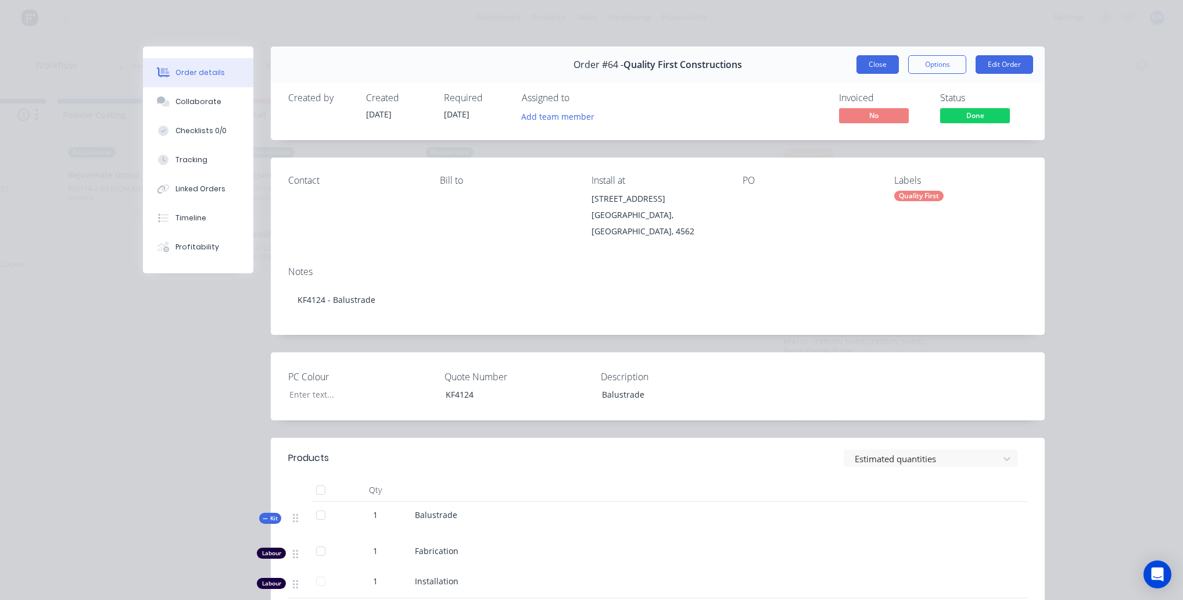
click at [856, 59] on button "Close" at bounding box center [877, 64] width 42 height 19
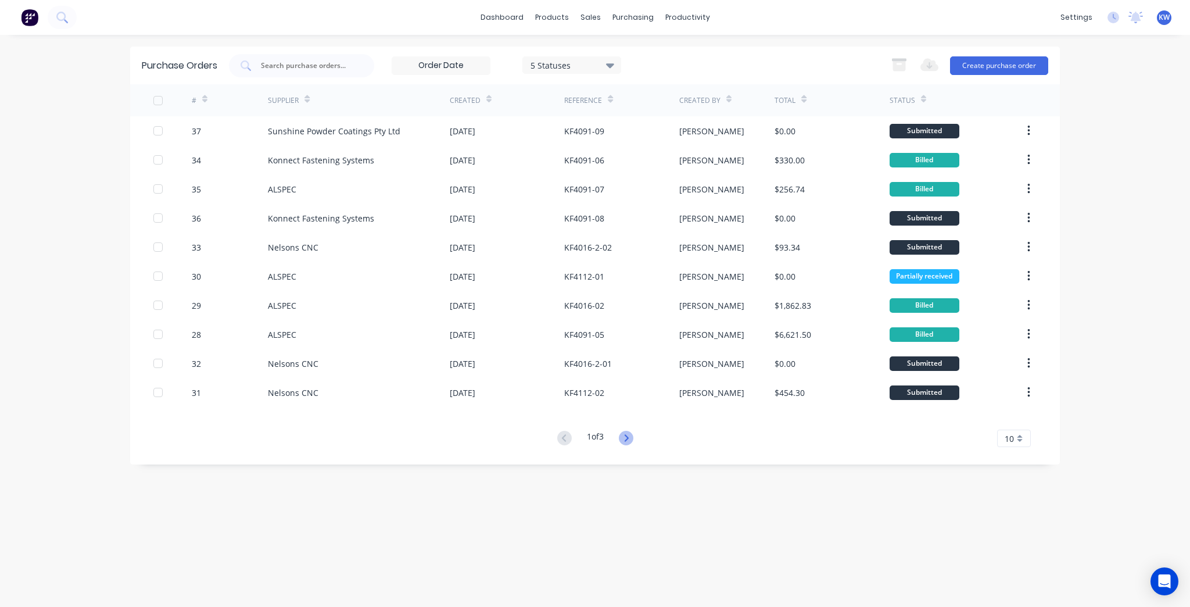
click at [627, 432] on icon at bounding box center [626, 438] width 15 height 15
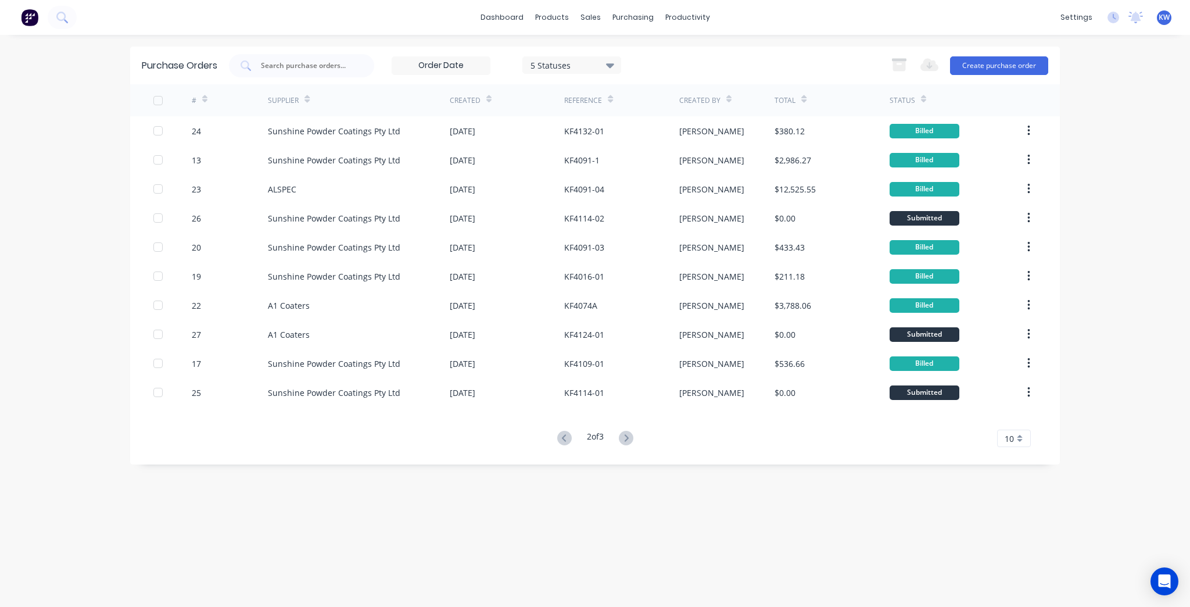
click at [627, 432] on icon at bounding box center [626, 438] width 15 height 15
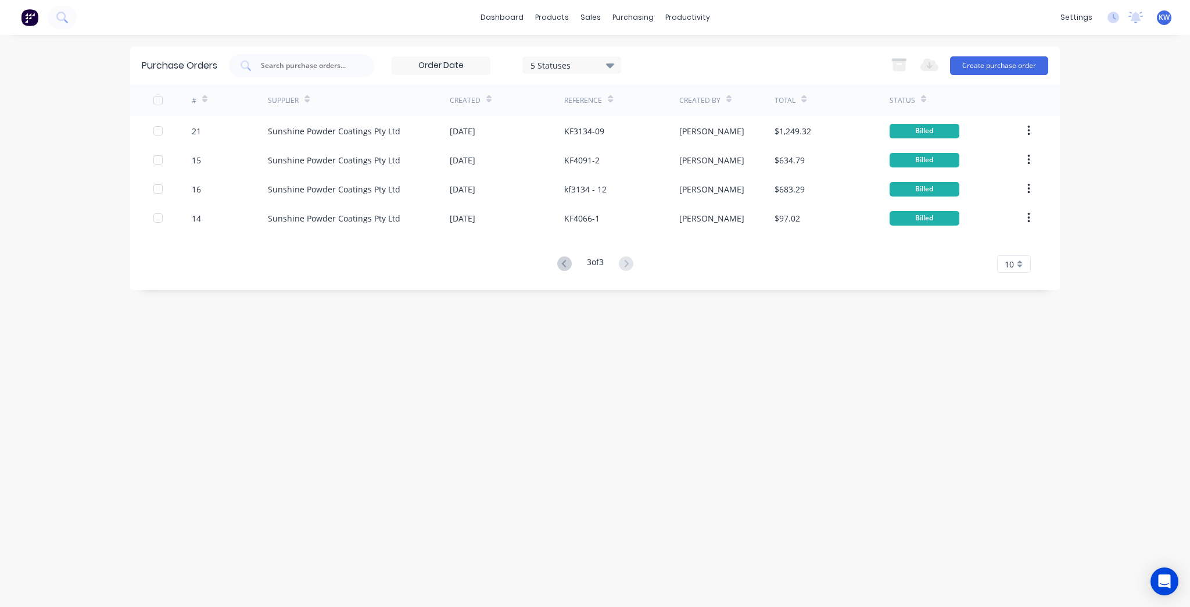
click at [569, 256] on div "3 of 3" at bounding box center [595, 264] width 83 height 17
click at [564, 262] on icon at bounding box center [564, 263] width 15 height 15
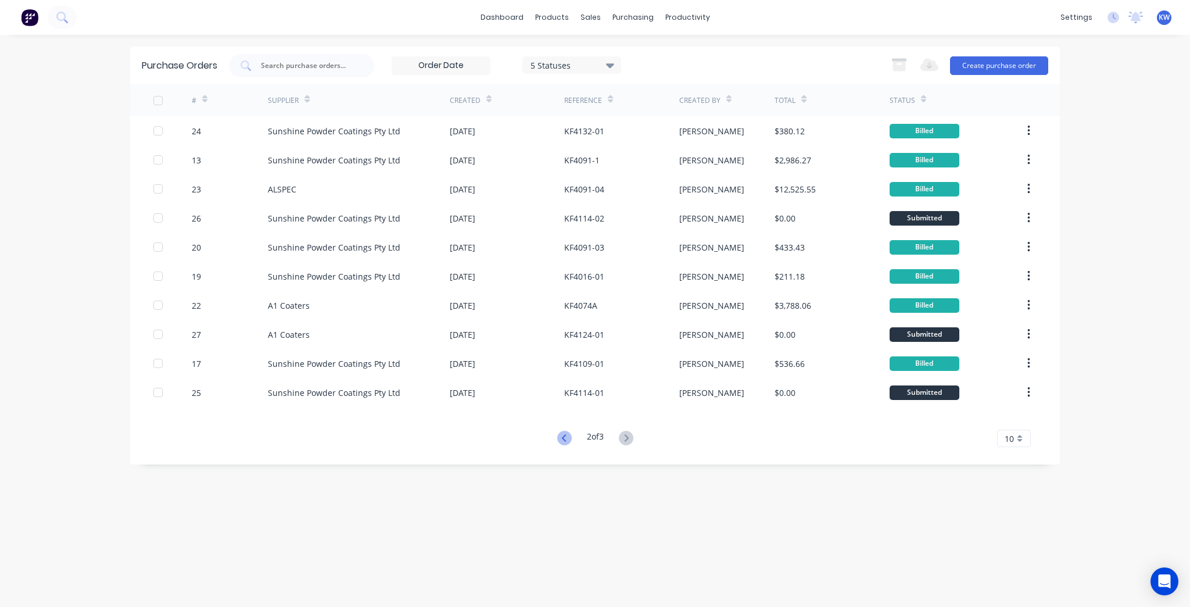
click at [561, 437] on icon at bounding box center [563, 437] width 4 height 7
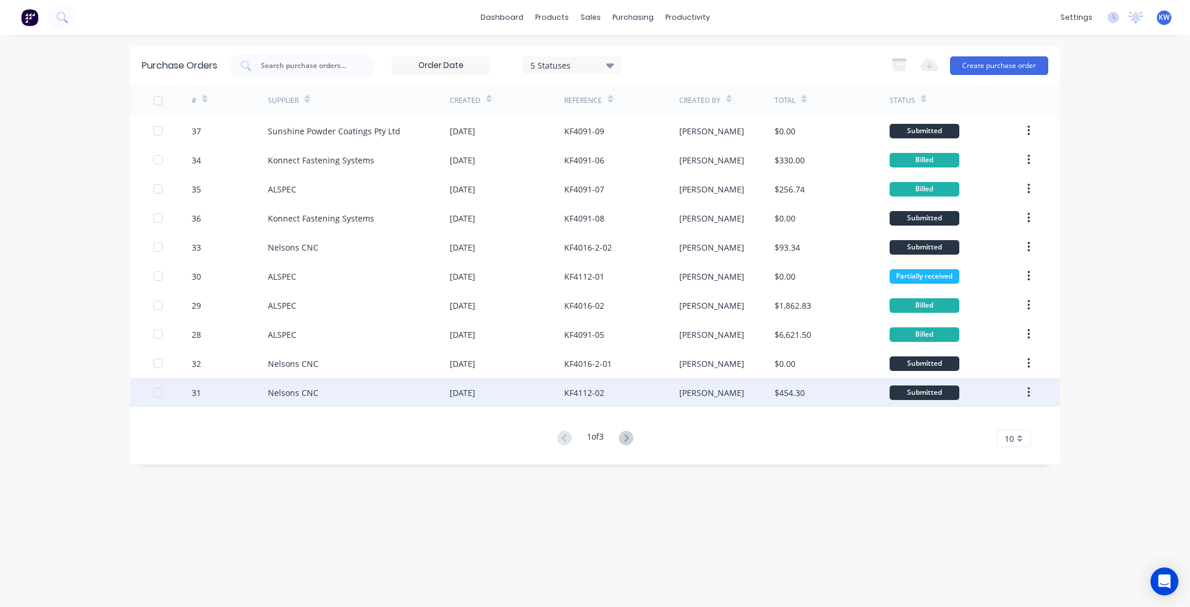
click at [739, 399] on div "[PERSON_NAME]" at bounding box center [727, 392] width 96 height 29
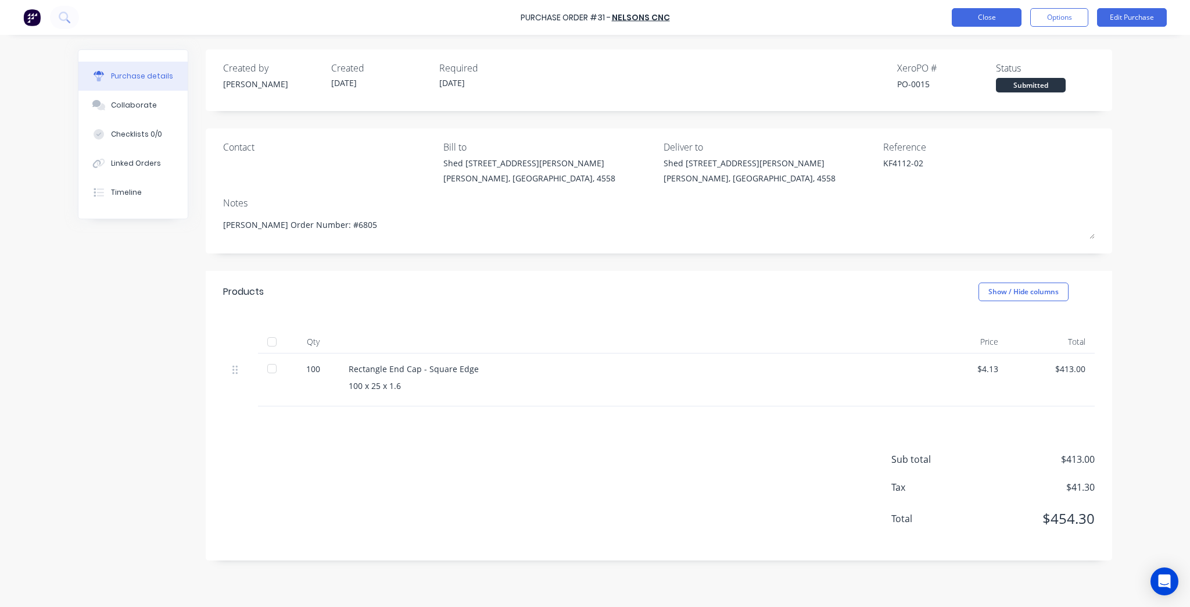
click at [983, 17] on button "Close" at bounding box center [987, 17] width 70 height 19
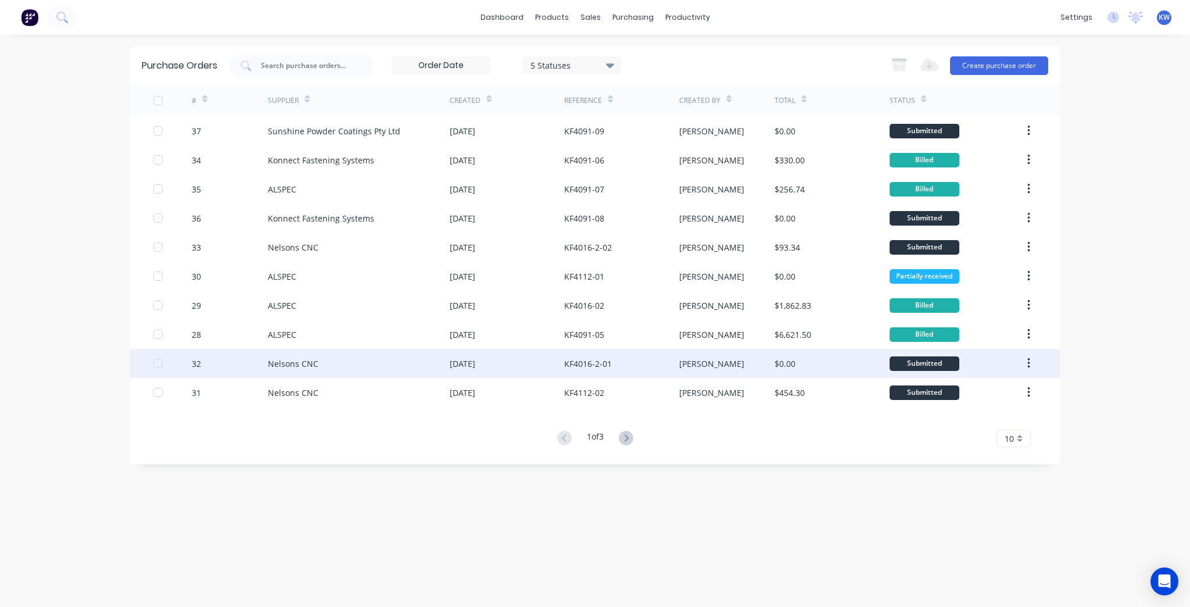
click at [793, 366] on div "$0.00" at bounding box center [784, 363] width 21 height 12
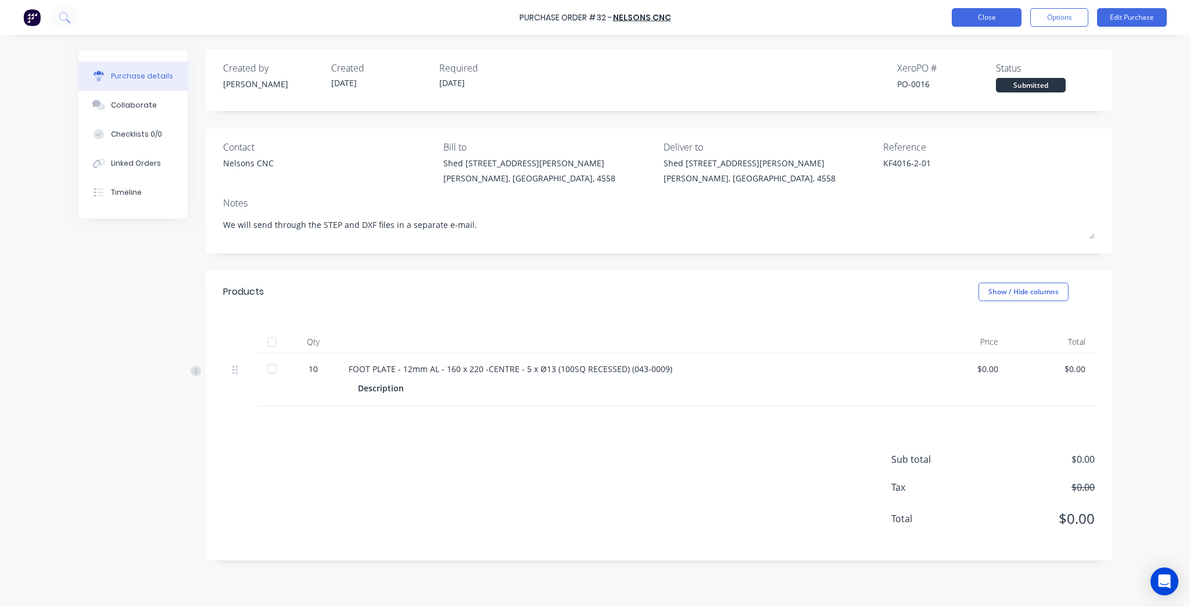
click at [981, 13] on button "Close" at bounding box center [987, 17] width 70 height 19
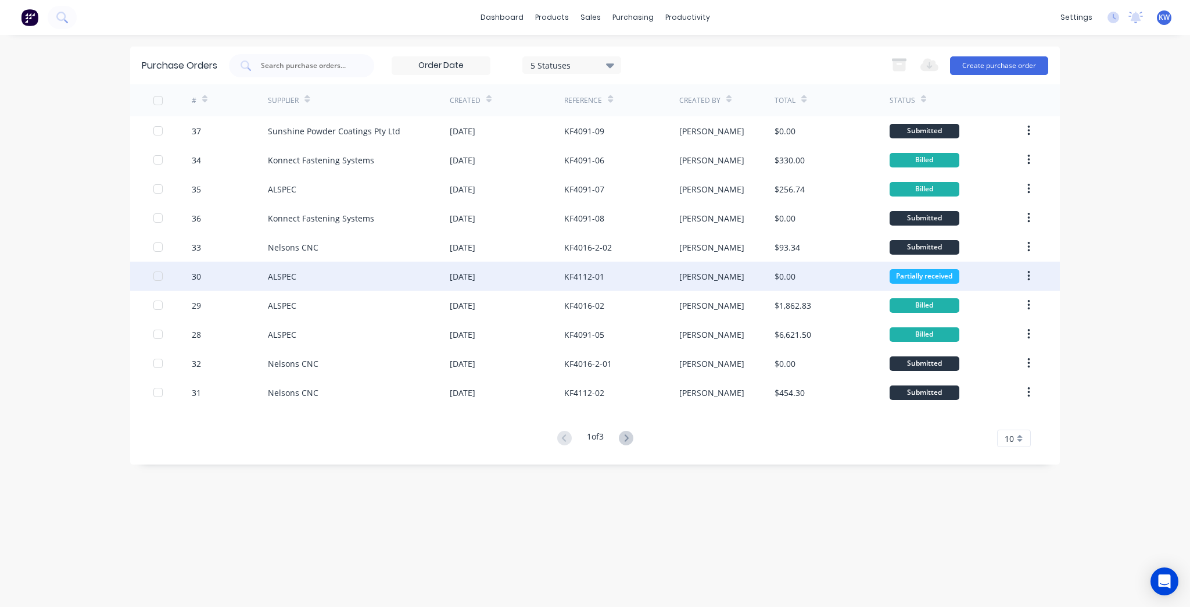
click at [615, 269] on div "KF4112-01" at bounding box center [621, 275] width 114 height 29
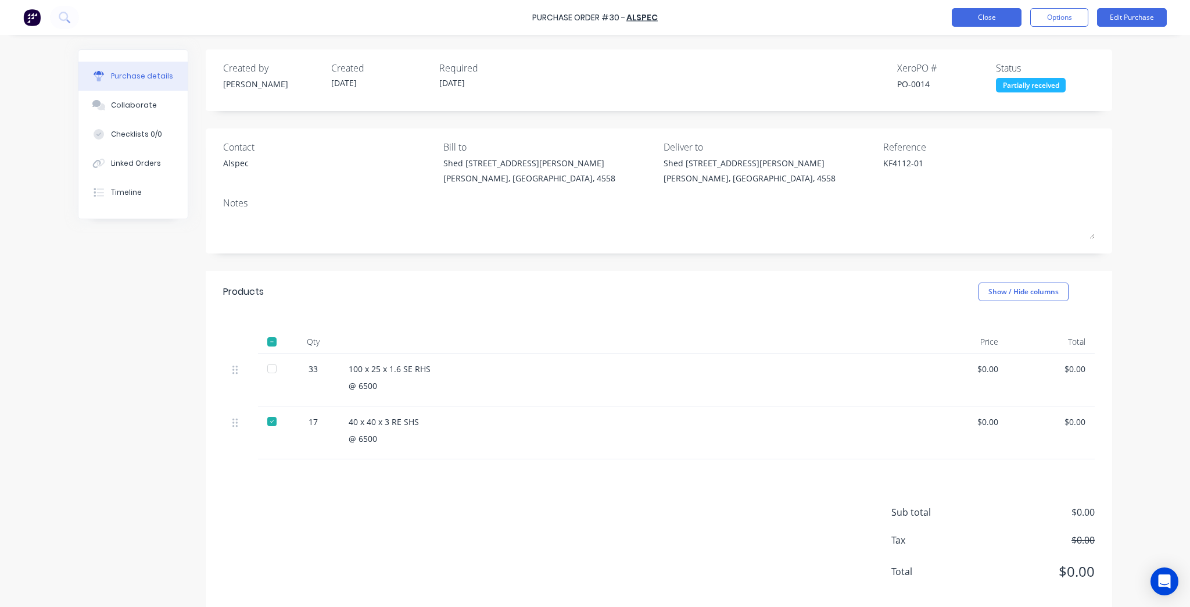
click at [1009, 16] on button "Close" at bounding box center [987, 17] width 70 height 19
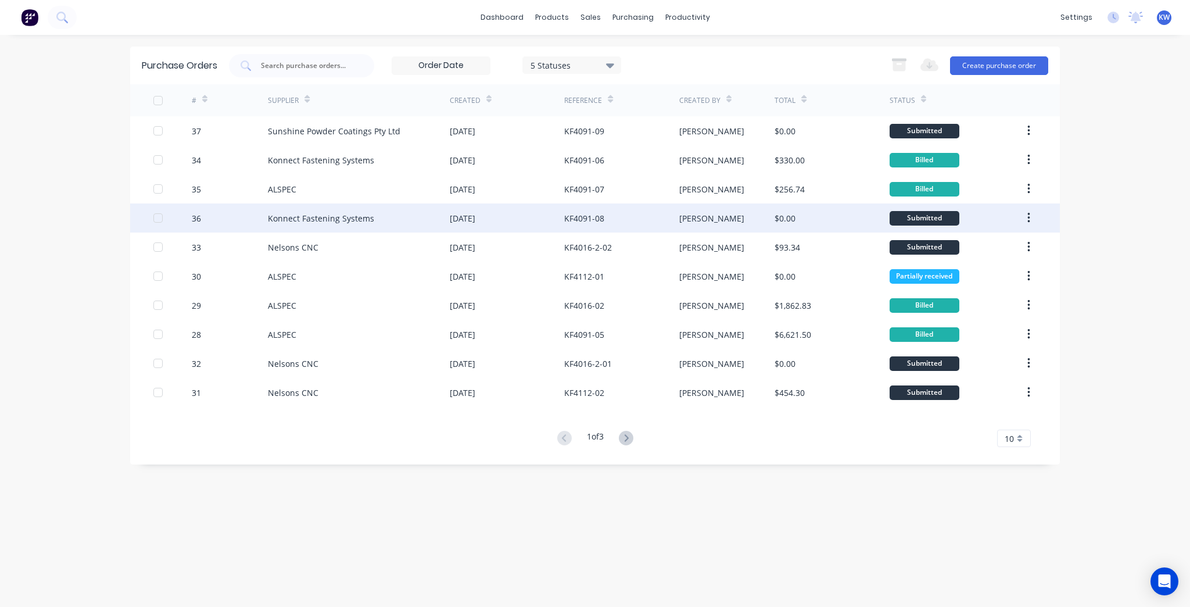
click at [810, 220] on div "$0.00" at bounding box center [831, 217] width 114 height 29
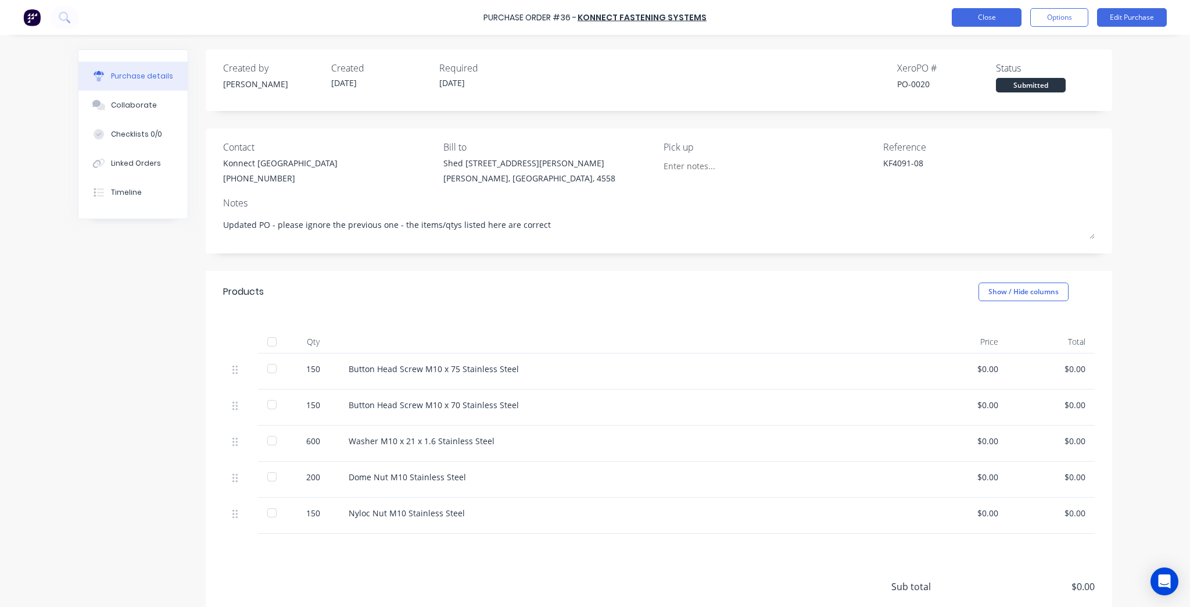
click at [992, 26] on button "Close" at bounding box center [987, 17] width 70 height 19
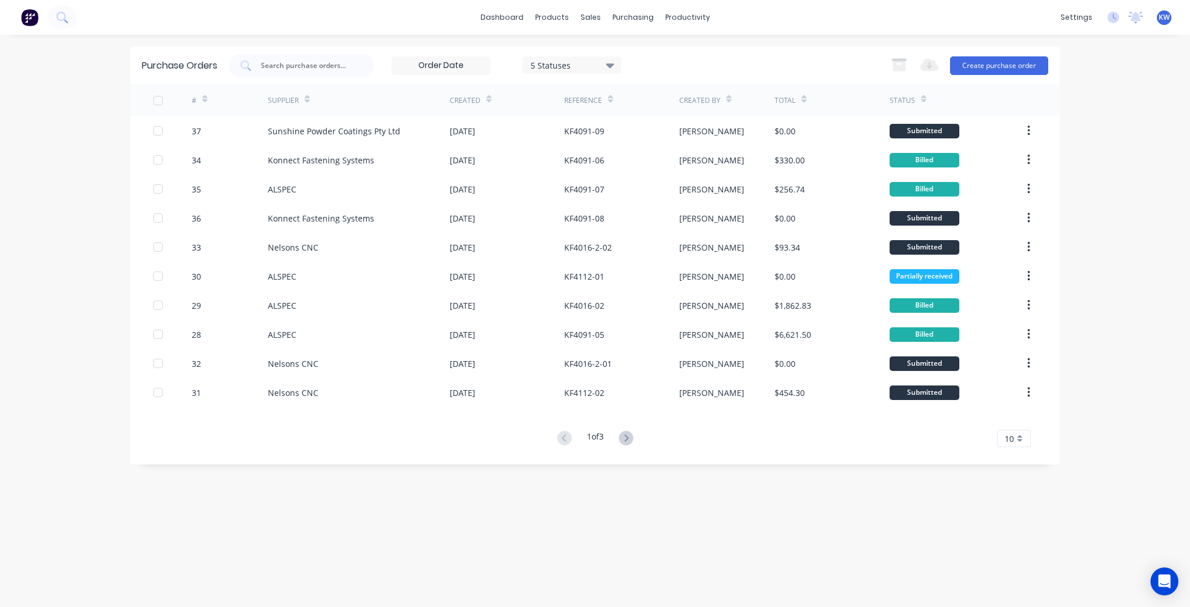
click at [532, 55] on div "5 Statuses 5 Statuses" at bounding box center [425, 65] width 392 height 23
click at [537, 63] on div "5 Statuses" at bounding box center [571, 65] width 83 height 12
click at [447, 60] on input at bounding box center [441, 65] width 98 height 17
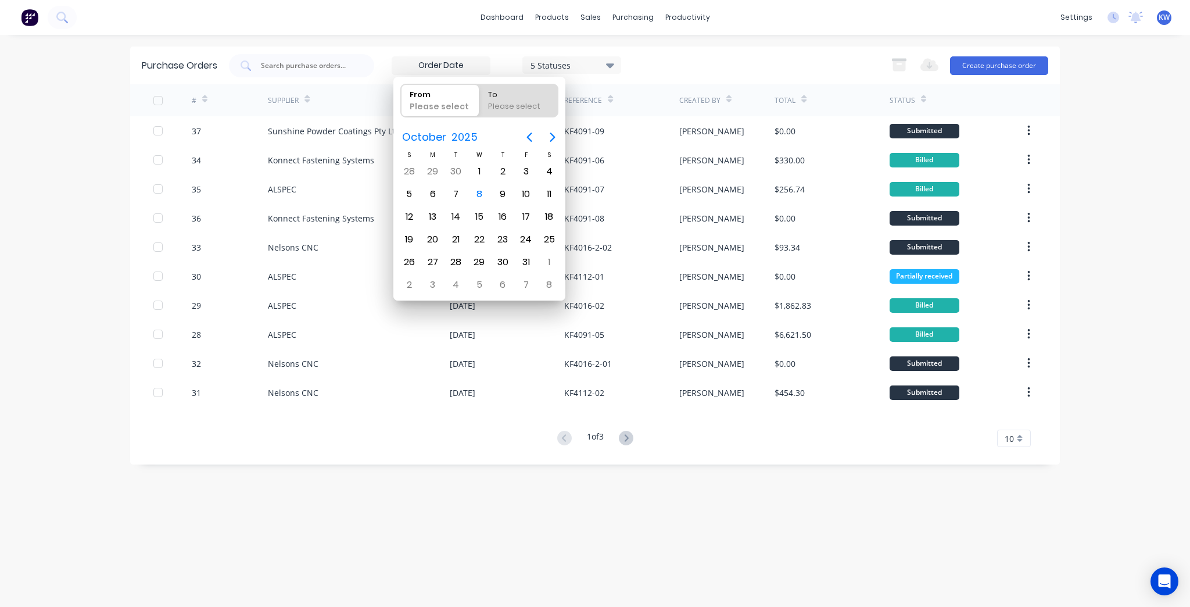
click at [447, 60] on input at bounding box center [441, 65] width 98 height 17
click at [325, 55] on div at bounding box center [301, 65] width 145 height 23
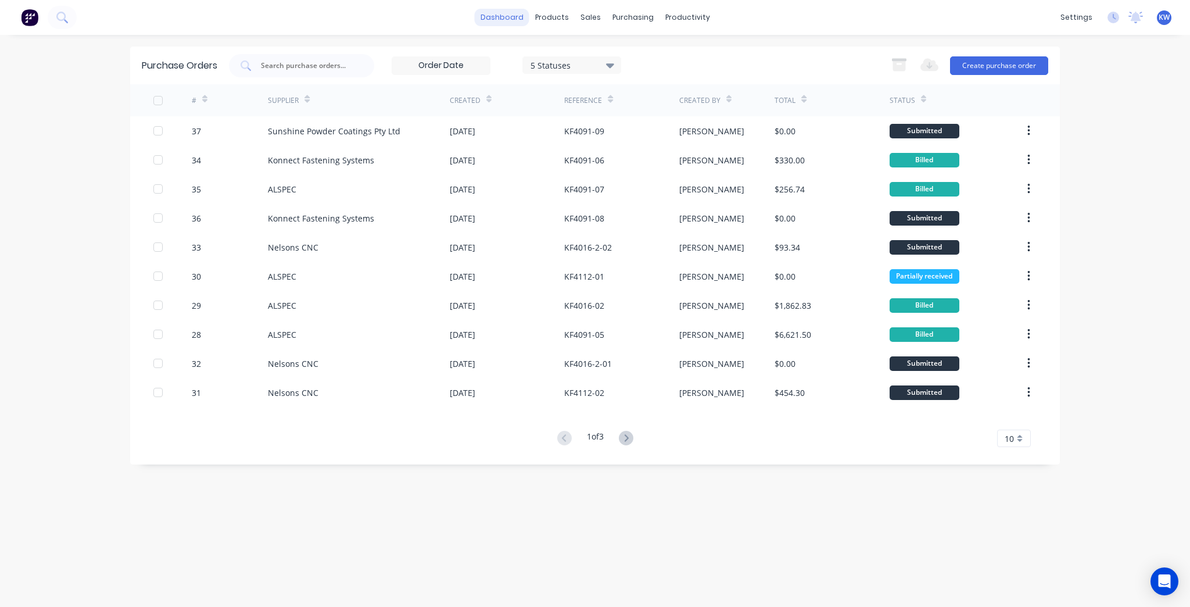
click at [516, 11] on link "dashboard" at bounding box center [502, 17] width 55 height 17
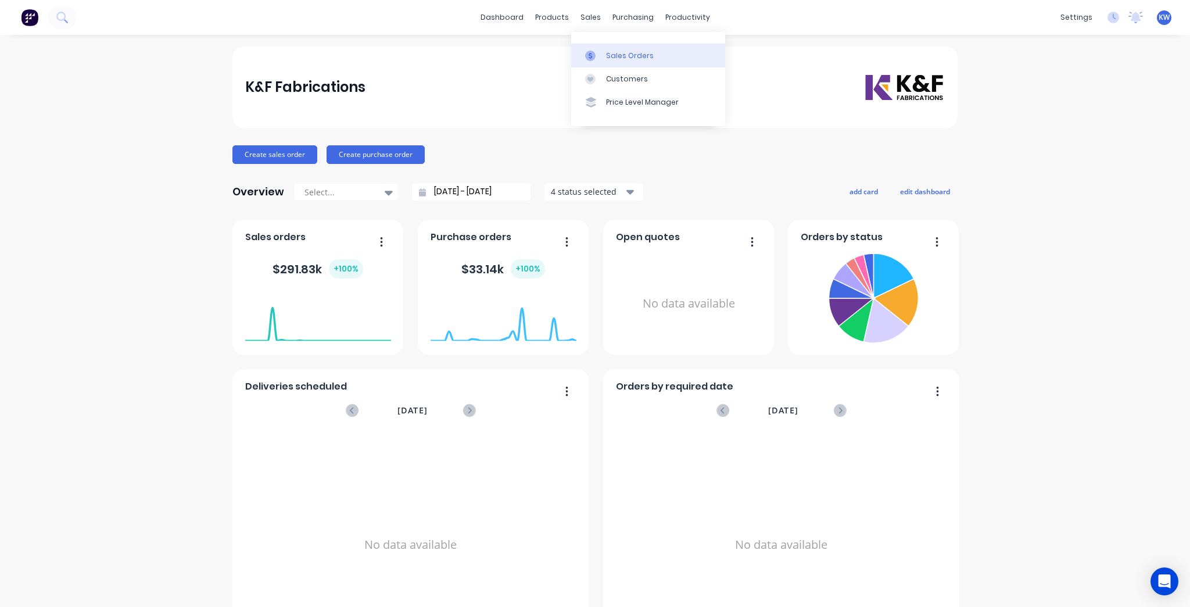
click at [606, 56] on div "Sales Orders" at bounding box center [630, 56] width 48 height 10
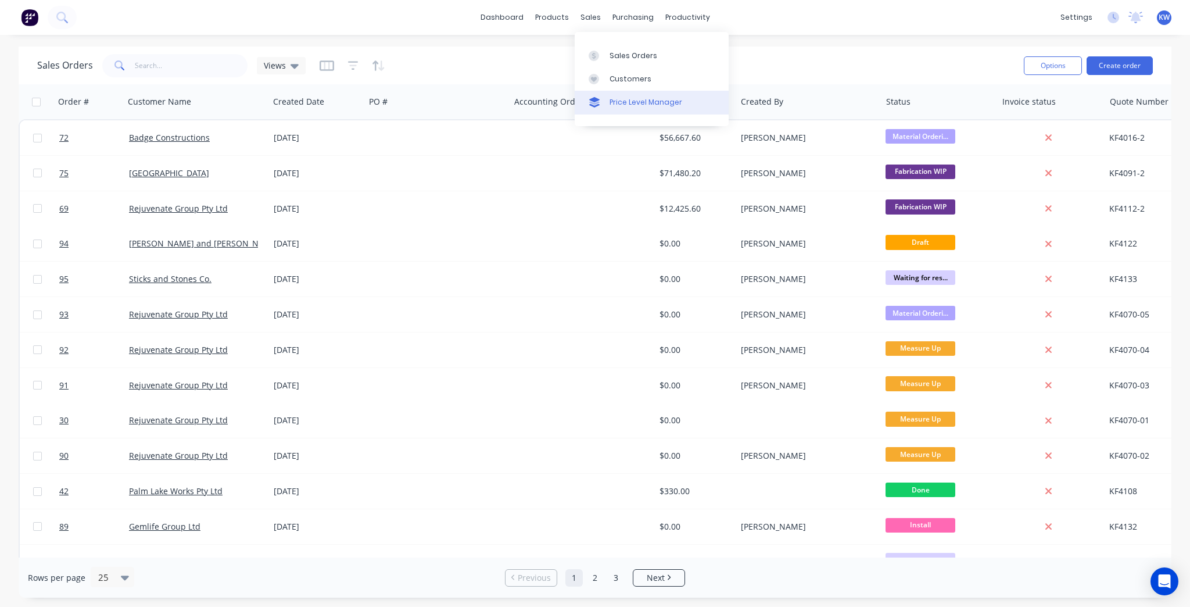
click at [609, 103] on div "Price Level Manager" at bounding box center [645, 102] width 73 height 10
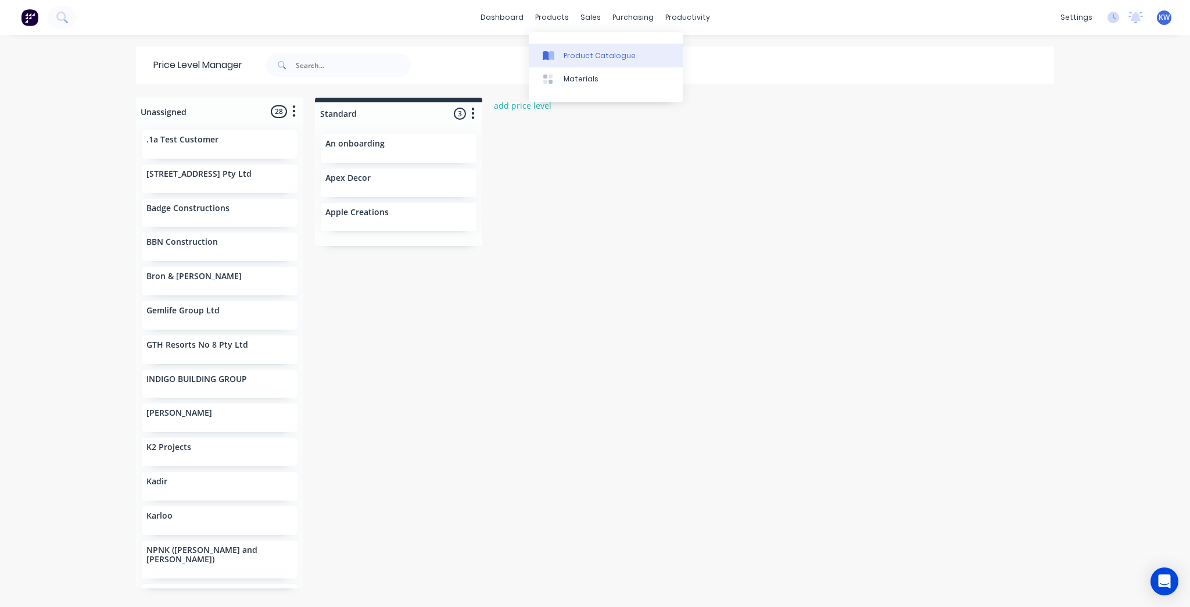
click at [577, 45] on link "Product Catalogue" at bounding box center [606, 55] width 154 height 23
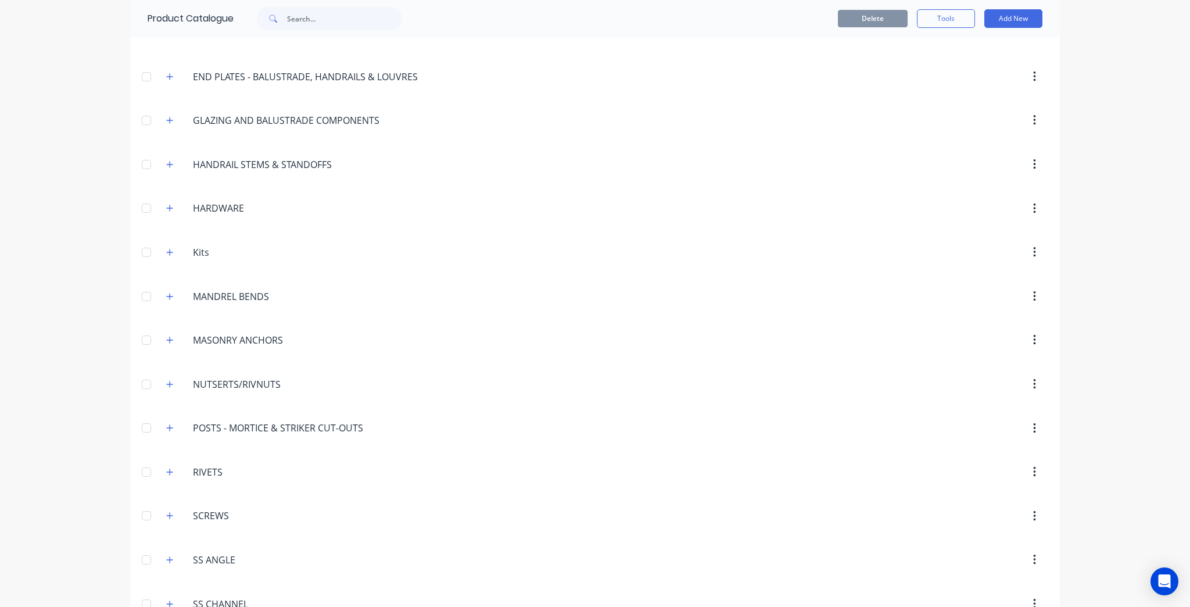
scroll to position [232, 0]
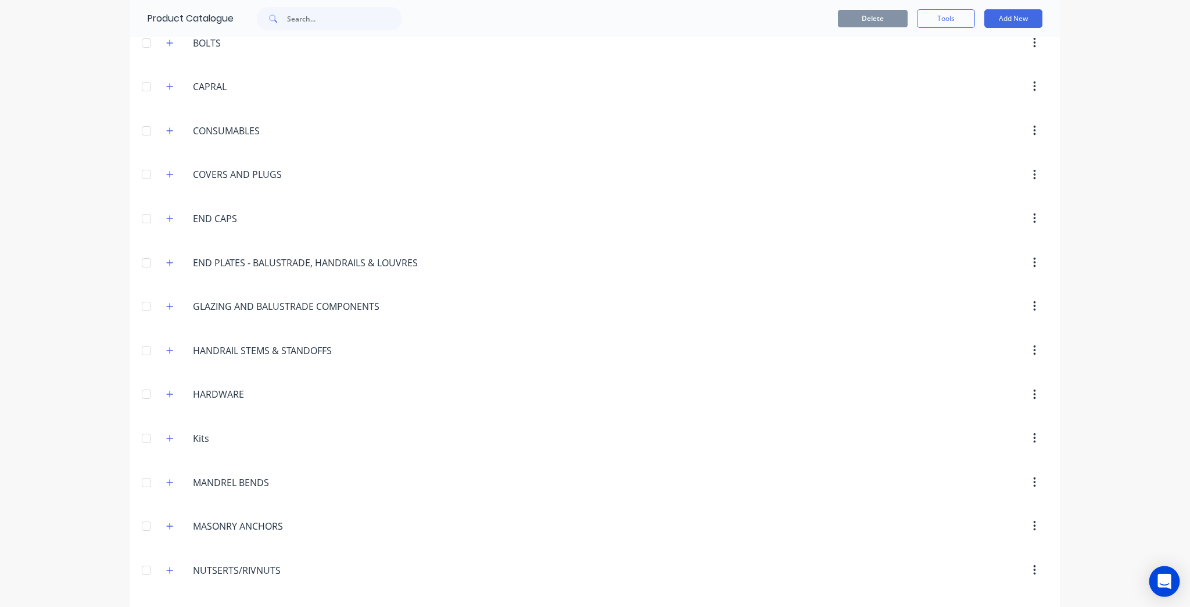
click at [1167, 587] on div "Open Intercom Messenger" at bounding box center [1164, 581] width 31 height 31
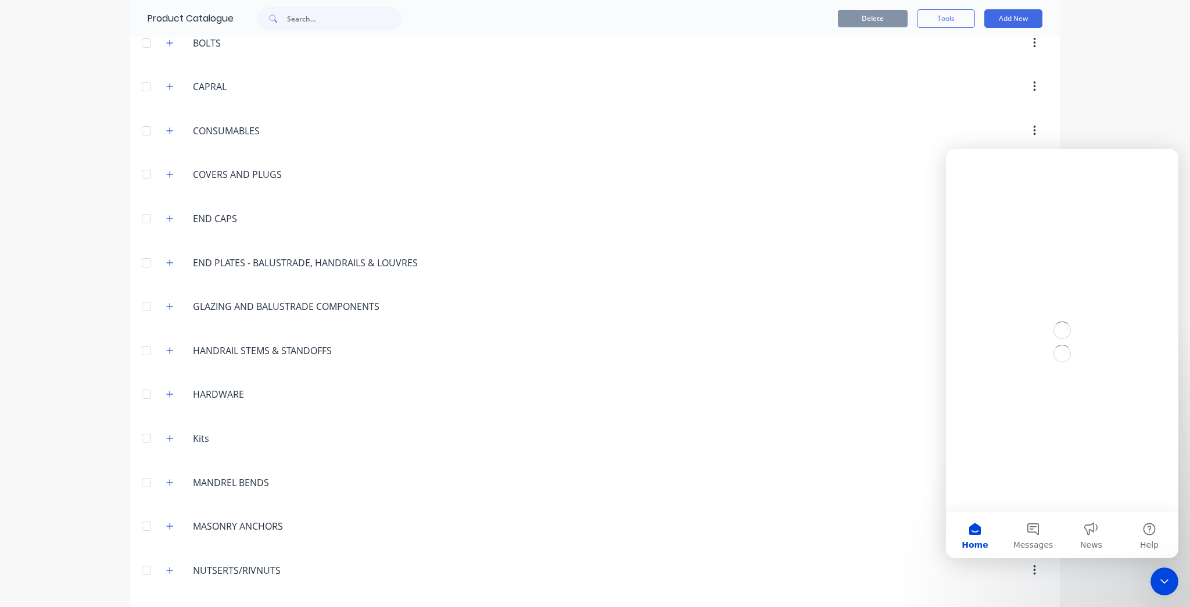
scroll to position [0, 0]
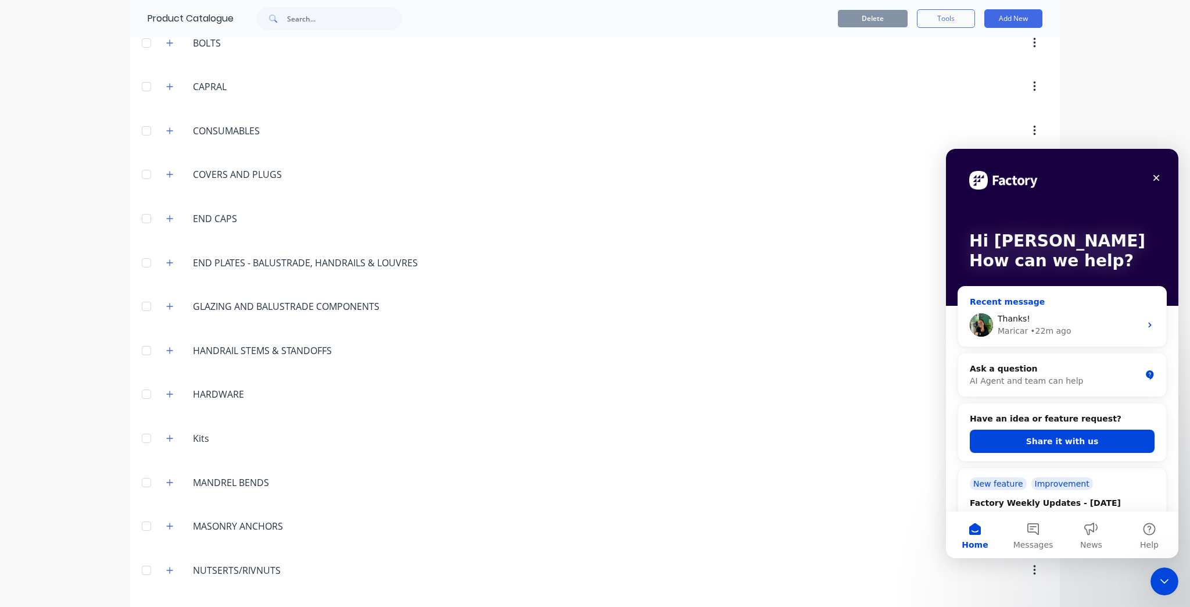
click at [1089, 332] on div "Maricar • 22m ago" at bounding box center [1069, 331] width 143 height 12
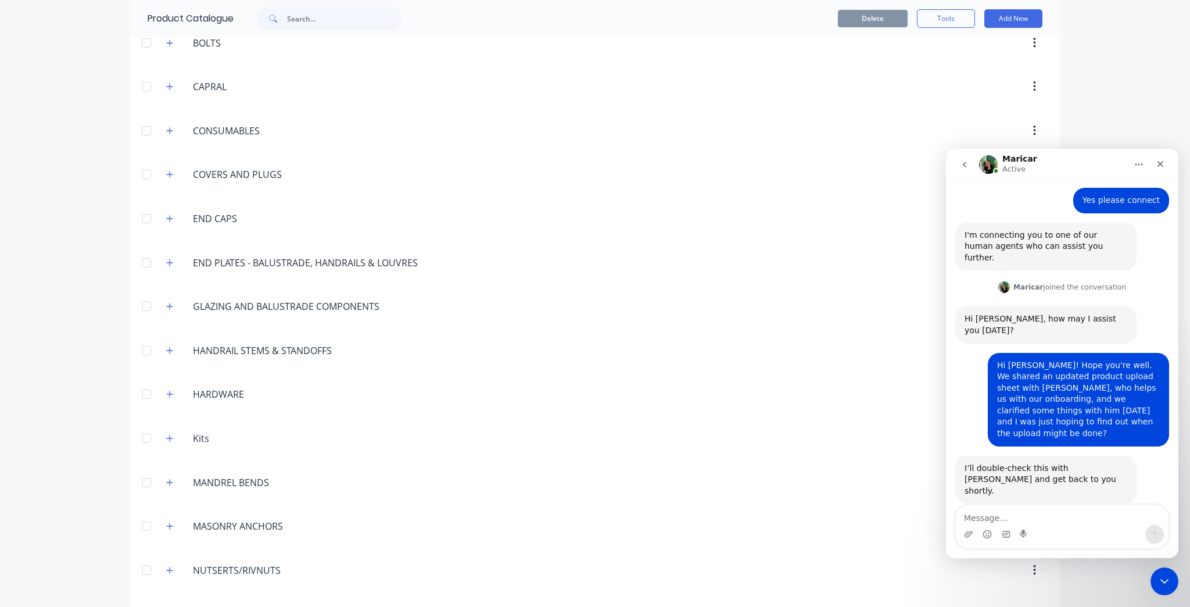
scroll to position [205, 0]
click at [1169, 586] on icon "Close Intercom Messenger" at bounding box center [1163, 579] width 14 height 14
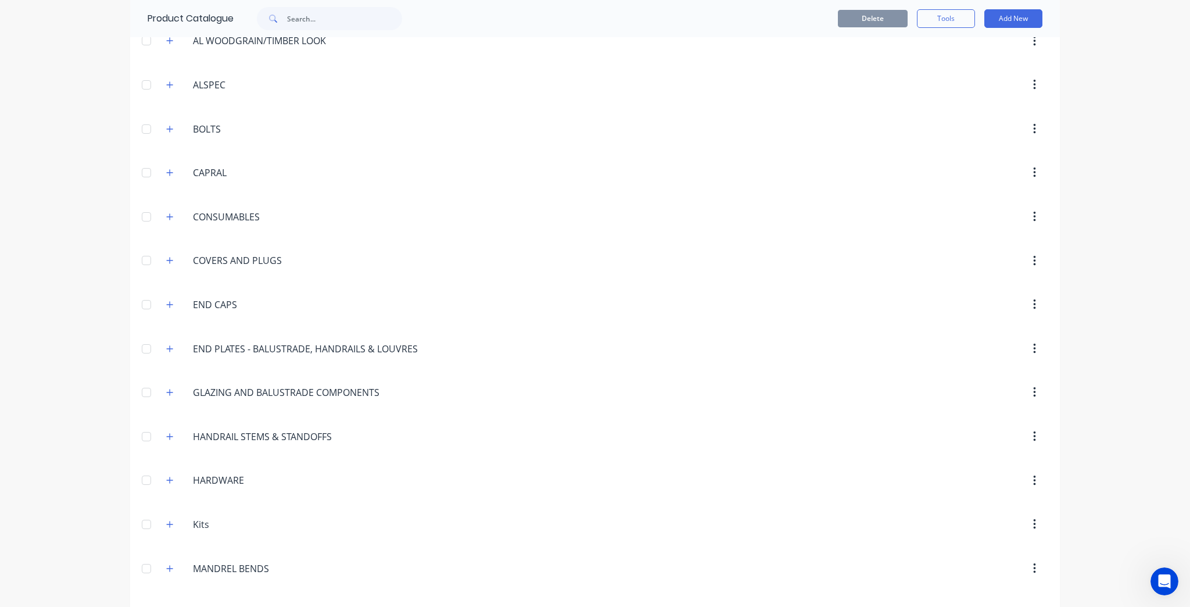
scroll to position [0, 0]
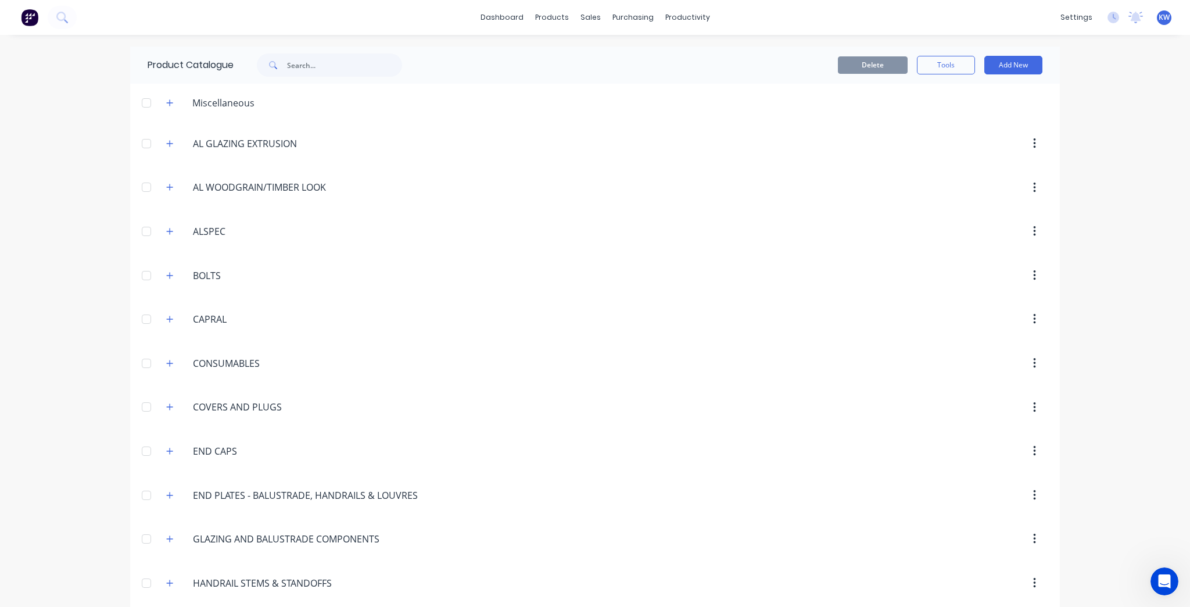
click at [539, 0] on div "dashboard products sales purchasing productivity dashboard products Product Cat…" at bounding box center [595, 17] width 1190 height 35
click at [490, 14] on link "dashboard" at bounding box center [502, 17] width 55 height 17
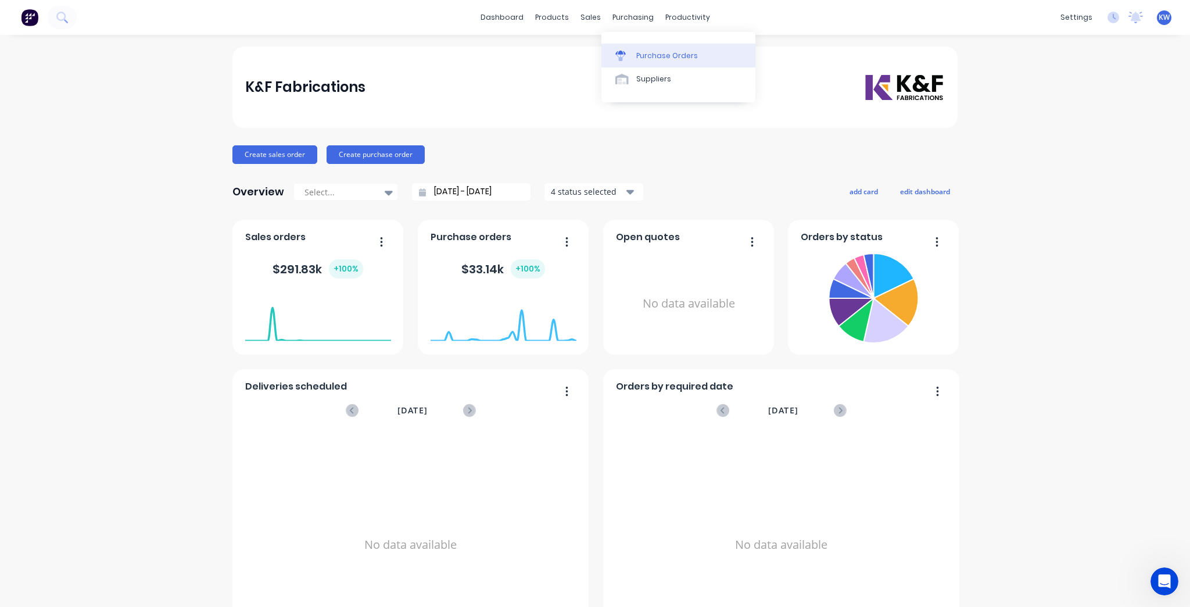
click at [639, 63] on link "Purchase Orders" at bounding box center [678, 55] width 154 height 23
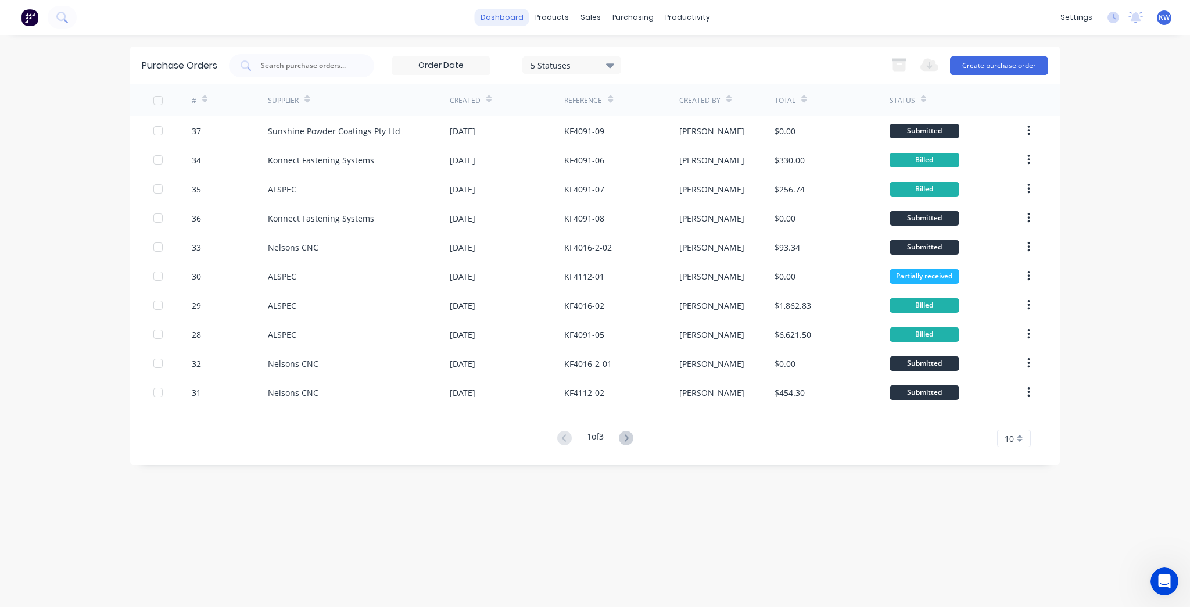
click at [504, 19] on link "dashboard" at bounding box center [502, 17] width 55 height 17
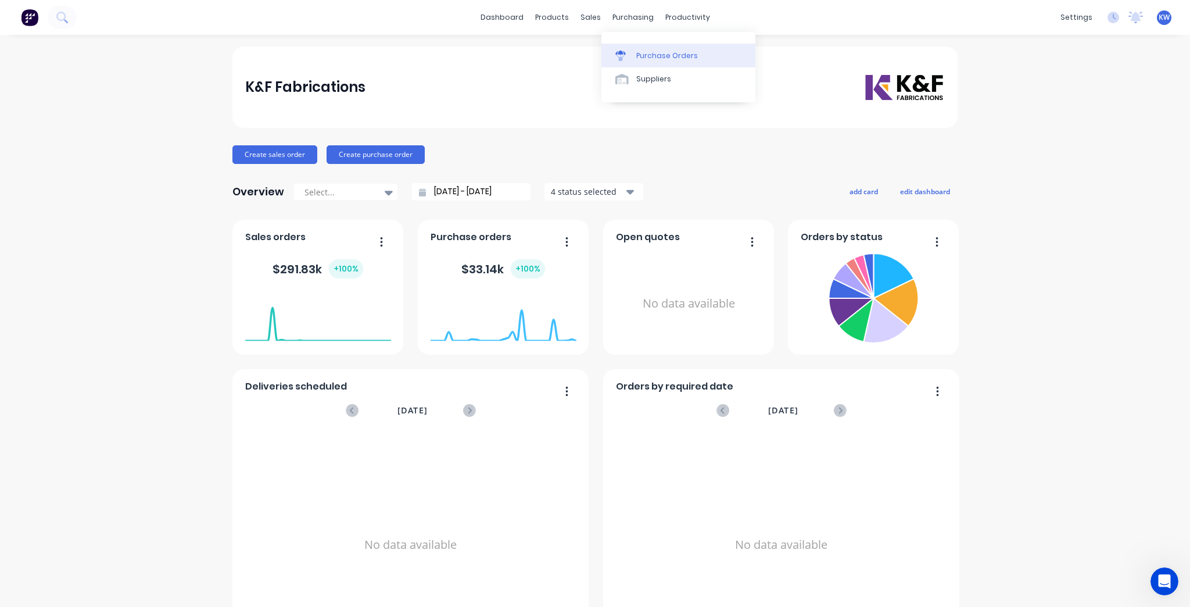
click at [644, 46] on link "Purchase Orders" at bounding box center [678, 55] width 154 height 23
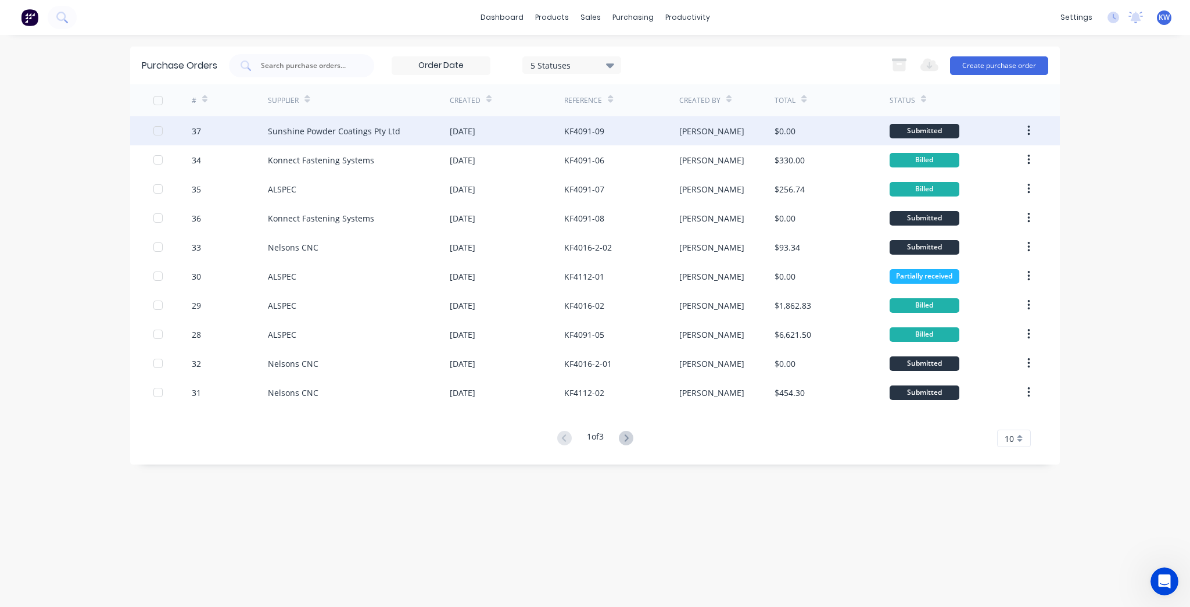
click at [762, 132] on div "[PERSON_NAME]" at bounding box center [727, 130] width 96 height 29
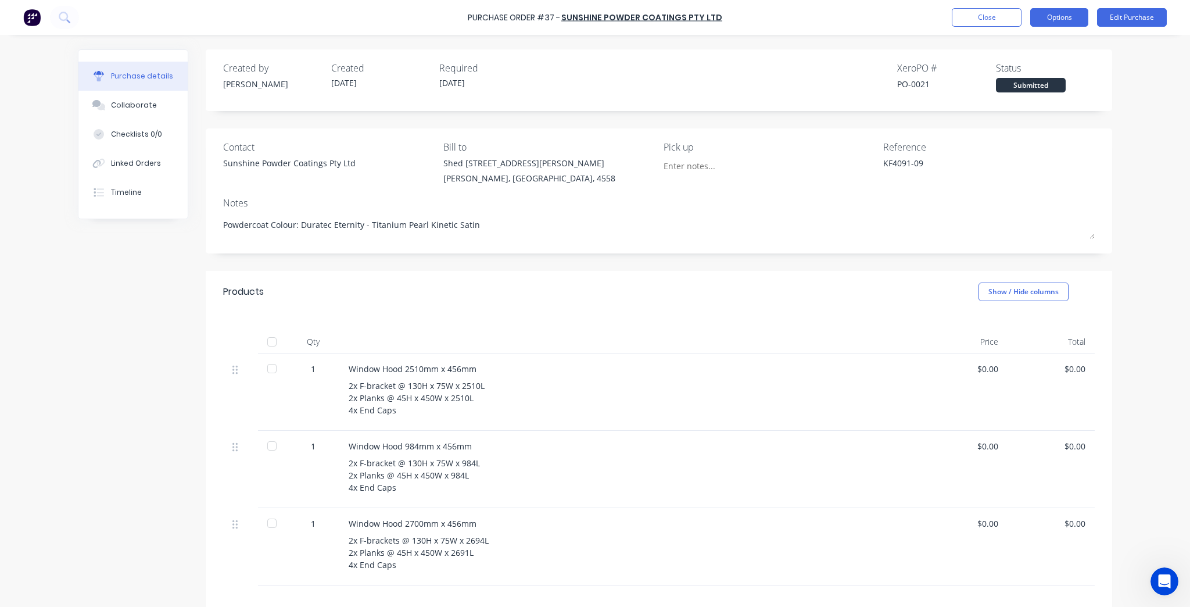
click at [1050, 19] on button "Options" at bounding box center [1059, 17] width 58 height 19
click at [1032, 146] on div "Change supplier" at bounding box center [1032, 140] width 89 height 17
type textarea "x"
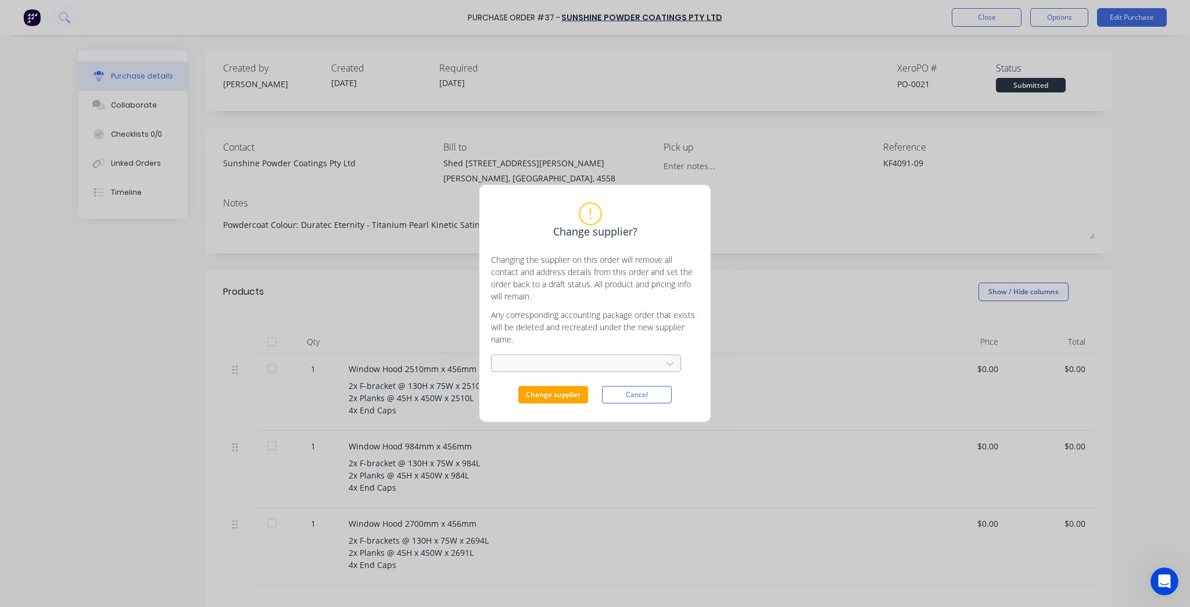
click at [588, 365] on div at bounding box center [578, 364] width 155 height 15
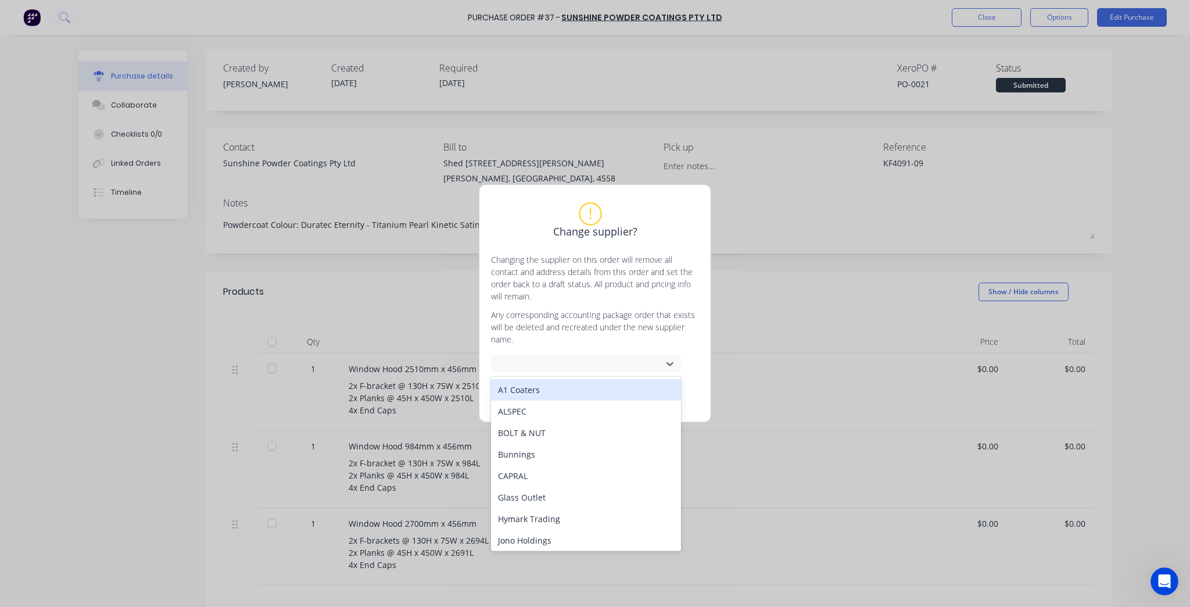
click at [590, 394] on div "A1 Coaters" at bounding box center [586, 389] width 190 height 21
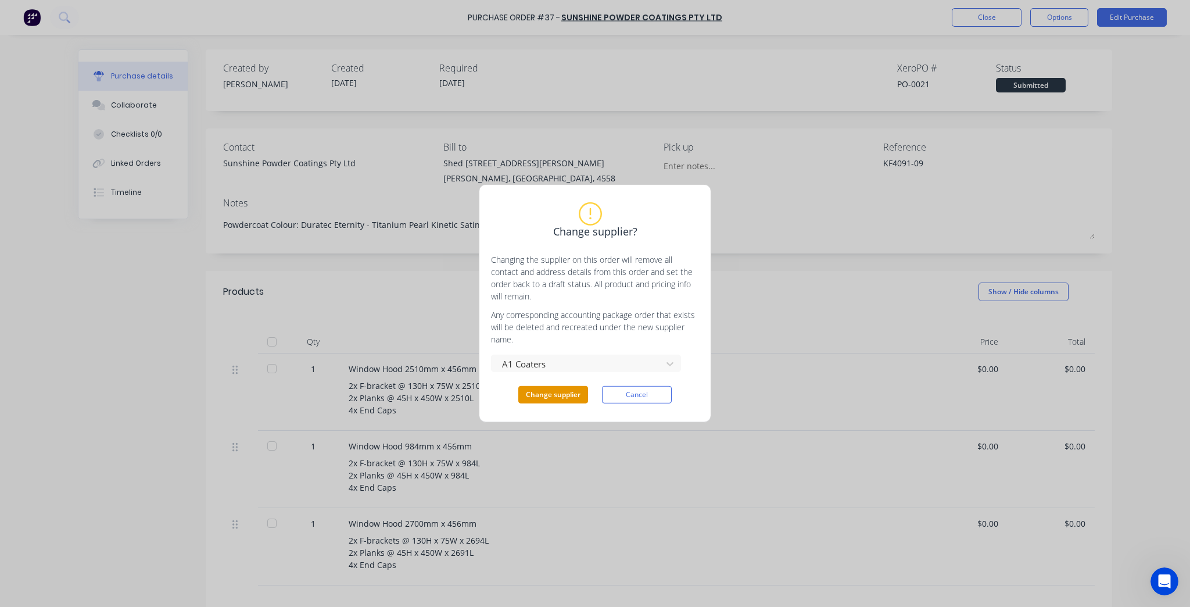
click at [573, 398] on button "Change supplier" at bounding box center [553, 394] width 70 height 17
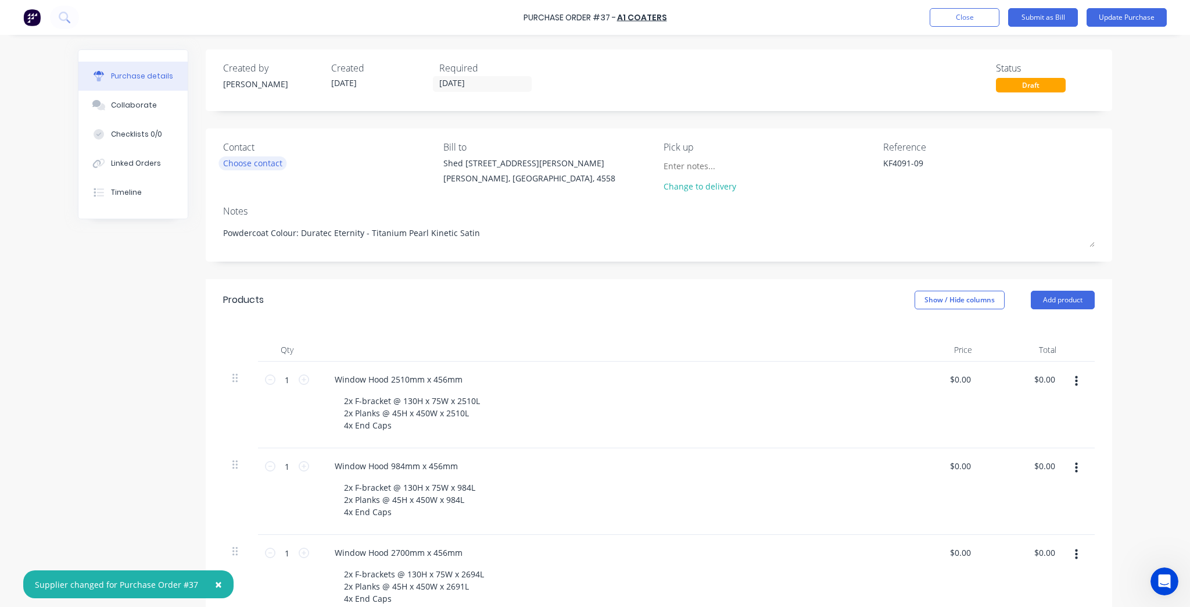
click at [263, 167] on div "Choose contact" at bounding box center [252, 163] width 59 height 12
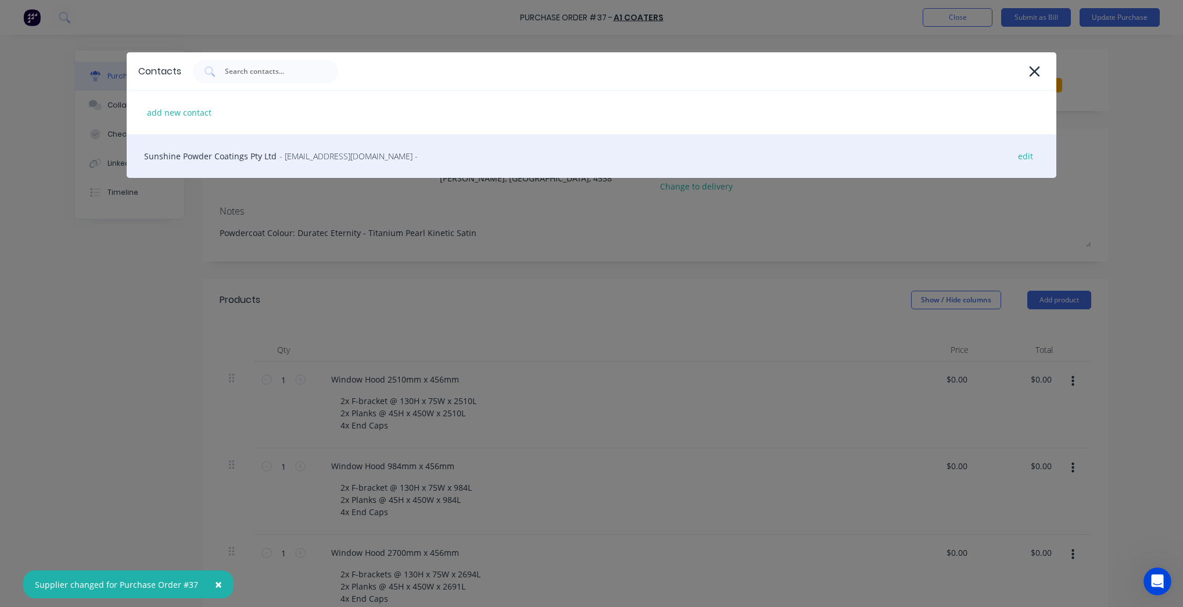
click at [320, 145] on div "Sunshine Powder Coatings Pty Ltd - sunnypowder@gmail.com - edit" at bounding box center [592, 156] width 930 height 44
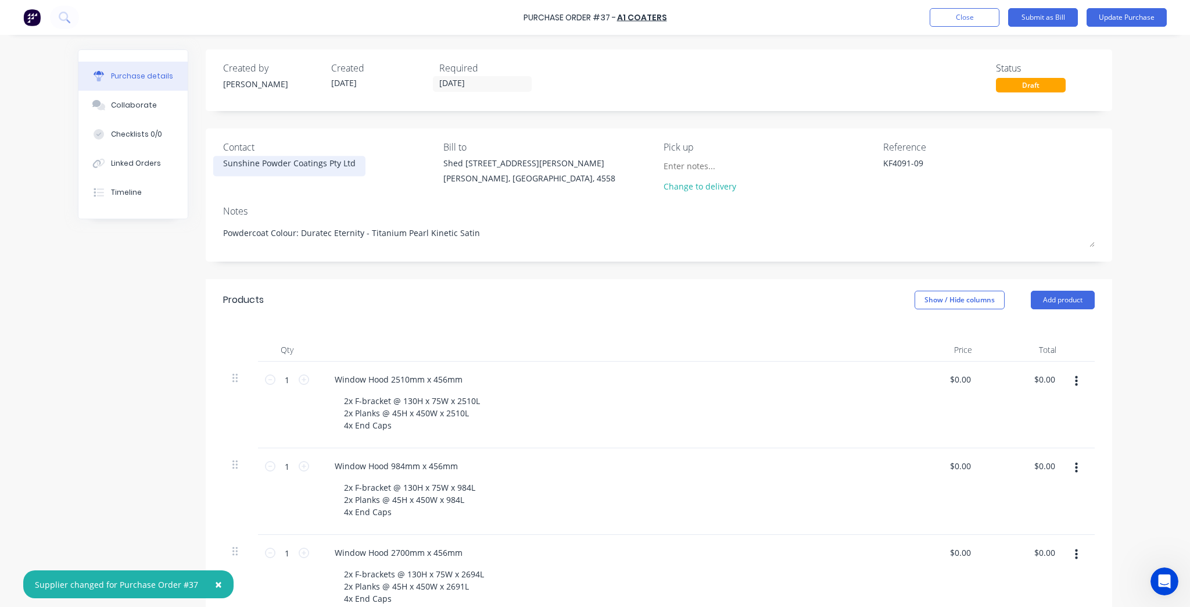
click at [289, 171] on div "Sunshine Powder Coatings Pty Ltd" at bounding box center [289, 166] width 132 height 18
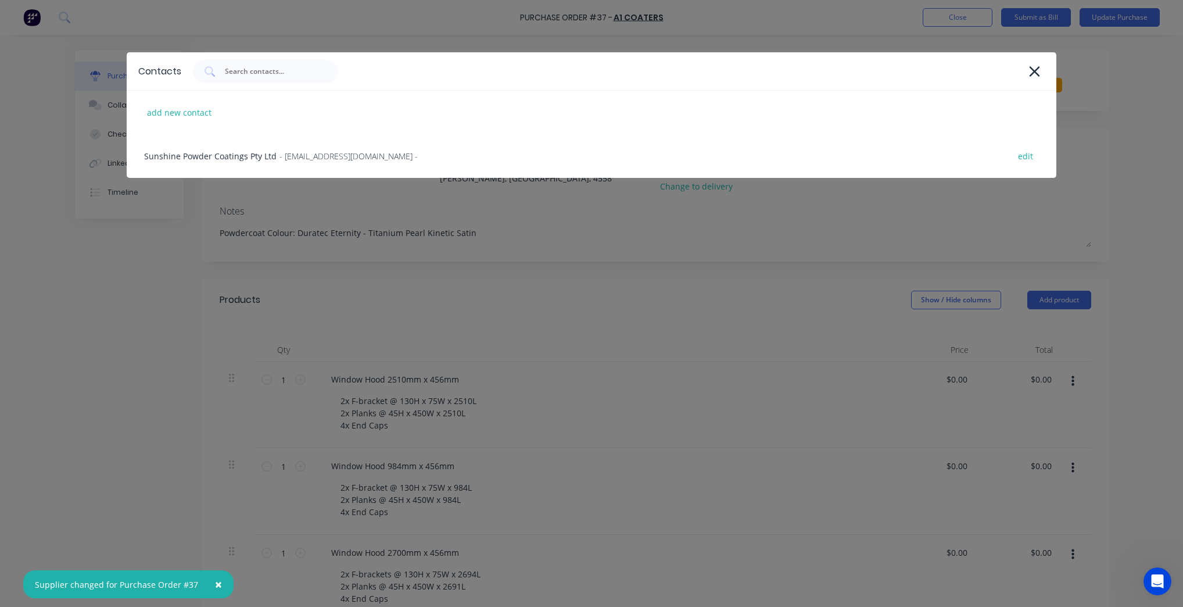
click at [1023, 71] on div at bounding box center [619, 71] width 852 height 23
click at [1034, 70] on icon at bounding box center [1035, 71] width 10 height 10
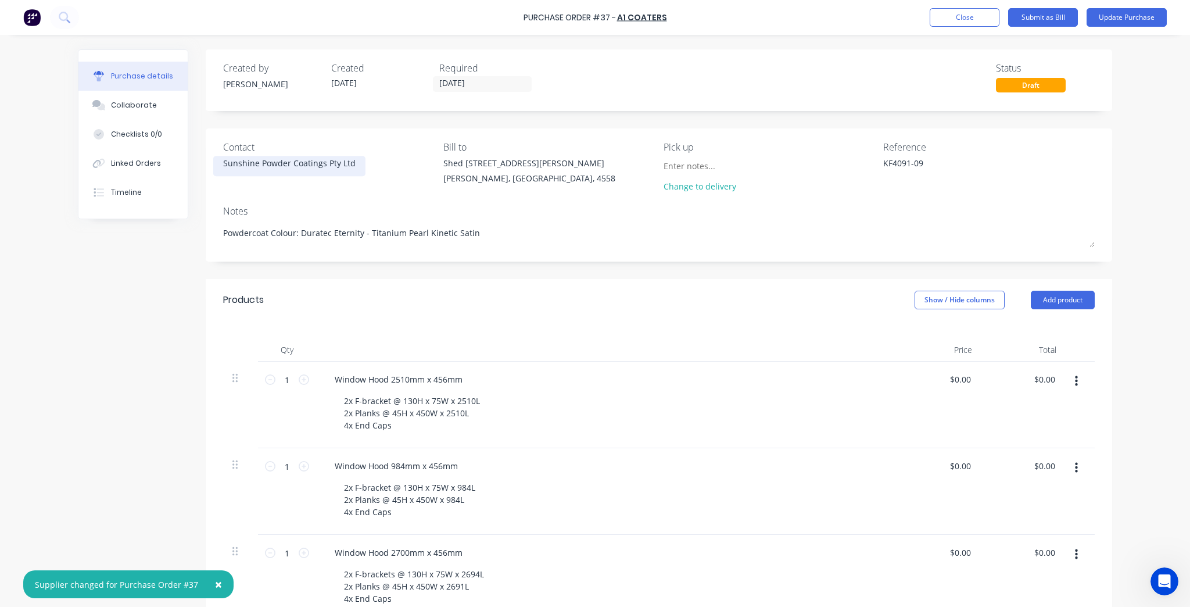
click at [321, 167] on div "Sunshine Powder Coatings Pty Ltd" at bounding box center [289, 163] width 132 height 12
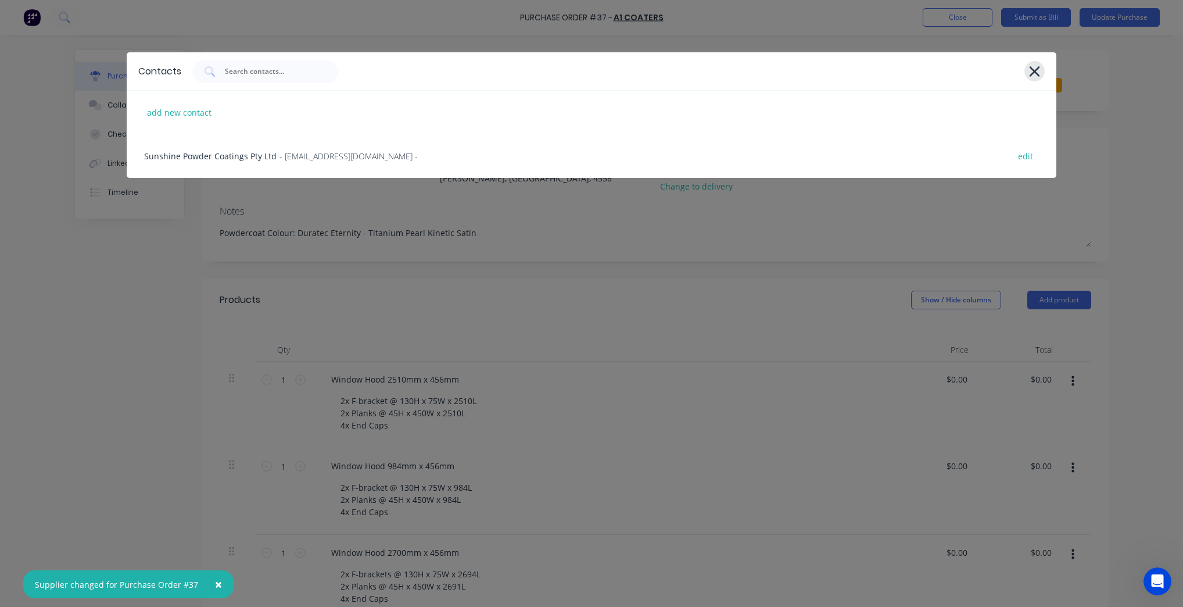
click at [1030, 64] on icon at bounding box center [1034, 71] width 12 height 16
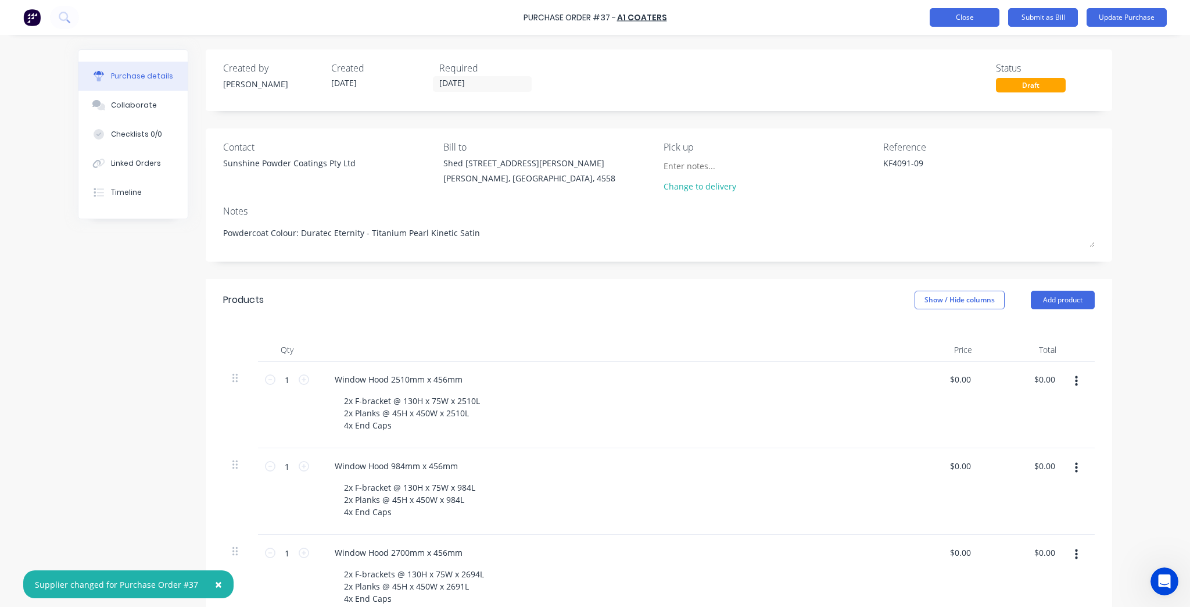
click at [950, 12] on button "Close" at bounding box center [965, 17] width 70 height 19
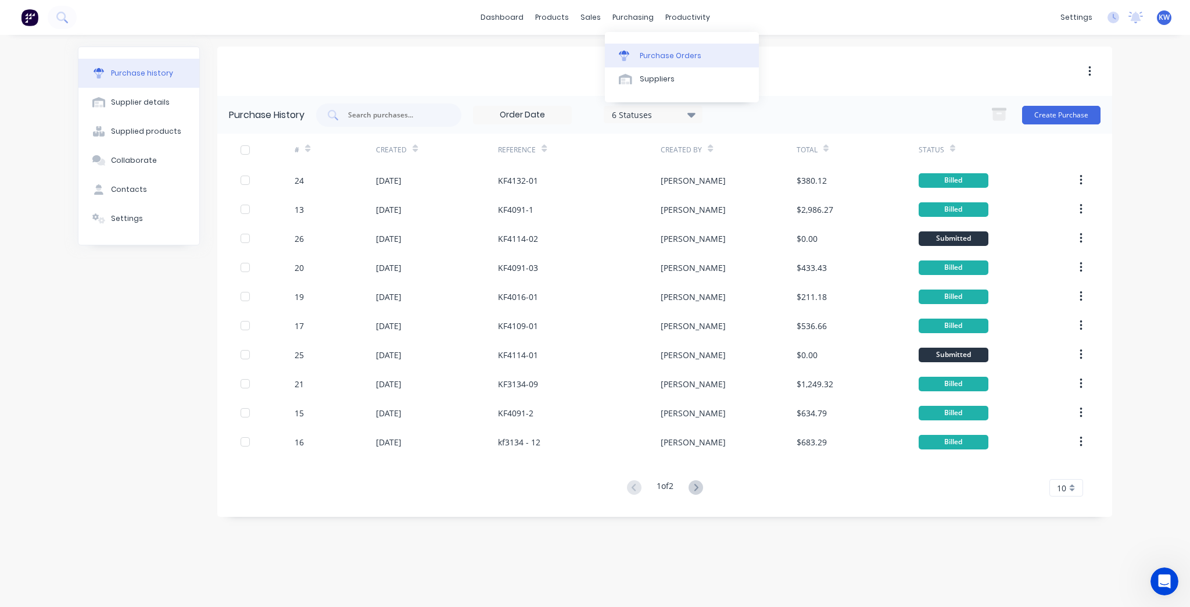
click at [654, 56] on div "Purchase Orders" at bounding box center [671, 56] width 62 height 10
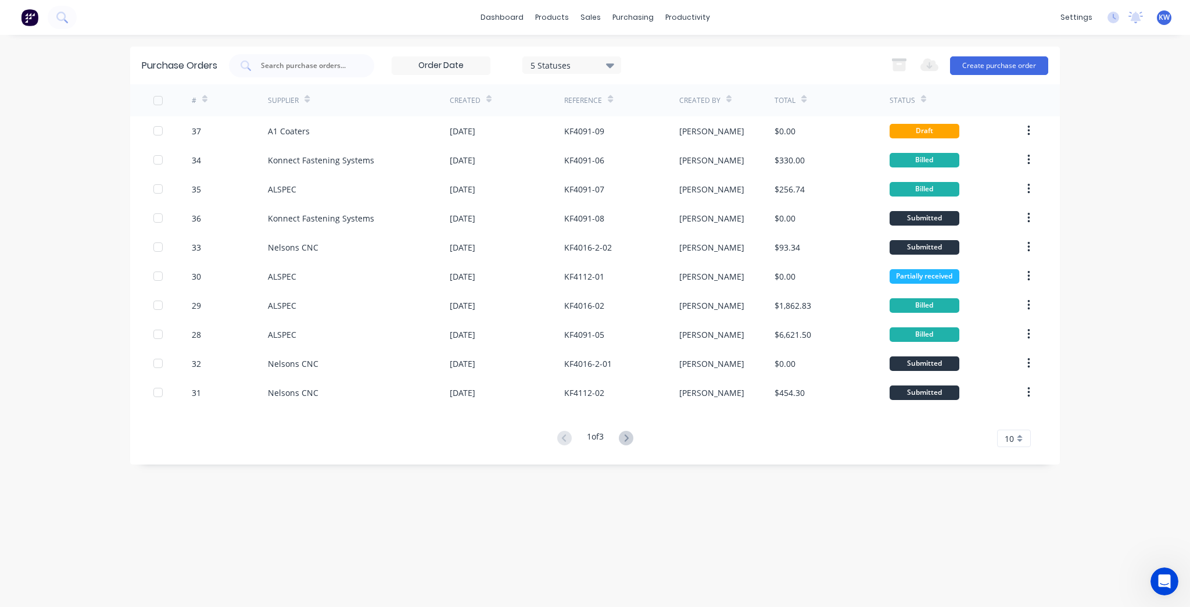
click at [636, 440] on button at bounding box center [625, 438] width 21 height 17
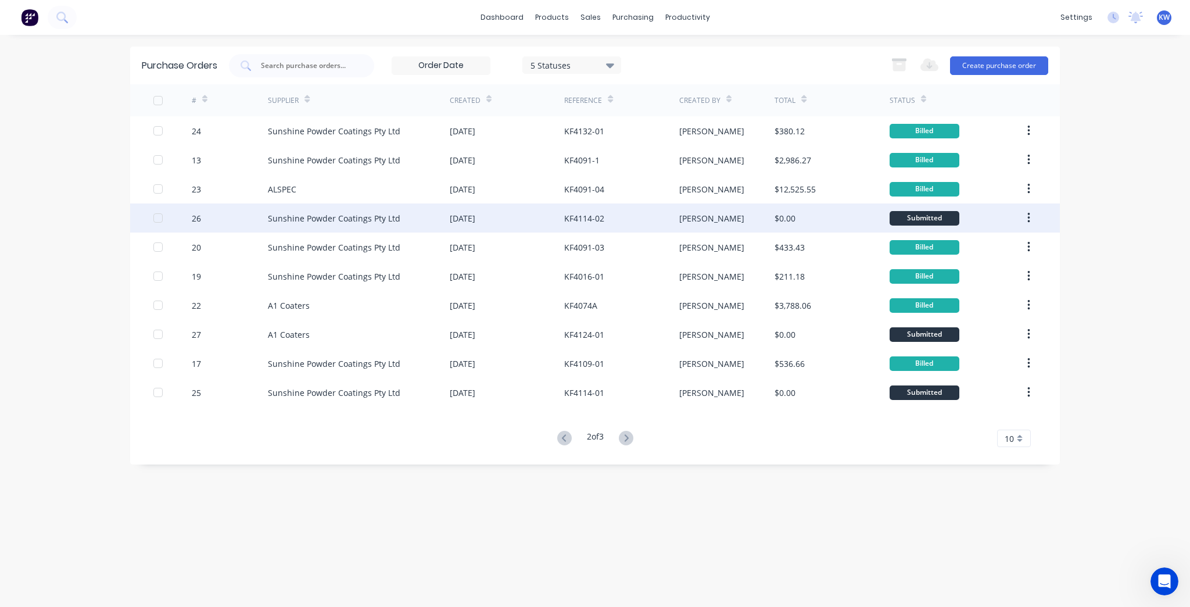
click at [525, 228] on div "01 Oct 2025" at bounding box center [507, 217] width 114 height 29
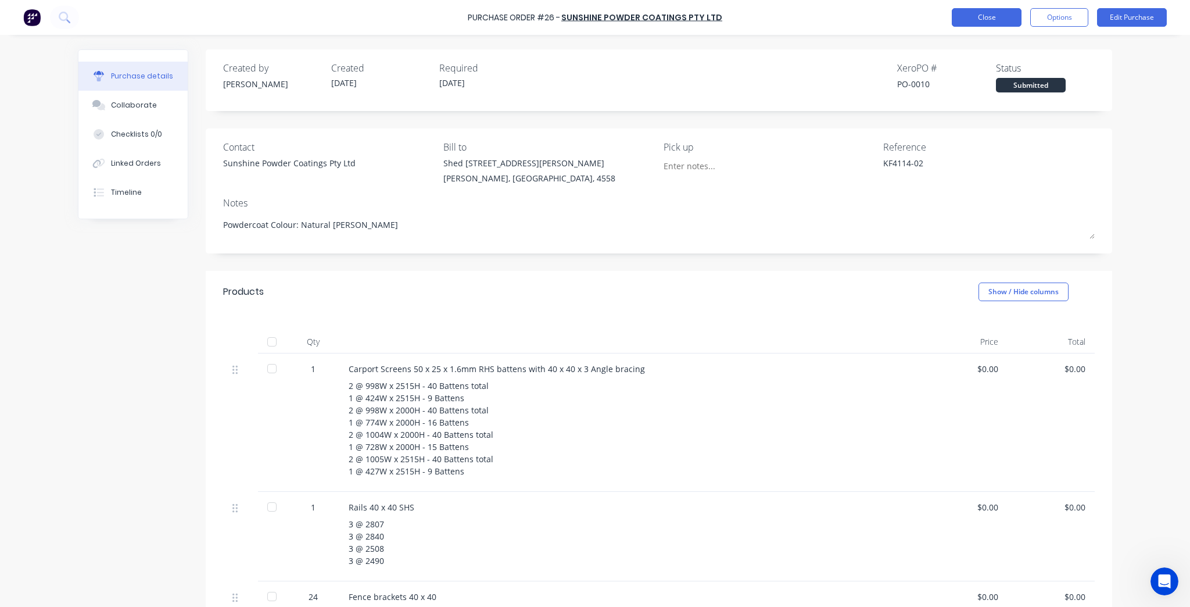
click at [993, 21] on button "Close" at bounding box center [987, 17] width 70 height 19
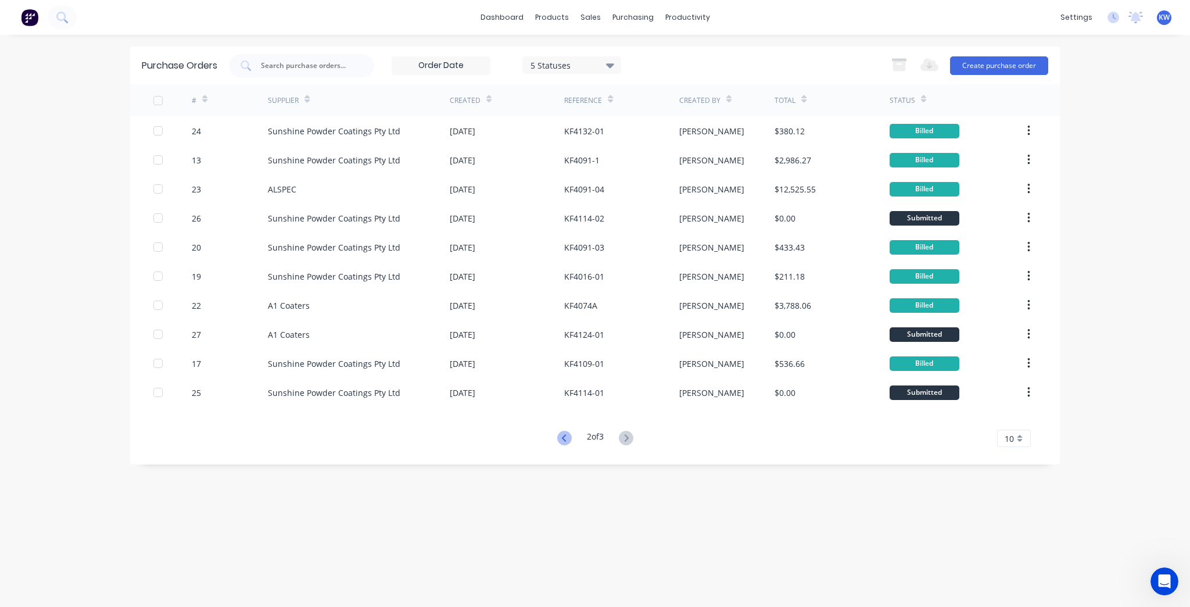
click at [559, 444] on icon at bounding box center [564, 438] width 15 height 15
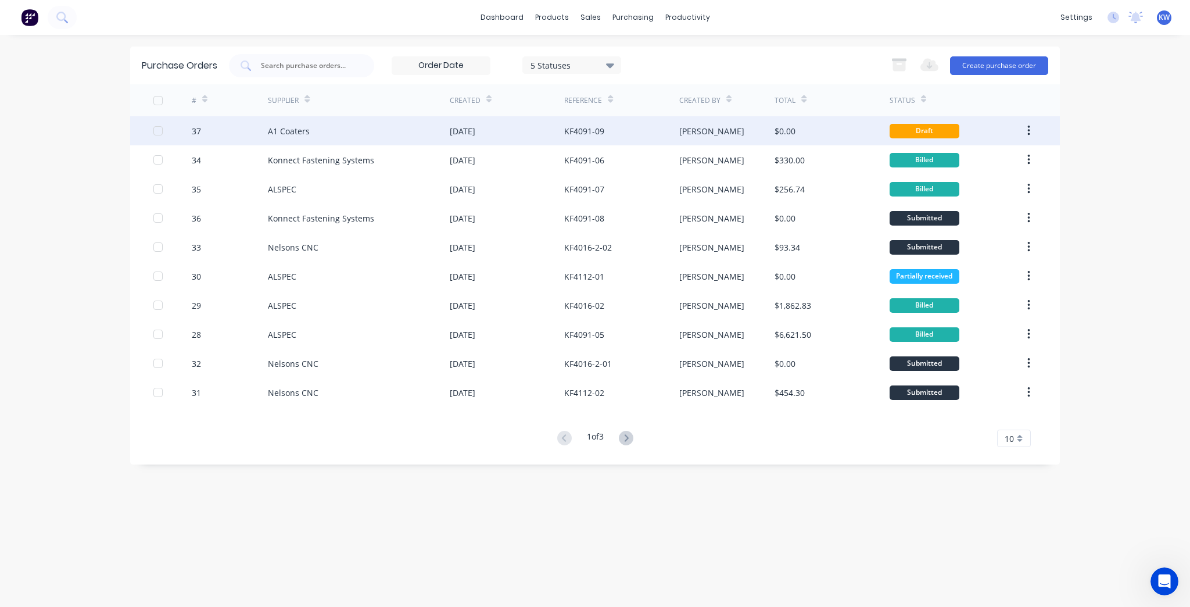
click at [730, 135] on div "[PERSON_NAME]" at bounding box center [727, 130] width 96 height 29
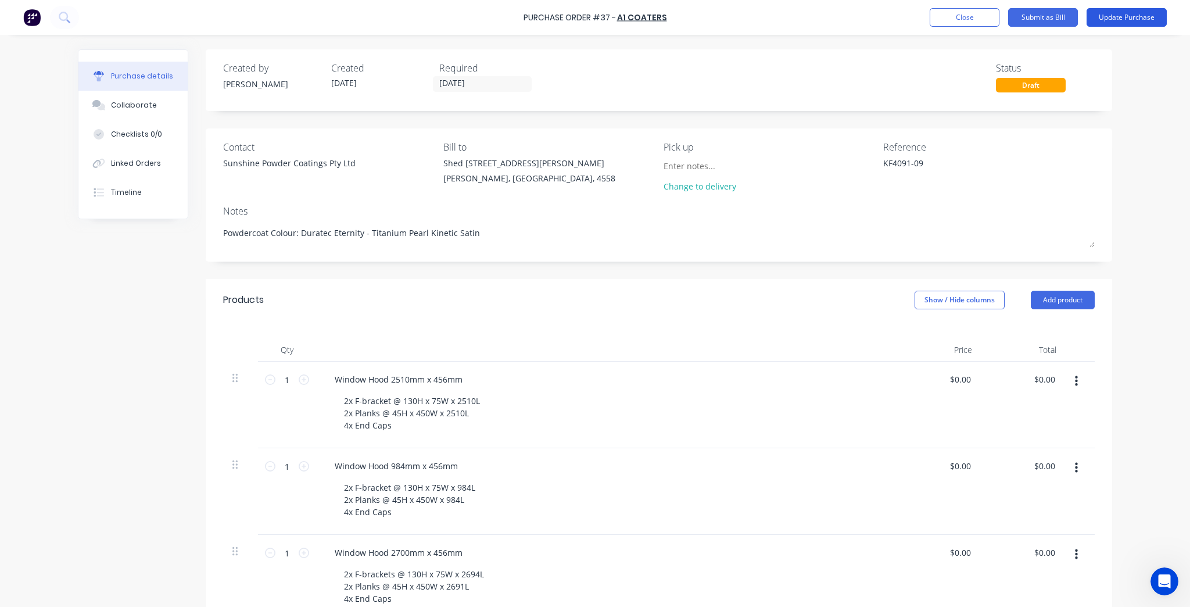
click at [1097, 15] on button "Update Purchase" at bounding box center [1126, 17] width 80 height 19
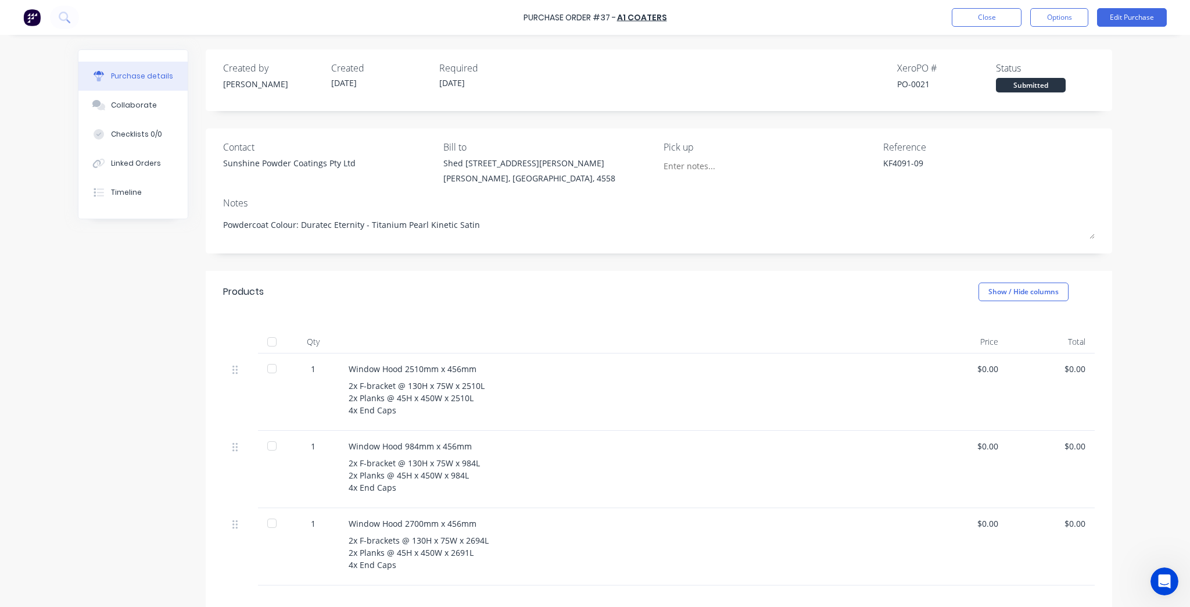
click at [276, 166] on div "Sunshine Powder Coatings Pty Ltd" at bounding box center [289, 163] width 132 height 12
click at [277, 163] on div "Sunshine Powder Coatings Pty Ltd" at bounding box center [289, 163] width 132 height 12
click at [1131, 17] on button "Edit Purchase" at bounding box center [1132, 17] width 70 height 19
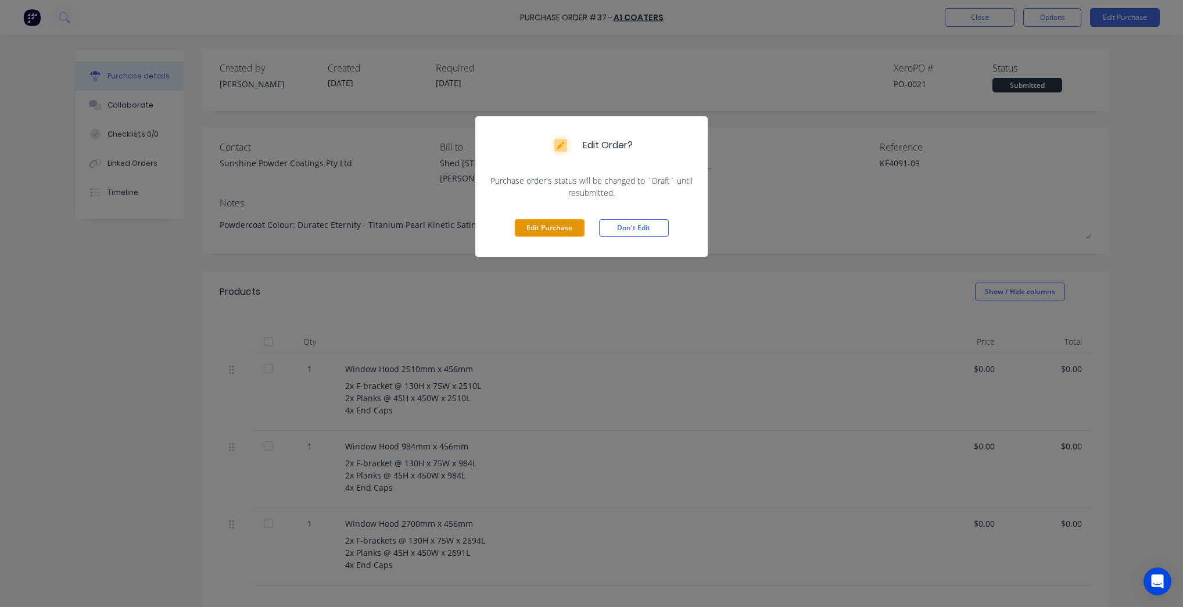
click at [548, 226] on button "Edit Purchase" at bounding box center [550, 227] width 70 height 17
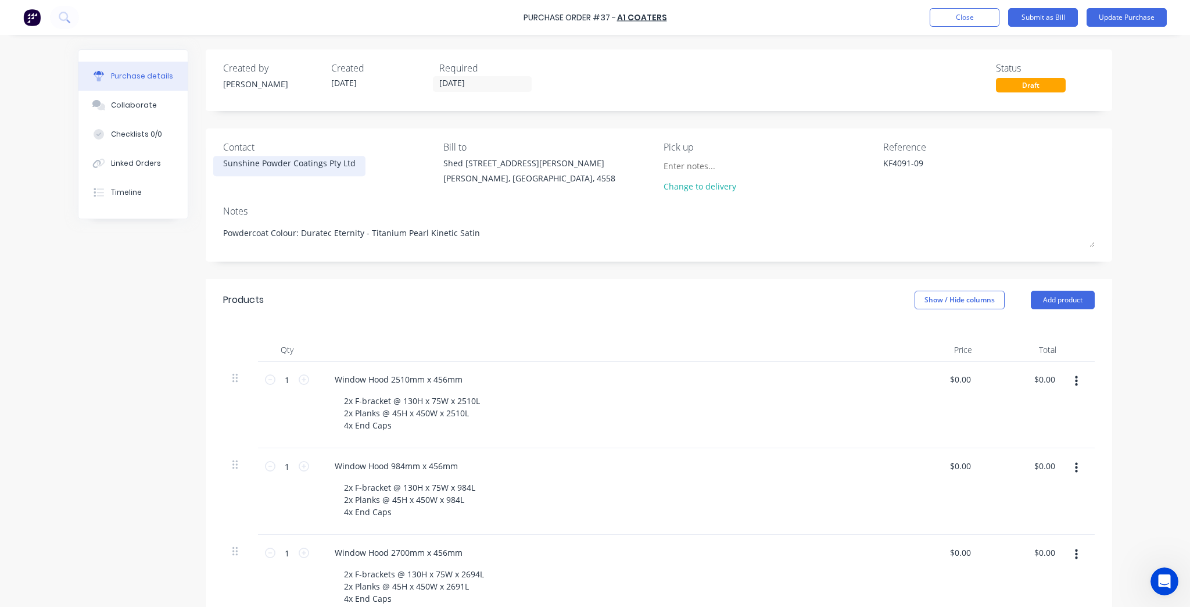
click at [261, 160] on div "Sunshine Powder Coatings Pty Ltd" at bounding box center [289, 163] width 132 height 12
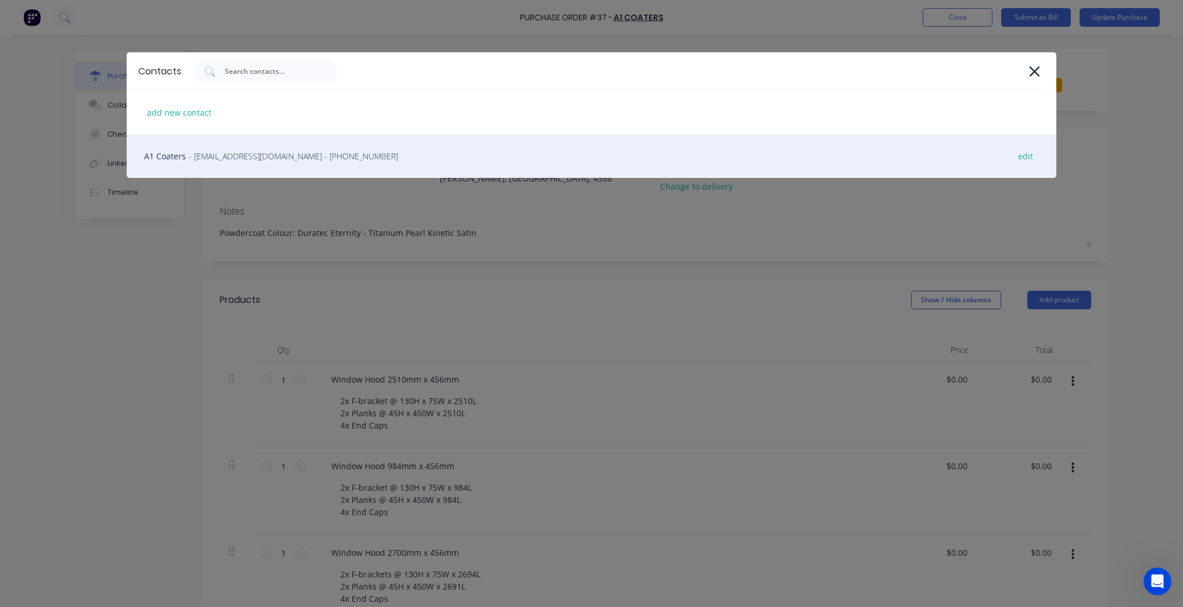
click at [232, 158] on span "- accounts@a1coaters.com.au - (07) 5493 2622" at bounding box center [293, 156] width 209 height 12
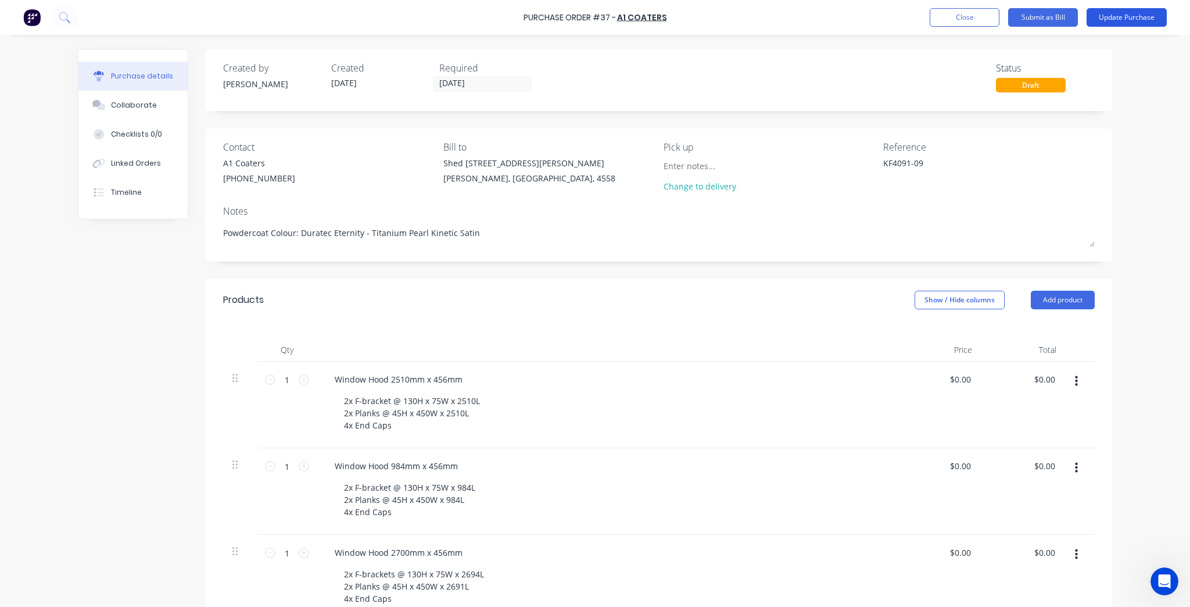
click at [1153, 18] on button "Update Purchase" at bounding box center [1126, 17] width 80 height 19
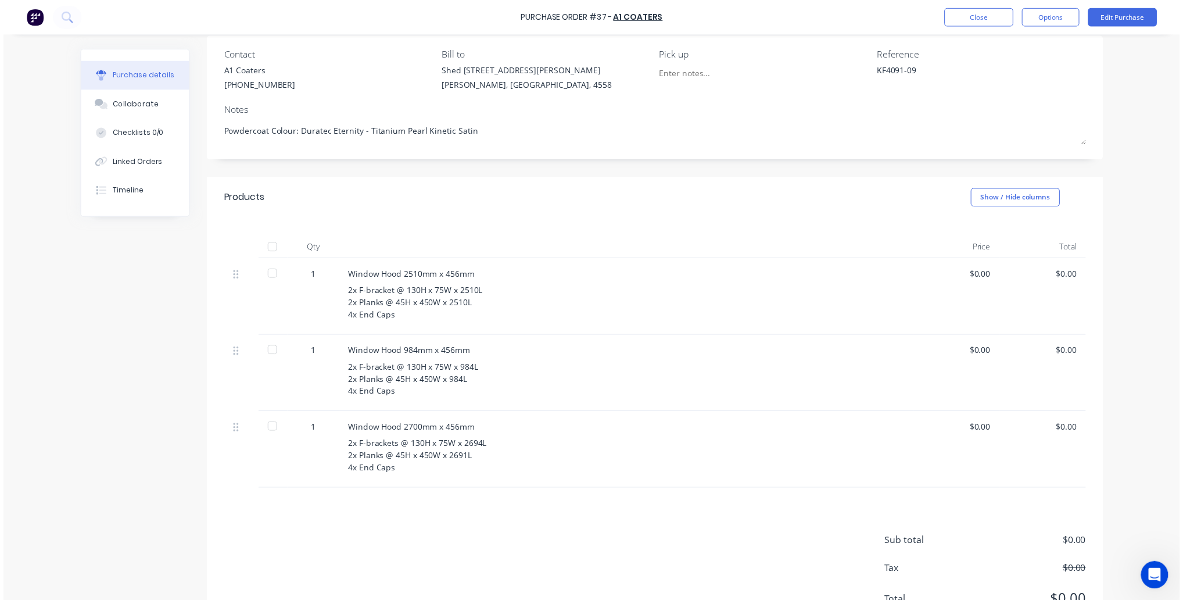
scroll to position [93, 0]
click at [984, 24] on button "Close" at bounding box center [987, 17] width 70 height 19
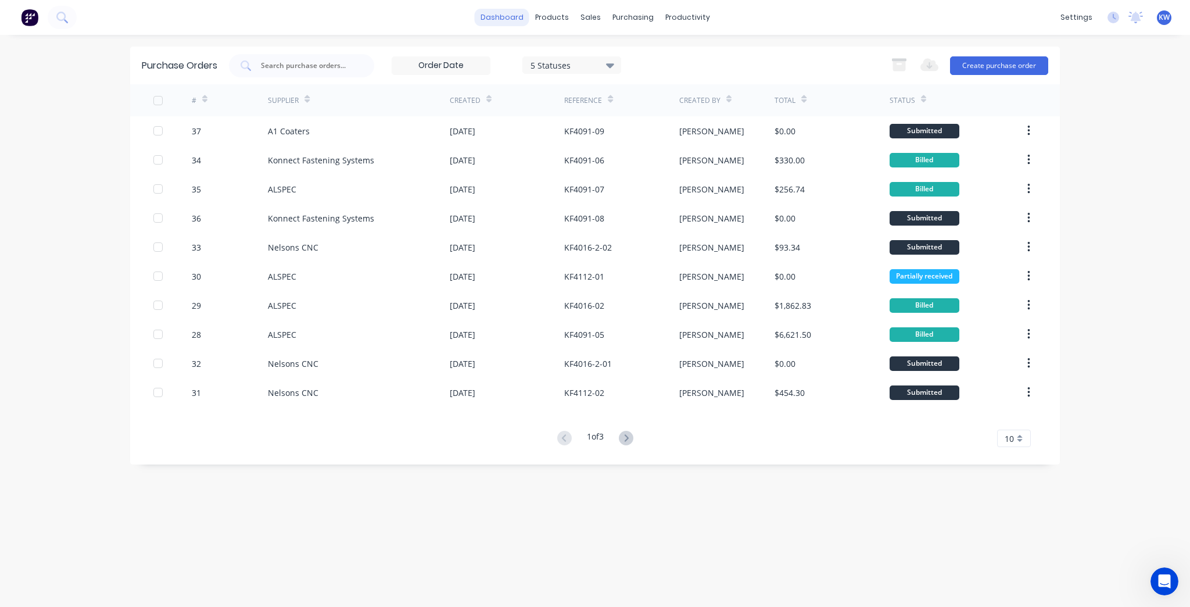
click at [513, 12] on link "dashboard" at bounding box center [502, 17] width 55 height 17
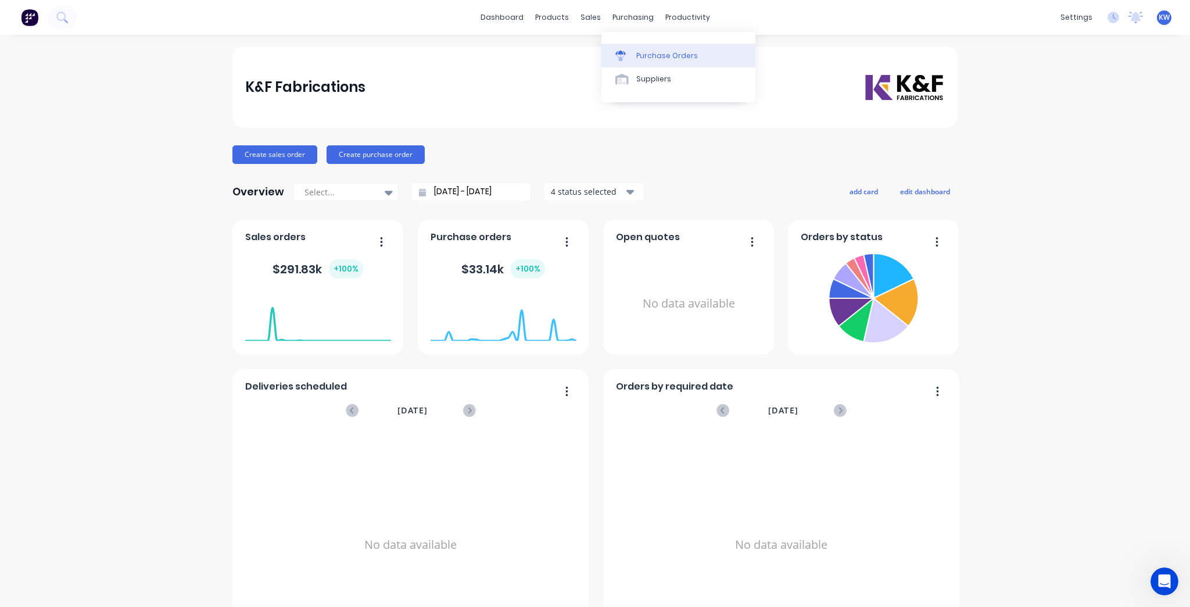
drag, startPoint x: 642, startPoint y: 17, endPoint x: 637, endPoint y: 45, distance: 28.9
click at [642, 17] on div "purchasing" at bounding box center [633, 17] width 53 height 17
click at [637, 58] on div "Purchase Orders" at bounding box center [667, 56] width 62 height 10
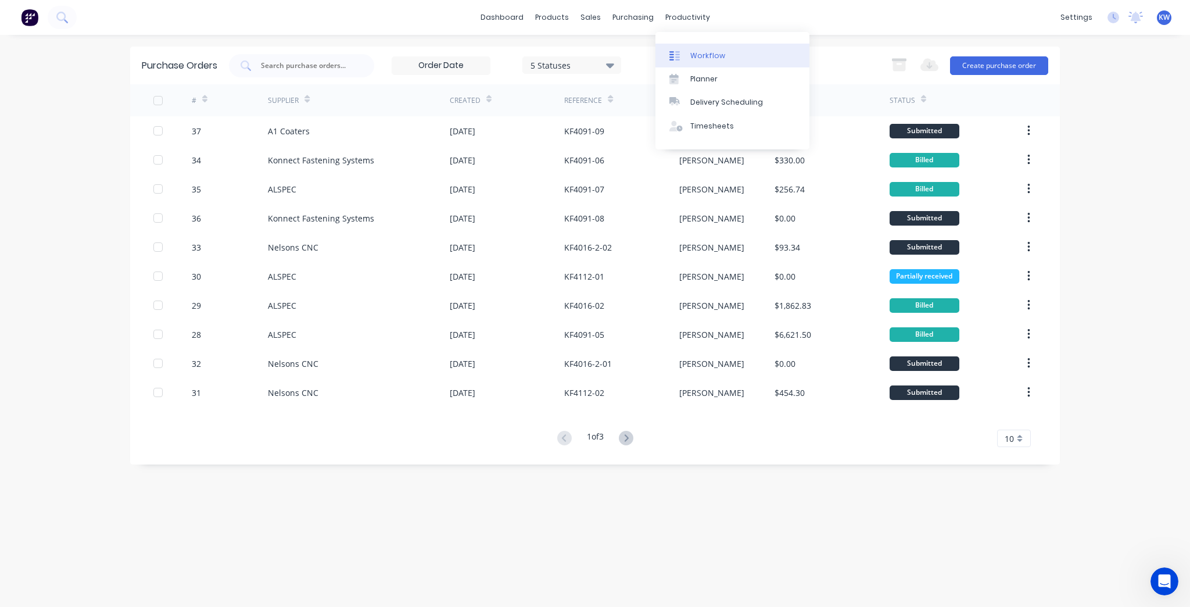
click at [709, 66] on link "Workflow" at bounding box center [732, 55] width 154 height 23
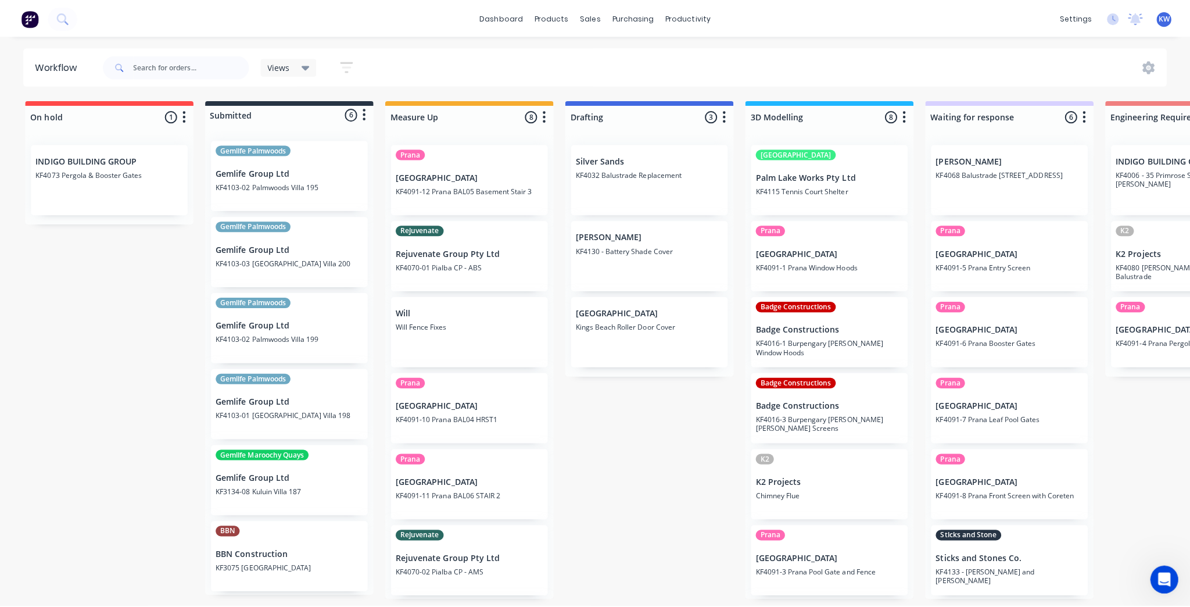
scroll to position [149, 0]
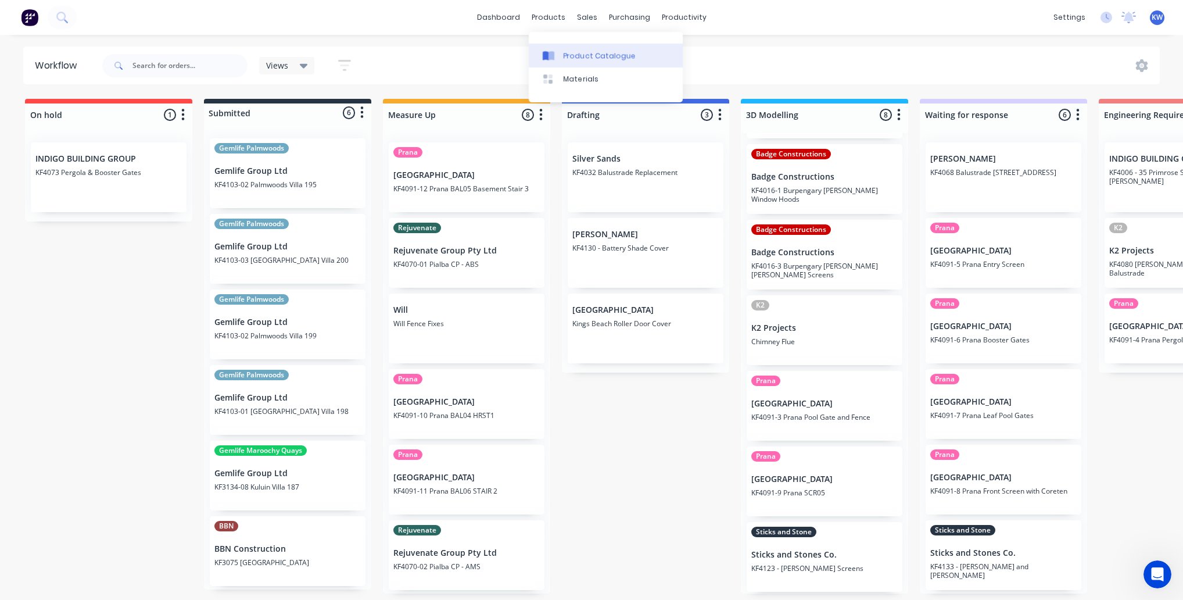
click at [559, 55] on div at bounding box center [551, 56] width 17 height 10
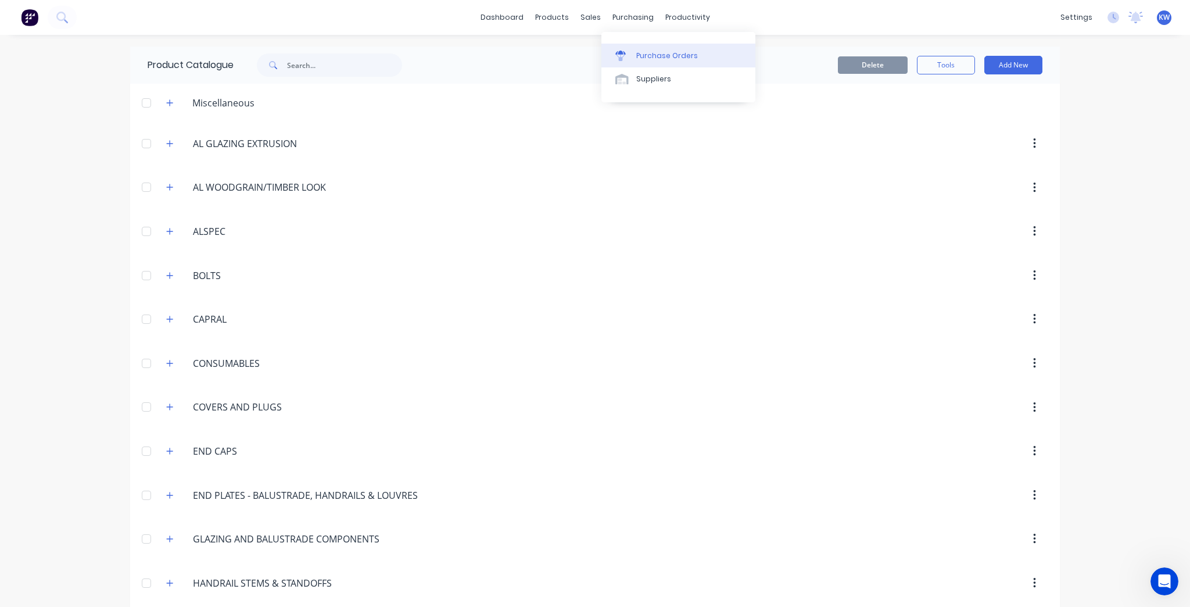
click at [632, 44] on link "Purchase Orders" at bounding box center [678, 55] width 154 height 23
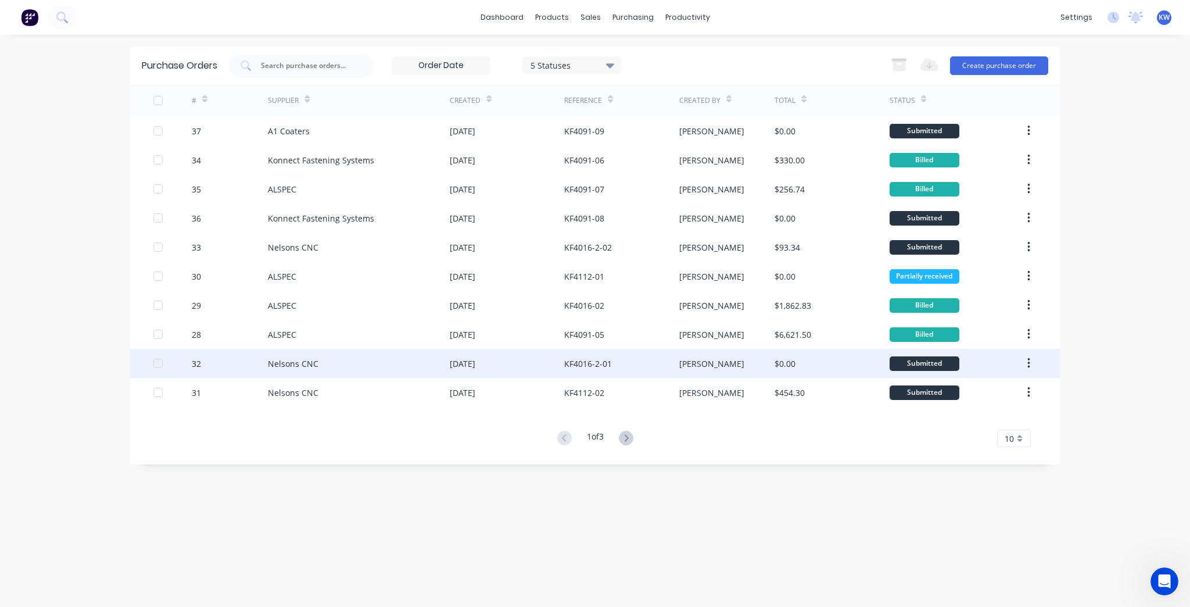
click at [659, 365] on div "KF4016-2-01" at bounding box center [621, 363] width 114 height 29
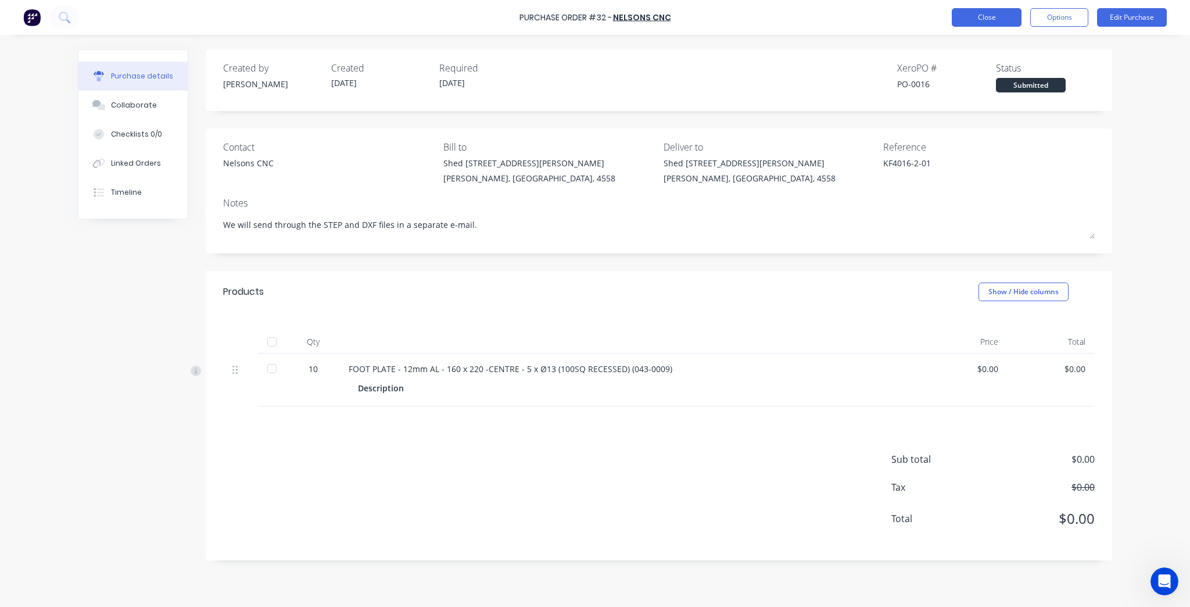
click at [985, 15] on button "Close" at bounding box center [987, 17] width 70 height 19
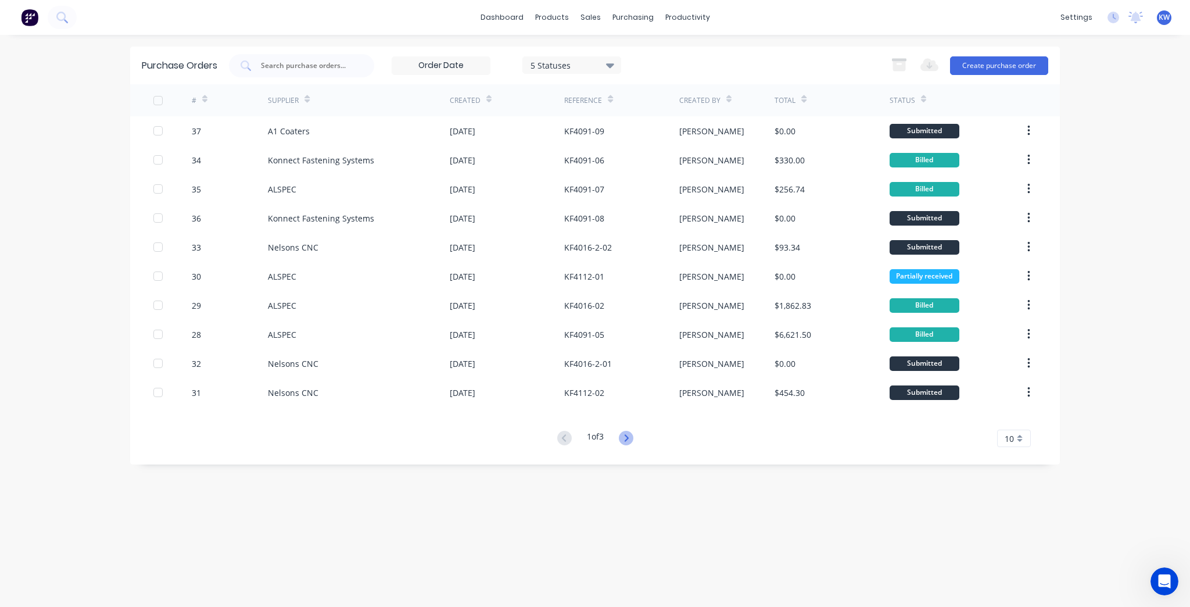
click at [623, 432] on icon at bounding box center [626, 438] width 15 height 15
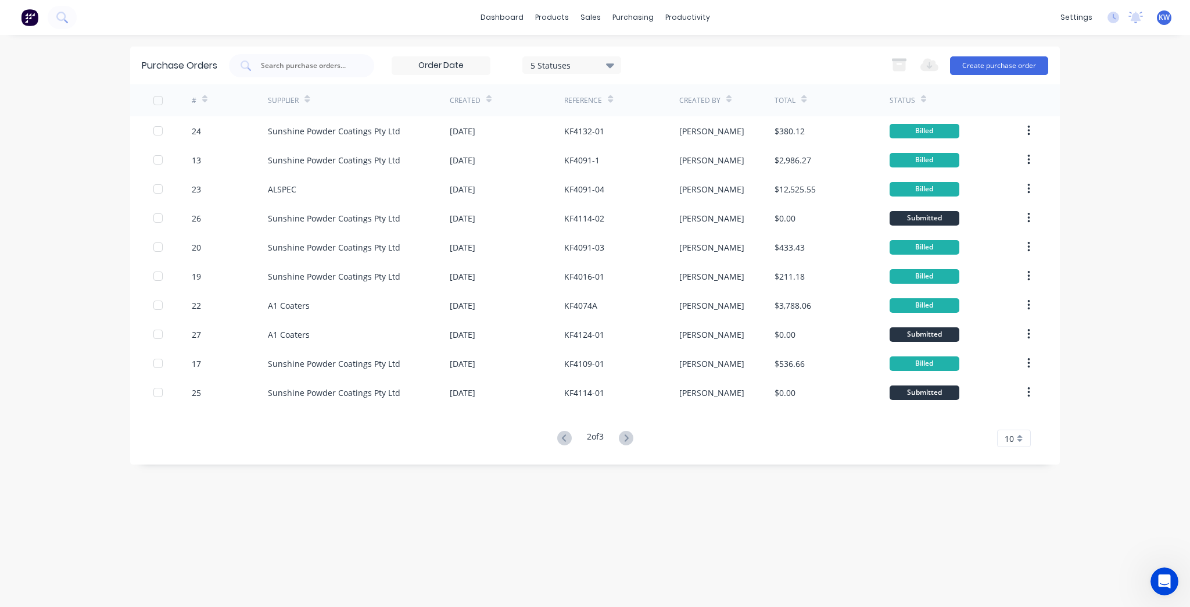
click at [554, 437] on button at bounding box center [564, 438] width 21 height 17
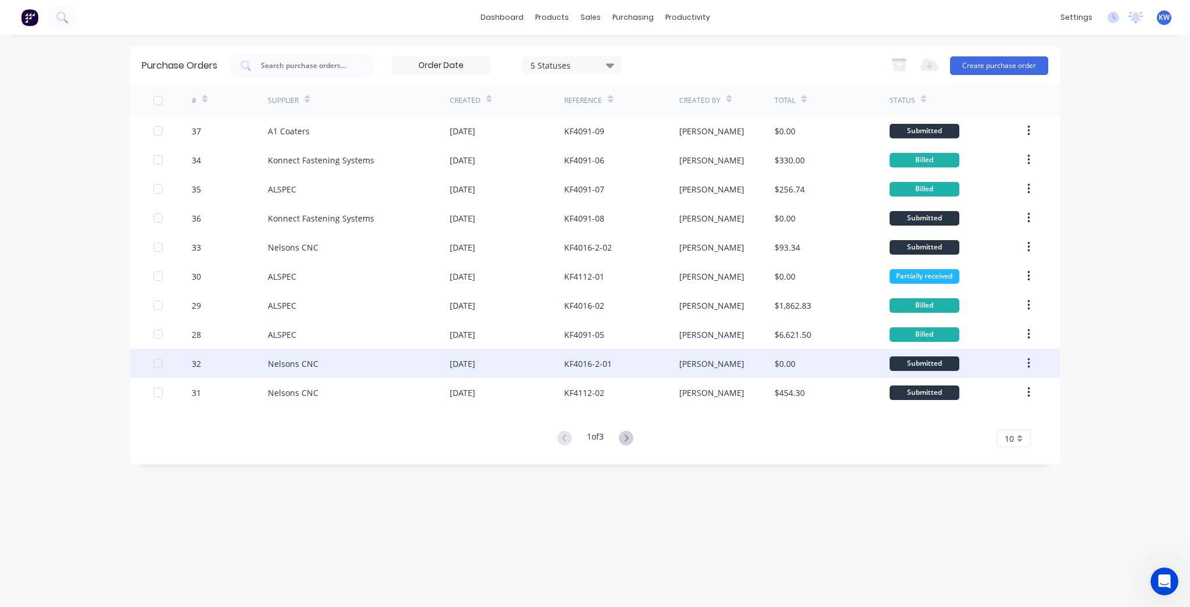
click at [747, 371] on div "[PERSON_NAME]" at bounding box center [727, 363] width 96 height 29
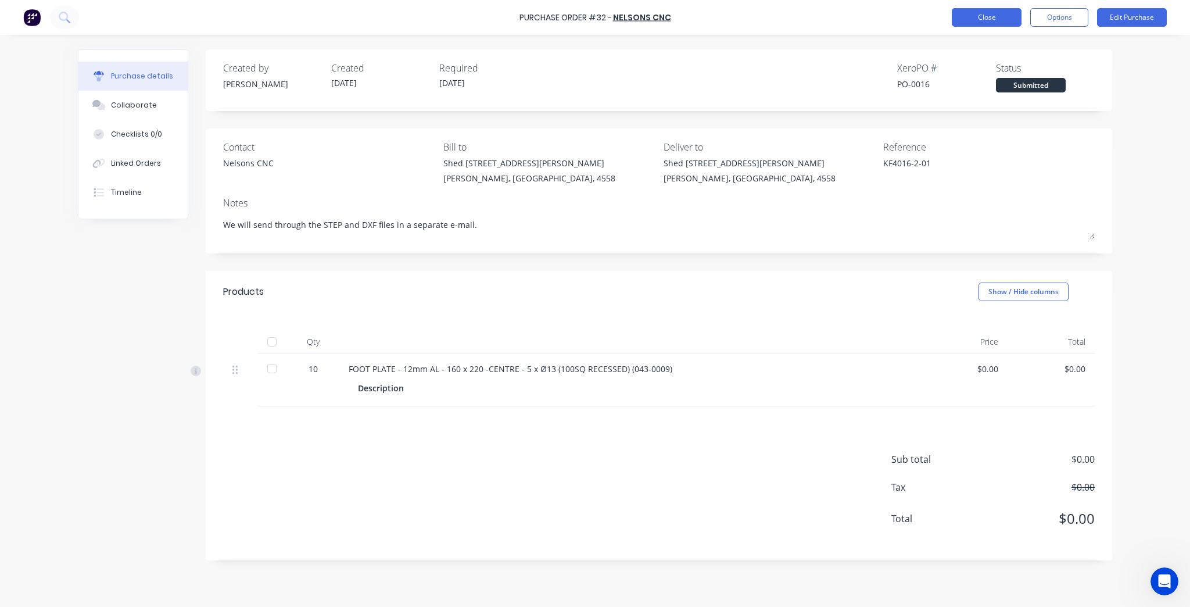
click at [988, 15] on button "Close" at bounding box center [987, 17] width 70 height 19
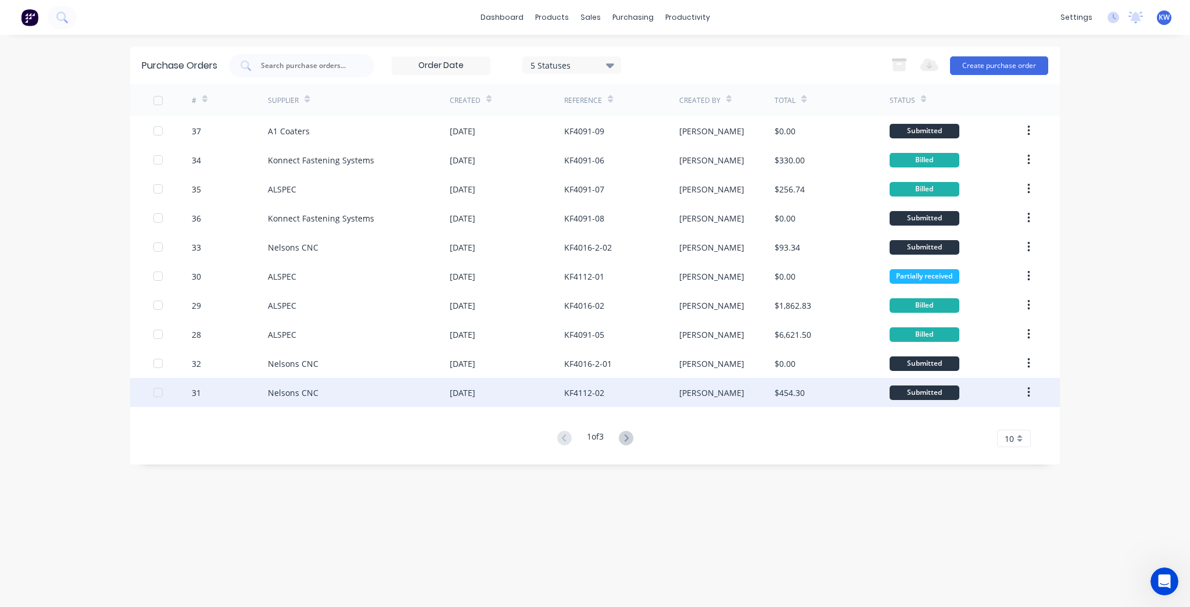
click at [747, 383] on div "[PERSON_NAME]" at bounding box center [727, 392] width 96 height 29
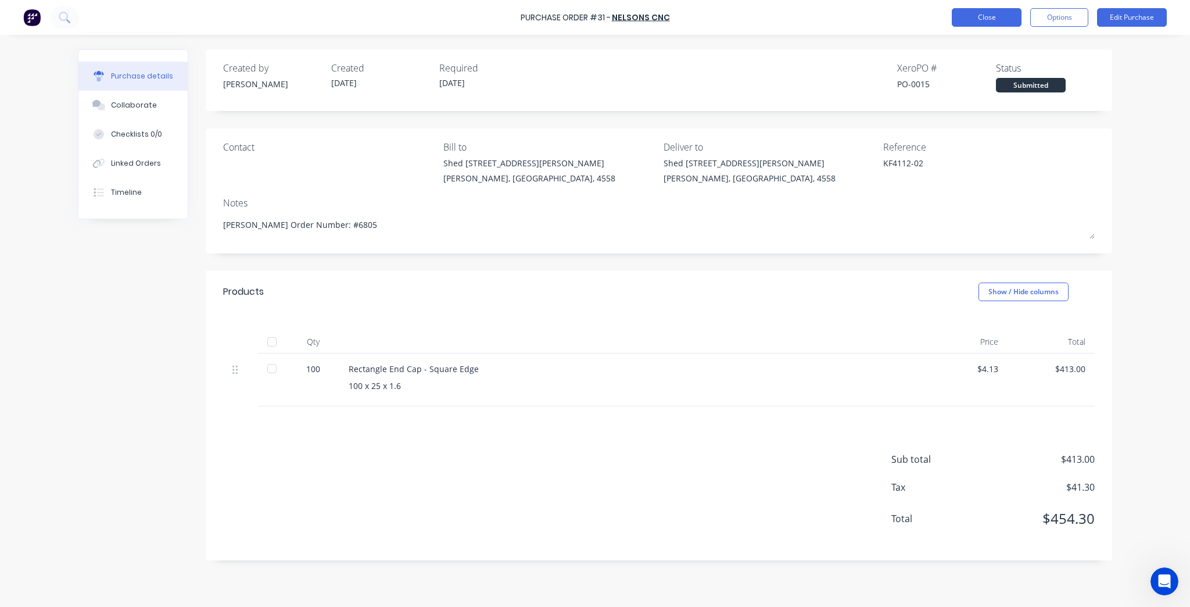
click at [986, 17] on button "Close" at bounding box center [987, 17] width 70 height 19
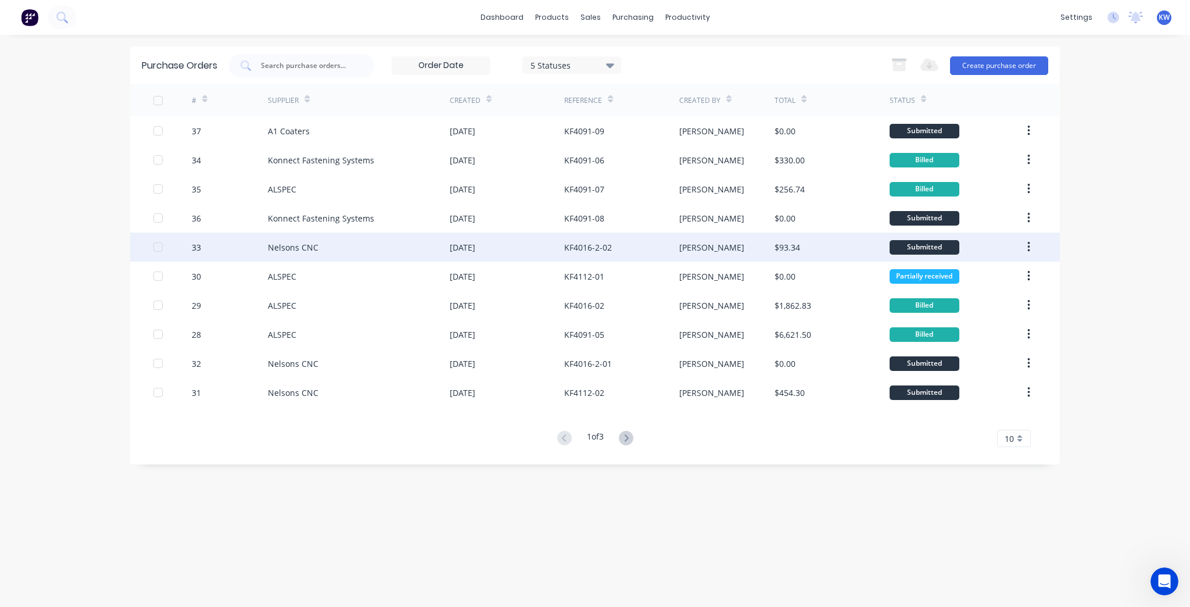
click at [729, 246] on div "[PERSON_NAME]" at bounding box center [727, 246] width 96 height 29
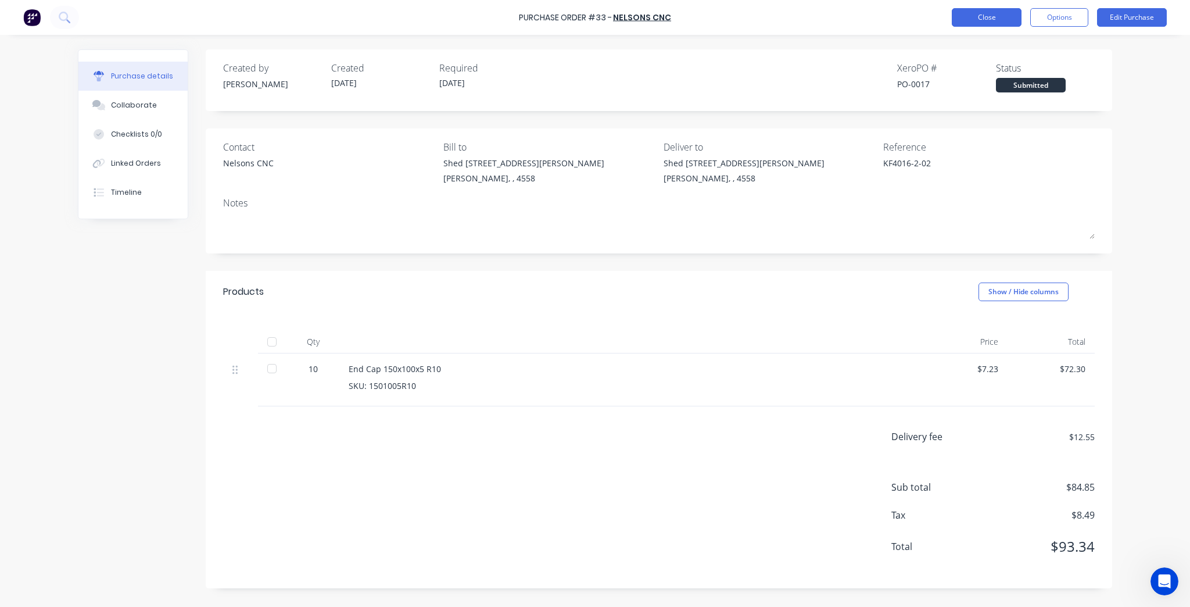
click at [990, 17] on button "Close" at bounding box center [987, 17] width 70 height 19
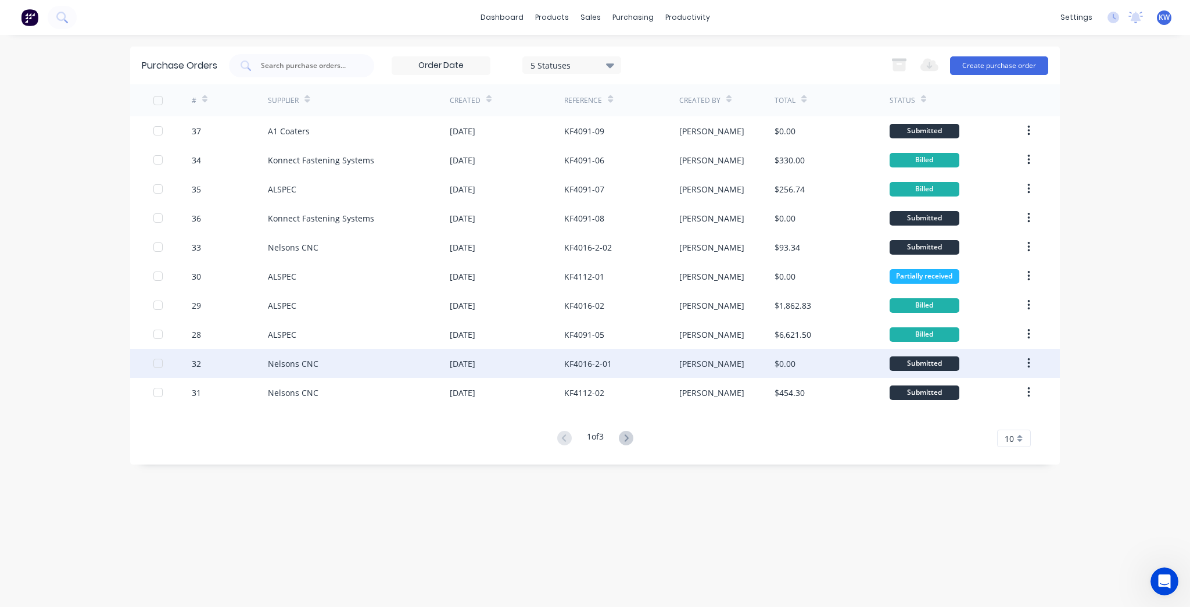
scroll to position [205, 0]
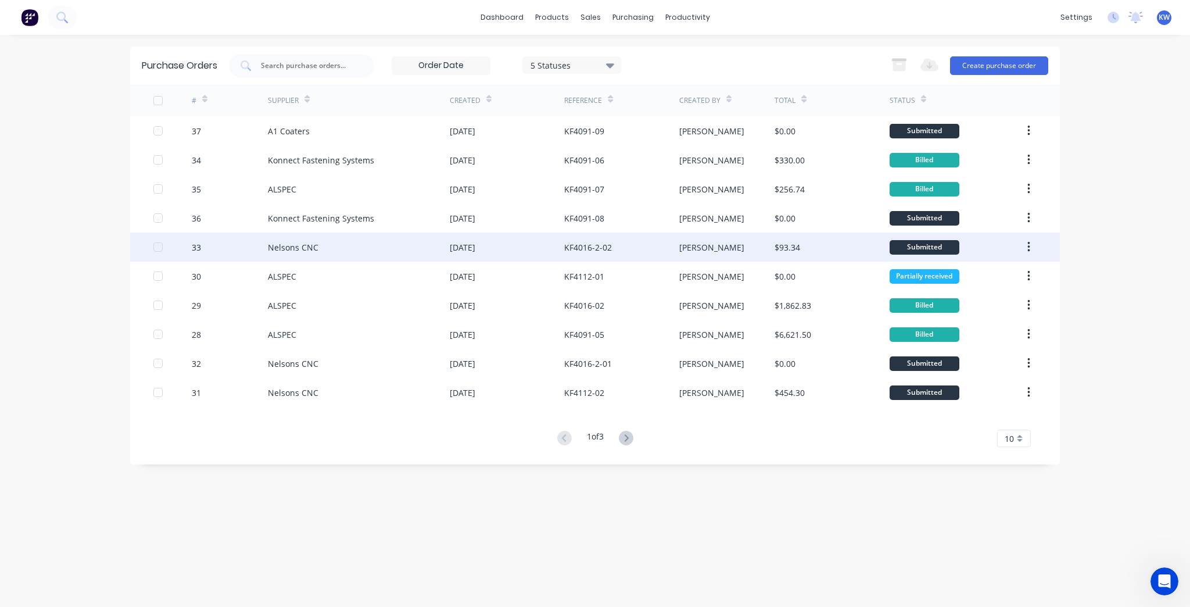
click at [781, 241] on div "$93.34" at bounding box center [787, 247] width 26 height 12
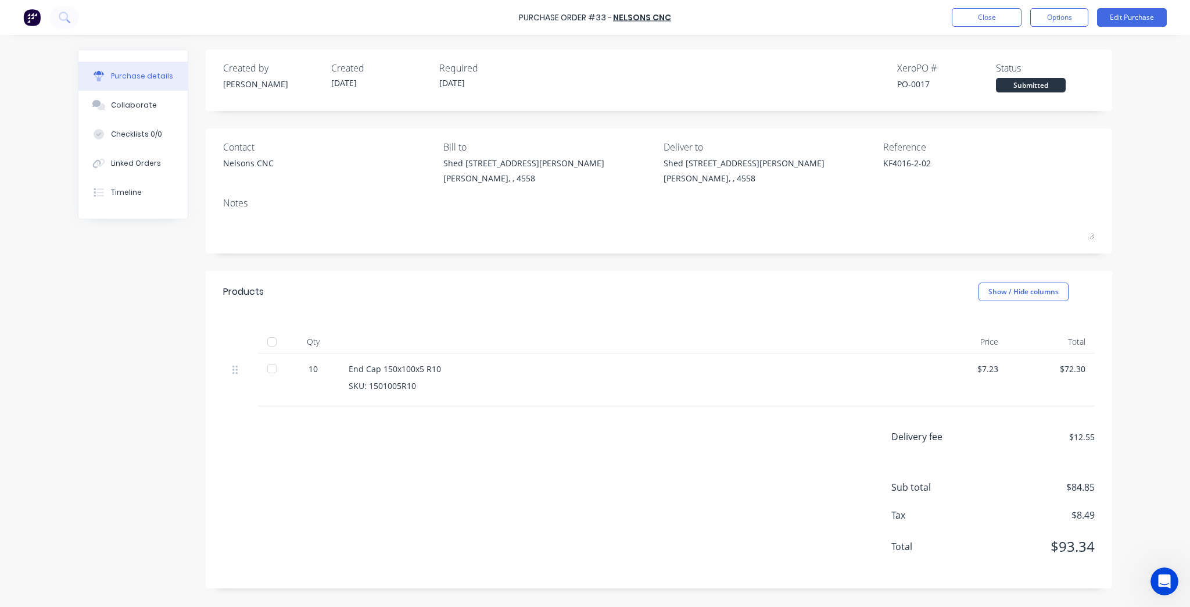
click at [272, 368] on div at bounding box center [271, 368] width 23 height 23
click at [1071, 20] on button "Options" at bounding box center [1059, 17] width 58 height 19
click at [1060, 77] on div "Convert to Bill" at bounding box center [1032, 70] width 89 height 17
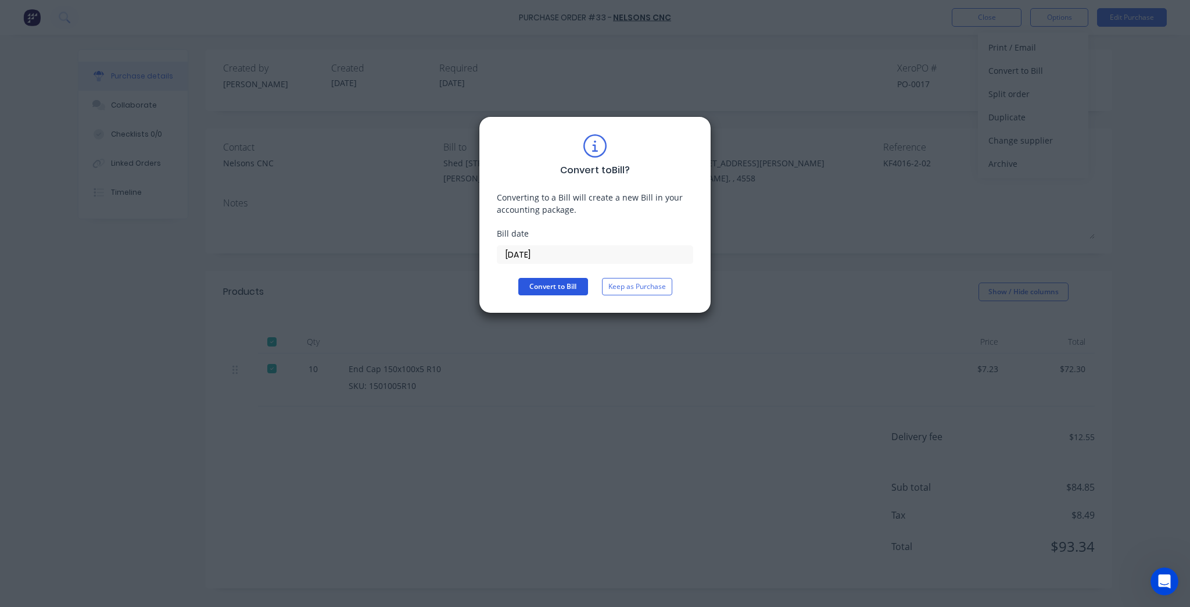
click at [551, 287] on button "Convert to Bill" at bounding box center [553, 286] width 70 height 17
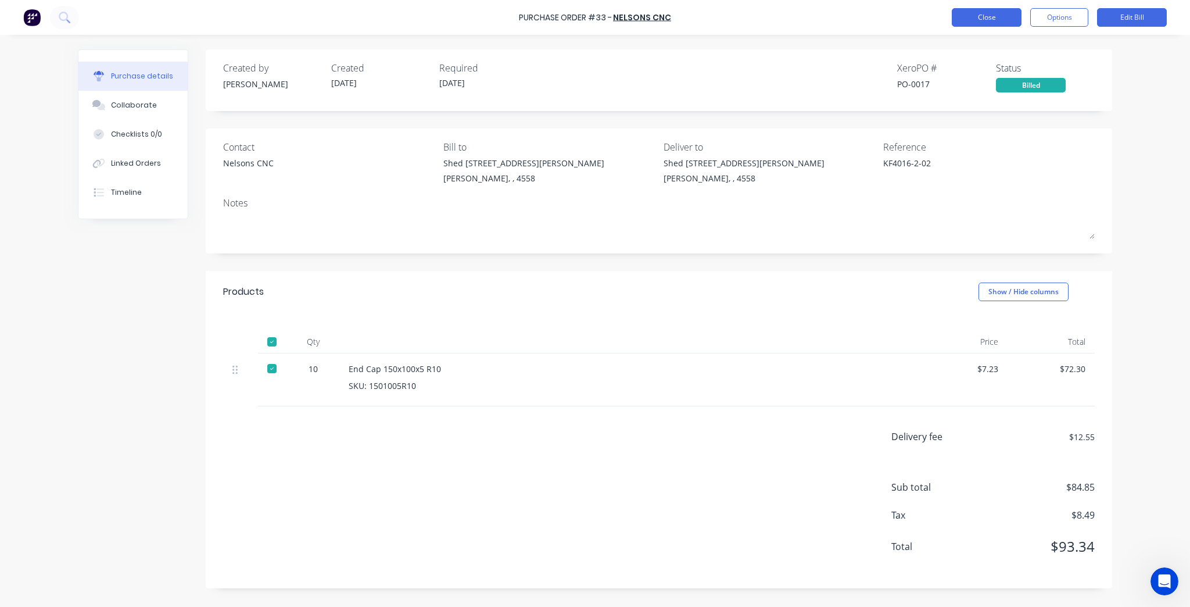
click at [966, 26] on button "Close" at bounding box center [987, 17] width 70 height 19
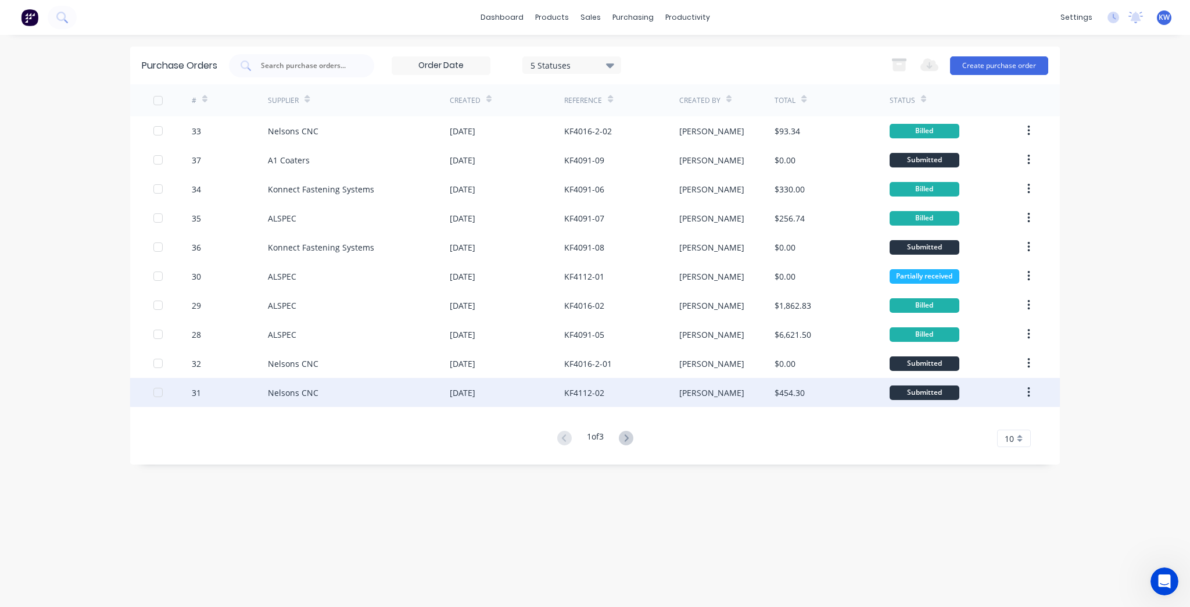
click at [630, 394] on div "KF4112-02" at bounding box center [621, 392] width 114 height 29
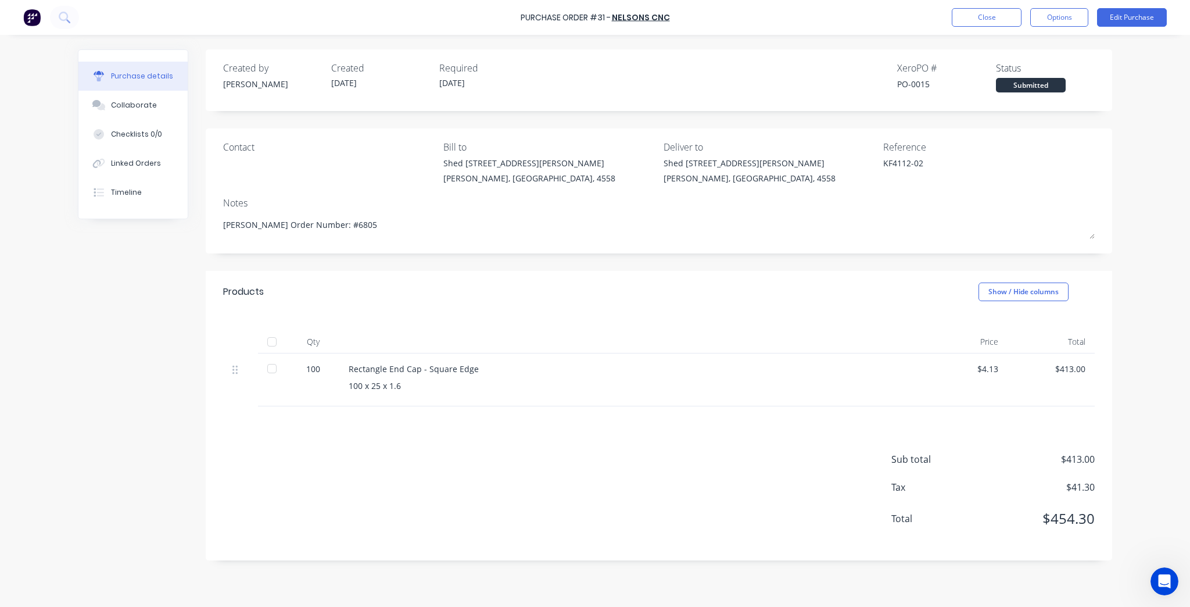
click at [270, 367] on div at bounding box center [271, 368] width 23 height 23
click at [1039, 19] on button "Options" at bounding box center [1059, 17] width 58 height 19
click at [1043, 69] on div "Convert to Bill" at bounding box center [1032, 70] width 89 height 17
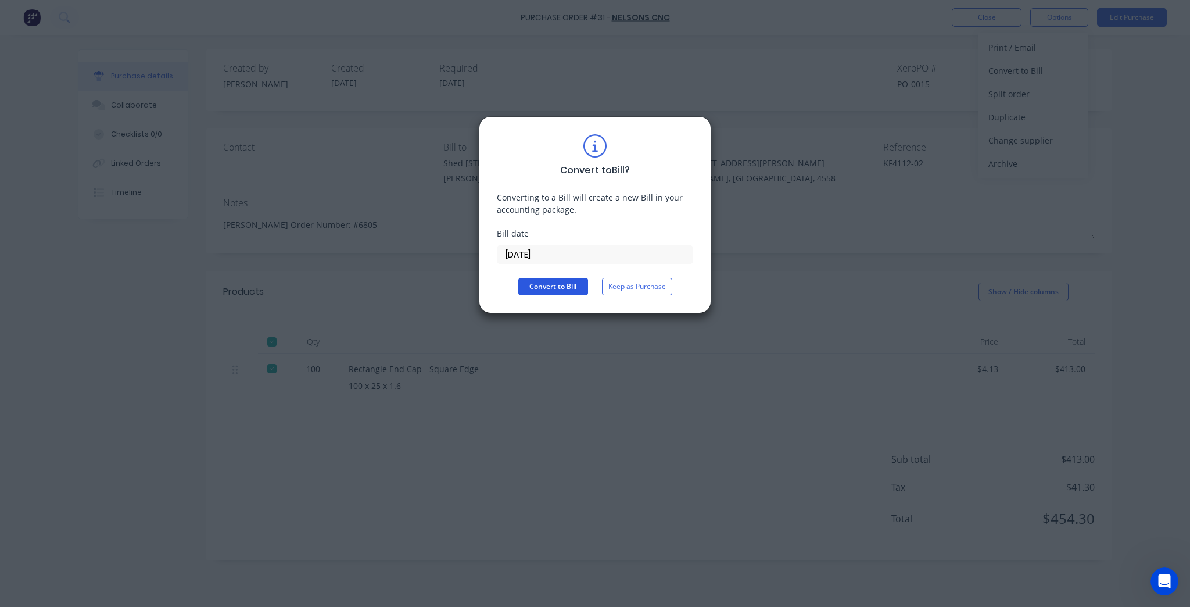
click at [558, 290] on button "Convert to Bill" at bounding box center [553, 286] width 70 height 17
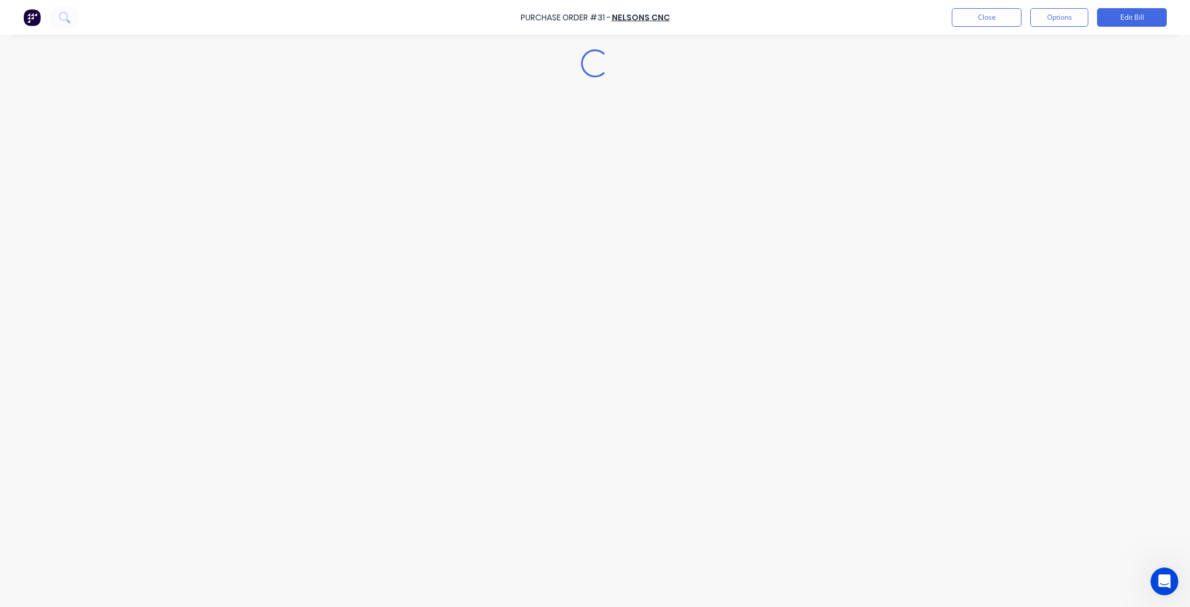
type textarea "x"
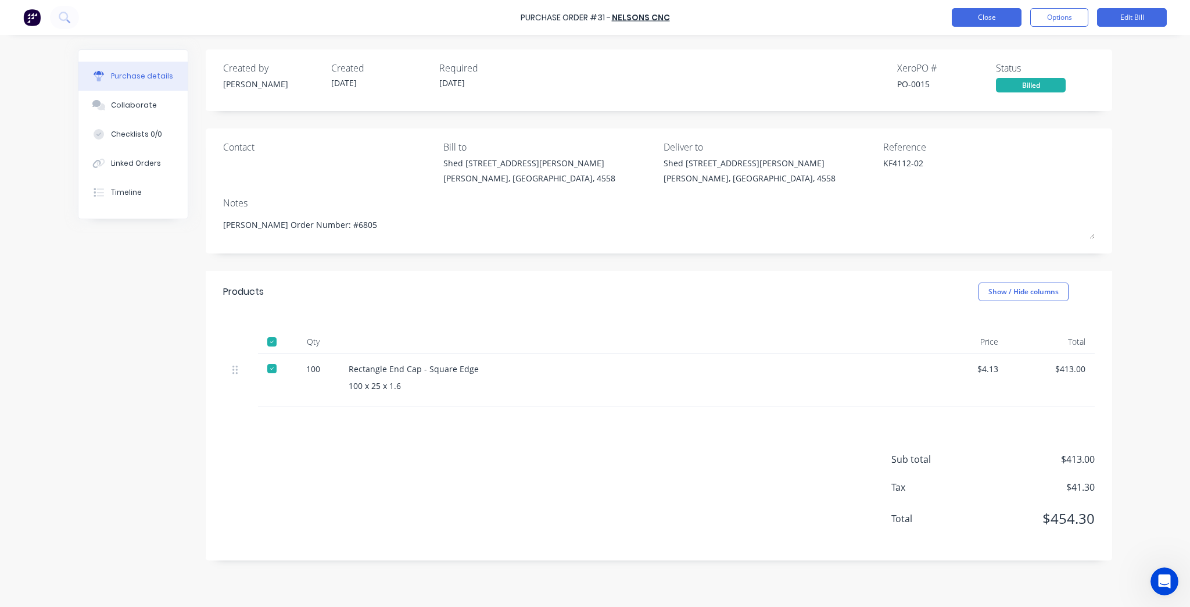
click at [981, 21] on button "Close" at bounding box center [987, 17] width 70 height 19
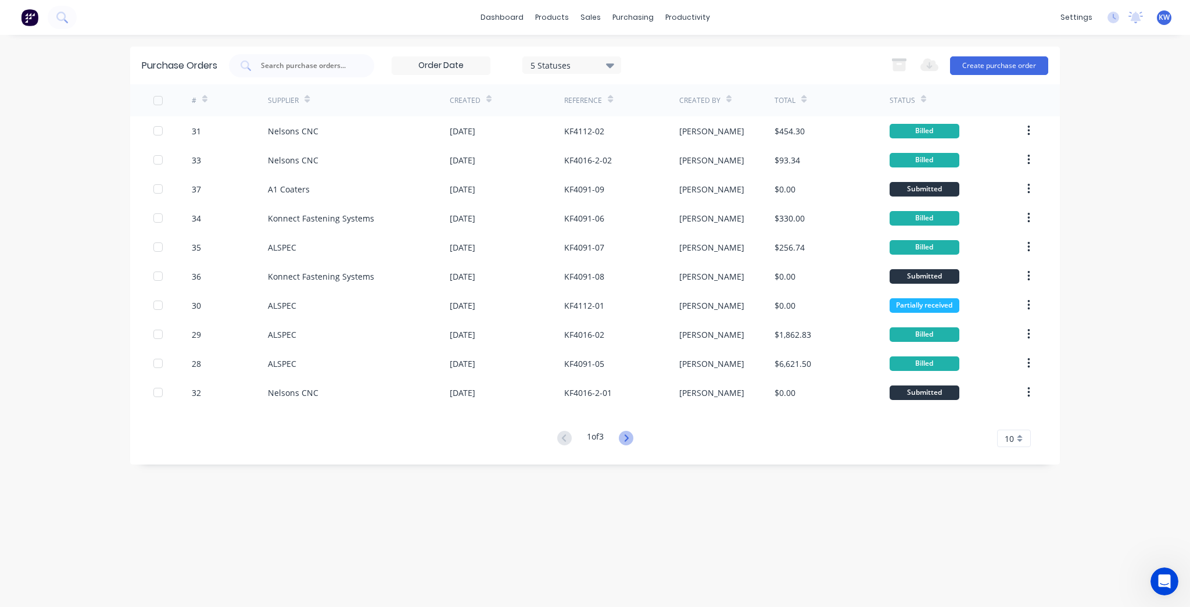
click at [632, 437] on icon at bounding box center [626, 438] width 15 height 15
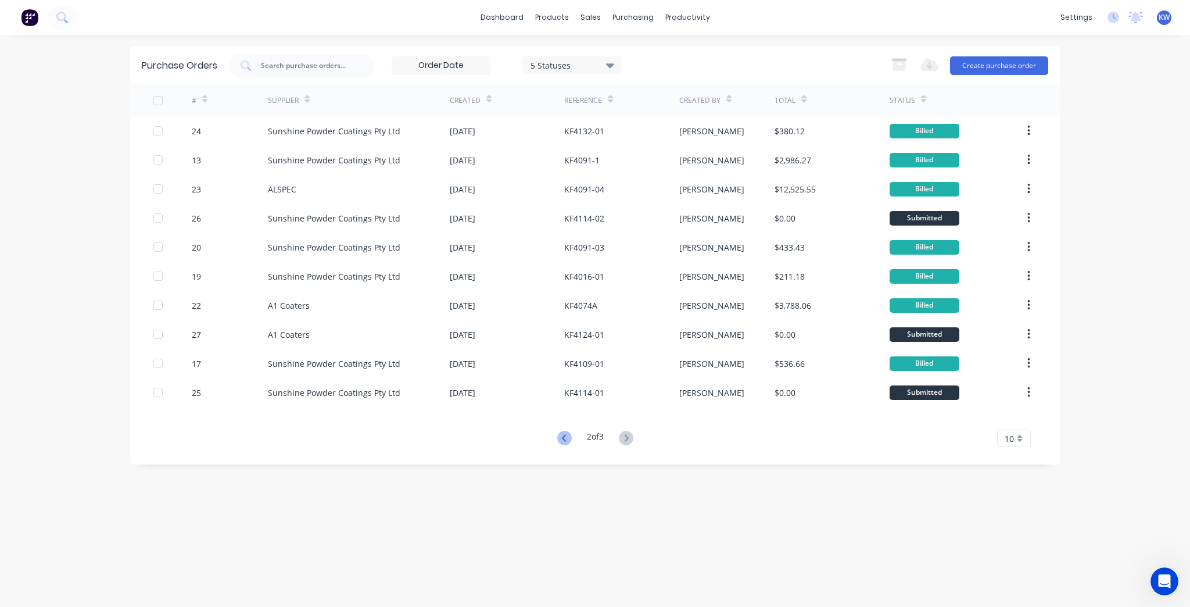
click at [566, 434] on icon at bounding box center [564, 438] width 15 height 15
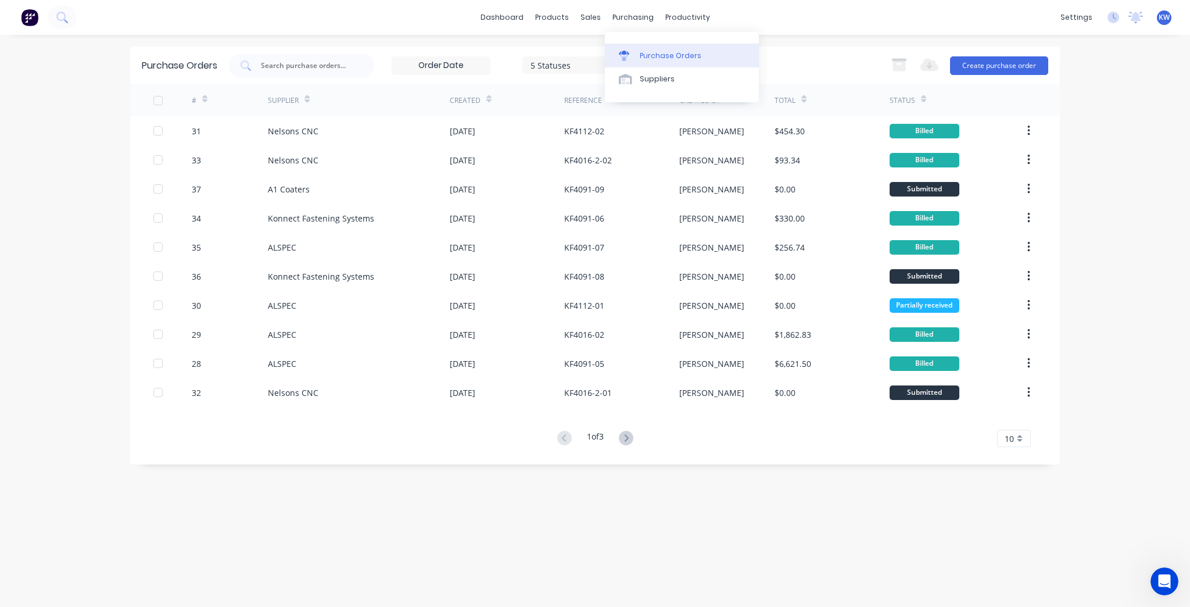
click at [661, 46] on link "Purchase Orders" at bounding box center [682, 55] width 154 height 23
click at [661, 58] on div "Purchase Orders" at bounding box center [671, 56] width 62 height 10
click at [665, 51] on div "Purchase Orders" at bounding box center [671, 56] width 62 height 10
click at [500, 20] on link "dashboard" at bounding box center [502, 17] width 55 height 17
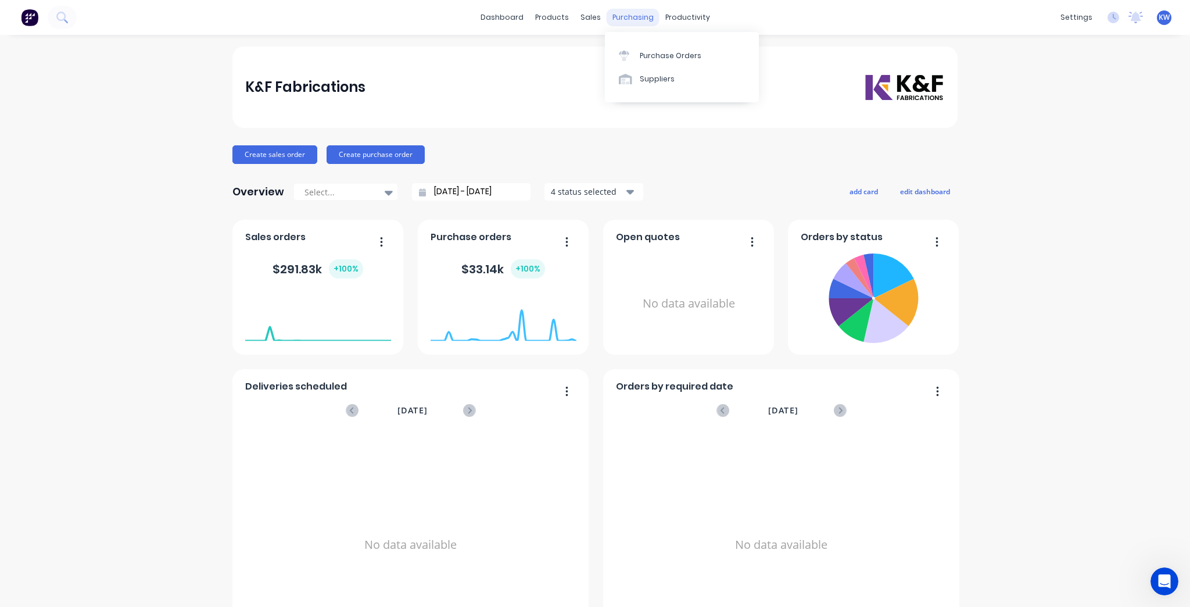
click at [643, 19] on div "purchasing" at bounding box center [633, 17] width 53 height 17
click at [653, 53] on div "Purchase Orders" at bounding box center [671, 56] width 62 height 10
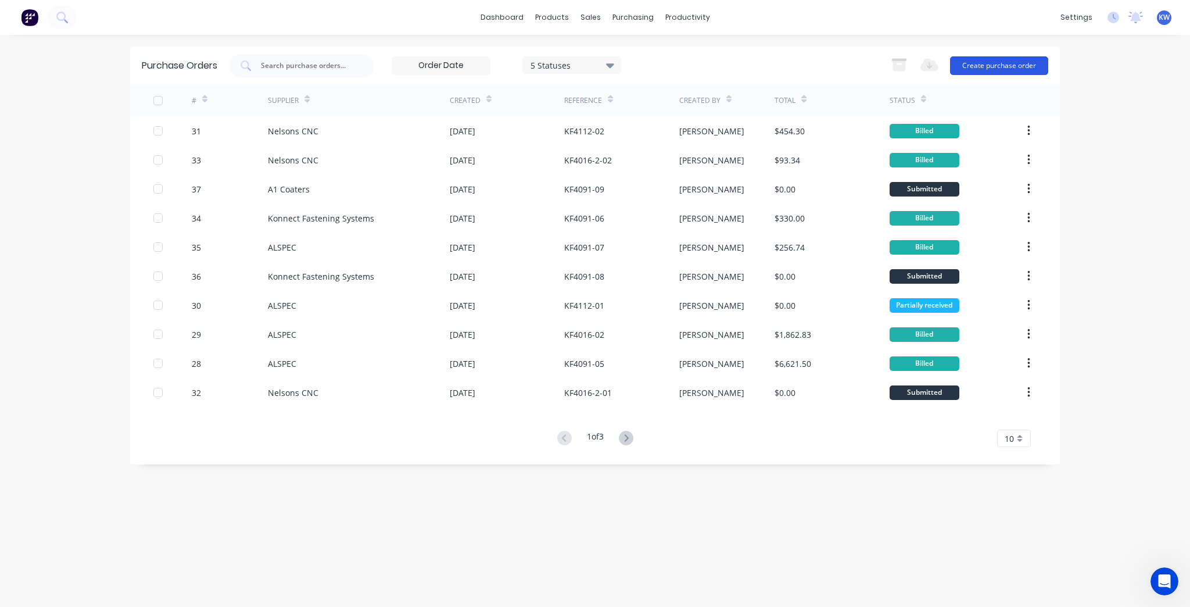
click at [1009, 58] on button "Create purchase order" at bounding box center [999, 65] width 98 height 19
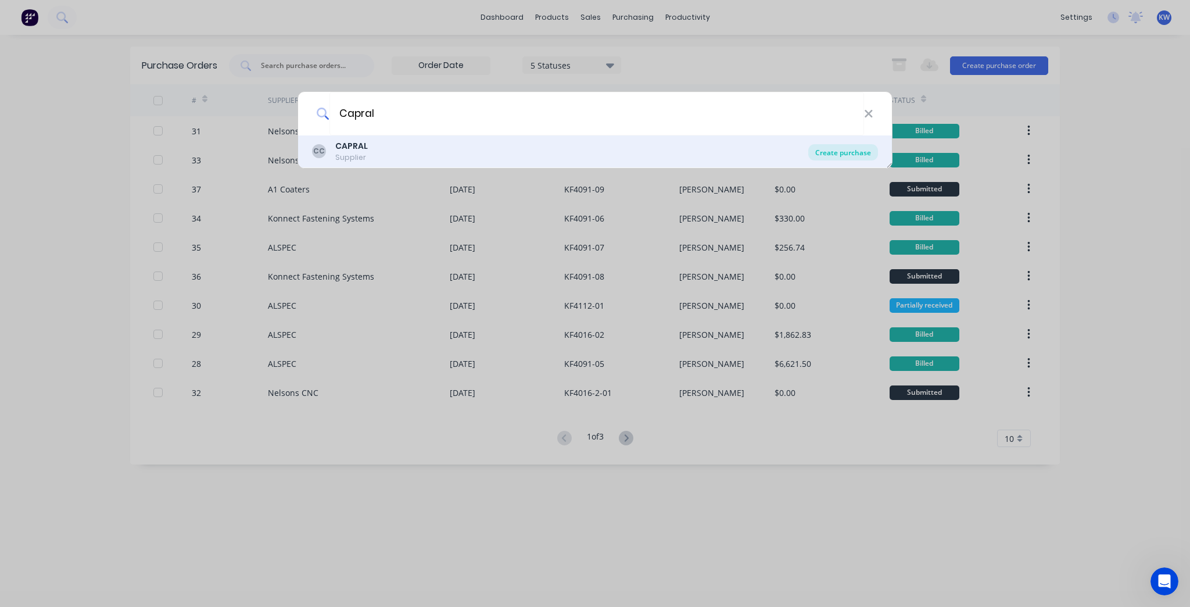
type input "Capral"
click at [833, 159] on div "Create purchase" at bounding box center [843, 152] width 70 height 16
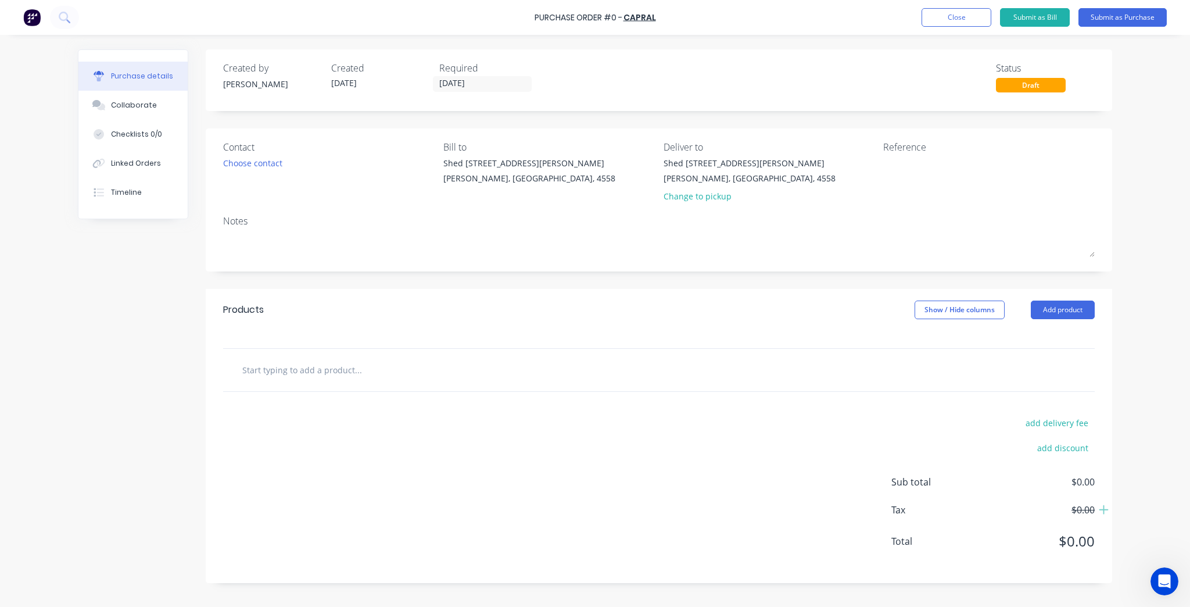
click at [272, 407] on div "add delivery fee add discount Sub total $0.00 Tax $0.00 Total $0.00" at bounding box center [659, 487] width 906 height 191
click at [278, 381] on div at bounding box center [658, 370] width 871 height 42
click at [455, 98] on div "Created by Kim Created 08/10/25 Required 08/10/25 Status Draft" at bounding box center [659, 80] width 906 height 62
click at [455, 86] on input "08/10/25" at bounding box center [482, 84] width 98 height 15
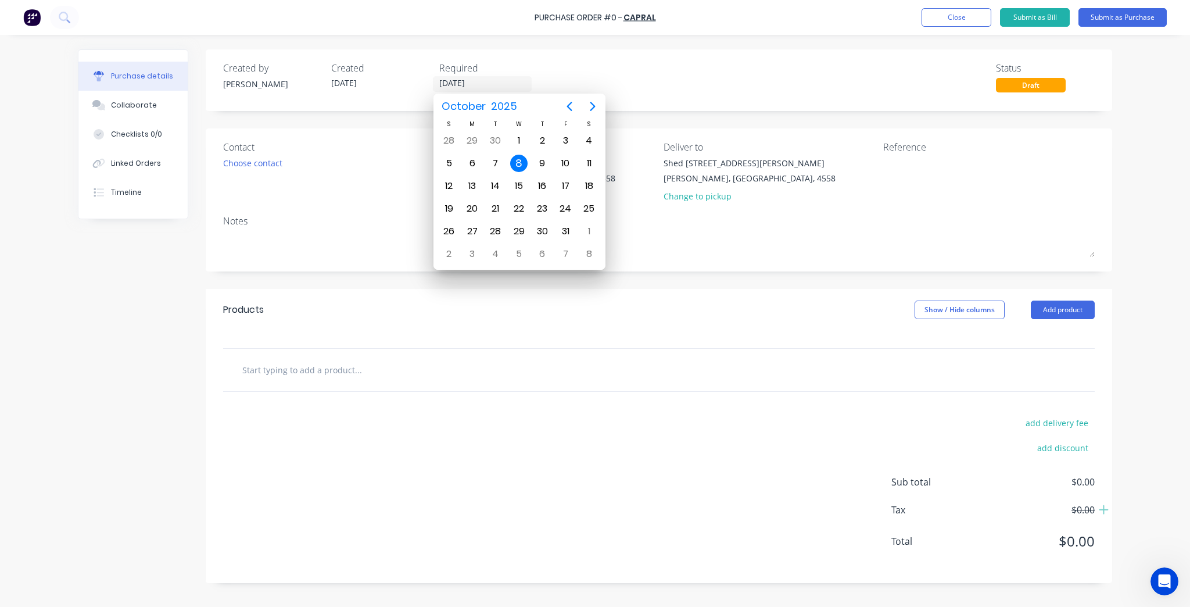
click at [399, 151] on div "Contact" at bounding box center [328, 147] width 211 height 14
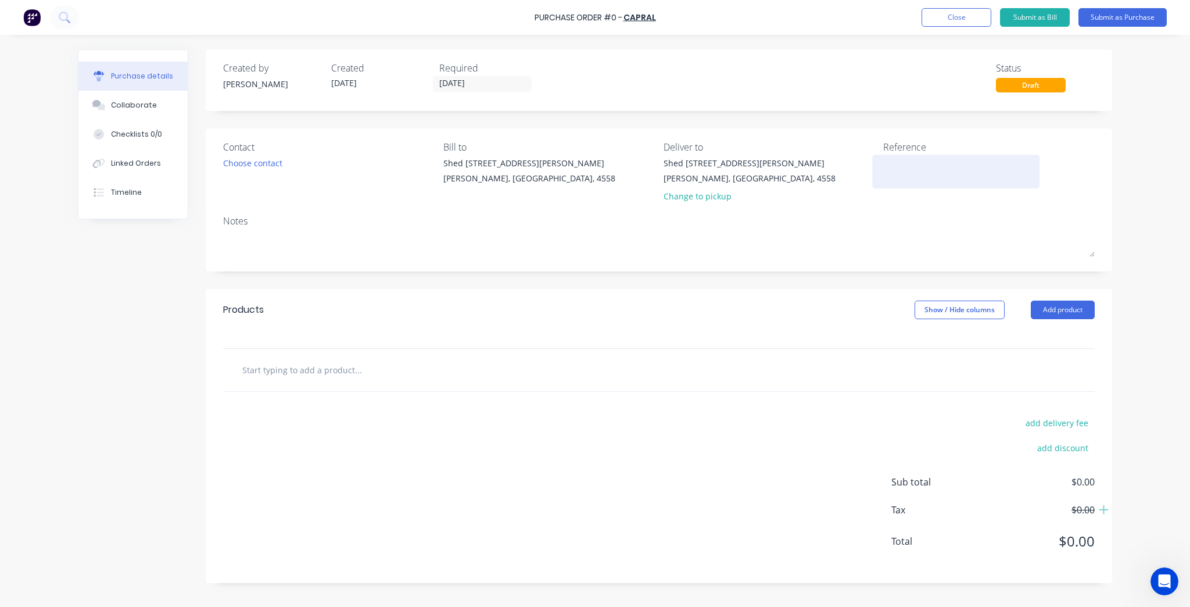
click at [967, 173] on textarea at bounding box center [955, 170] width 145 height 26
click at [1163, 572] on icon "Open Intercom Messenger" at bounding box center [1162, 579] width 19 height 19
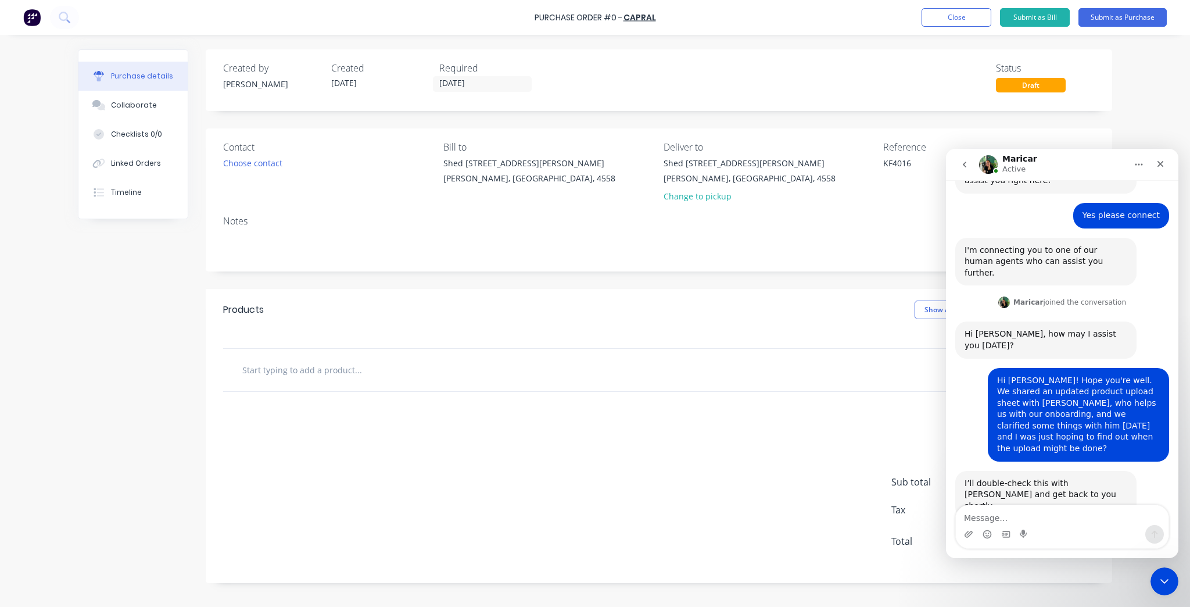
scroll to position [205, 0]
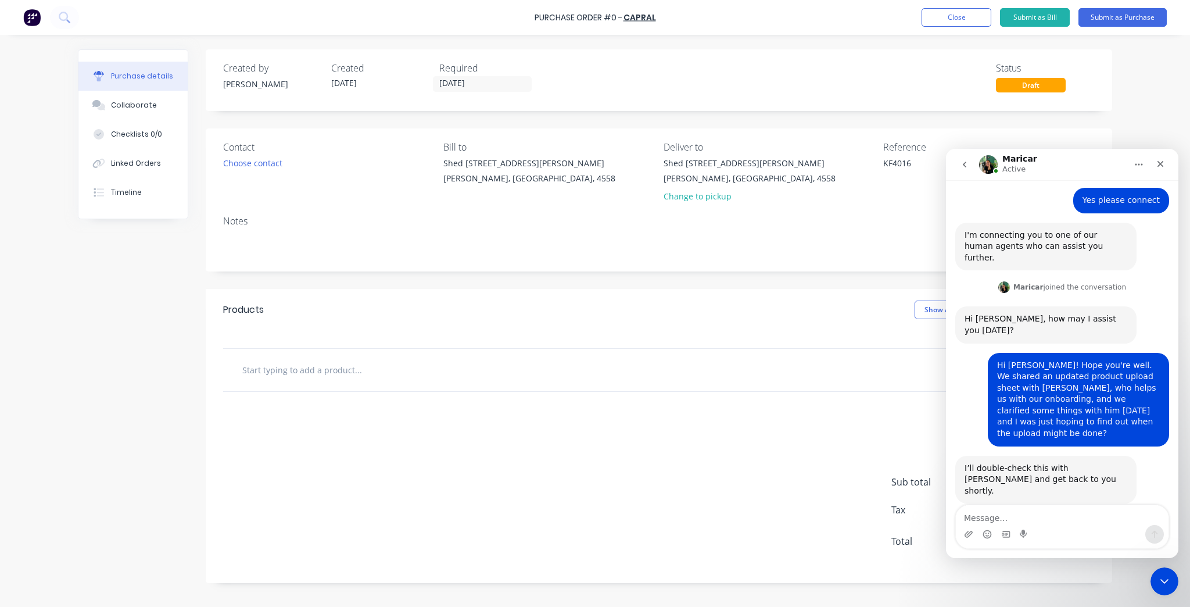
click at [1119, 103] on div "Purchase details Collaborate Checklists 0/0 Linked Orders Timeline Created by K…" at bounding box center [594, 286] width 1057 height 548
click at [1155, 166] on div "Close" at bounding box center [1160, 163] width 21 height 21
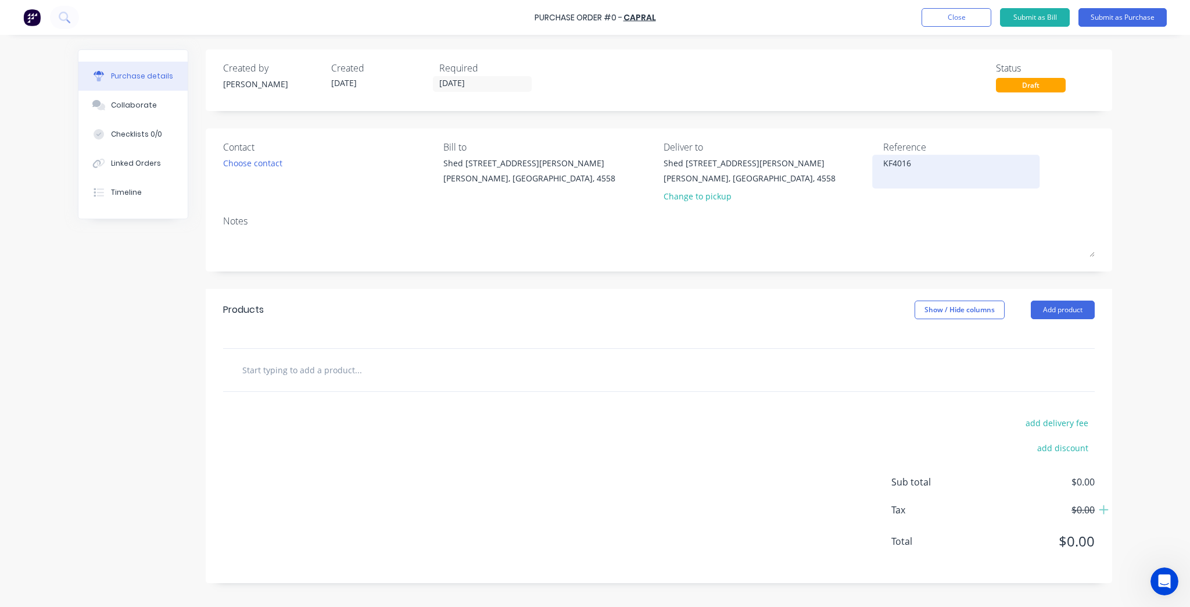
click at [949, 165] on textarea "KF4016" at bounding box center [955, 170] width 145 height 26
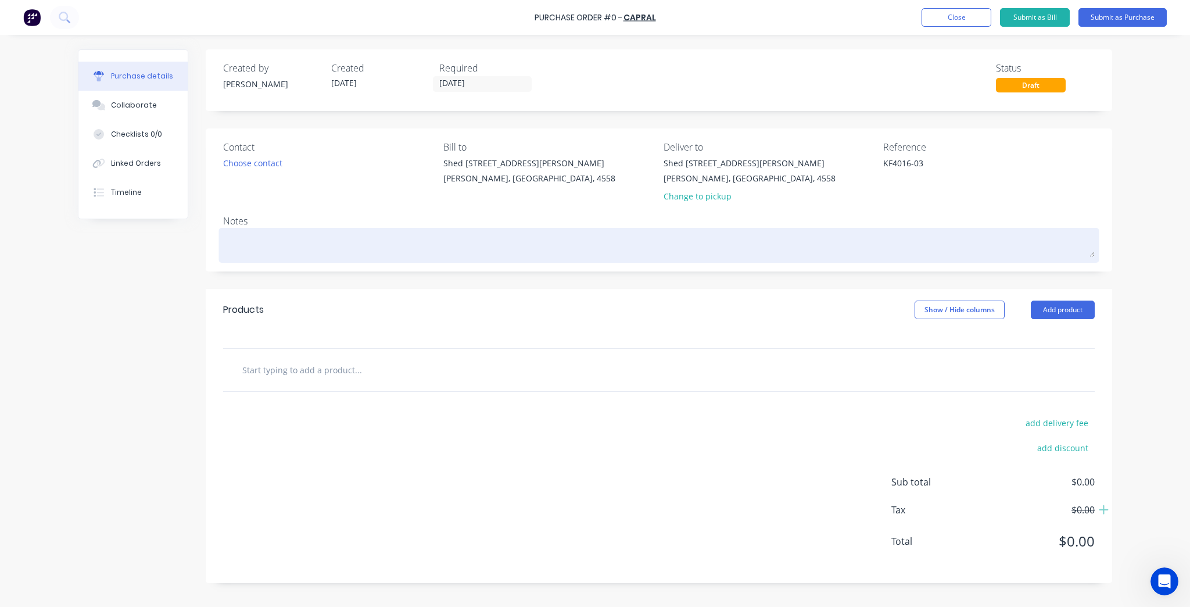
type textarea "KF4016-03"
click at [267, 256] on textarea at bounding box center [658, 244] width 871 height 26
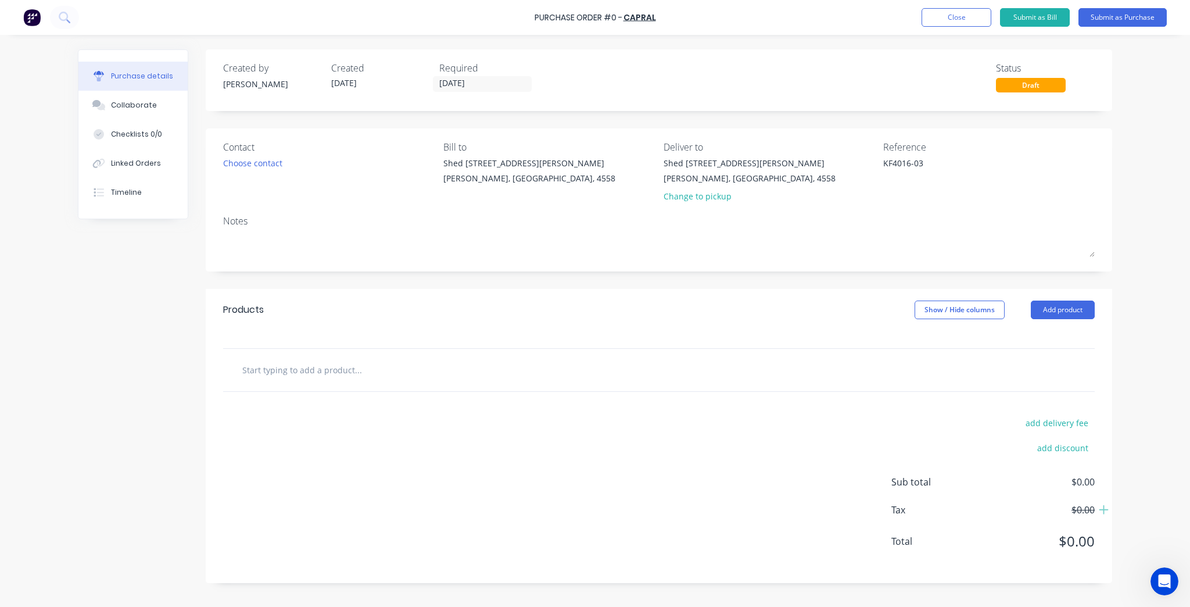
click at [343, 370] on input "text" at bounding box center [358, 369] width 232 height 23
type input "RHS 150 x 100 x 5 Rad"
click at [345, 416] on button "Add RHS 150 x 100 x 5 Rad to order" at bounding box center [420, 413] width 349 height 37
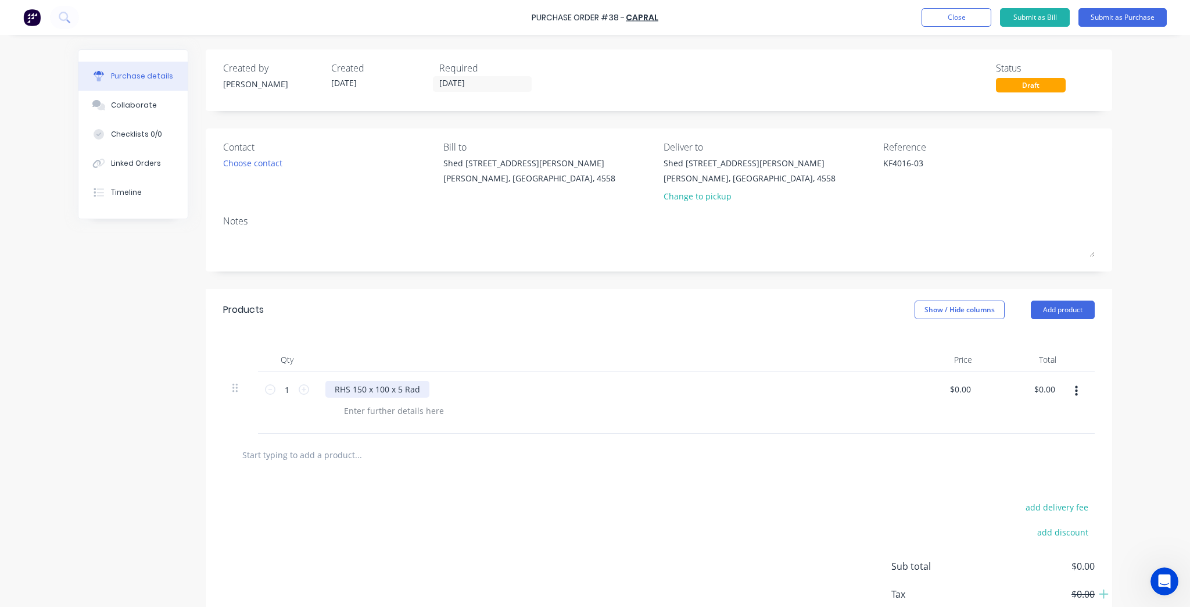
click at [418, 397] on div "RHS 150 x 100 x 5 Rad" at bounding box center [377, 389] width 104 height 17
click at [485, 344] on div "Qty Price Total 1 1 RHS 150 x 100 x 5 RE $0.00 $0.00 $0.00 $0.00" at bounding box center [659, 382] width 906 height 103
click at [271, 154] on div "Contact Choose contact" at bounding box center [328, 174] width 211 height 68
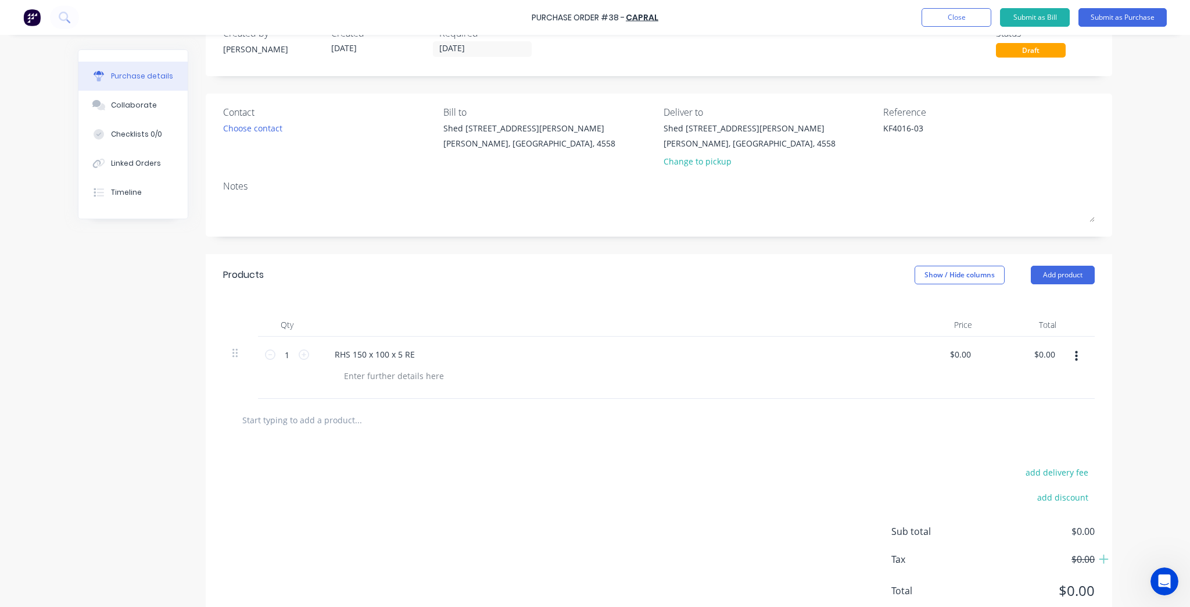
scroll to position [71, 0]
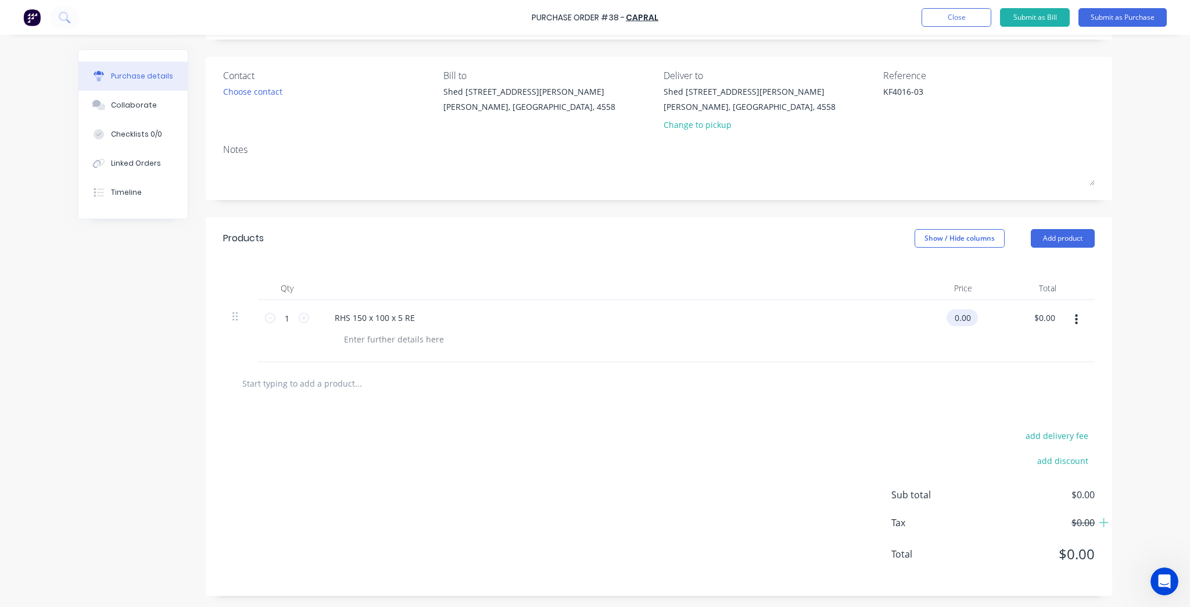
click at [956, 320] on input "0.00" at bounding box center [959, 317] width 27 height 17
click at [956, 320] on input "0.00" at bounding box center [962, 317] width 22 height 17
type input "$0.00"
click at [1048, 317] on input "0.00" at bounding box center [1044, 317] width 27 height 17
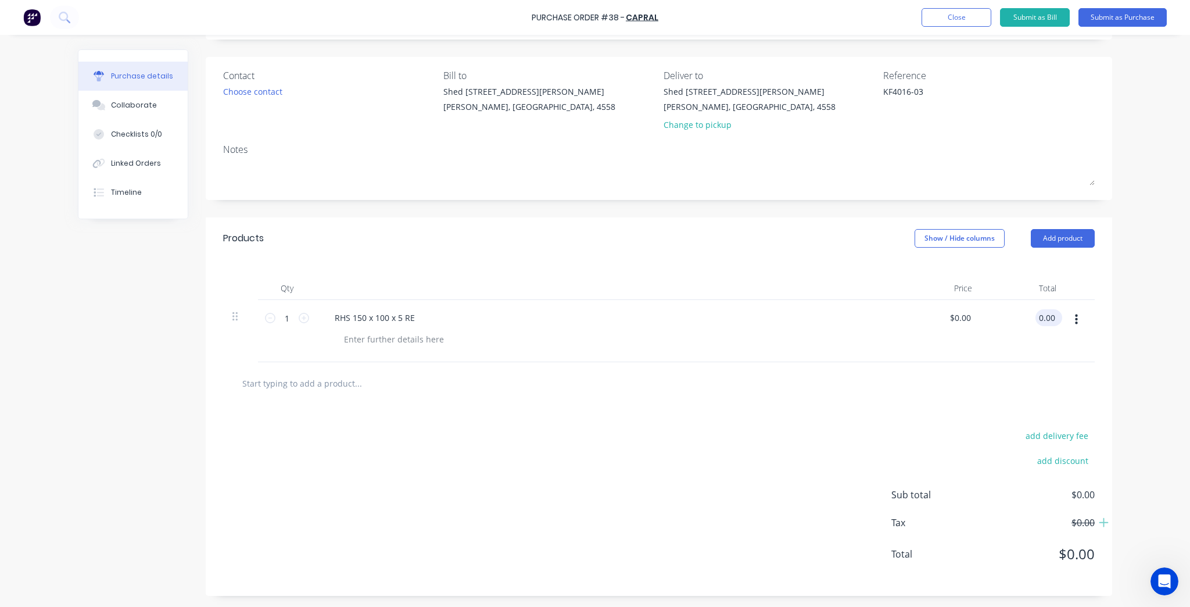
click at [1048, 317] on input "0.00" at bounding box center [1046, 317] width 22 height 17
type input "227.321"
type input "$227.32"
click at [1163, 358] on div "Purchase Order #38 - CAPRAL Add product Close Submit as Bill Submit as Purchase…" at bounding box center [595, 303] width 1190 height 607
type input "227.32"
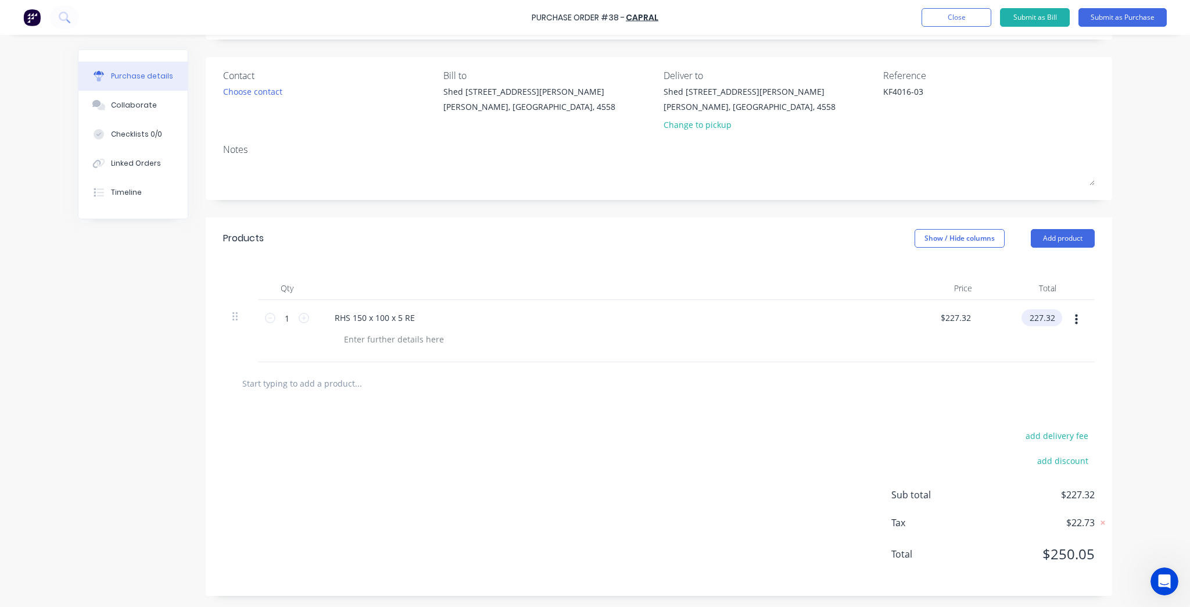
click at [1039, 320] on input "227.32" at bounding box center [1039, 317] width 36 height 17
click at [1039, 320] on input "227.32" at bounding box center [1041, 317] width 31 height 17
type input "227.32"
type input "$227.32"
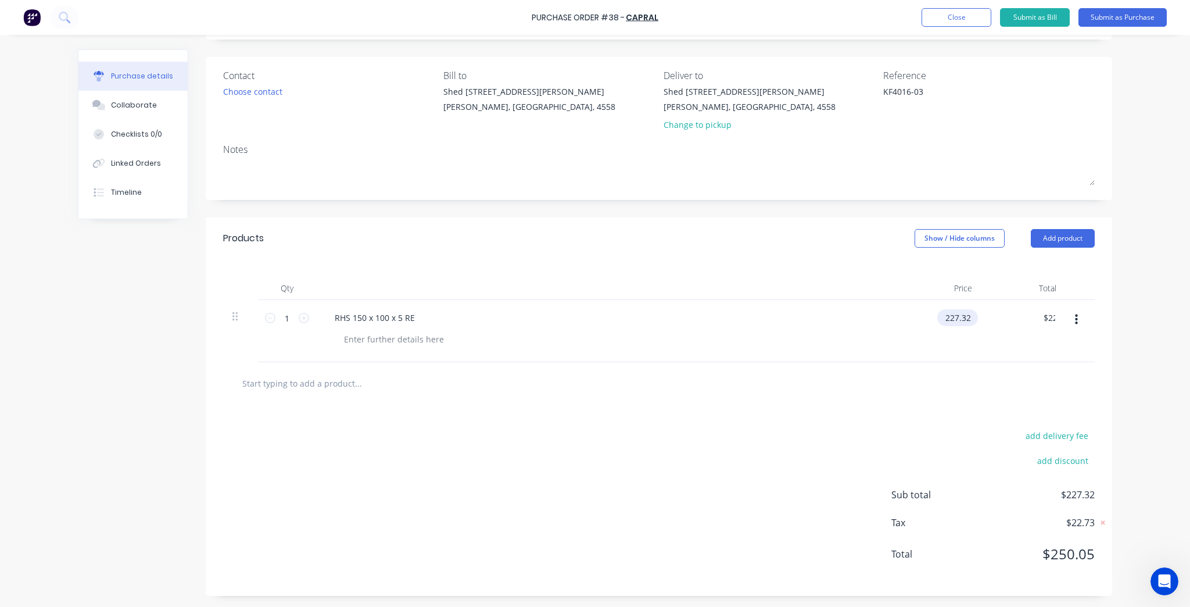
click at [964, 318] on input "227.32" at bounding box center [955, 317] width 36 height 17
click at [964, 318] on input "227.32" at bounding box center [957, 317] width 31 height 17
type input "$227.32"
click at [1043, 316] on input "227.32" at bounding box center [1041, 317] width 31 height 17
click at [1042, 316] on input "227.32" at bounding box center [1041, 317] width 31 height 17
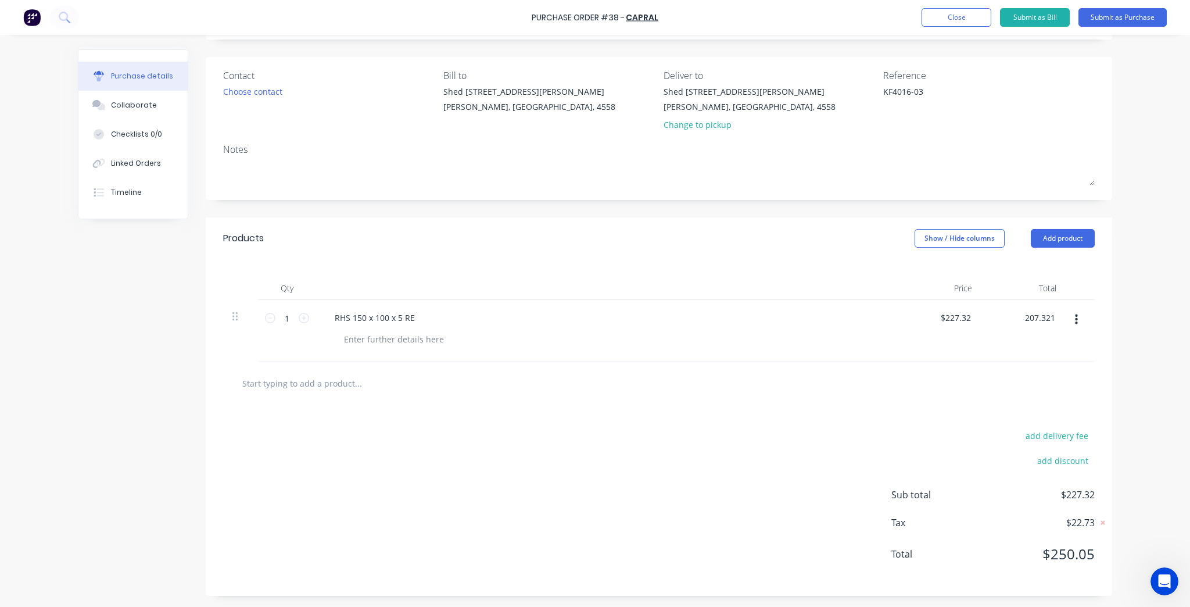
type input "207.321"
type input "$207.32"
click at [1138, 355] on div "Purchase Order #38 - CAPRAL Add product Close Submit as Bill Submit as Purchase…" at bounding box center [595, 303] width 1190 height 607
click at [1103, 518] on icon at bounding box center [1103, 522] width 12 height 12
click at [1103, 518] on icon at bounding box center [1104, 522] width 10 height 12
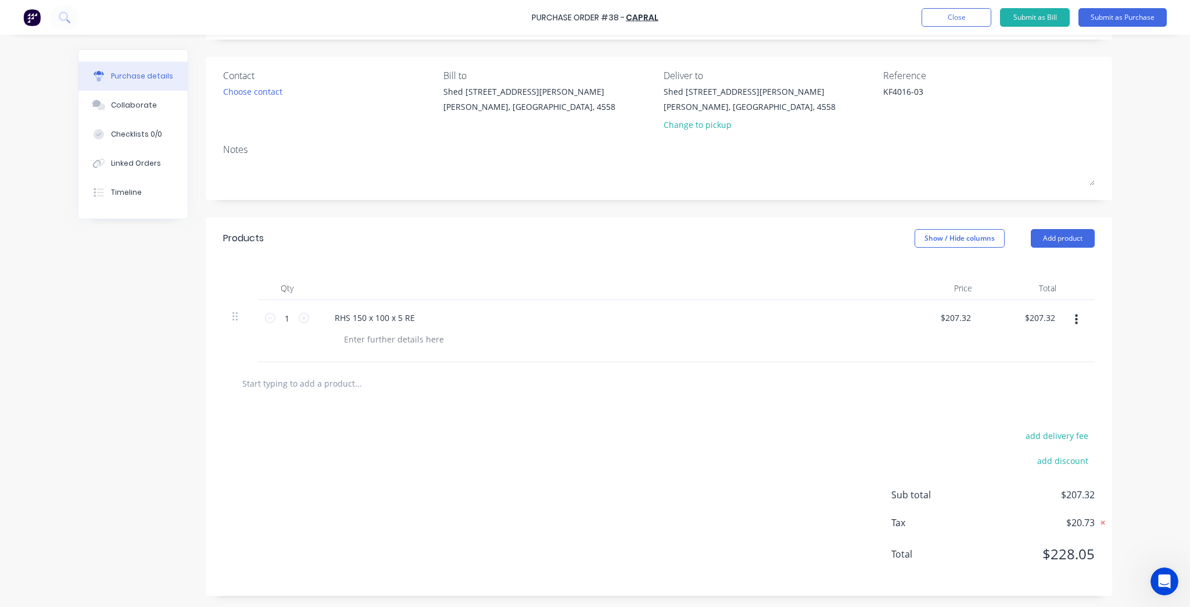
click at [1103, 518] on icon at bounding box center [1103, 522] width 12 height 12
click at [1103, 518] on icon at bounding box center [1104, 522] width 10 height 12
click at [1050, 324] on input "207.32" at bounding box center [1039, 317] width 36 height 17
click at [1050, 324] on input "207.32" at bounding box center [1041, 317] width 31 height 17
type input "227.321"
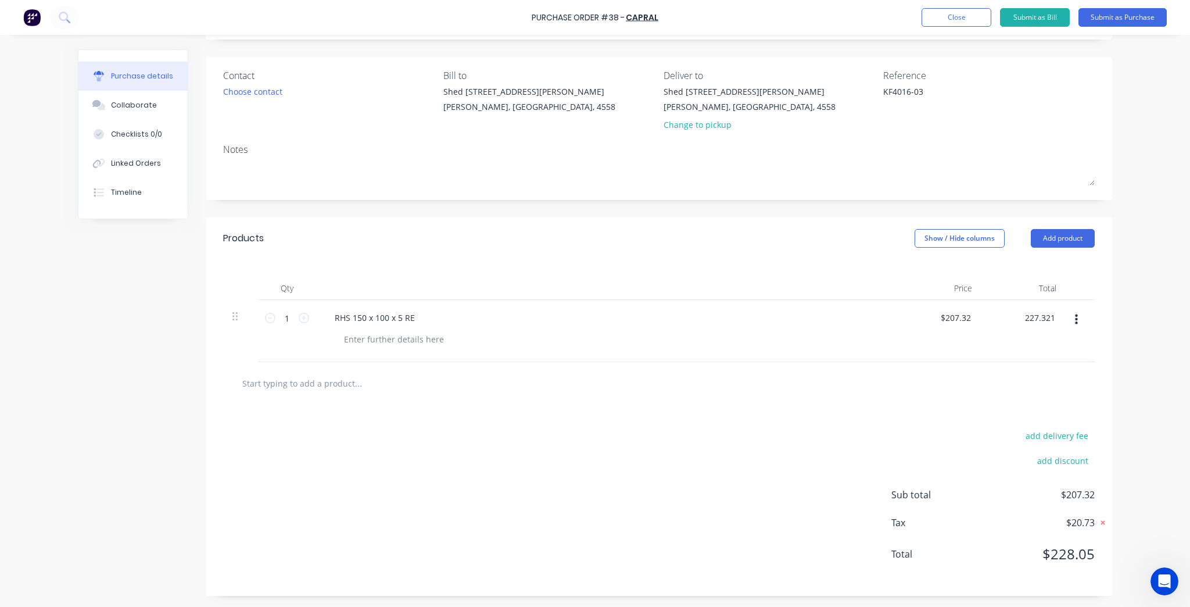
type input "$227.32"
click at [1145, 344] on div "Purchase Order #38 - CAPRAL Add product Close Submit as Bill Submit as Purchase…" at bounding box center [595, 303] width 1190 height 607
click at [1101, 521] on icon at bounding box center [1103, 523] width 4 height 4
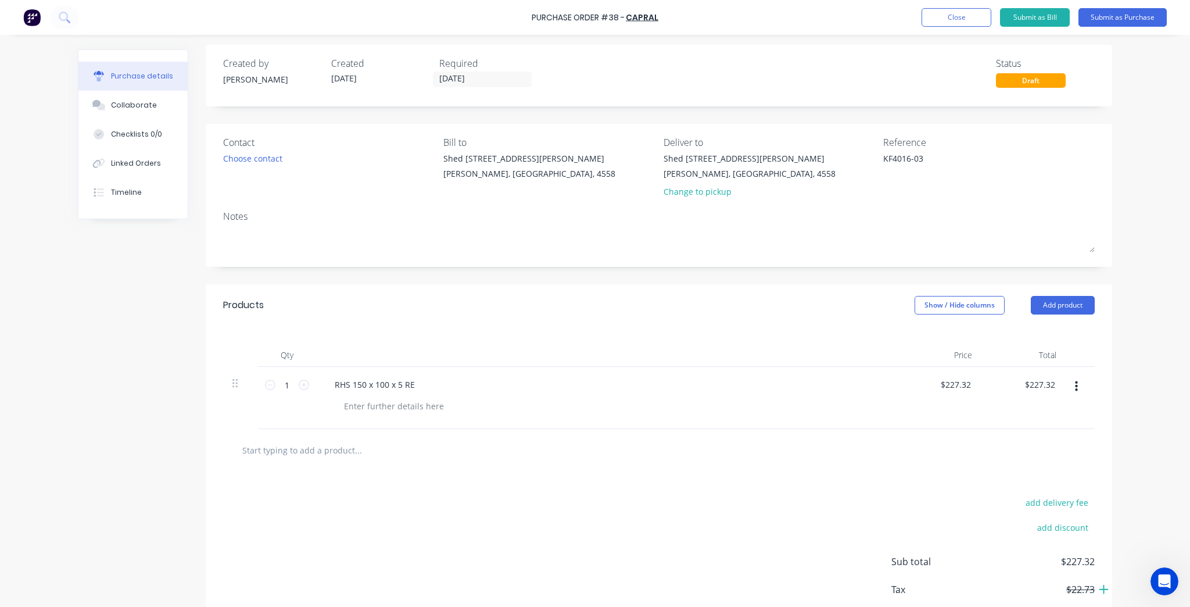
scroll to position [0, 0]
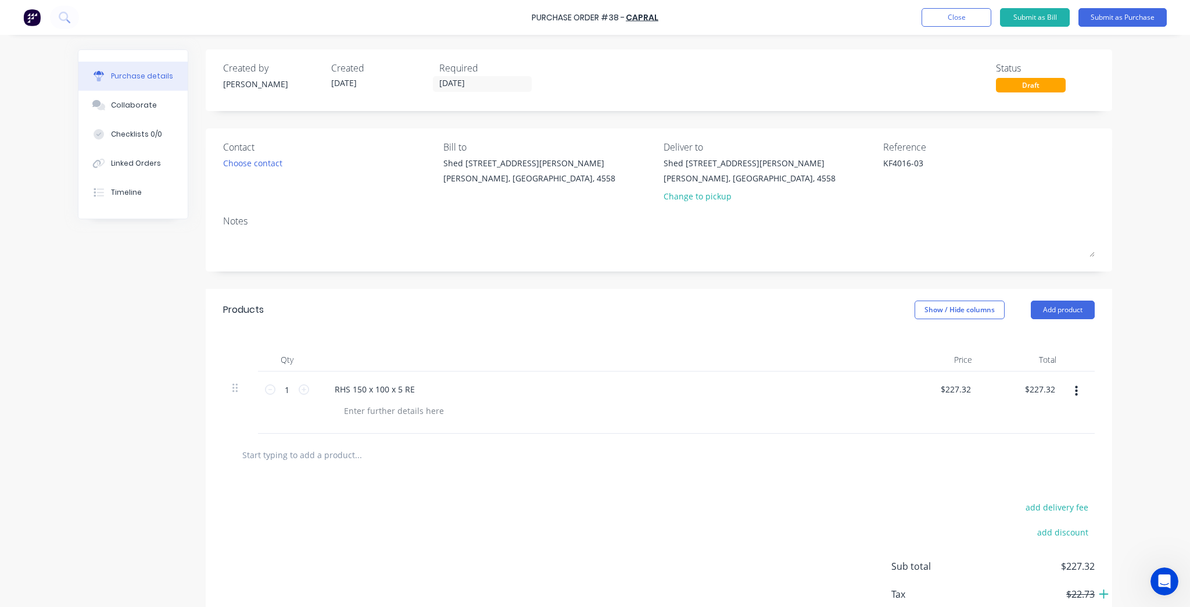
click at [1136, 7] on div "Purchase Order #38 - CAPRAL Add product Close Submit as Bill Submit as Purchase" at bounding box center [595, 17] width 1190 height 35
click at [1136, 13] on button "Submit as Purchase" at bounding box center [1122, 17] width 88 height 19
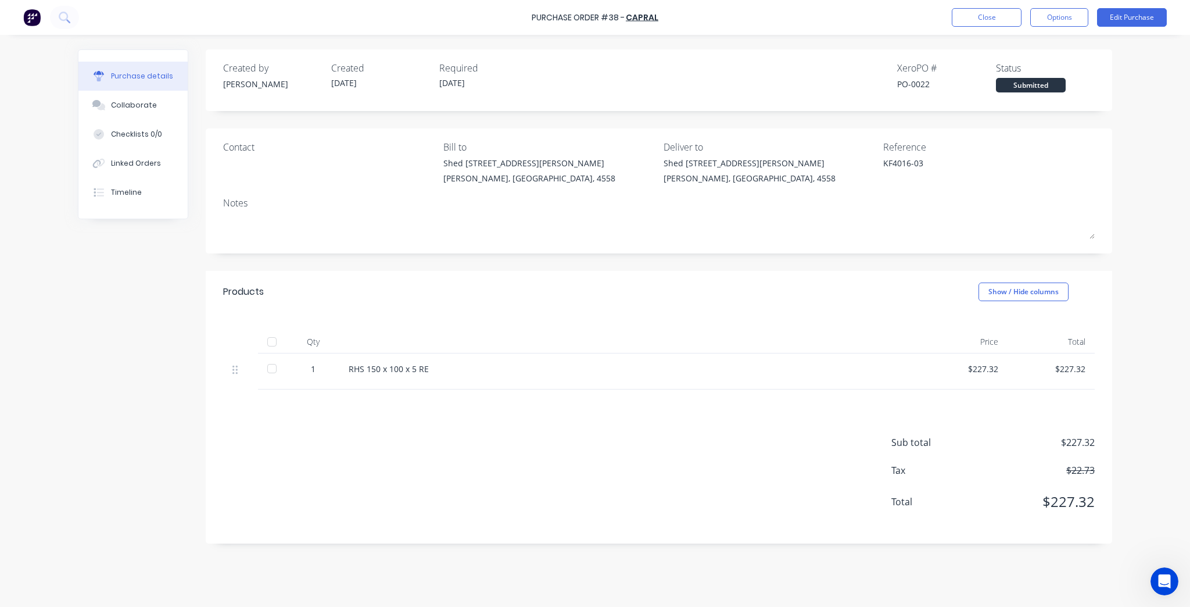
click at [270, 367] on div at bounding box center [271, 368] width 23 height 23
click at [1064, 14] on button "Options" at bounding box center [1059, 17] width 58 height 19
click at [1052, 67] on div "Convert to Bill" at bounding box center [1032, 70] width 89 height 17
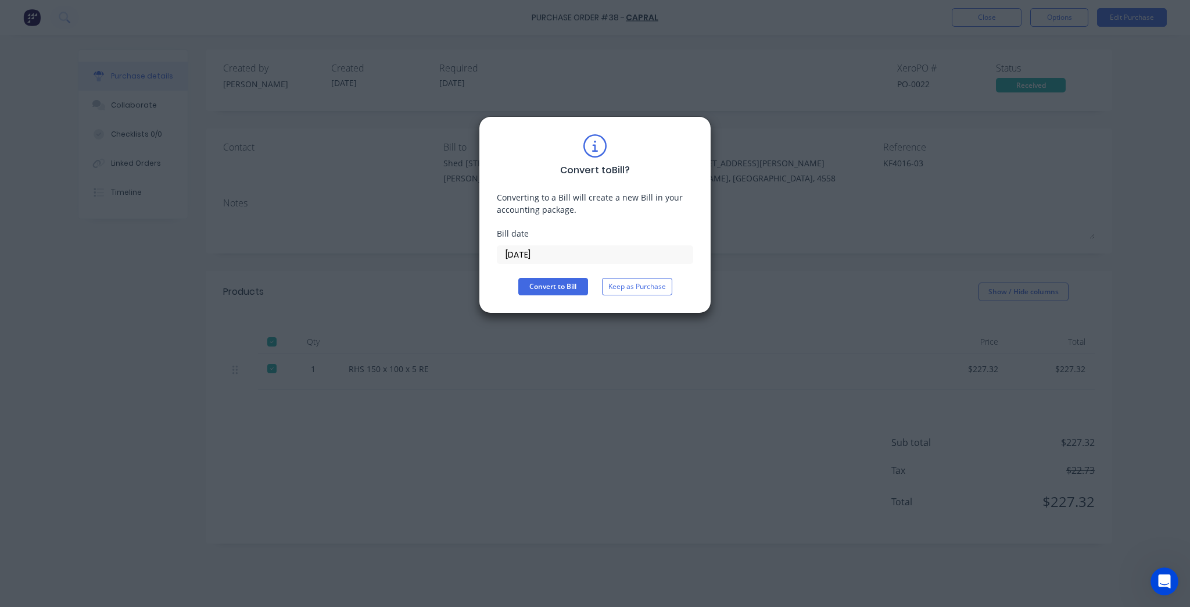
click at [571, 274] on div "Convert to Bill ? Converting to a Bill will create a new Bill in your accountin…" at bounding box center [595, 214] width 196 height 161
click at [571, 282] on button "Convert to Bill" at bounding box center [553, 286] width 70 height 17
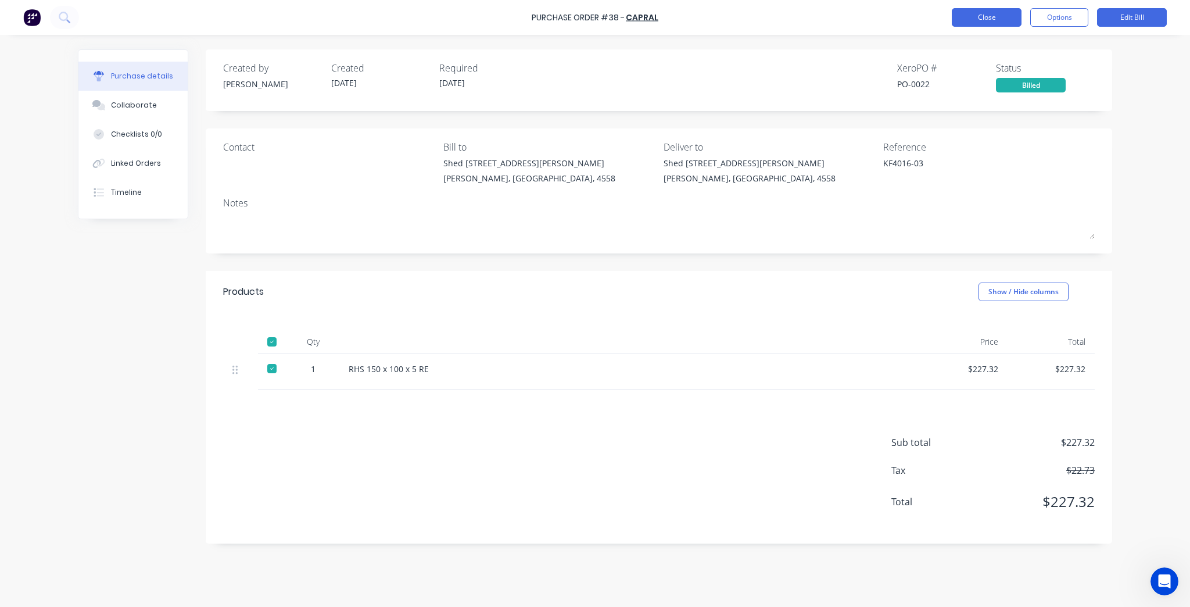
click at [978, 12] on button "Close" at bounding box center [987, 17] width 70 height 19
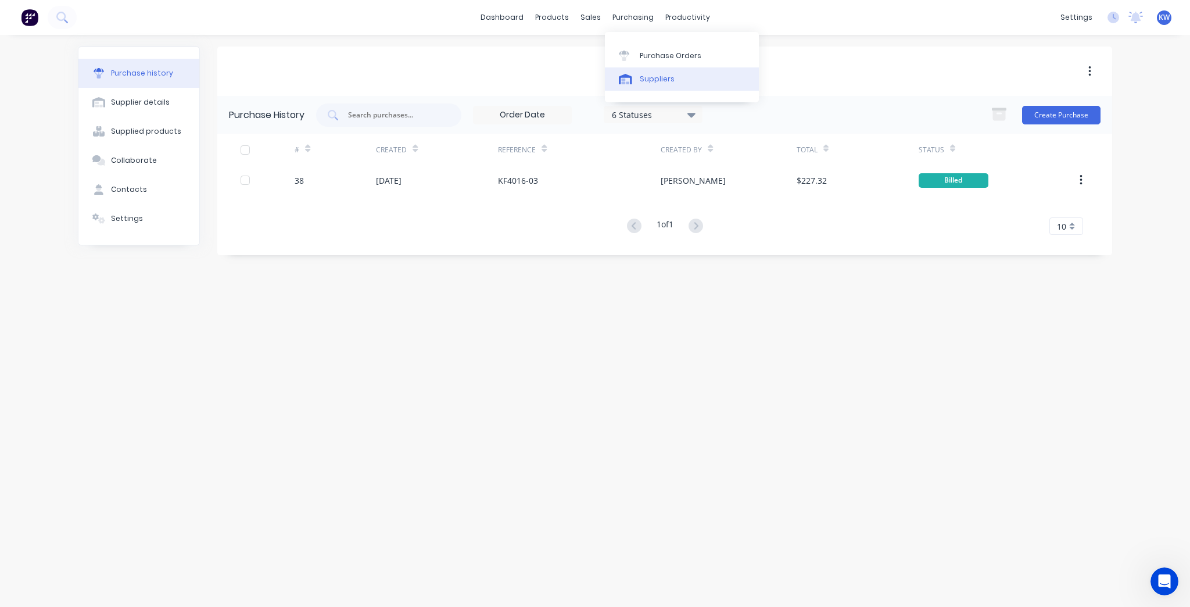
click at [650, 72] on link "Suppliers" at bounding box center [682, 78] width 154 height 23
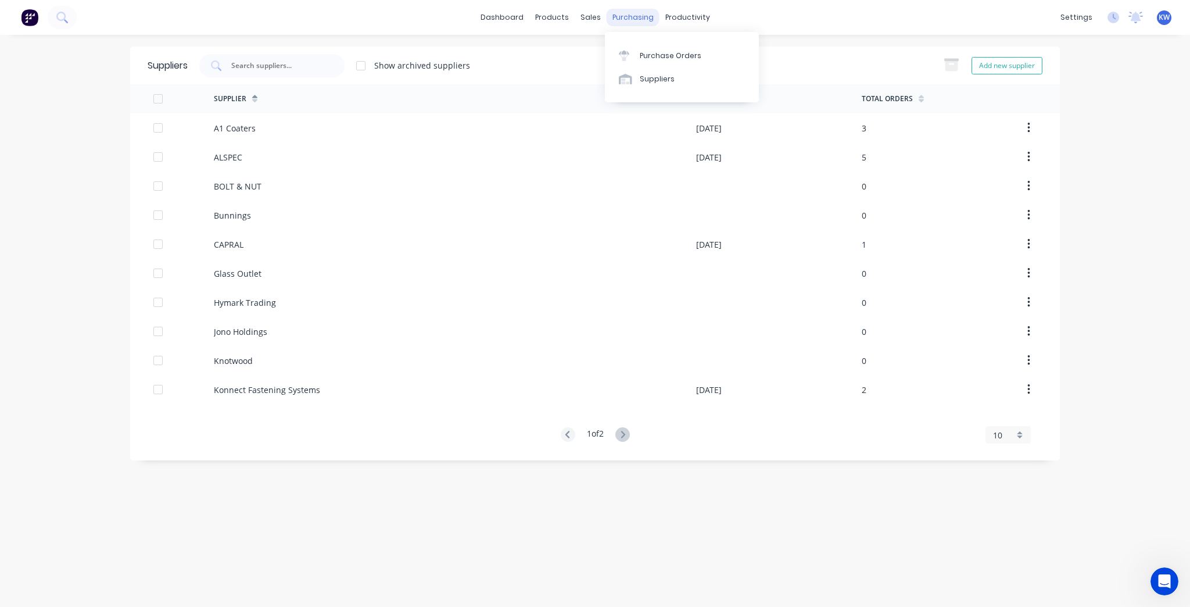
click at [637, 20] on div "purchasing" at bounding box center [633, 17] width 53 height 17
click at [650, 58] on div "Purchase Orders" at bounding box center [671, 56] width 62 height 10
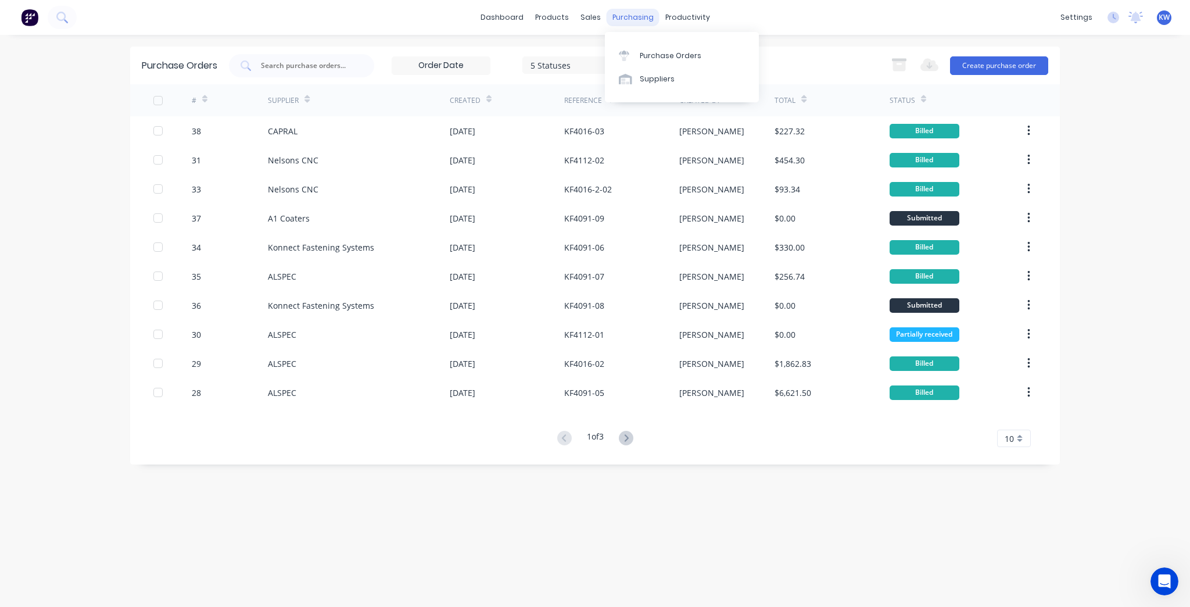
click at [640, 17] on div "purchasing" at bounding box center [633, 17] width 53 height 17
click at [633, 51] on div at bounding box center [627, 56] width 17 height 10
click at [664, 10] on div "productivity" at bounding box center [687, 17] width 56 height 17
click at [713, 77] on div "Planner" at bounding box center [703, 79] width 27 height 10
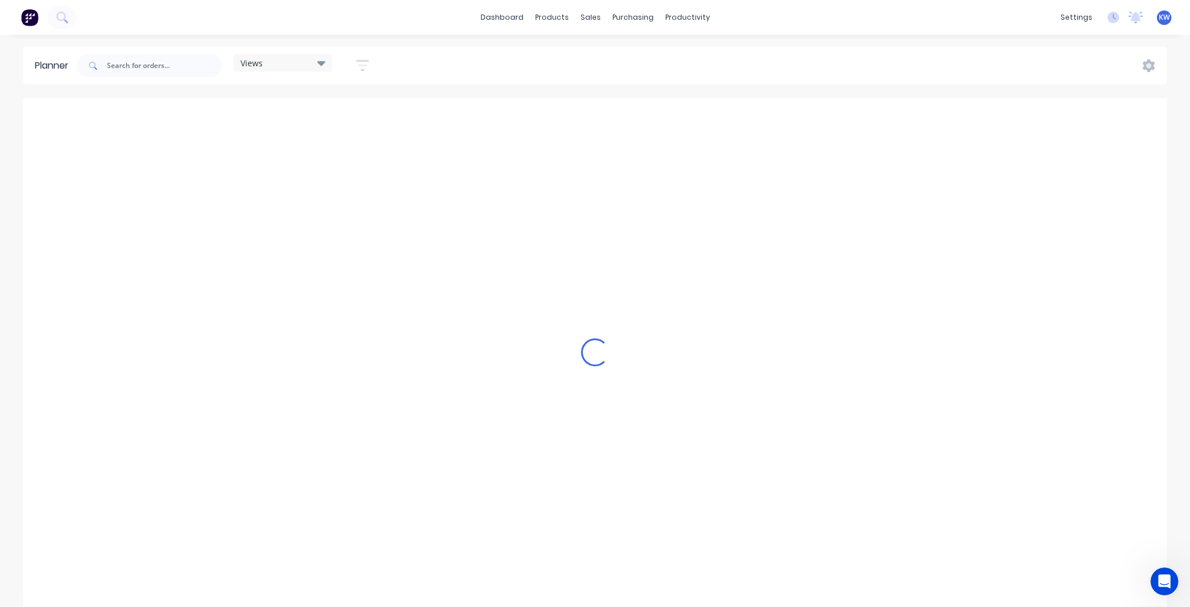
scroll to position [0, 2231]
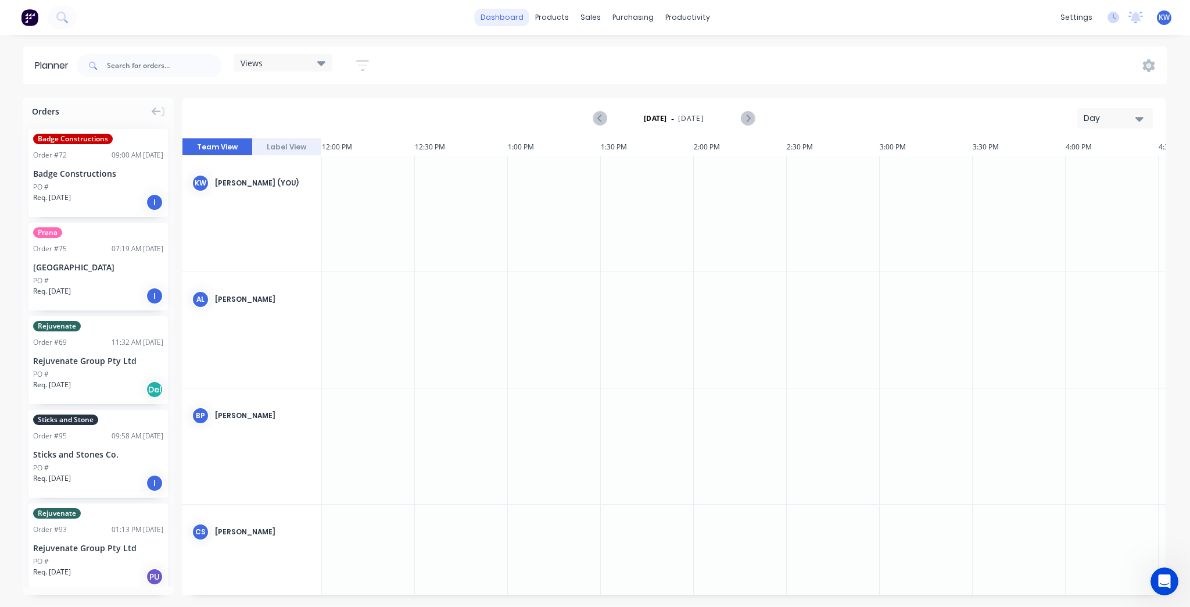
click at [518, 19] on link "dashboard" at bounding box center [502, 17] width 55 height 17
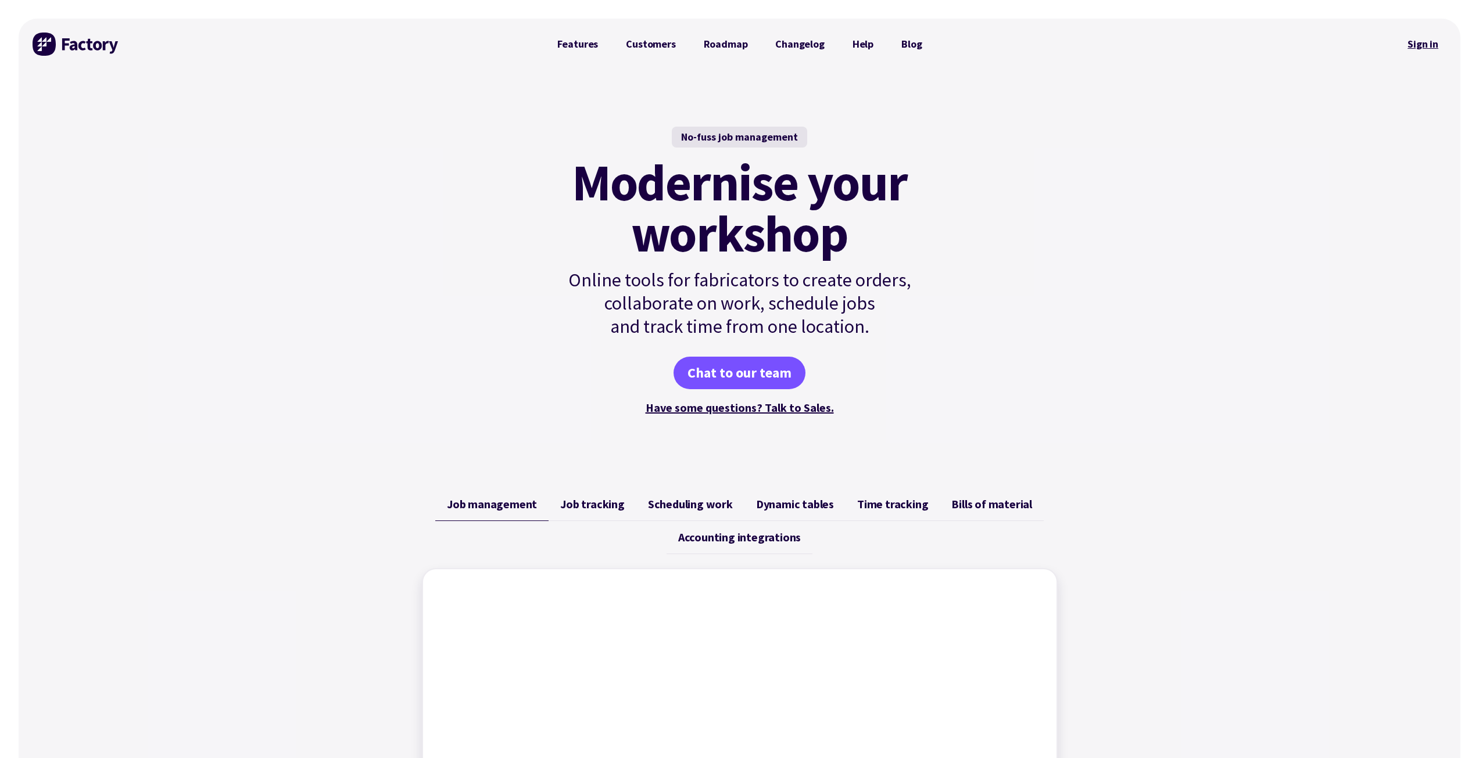
click at [1415, 42] on link "Sign in" at bounding box center [1422, 44] width 47 height 27
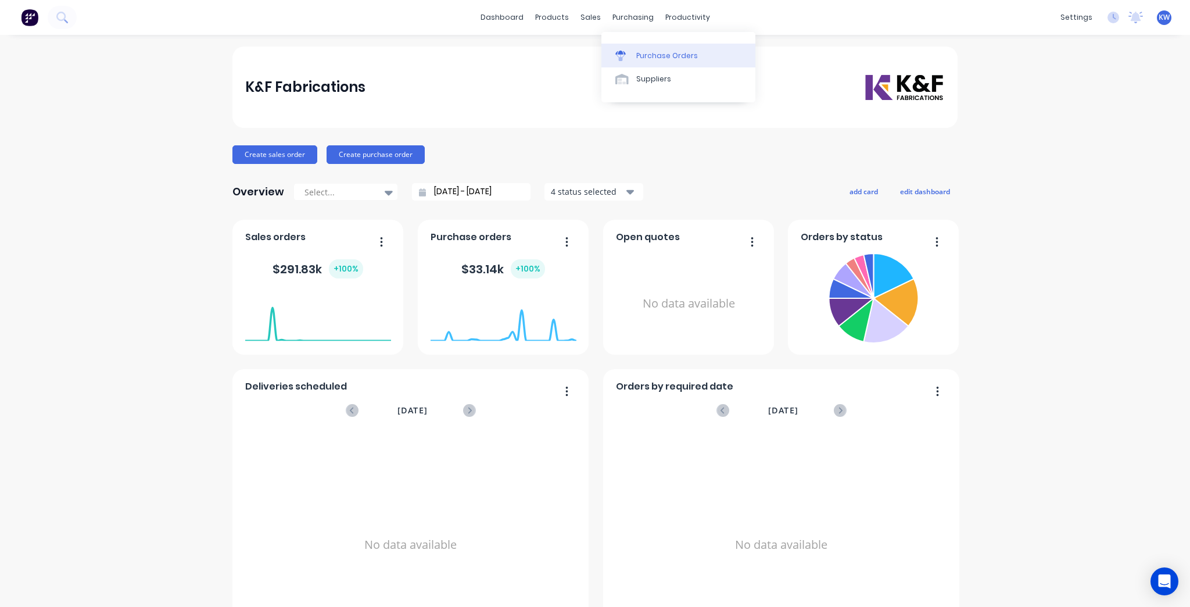
click at [649, 48] on link "Purchase Orders" at bounding box center [678, 55] width 154 height 23
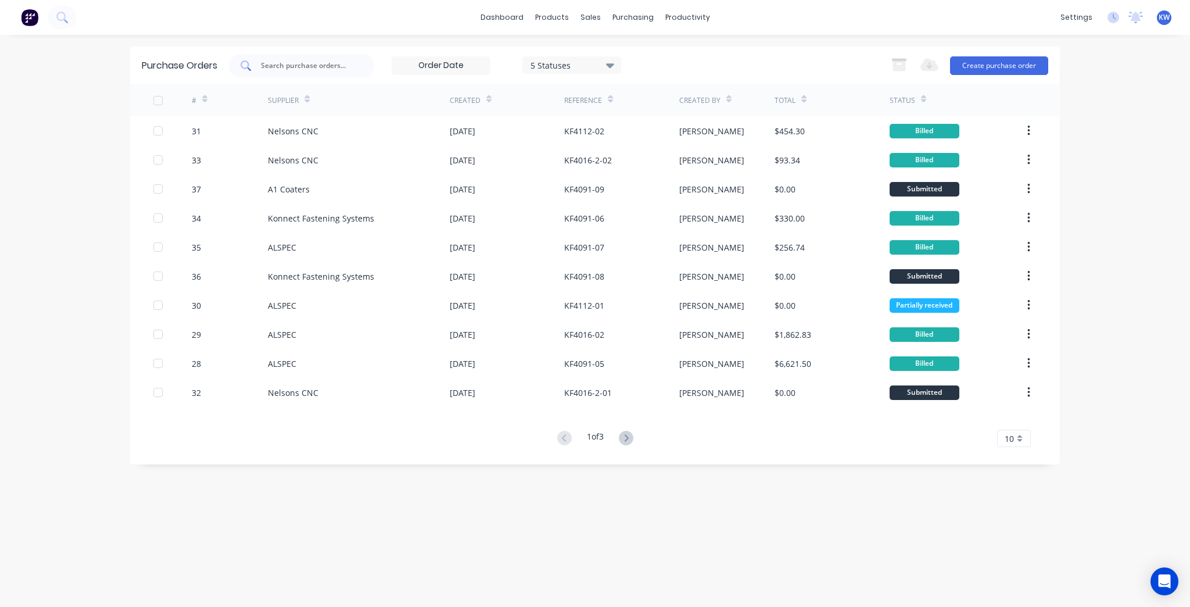
click at [298, 63] on input "text" at bounding box center [308, 66] width 96 height 12
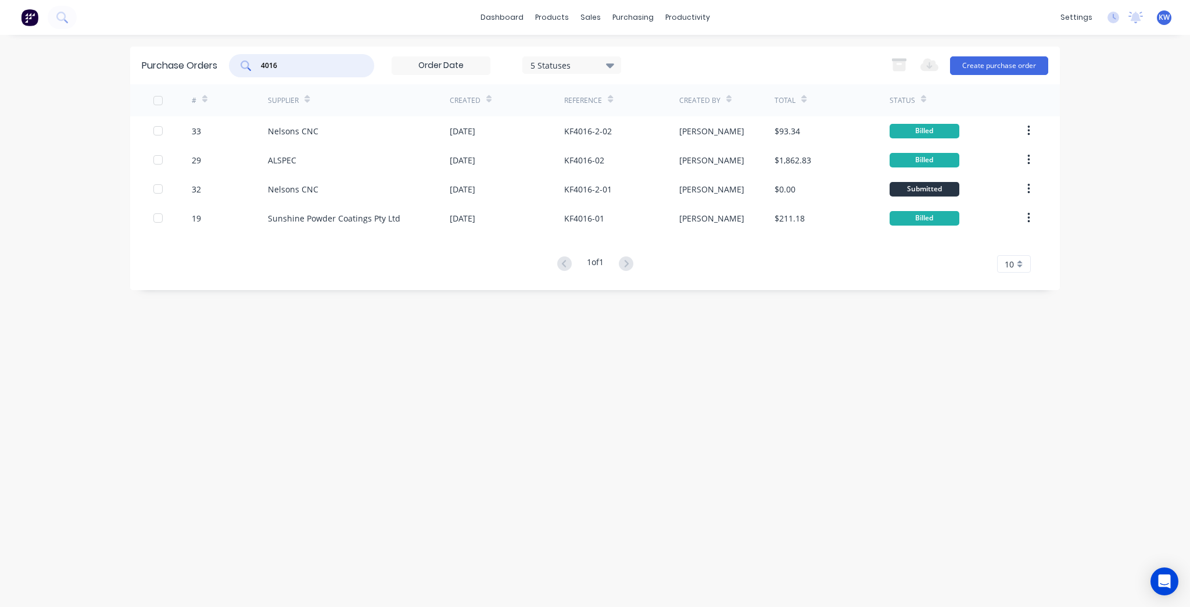
type input "4016"
